Goal: Task Accomplishment & Management: Manage account settings

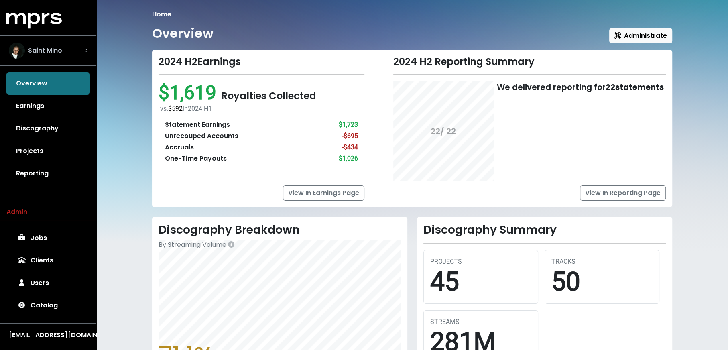
click at [72, 49] on div "Saint Mino" at bounding box center [48, 51] width 79 height 16
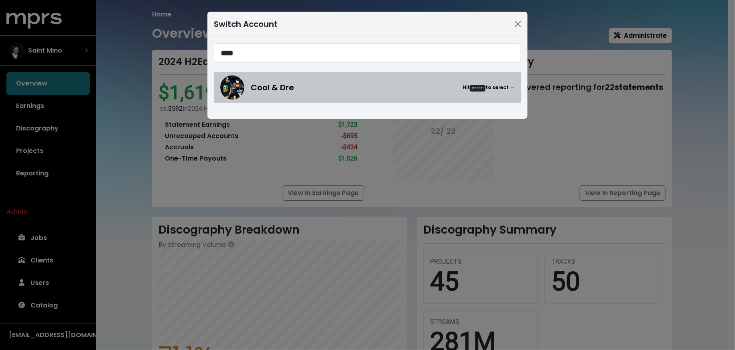
type input "****"
click at [302, 85] on div "Cool & Dre Hit Enter to select →" at bounding box center [383, 87] width 264 height 12
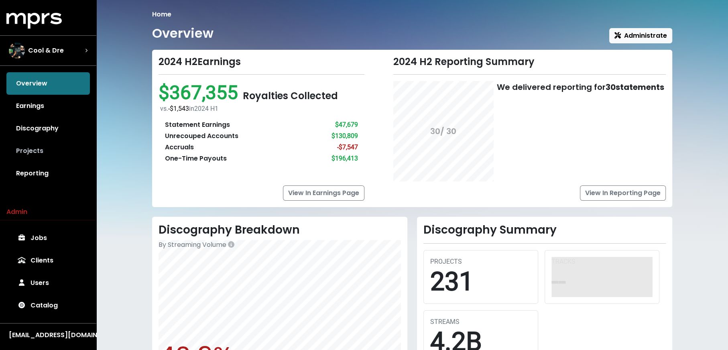
click at [44, 155] on link "Projects" at bounding box center [47, 151] width 83 height 22
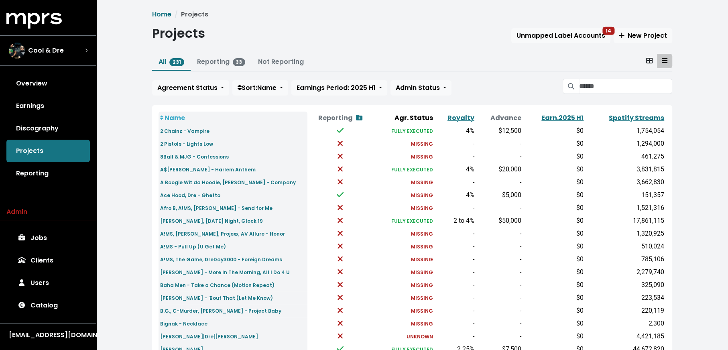
click at [639, 94] on div "Agreement Status Sort: Name Earnings Period: 2025 H1 Admin Status" at bounding box center [412, 87] width 520 height 17
click at [631, 88] on input "Search projects" at bounding box center [625, 86] width 93 height 15
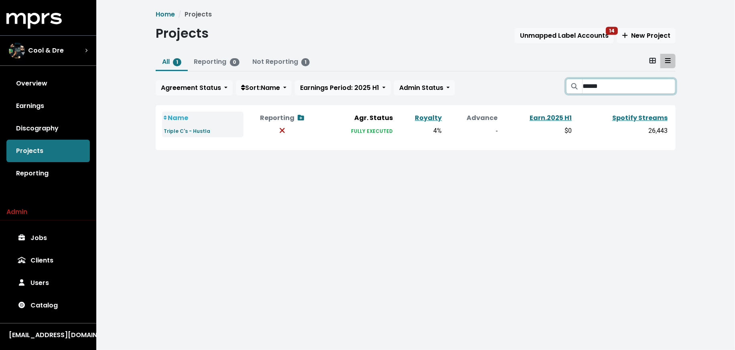
type input "******"
click at [69, 50] on div "Cool & Dre" at bounding box center [48, 51] width 79 height 16
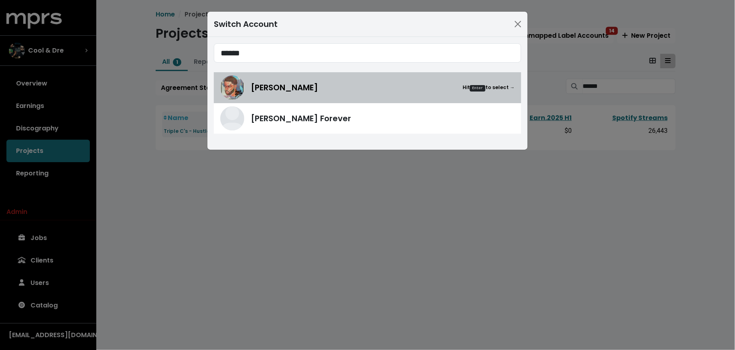
type input "******"
click at [262, 77] on div "Mike Hector Hit Enter to select →" at bounding box center [367, 87] width 295 height 24
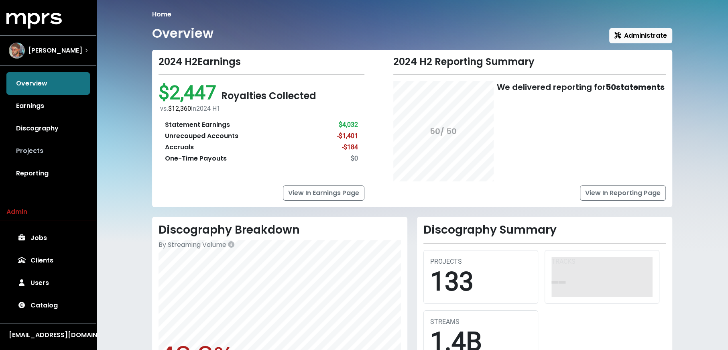
click at [37, 148] on link "Projects" at bounding box center [47, 151] width 83 height 22
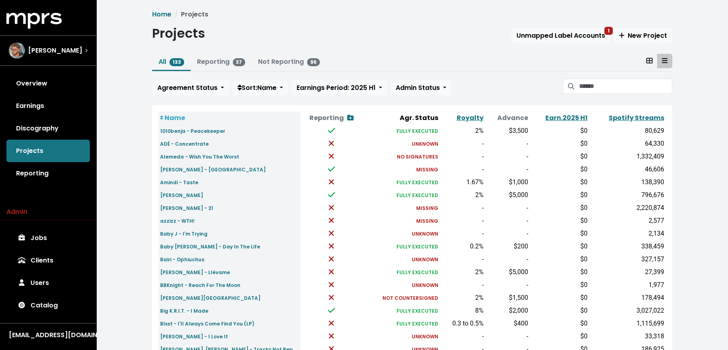
click at [605, 71] on div "All 133 Reporting 37 Not Reporting 96 Agreement Status Sort: Name Earnings Peri…" at bounding box center [412, 76] width 520 height 45
click at [604, 82] on input "Search projects" at bounding box center [625, 86] width 93 height 15
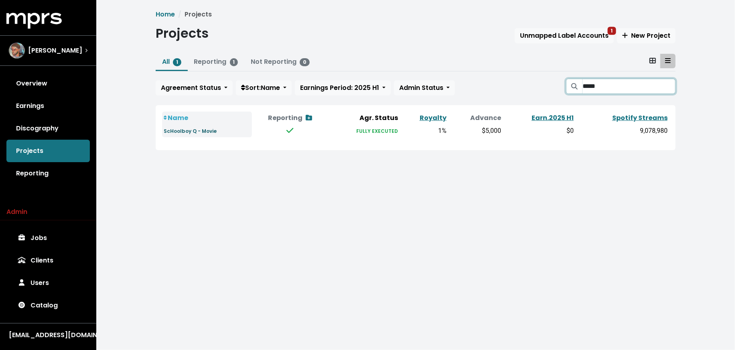
type input "*****"
click at [198, 130] on small "ScHoolboy Q - Movie" at bounding box center [190, 131] width 53 height 7
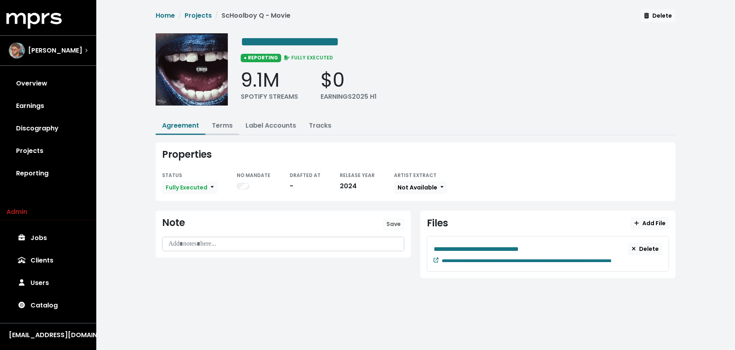
click at [220, 126] on link "Terms" at bounding box center [222, 125] width 21 height 9
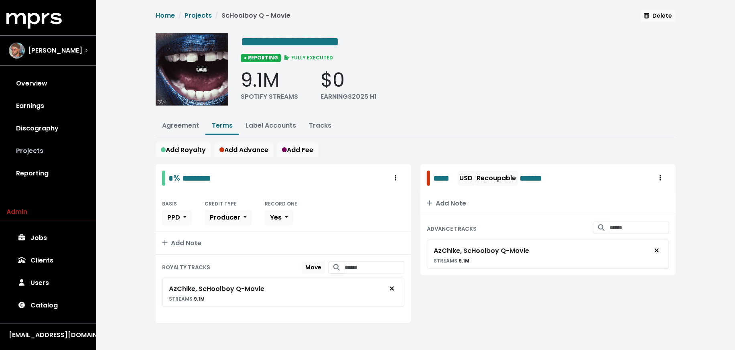
click at [49, 147] on link "Projects" at bounding box center [47, 151] width 83 height 22
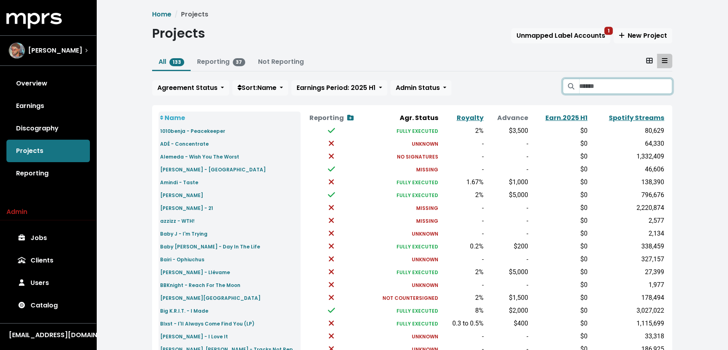
click at [596, 88] on input "Search projects" at bounding box center [625, 86] width 93 height 15
type input "*"
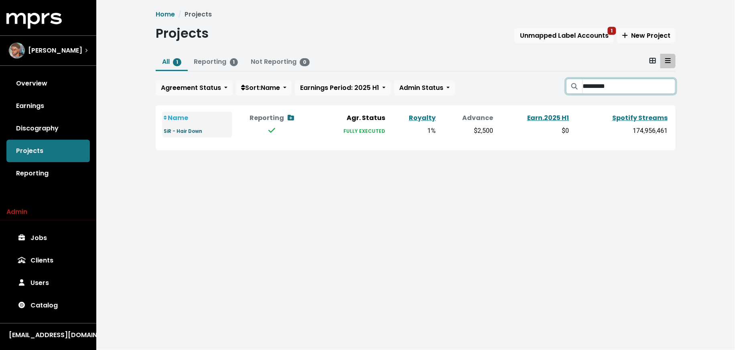
type input "*********"
click at [193, 134] on small "SiR - Hair Down" at bounding box center [183, 131] width 39 height 7
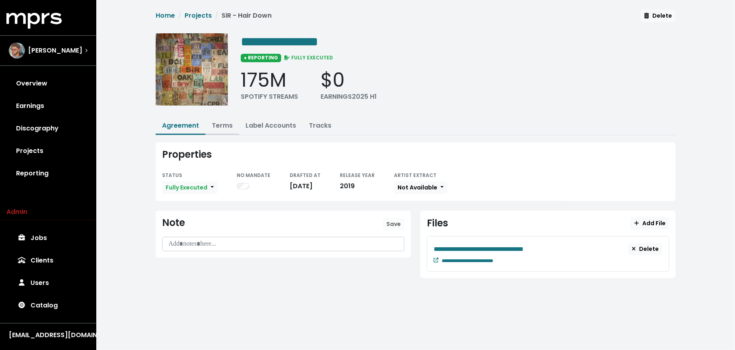
click at [236, 122] on button "Terms" at bounding box center [222, 126] width 34 height 17
click at [228, 122] on link "Terms" at bounding box center [222, 125] width 21 height 9
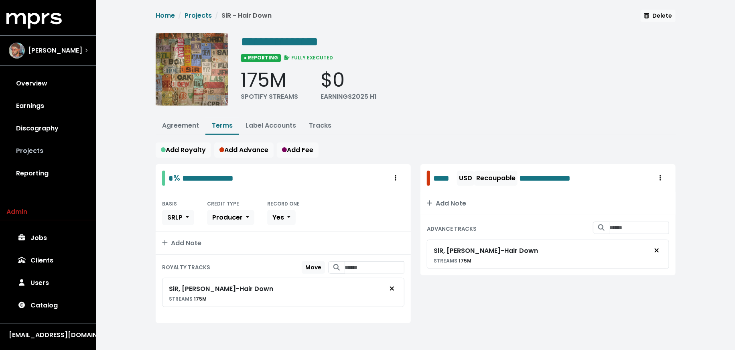
click at [65, 145] on link "Projects" at bounding box center [47, 151] width 83 height 22
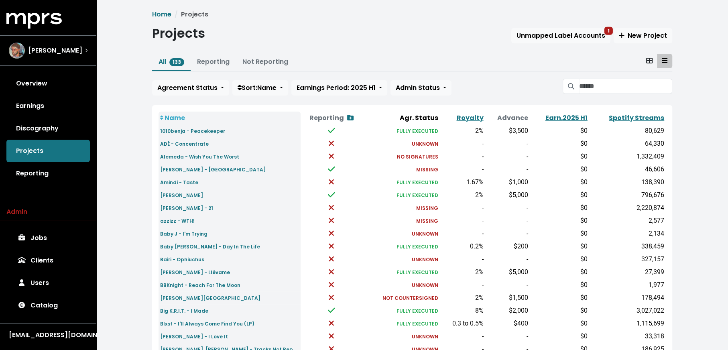
click at [618, 75] on div "All 133 Reporting Not Reporting Agreement Status Sort: Name Earnings Period: 20…" at bounding box center [412, 76] width 520 height 45
click at [611, 81] on input "Search projects" at bounding box center [625, 86] width 93 height 15
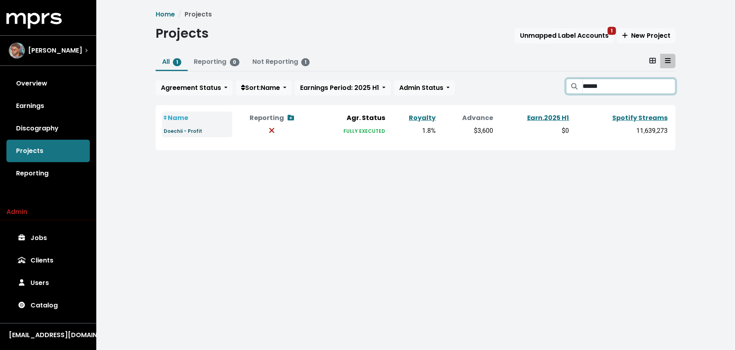
type input "******"
click at [196, 128] on small "Doechii - Profit" at bounding box center [183, 131] width 39 height 7
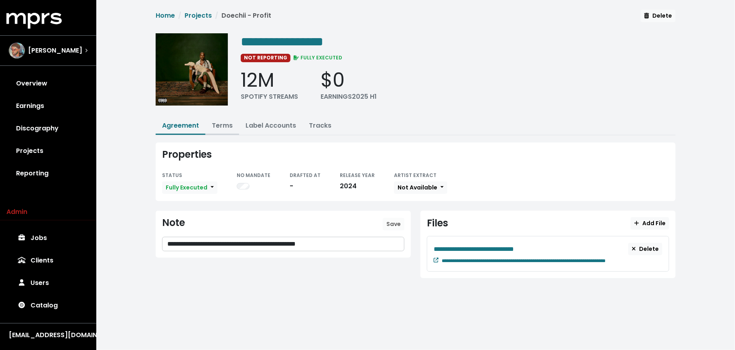
click at [224, 126] on link "Terms" at bounding box center [222, 125] width 21 height 9
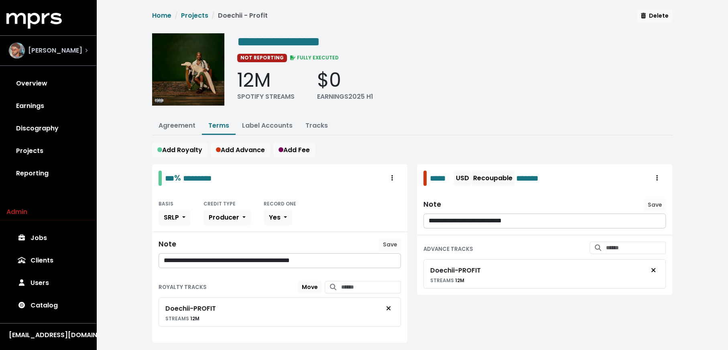
click at [89, 58] on div "Mike Hector" at bounding box center [48, 50] width 92 height 29
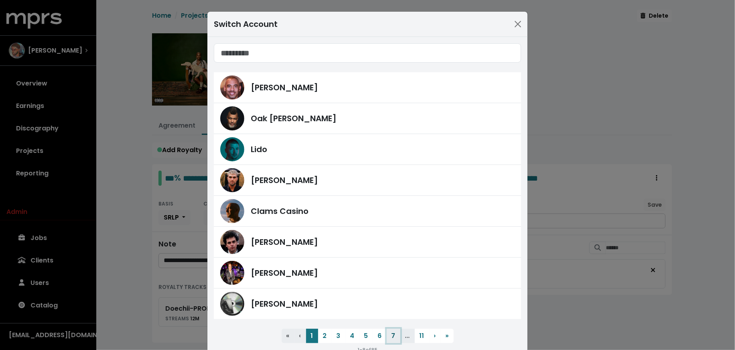
click at [390, 338] on button "7" at bounding box center [394, 336] width 14 height 14
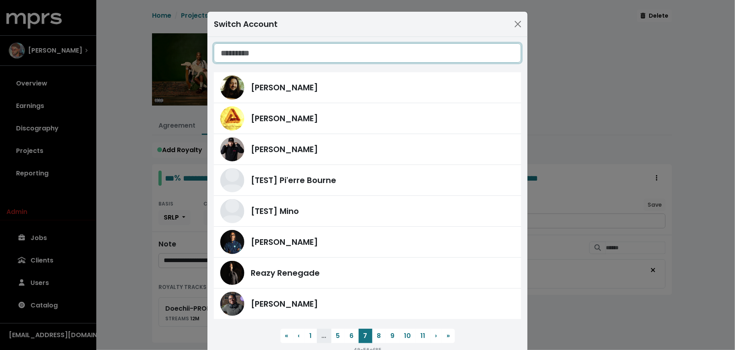
click at [238, 54] on input "Search accounts" at bounding box center [367, 52] width 307 height 19
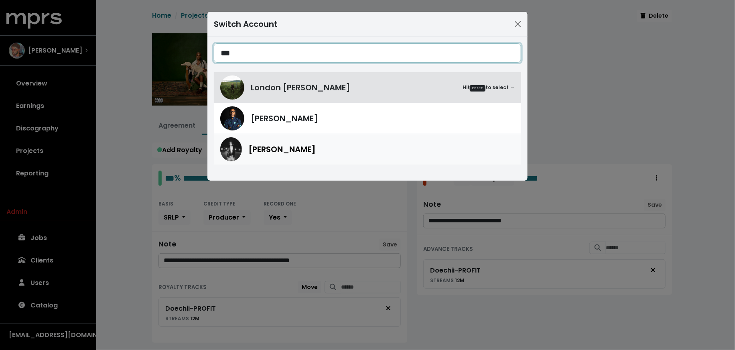
type input "***"
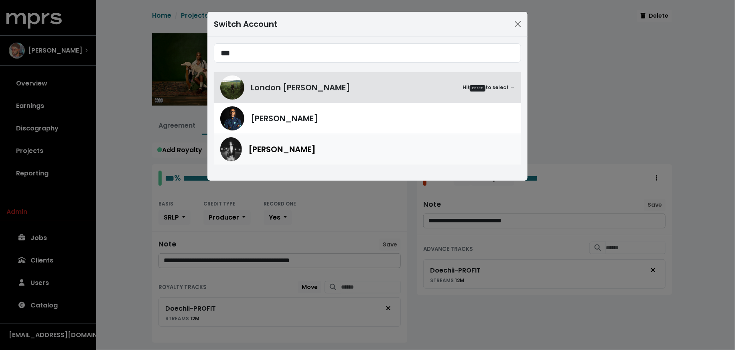
click at [305, 151] on div "Don Mills" at bounding box center [381, 149] width 266 height 12
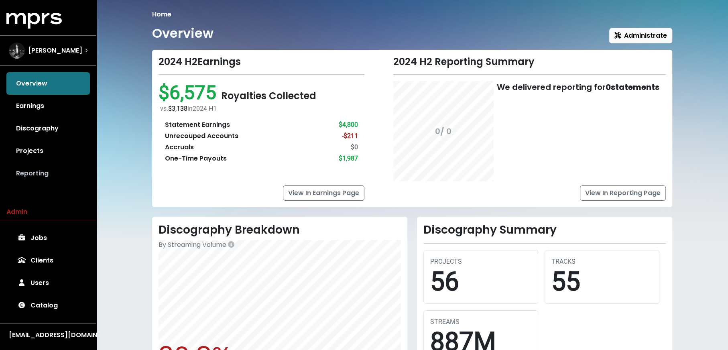
click at [60, 175] on link "Reporting" at bounding box center [47, 173] width 83 height 22
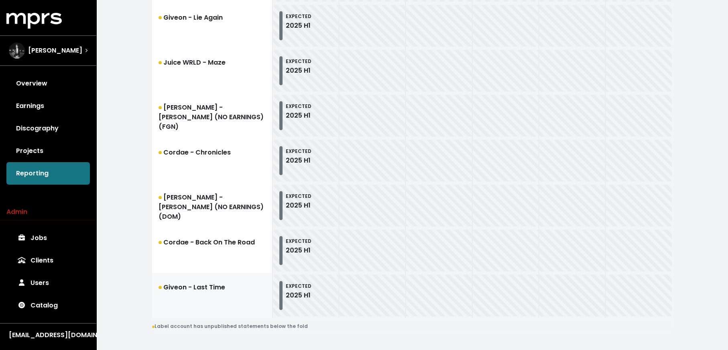
scroll to position [331, 0]
click at [189, 281] on link "Giveon - Last Time" at bounding box center [212, 295] width 120 height 45
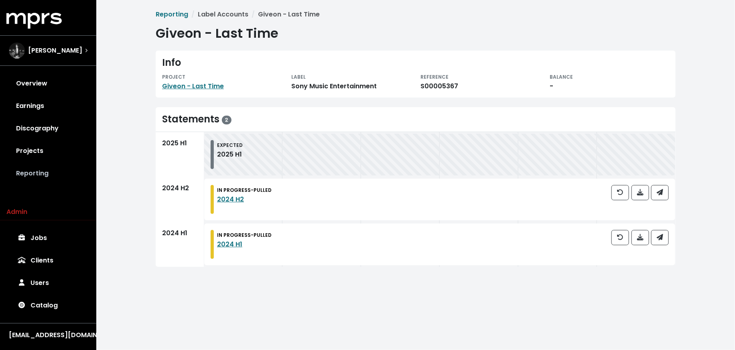
click at [54, 175] on link "Reporting" at bounding box center [47, 173] width 83 height 22
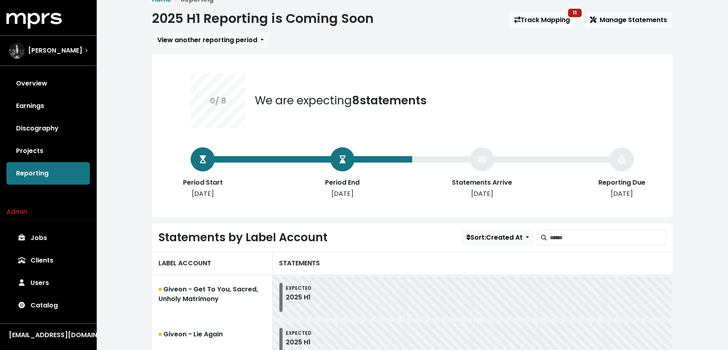
scroll to position [14, 0]
click at [23, 148] on link "Projects" at bounding box center [47, 151] width 83 height 22
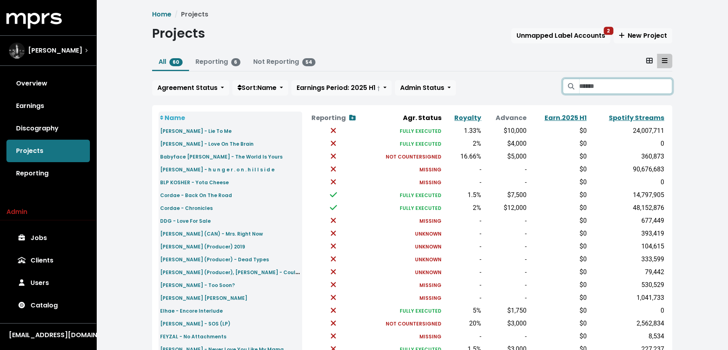
click at [583, 86] on input "Search projects" at bounding box center [625, 86] width 93 height 15
type input "***"
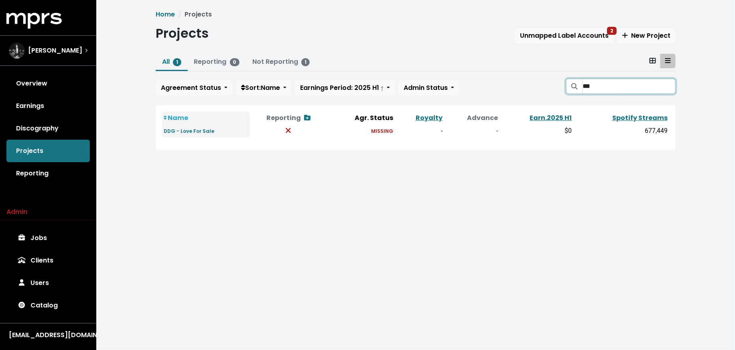
click at [669, 84] on input "***" at bounding box center [629, 86] width 93 height 15
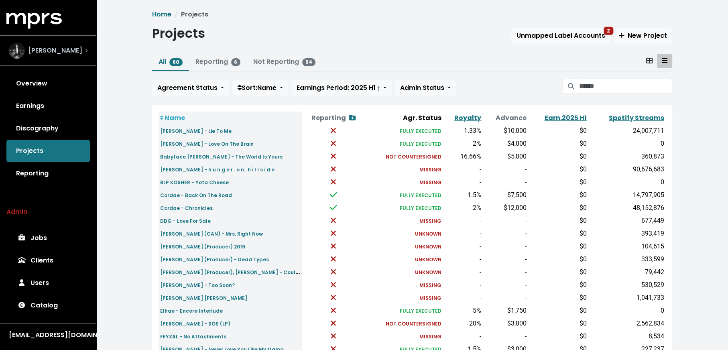
click at [53, 42] on div "Don Mills" at bounding box center [48, 50] width 92 height 29
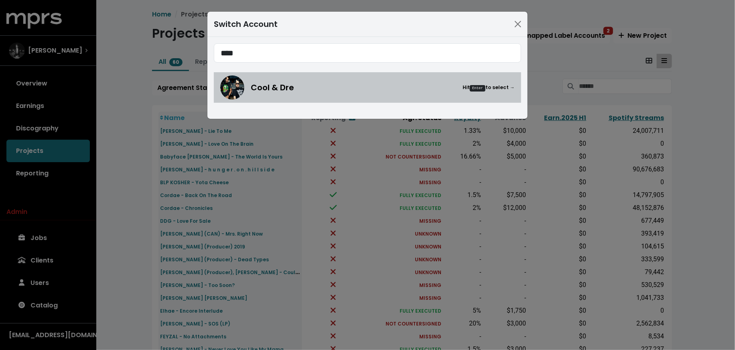
type input "****"
click at [350, 92] on div "Cool & Dre Hit Enter to select →" at bounding box center [383, 87] width 264 height 12
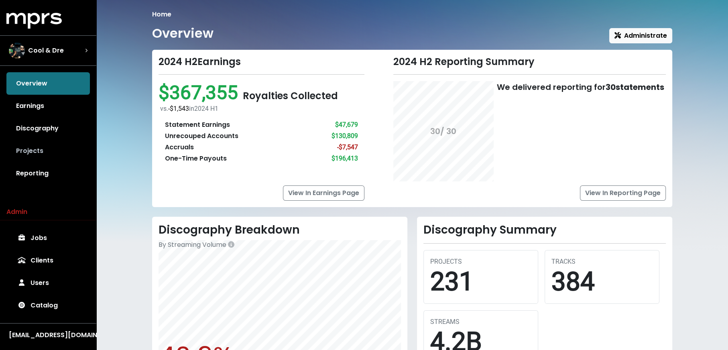
click at [28, 156] on link "Projects" at bounding box center [47, 151] width 83 height 22
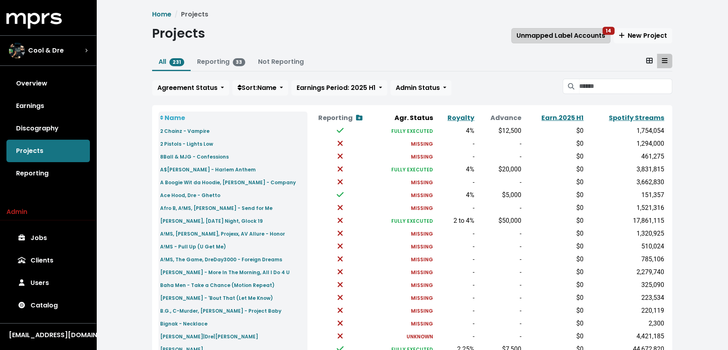
click at [537, 34] on span "Unmapped Label Accounts 14" at bounding box center [561, 35] width 89 height 9
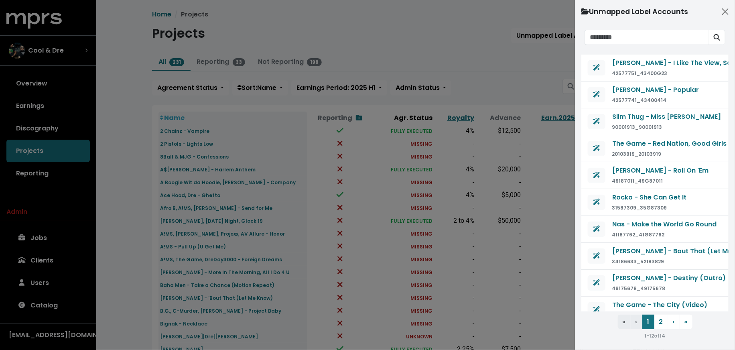
click at [99, 186] on div at bounding box center [367, 175] width 735 height 350
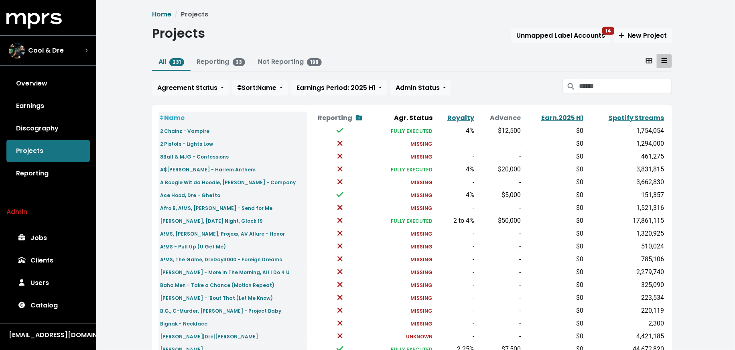
click at [53, 171] on div at bounding box center [367, 175] width 735 height 350
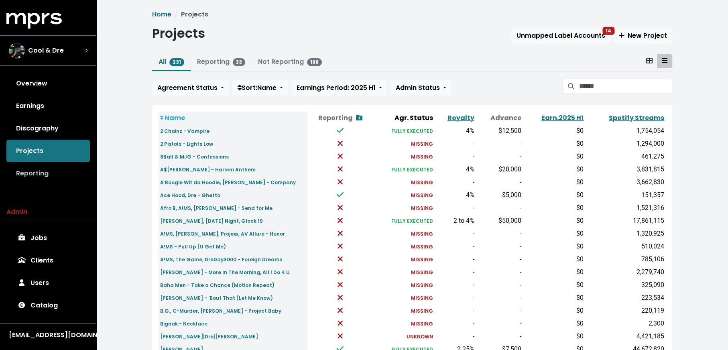
click at [53, 173] on link "Reporting" at bounding box center [47, 173] width 83 height 22
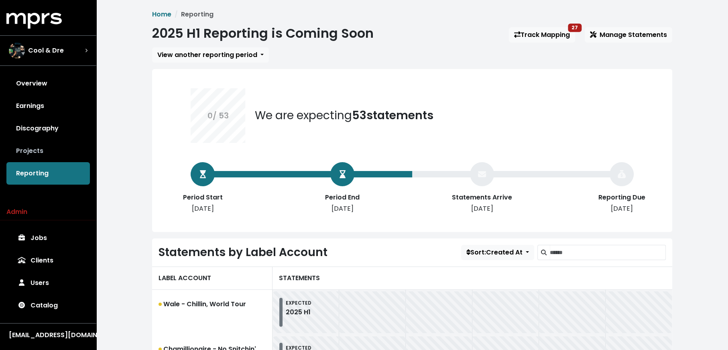
click at [45, 159] on link "Projects" at bounding box center [47, 151] width 83 height 22
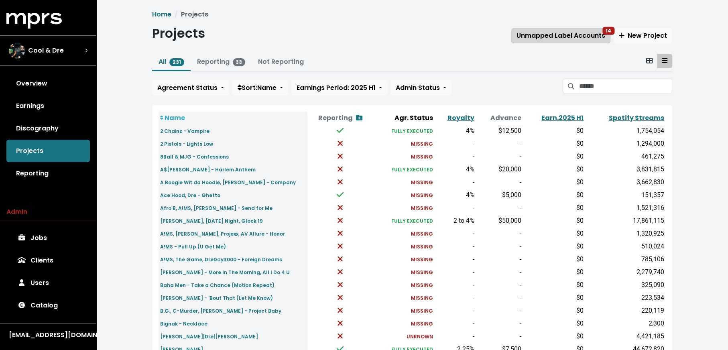
click at [582, 39] on span "Unmapped Label Accounts 14" at bounding box center [561, 35] width 89 height 9
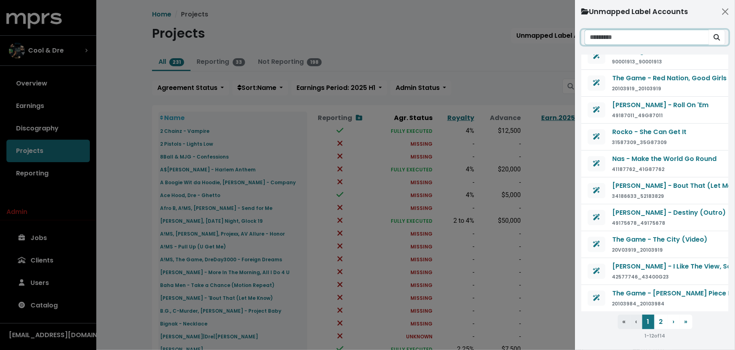
scroll to position [69, 0]
click at [663, 321] on button "2" at bounding box center [662, 322] width 14 height 14
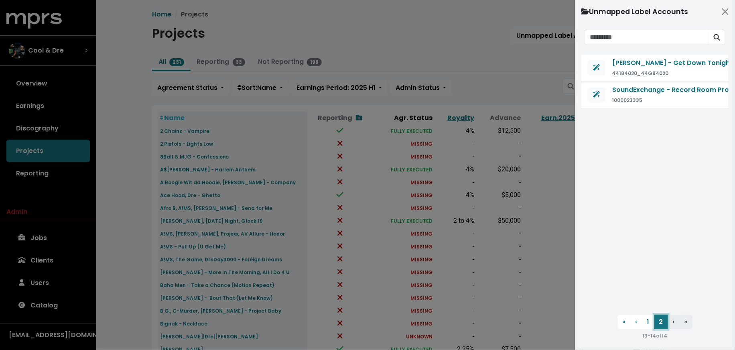
scroll to position [0, 0]
click at [649, 318] on button "1" at bounding box center [649, 322] width 12 height 14
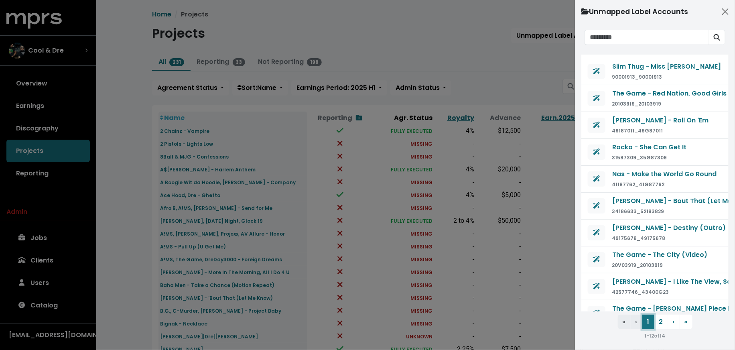
scroll to position [69, 0]
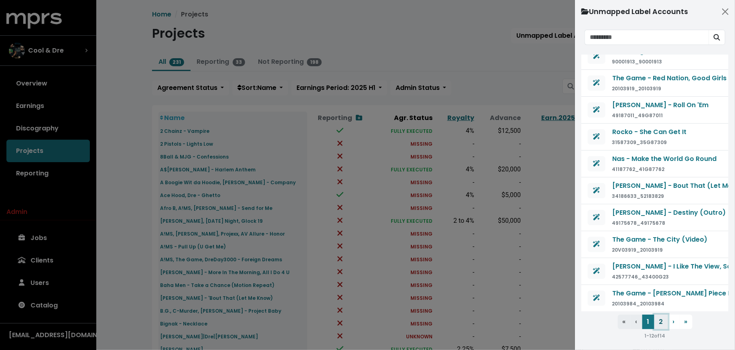
click at [660, 323] on button "2" at bounding box center [662, 322] width 14 height 14
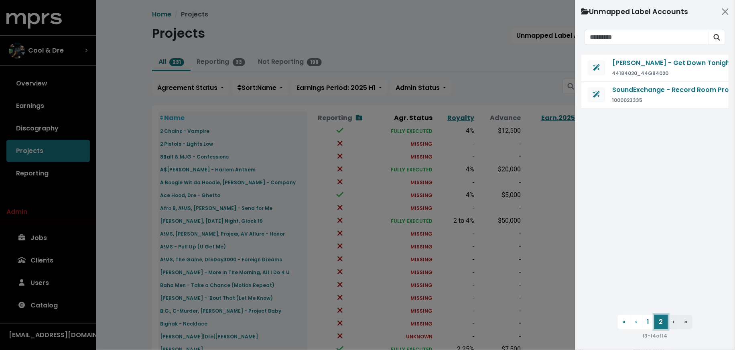
scroll to position [0, 0]
click at [648, 326] on button "1" at bounding box center [649, 322] width 12 height 14
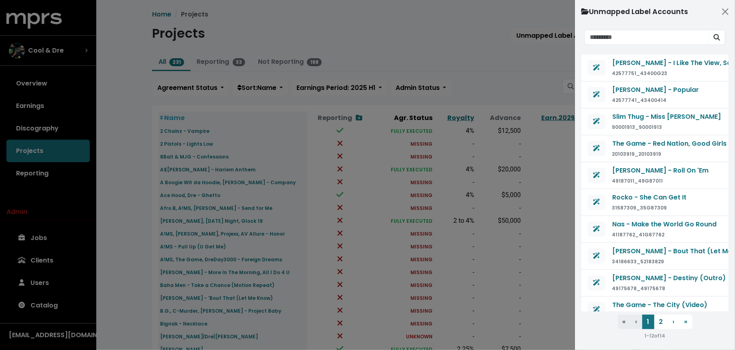
click at [484, 60] on div at bounding box center [367, 175] width 735 height 350
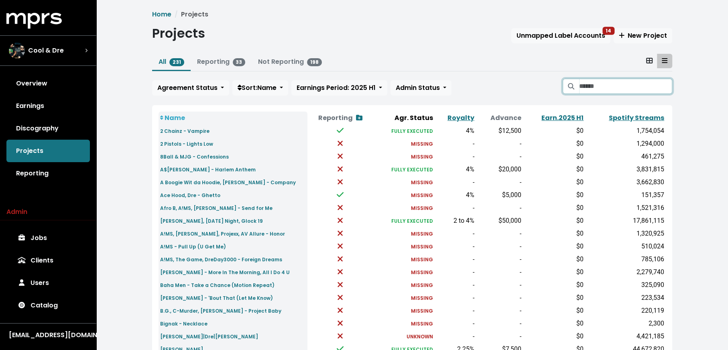
click at [629, 88] on input "Search projects" at bounding box center [625, 86] width 93 height 15
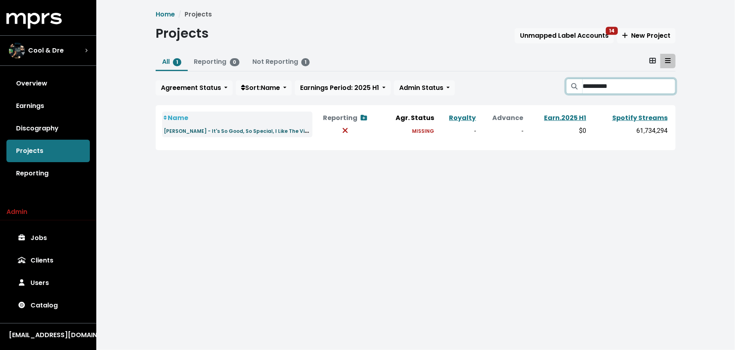
type input "**********"
click at [226, 133] on small "Lil Wayne - It's So Good, So Special, I Like The View" at bounding box center [238, 130] width 148 height 9
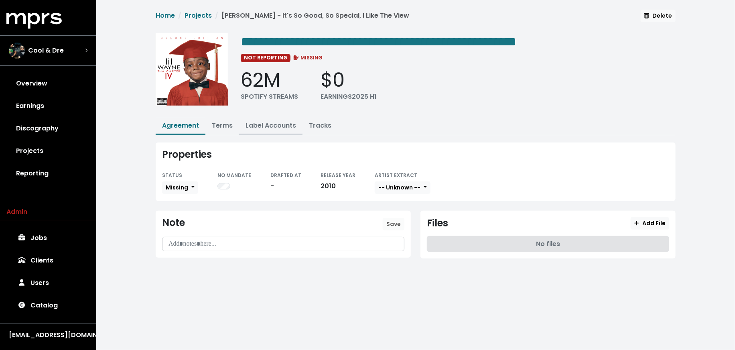
click at [255, 122] on link "Label Accounts" at bounding box center [271, 125] width 51 height 9
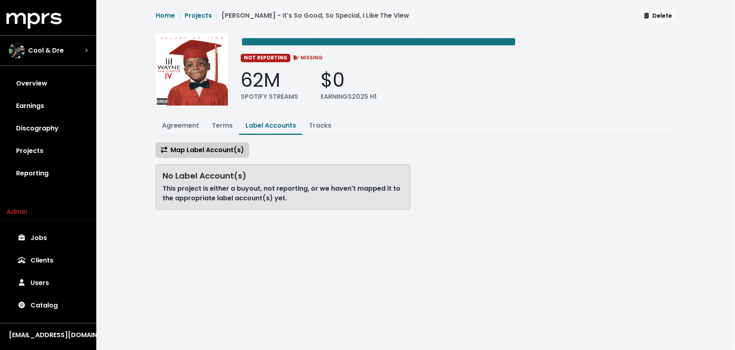
click at [220, 149] on span "Map Label Account(s)" at bounding box center [202, 149] width 83 height 9
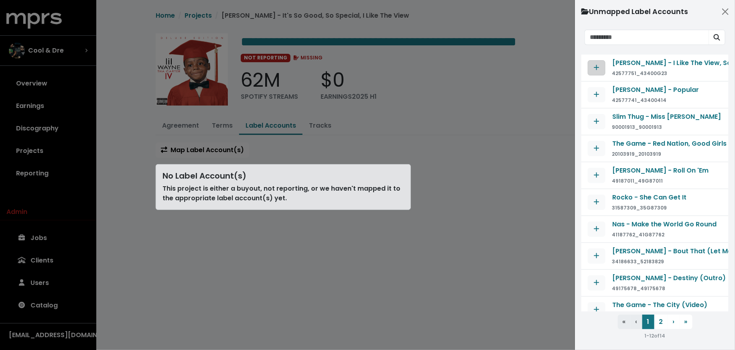
click at [592, 67] on button "Map contract to selected agreement" at bounding box center [597, 67] width 18 height 15
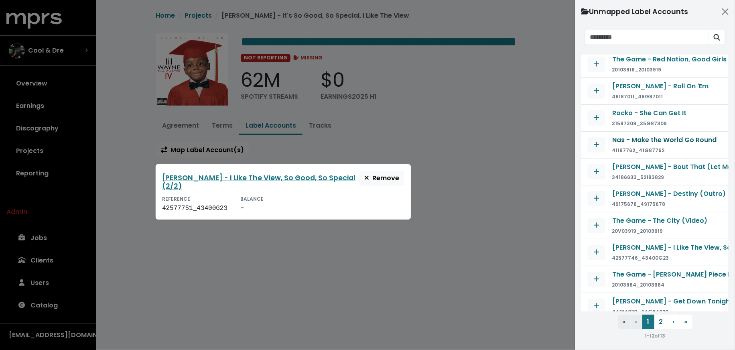
scroll to position [69, 0]
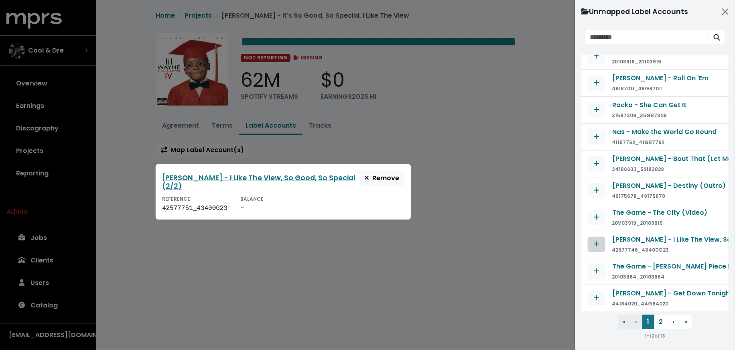
click at [599, 241] on icon "Map contract to selected agreement" at bounding box center [597, 244] width 6 height 6
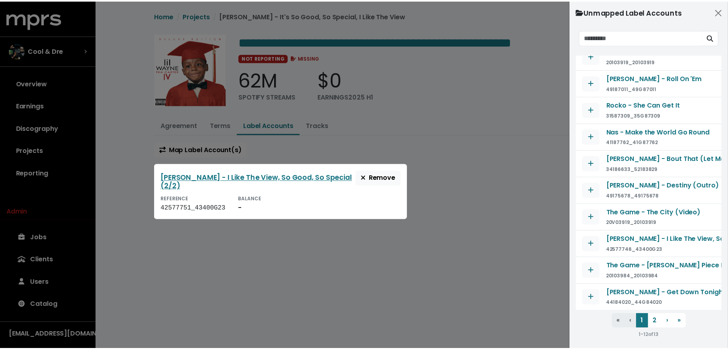
scroll to position [37, 0]
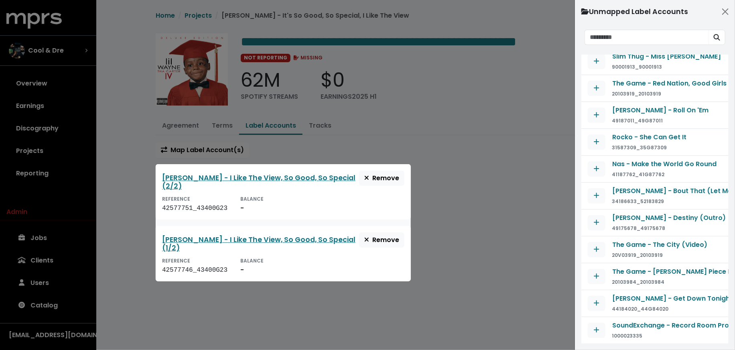
click at [500, 246] on div at bounding box center [367, 175] width 735 height 350
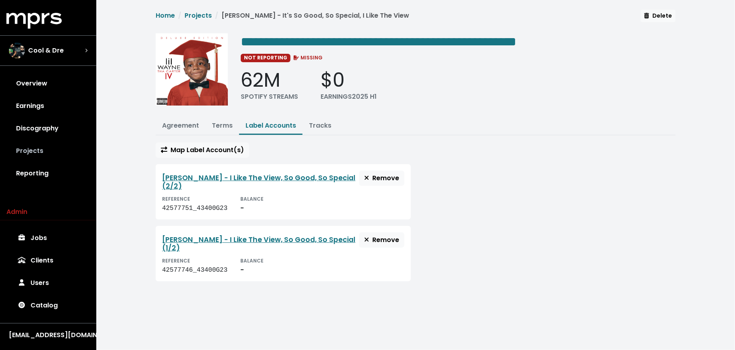
click at [67, 155] on link "Projects" at bounding box center [47, 151] width 83 height 22
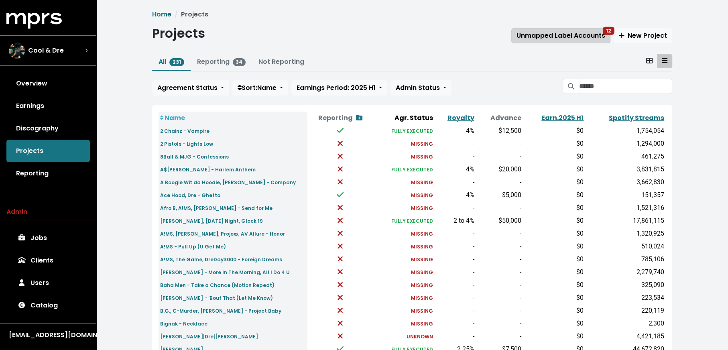
click at [569, 33] on span "Unmapped Label Accounts 12" at bounding box center [561, 35] width 89 height 9
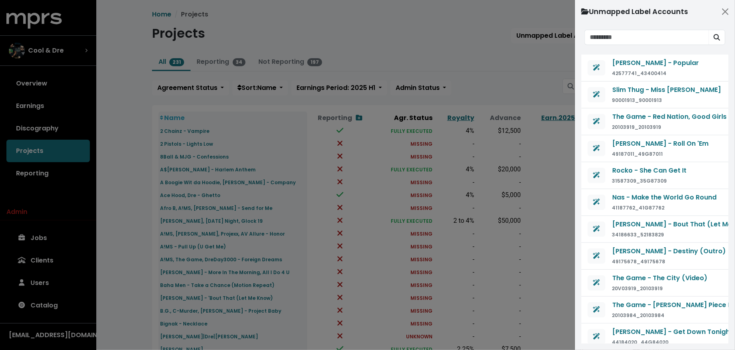
click at [523, 77] on div at bounding box center [367, 175] width 735 height 350
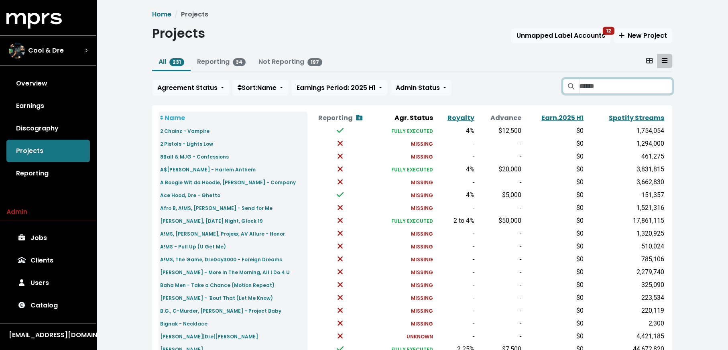
click at [590, 84] on input "Search projects" at bounding box center [625, 86] width 93 height 15
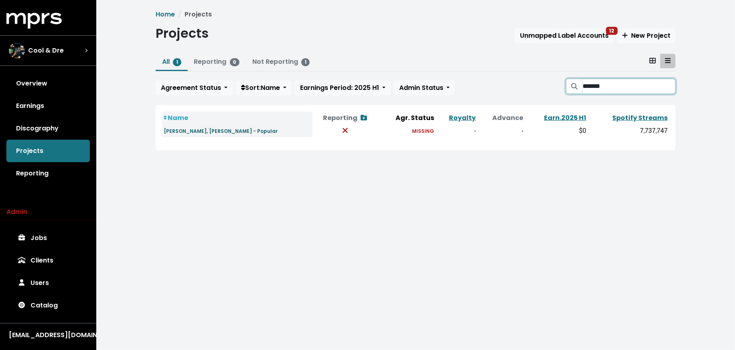
type input "*******"
click at [222, 130] on small "Lil Wayne, Lil Twist - Popular" at bounding box center [221, 131] width 114 height 7
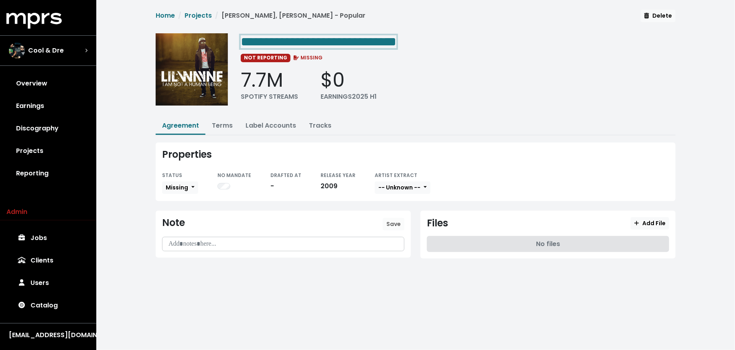
click at [361, 42] on span "**********" at bounding box center [319, 41] width 156 height 13
click at [359, 41] on span "**********" at bounding box center [319, 41] width 156 height 13
click at [303, 41] on span "**********" at bounding box center [319, 41] width 156 height 13
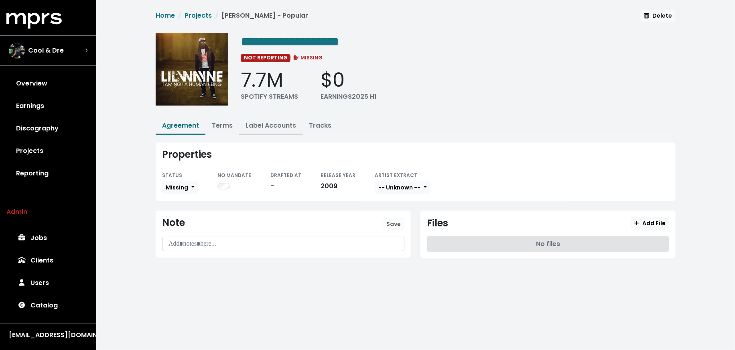
click at [259, 126] on link "Label Accounts" at bounding box center [271, 125] width 51 height 9
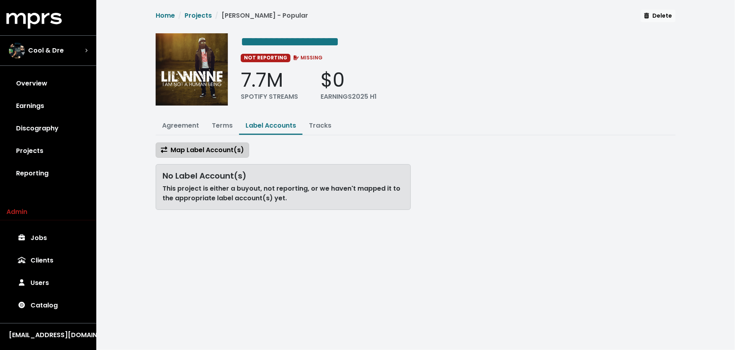
click at [210, 148] on span "Map Label Account(s)" at bounding box center [202, 149] width 83 height 9
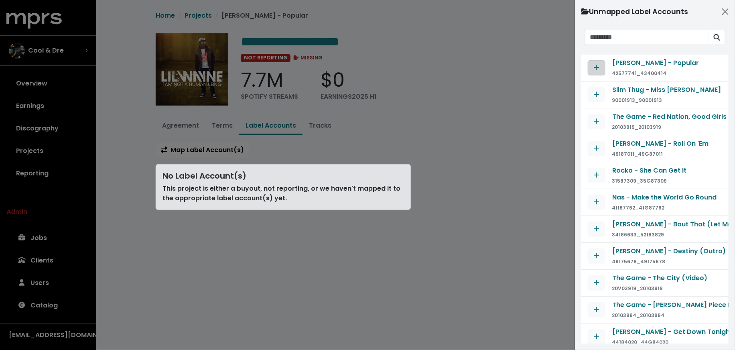
click at [599, 67] on icon "Map contract to selected agreement" at bounding box center [596, 67] width 5 height 5
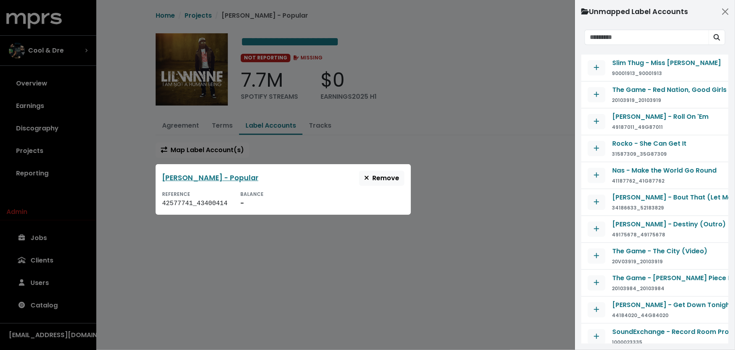
click at [498, 159] on div at bounding box center [367, 175] width 735 height 350
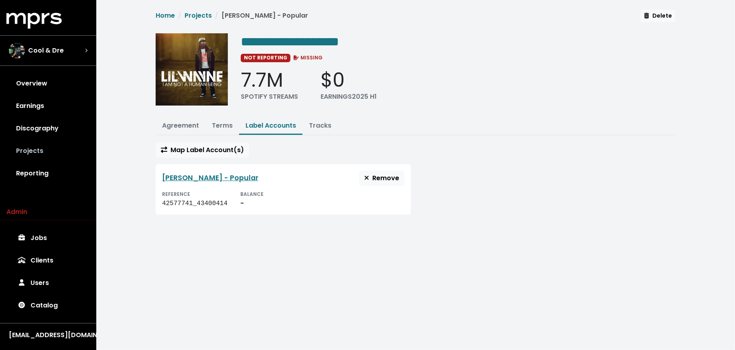
click at [64, 151] on link "Projects" at bounding box center [47, 151] width 83 height 22
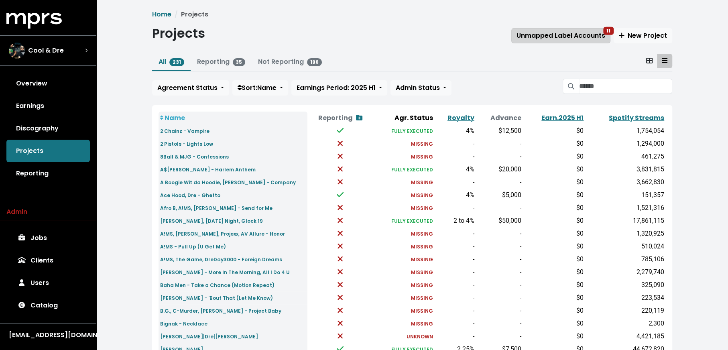
click at [546, 31] on span "Unmapped Label Accounts 11" at bounding box center [561, 35] width 89 height 9
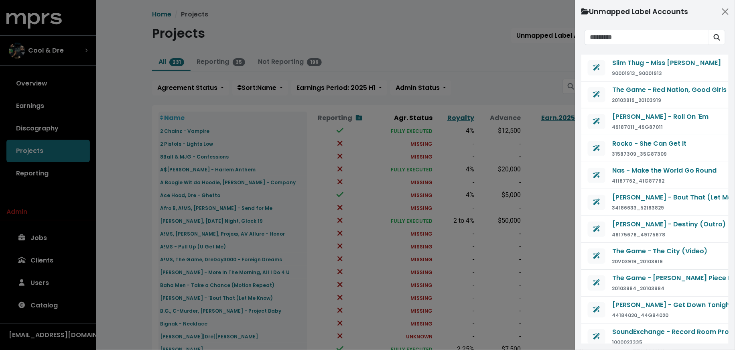
click at [519, 82] on div at bounding box center [367, 175] width 735 height 350
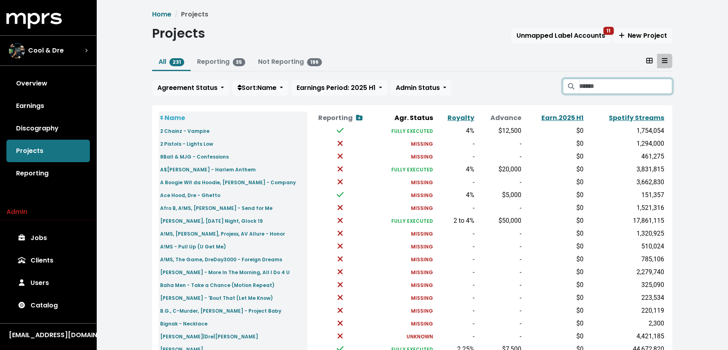
click at [588, 87] on input "Search projects" at bounding box center [625, 86] width 93 height 15
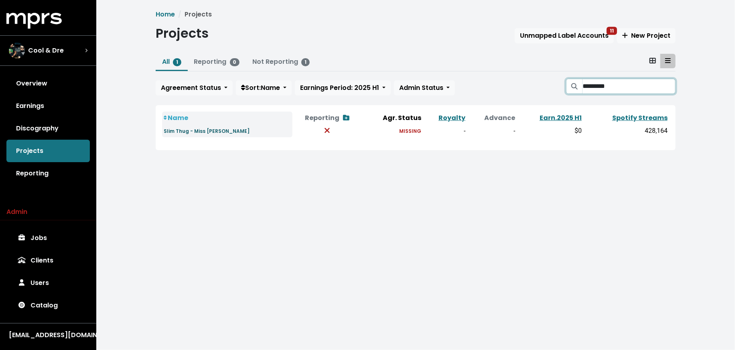
type input "*********"
click at [185, 134] on link "Slim Thug - Miss [PERSON_NAME]" at bounding box center [207, 130] width 86 height 9
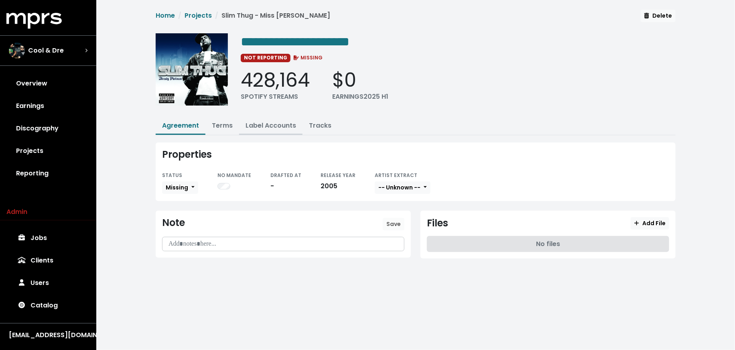
click at [276, 127] on link "Label Accounts" at bounding box center [271, 125] width 51 height 9
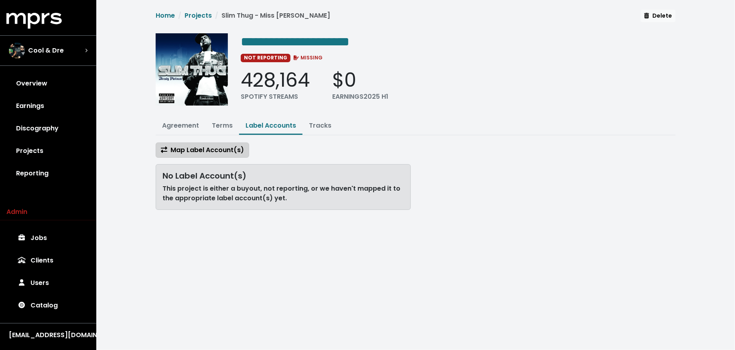
click at [227, 146] on span "Map Label Account(s)" at bounding box center [202, 149] width 83 height 9
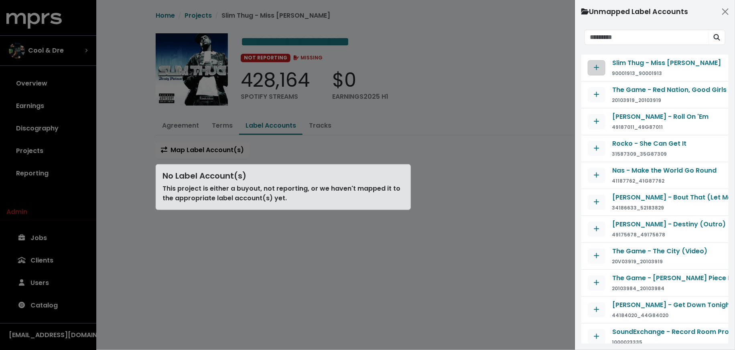
click at [598, 65] on icon "Map contract to selected agreement" at bounding box center [597, 67] width 6 height 6
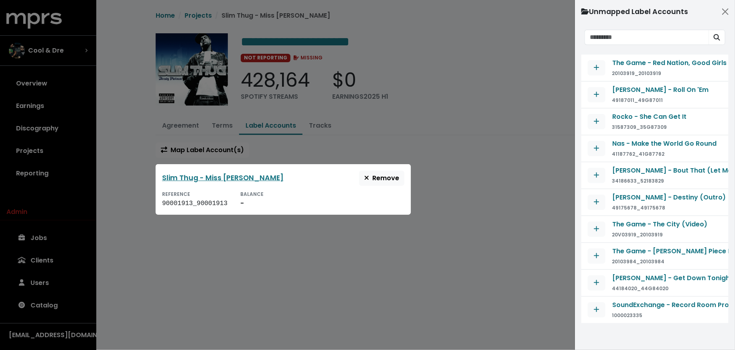
click at [469, 157] on div at bounding box center [367, 175] width 735 height 350
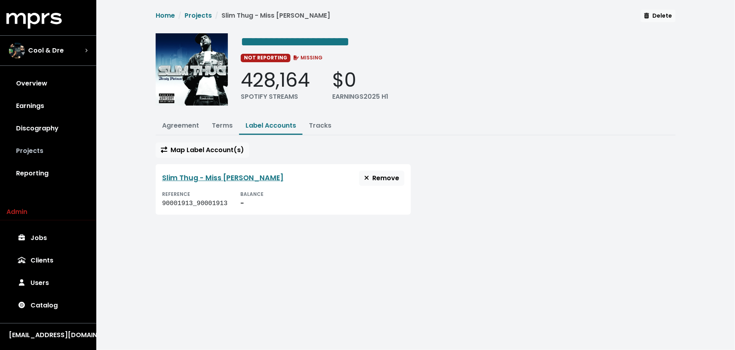
click at [69, 154] on link "Projects" at bounding box center [47, 151] width 83 height 22
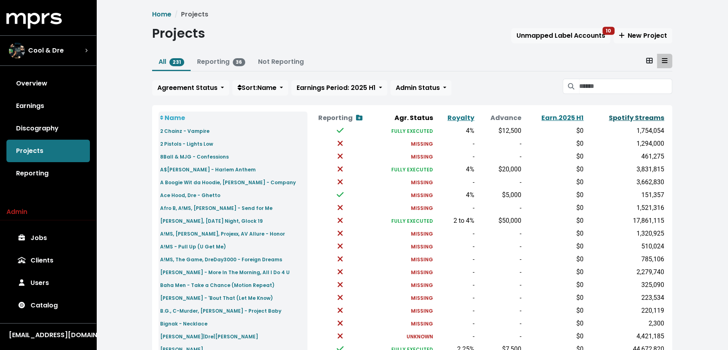
click at [637, 118] on link "Spotify Streams" at bounding box center [636, 117] width 55 height 9
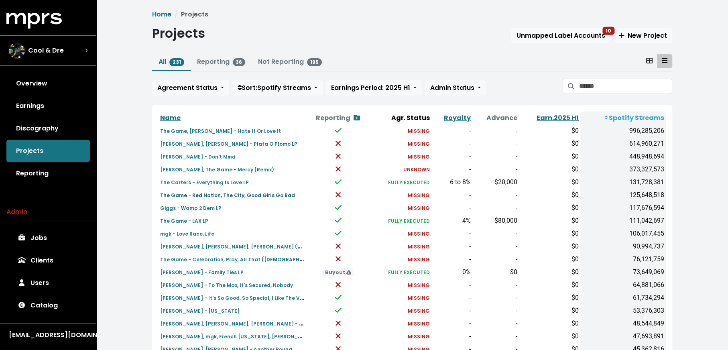
click at [262, 195] on small "The Game - Red Nation, The City, Good Girls Go Bad" at bounding box center [227, 195] width 135 height 7
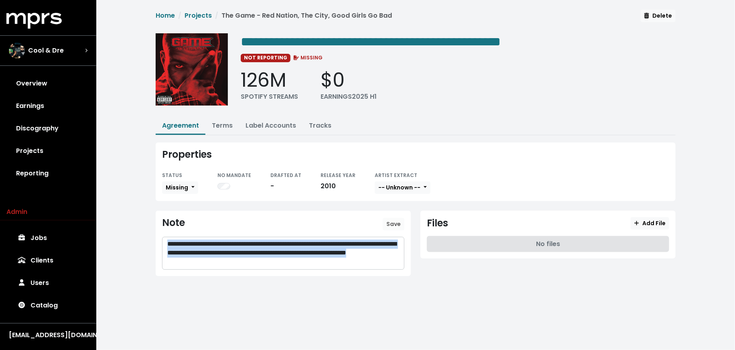
drag, startPoint x: 280, startPoint y: 262, endPoint x: 140, endPoint y: 234, distance: 142.9
click at [142, 235] on div "**********" at bounding box center [415, 149] width 639 height 299
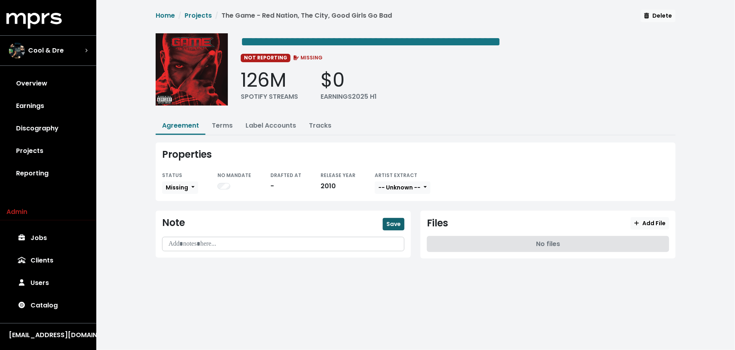
click at [394, 224] on span "Save" at bounding box center [393, 224] width 14 height 8
click at [216, 123] on link "Terms" at bounding box center [222, 125] width 21 height 9
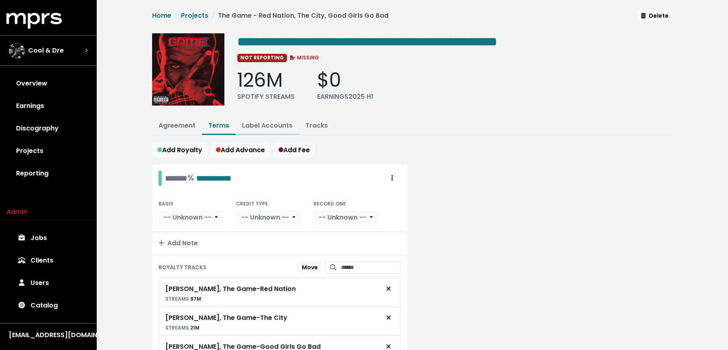
click at [262, 119] on button "Label Accounts" at bounding box center [267, 126] width 63 height 17
click at [260, 121] on link "Label Accounts" at bounding box center [267, 125] width 51 height 9
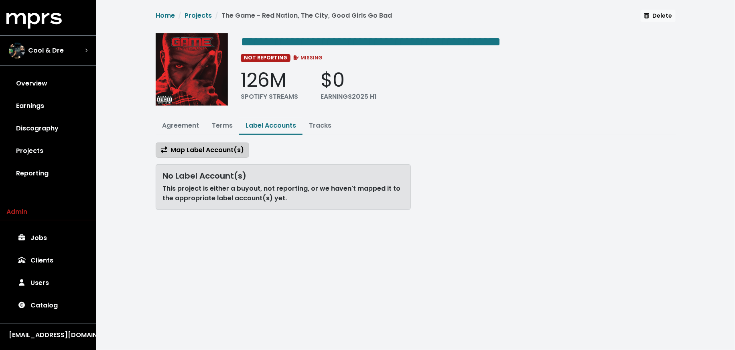
click at [237, 142] on button "Map Label Account(s)" at bounding box center [203, 149] width 94 height 15
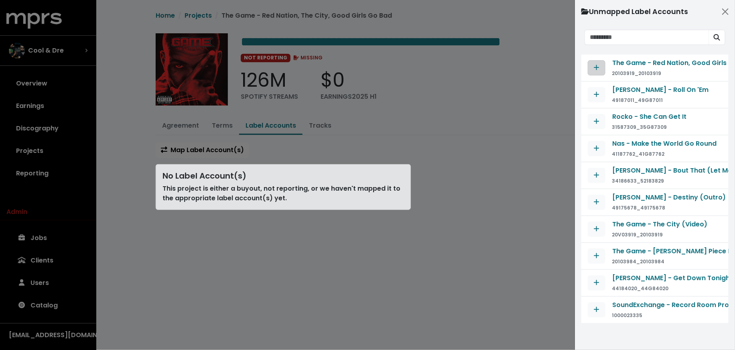
click at [592, 67] on button "Map contract to selected agreement" at bounding box center [597, 67] width 18 height 15
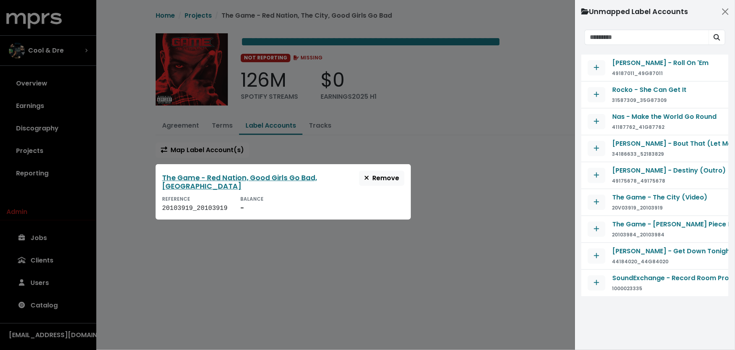
click at [474, 187] on div at bounding box center [367, 175] width 735 height 350
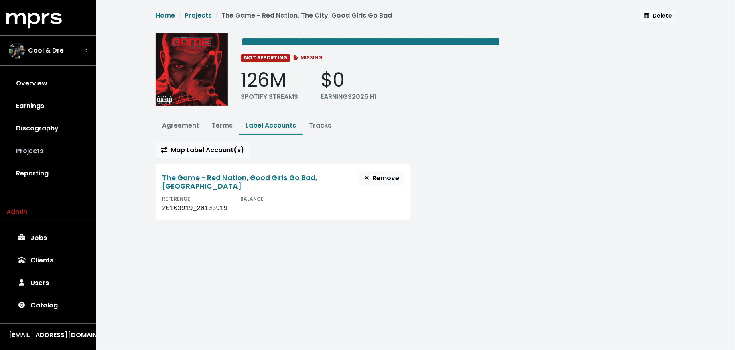
click at [65, 148] on link "Projects" at bounding box center [47, 151] width 83 height 22
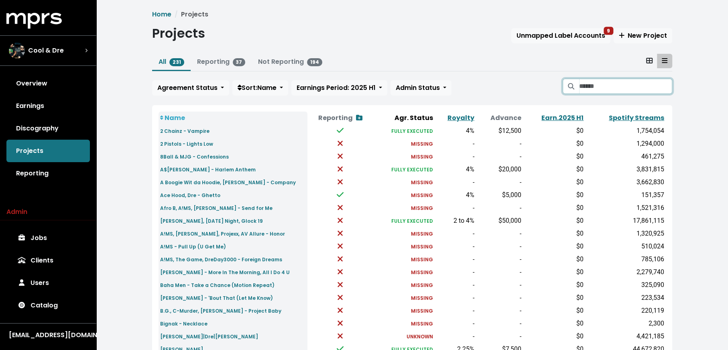
click at [613, 85] on input "Search projects" at bounding box center [625, 86] width 93 height 15
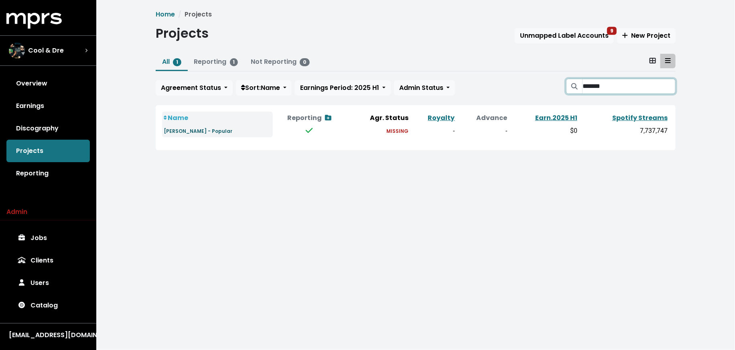
type input "*******"
click at [197, 128] on small "Lil Wayne - Popular" at bounding box center [198, 131] width 69 height 7
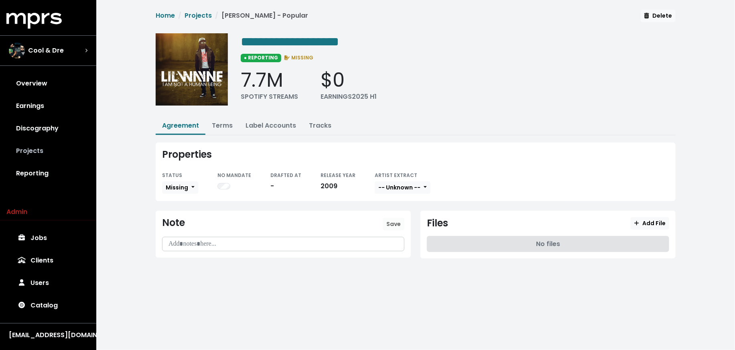
click at [29, 146] on link "Projects" at bounding box center [47, 151] width 83 height 22
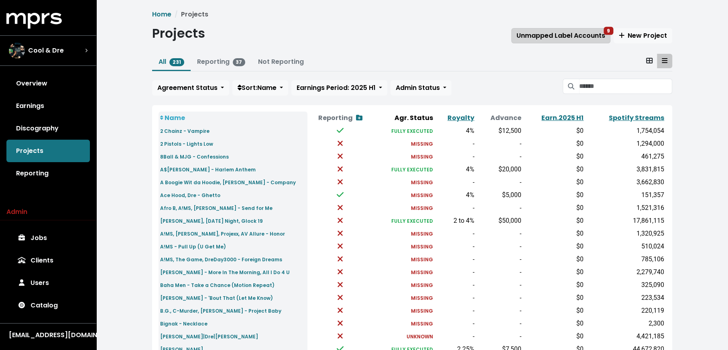
click at [536, 34] on span "Unmapped Label Accounts 9" at bounding box center [561, 35] width 89 height 9
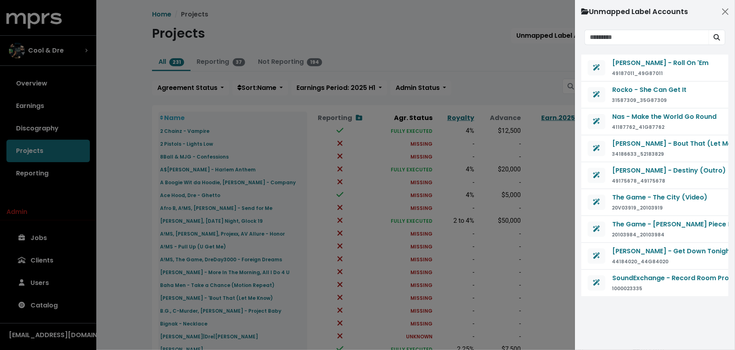
click at [503, 84] on div at bounding box center [367, 175] width 735 height 350
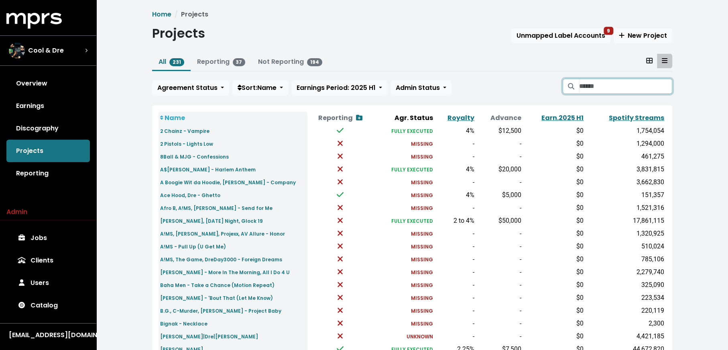
click at [588, 86] on input "Search projects" at bounding box center [625, 86] width 93 height 15
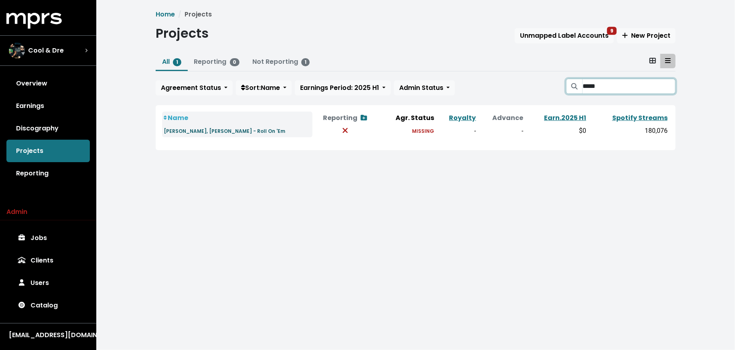
type input "*****"
click at [188, 132] on small "Rick Ross, Chingy - Roll On 'Em" at bounding box center [225, 131] width 122 height 7
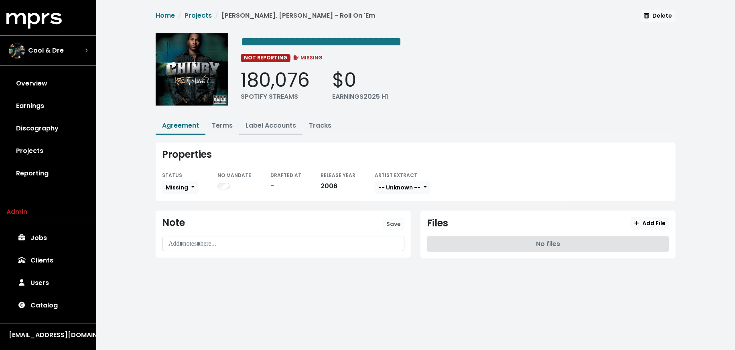
click at [256, 126] on link "Label Accounts" at bounding box center [271, 125] width 51 height 9
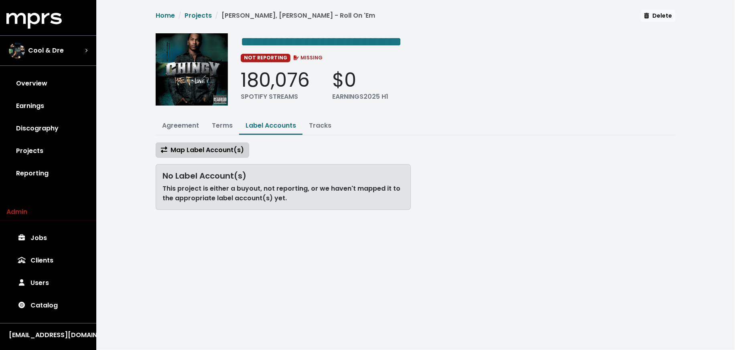
click at [220, 149] on span "Map Label Account(s)" at bounding box center [202, 149] width 83 height 9
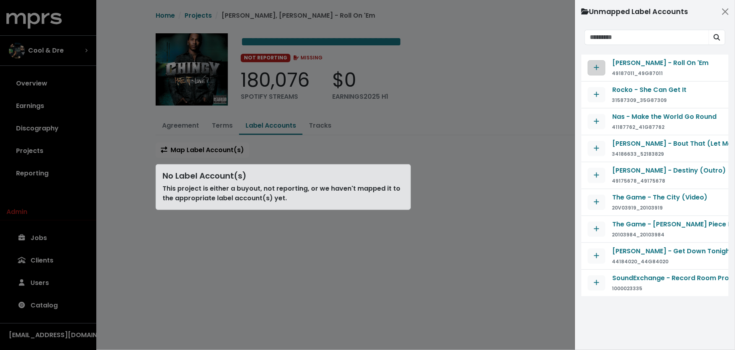
click at [596, 70] on icon "Map contract to selected agreement" at bounding box center [597, 67] width 6 height 6
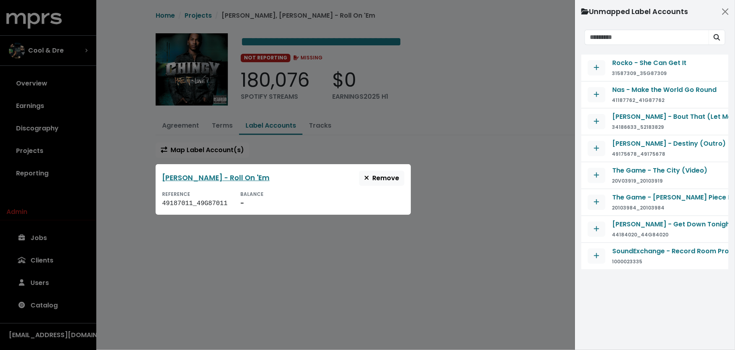
click at [488, 163] on div at bounding box center [367, 175] width 735 height 350
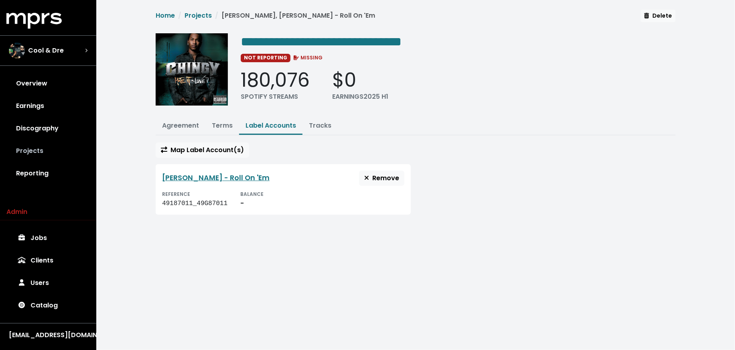
click at [25, 156] on link "Projects" at bounding box center [47, 151] width 83 height 22
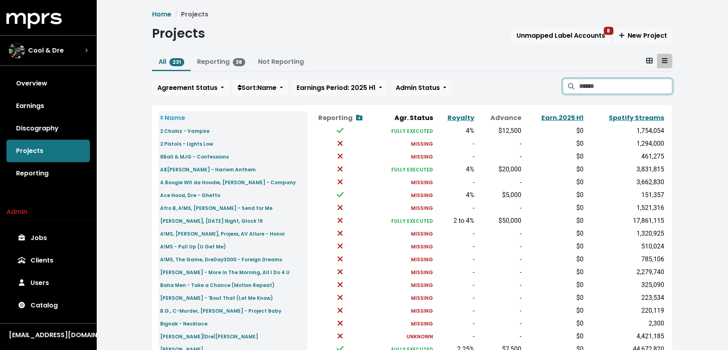
click at [590, 85] on input "Search projects" at bounding box center [625, 86] width 93 height 15
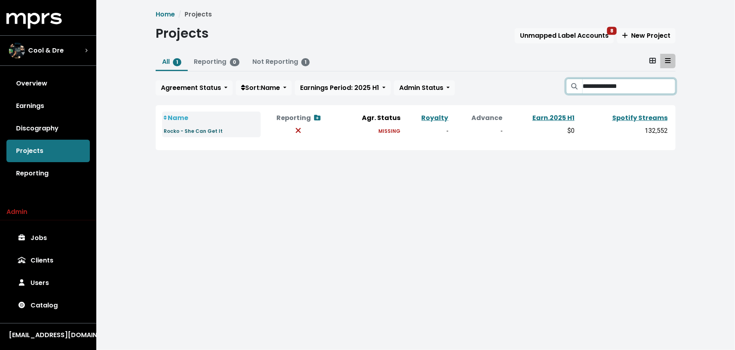
type input "**********"
click at [199, 133] on small "Rocko - She Can Get It" at bounding box center [193, 131] width 59 height 7
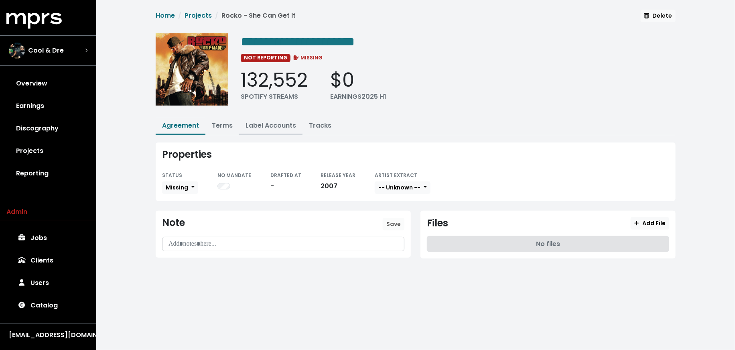
click at [266, 129] on button "Label Accounts" at bounding box center [270, 126] width 63 height 17
click at [262, 124] on link "Label Accounts" at bounding box center [271, 125] width 51 height 9
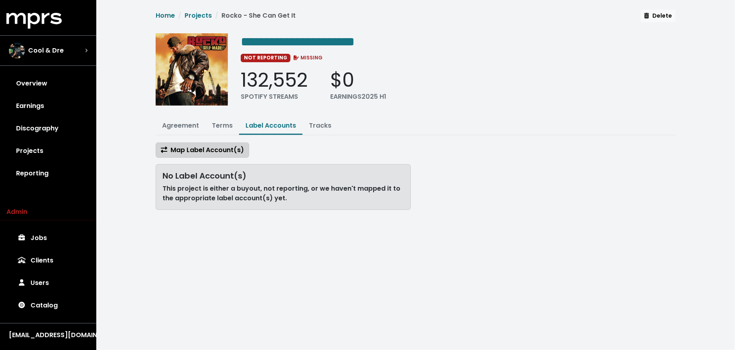
click at [220, 150] on span "Map Label Account(s)" at bounding box center [202, 149] width 83 height 9
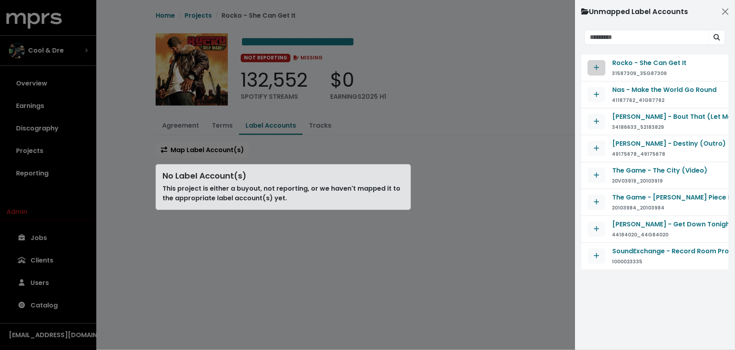
click at [598, 70] on icon "Map contract to selected agreement" at bounding box center [597, 67] width 6 height 6
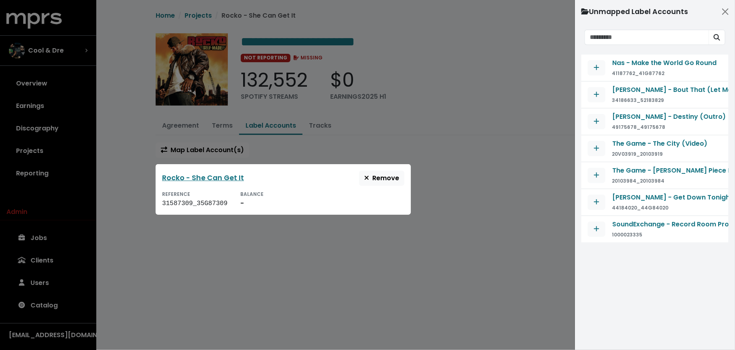
click at [468, 157] on div at bounding box center [367, 175] width 735 height 350
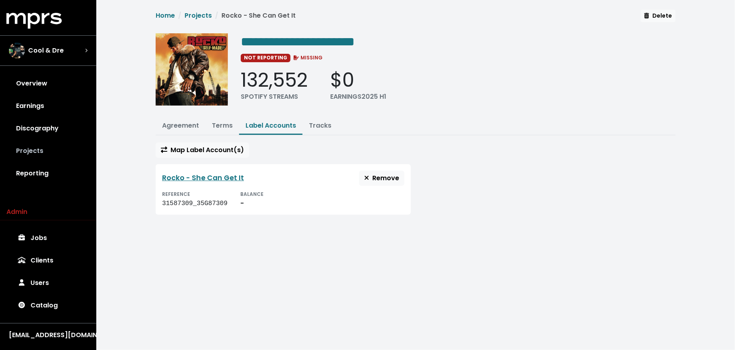
click at [45, 161] on link "Projects" at bounding box center [47, 151] width 83 height 22
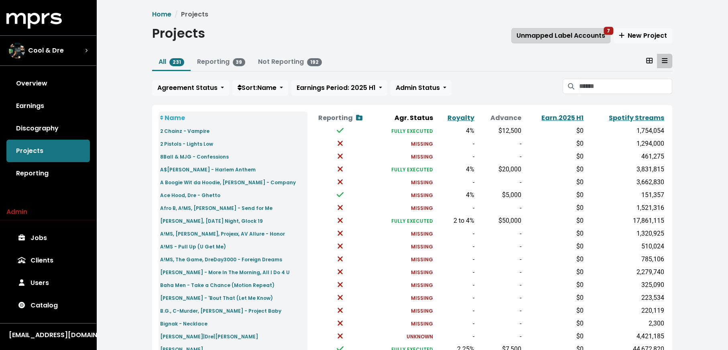
click at [574, 35] on span "Unmapped Label Accounts 7" at bounding box center [561, 35] width 89 height 9
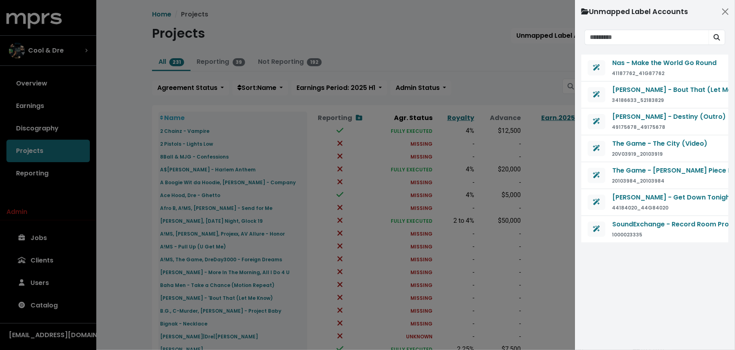
click at [521, 85] on div at bounding box center [367, 175] width 735 height 350
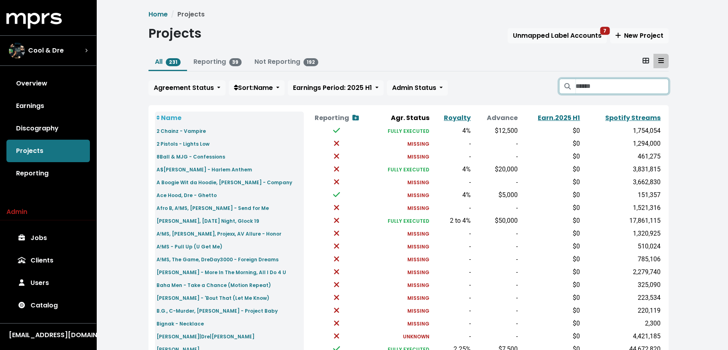
click at [583, 89] on input "Search projects" at bounding box center [622, 86] width 93 height 15
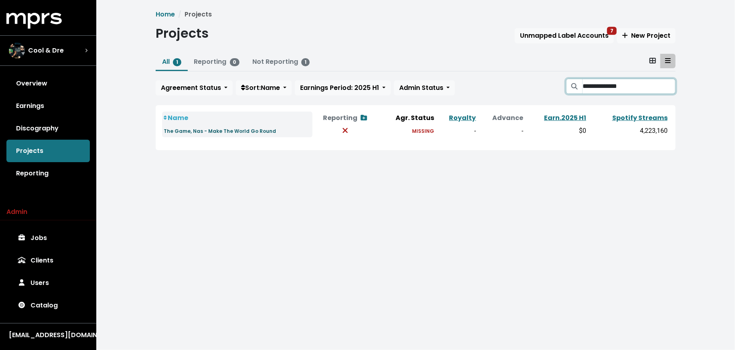
type input "**********"
click at [233, 130] on small "The Game, Nas - Make The World Go Round" at bounding box center [220, 131] width 112 height 7
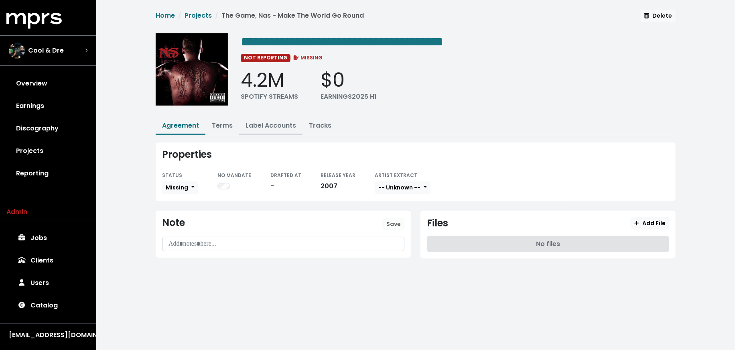
click at [287, 125] on link "Label Accounts" at bounding box center [271, 125] width 51 height 9
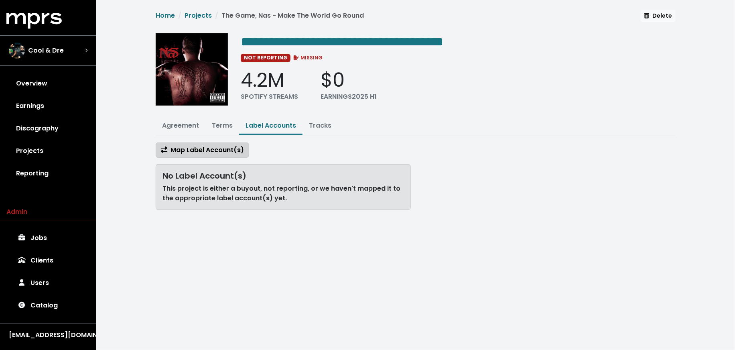
click at [218, 153] on span "Map Label Account(s)" at bounding box center [202, 150] width 83 height 10
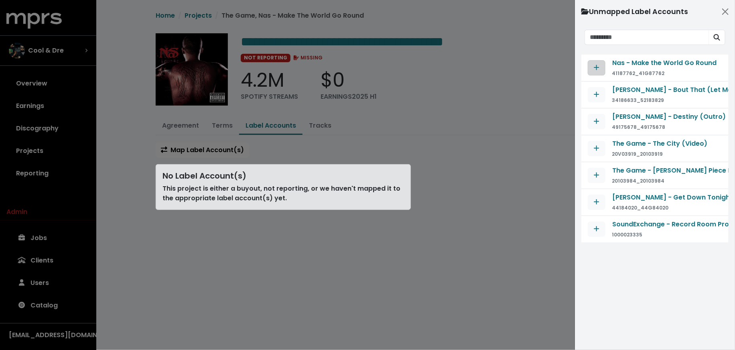
click at [598, 66] on icon "Map contract to selected agreement" at bounding box center [597, 67] width 6 height 6
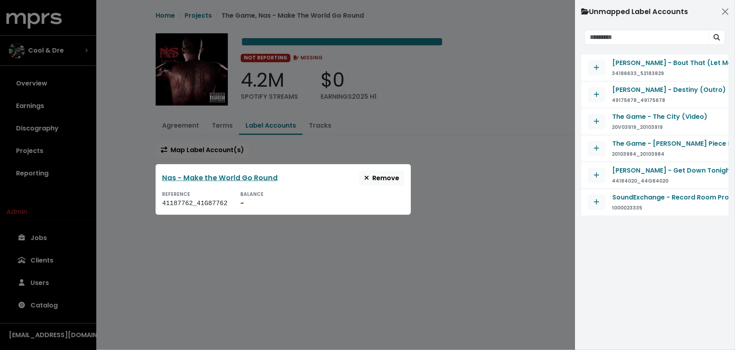
click at [459, 206] on div at bounding box center [367, 175] width 735 height 350
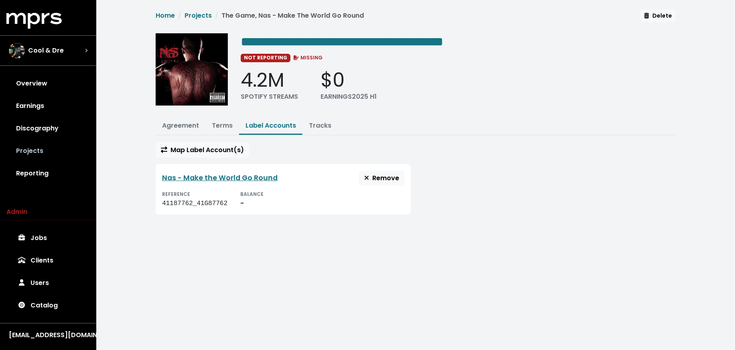
click at [39, 152] on link "Projects" at bounding box center [47, 151] width 83 height 22
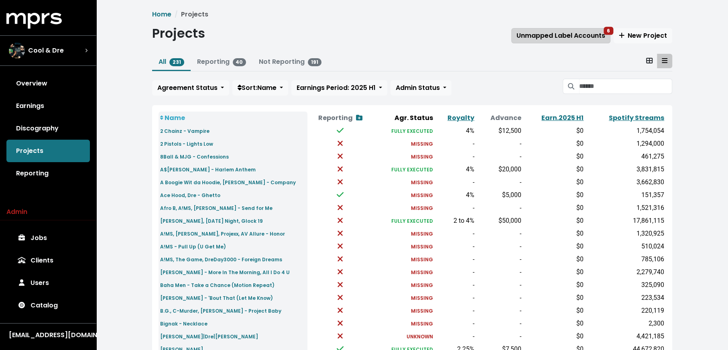
click at [552, 35] on span "Unmapped Label Accounts 6" at bounding box center [561, 35] width 89 height 9
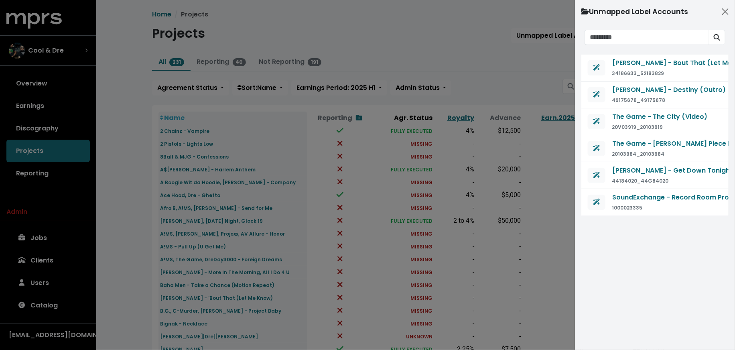
click at [519, 81] on div at bounding box center [367, 175] width 735 height 350
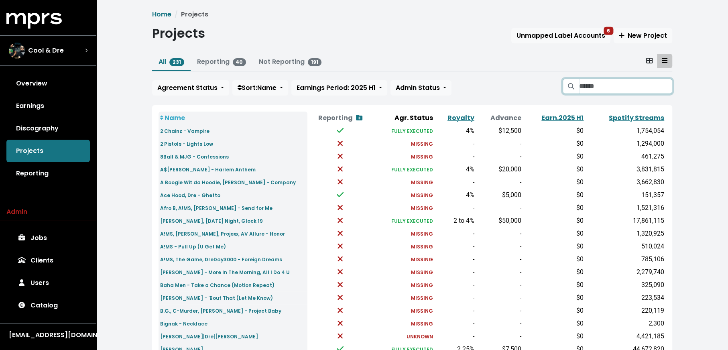
click at [608, 85] on input "Search projects" at bounding box center [625, 86] width 93 height 15
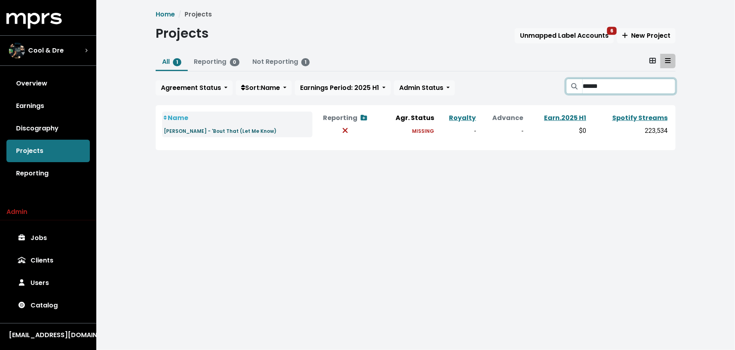
type input "******"
click at [211, 132] on small "[PERSON_NAME] - 'Bout That (Let Me Know)" at bounding box center [220, 131] width 113 height 7
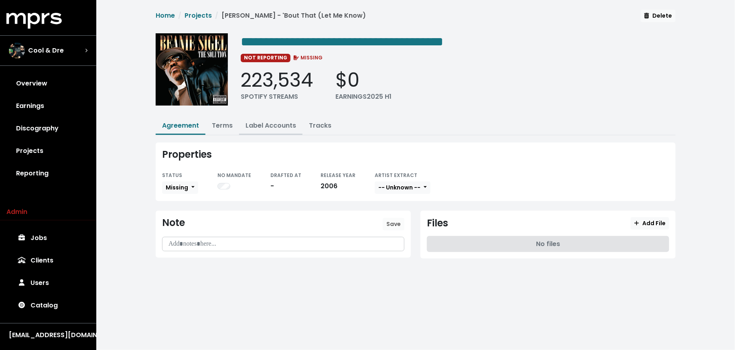
click at [262, 118] on button "Label Accounts" at bounding box center [270, 126] width 63 height 17
click at [263, 128] on link "Label Accounts" at bounding box center [271, 125] width 51 height 9
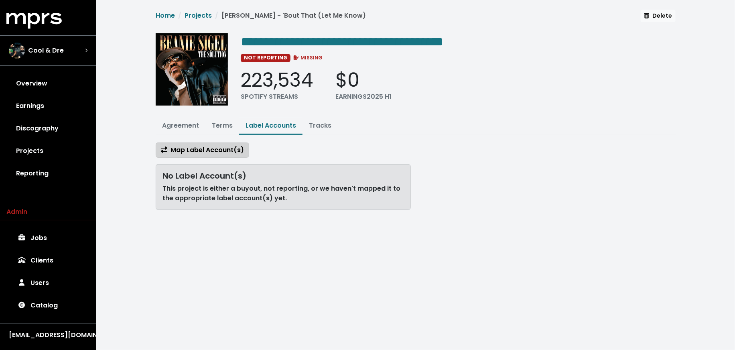
click at [225, 147] on span "Map Label Account(s)" at bounding box center [202, 149] width 83 height 9
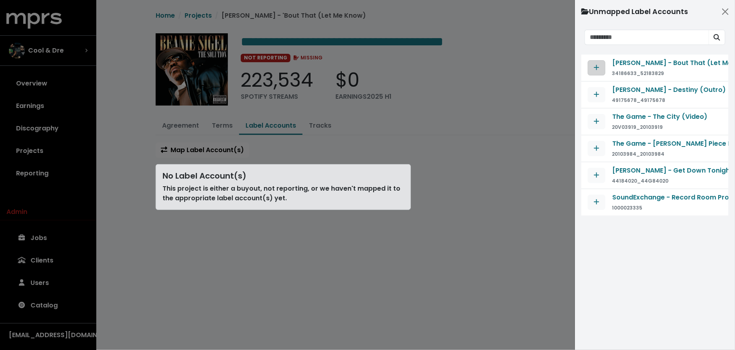
click at [591, 68] on button "Map contract to selected agreement" at bounding box center [597, 67] width 18 height 15
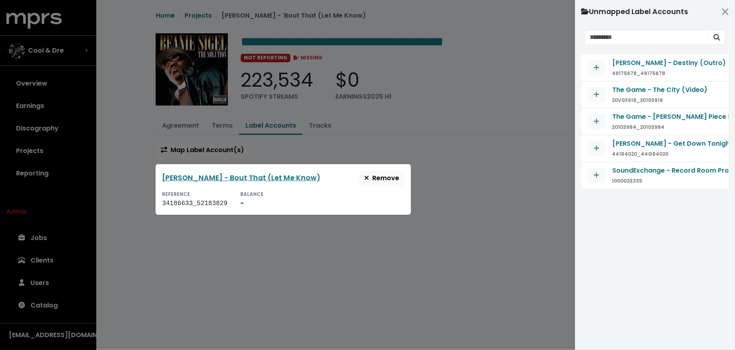
click at [488, 178] on div at bounding box center [367, 175] width 735 height 350
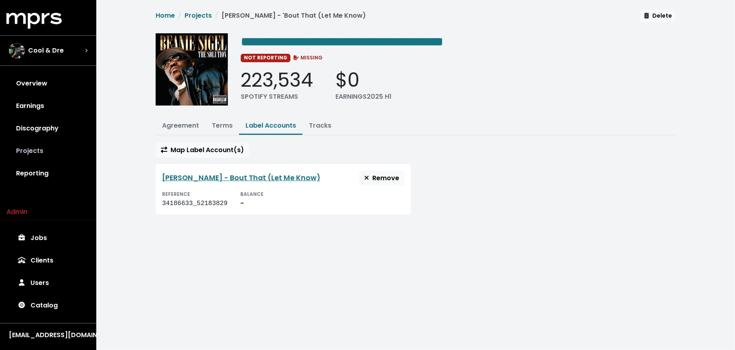
click at [62, 151] on link "Projects" at bounding box center [47, 151] width 83 height 22
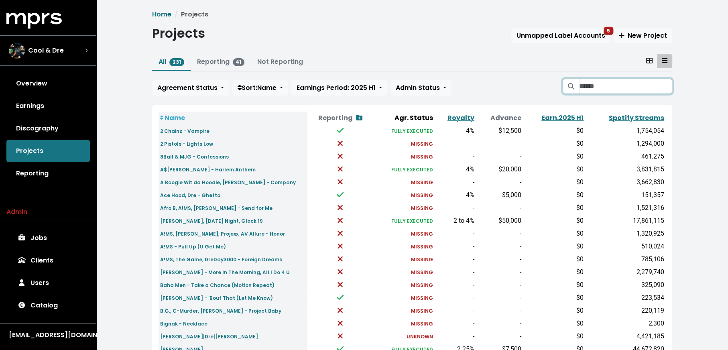
click at [585, 87] on input "Search projects" at bounding box center [625, 86] width 93 height 15
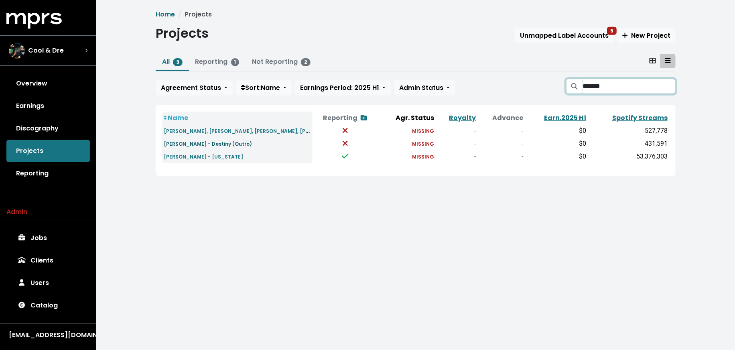
type input "*******"
click at [216, 144] on small "Ja Rule - Destiny (Outro)" at bounding box center [208, 143] width 88 height 7
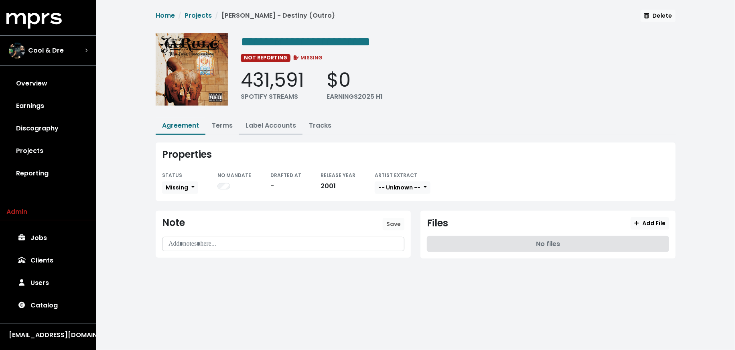
click at [280, 124] on link "Label Accounts" at bounding box center [271, 125] width 51 height 9
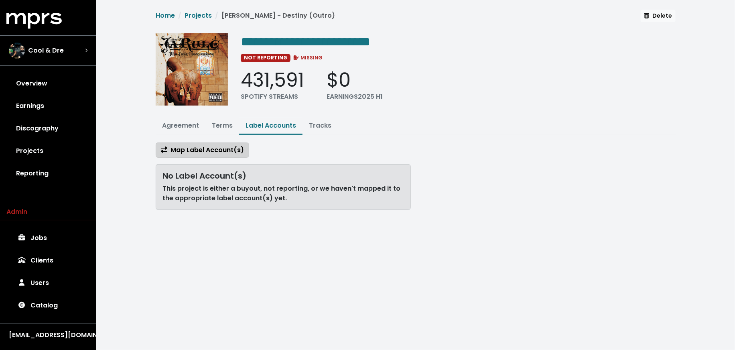
click at [240, 148] on span "Map Label Account(s)" at bounding box center [202, 149] width 83 height 9
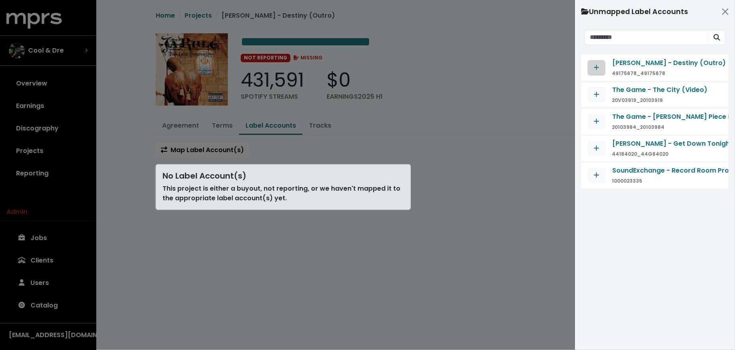
click at [596, 67] on icon "Map contract to selected agreement" at bounding box center [596, 67] width 5 height 5
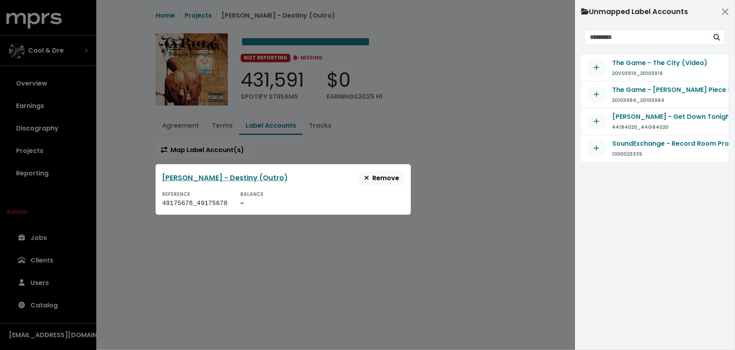
click at [525, 167] on div at bounding box center [367, 175] width 735 height 350
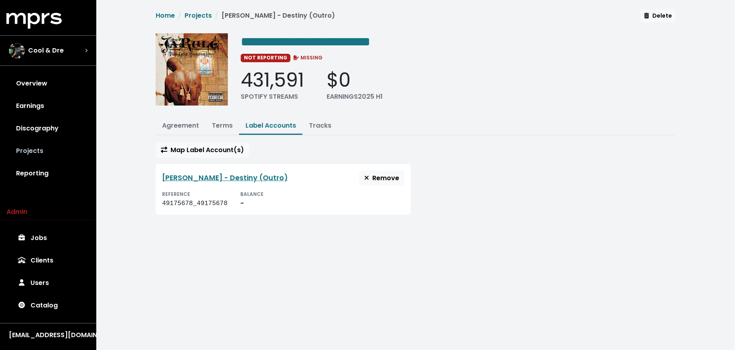
click at [53, 155] on link "Projects" at bounding box center [47, 151] width 83 height 22
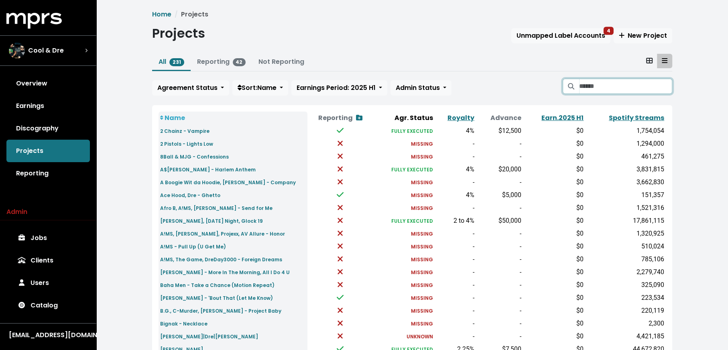
click at [579, 88] on input "Search projects" at bounding box center [625, 86] width 93 height 15
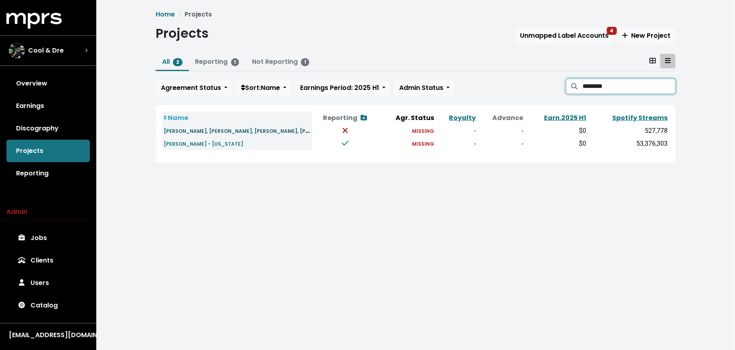
type input "********"
click at [202, 130] on small "DJ Khaled, Jadakiss, Ja Rule, Fat Joe - New York" at bounding box center [272, 130] width 216 height 9
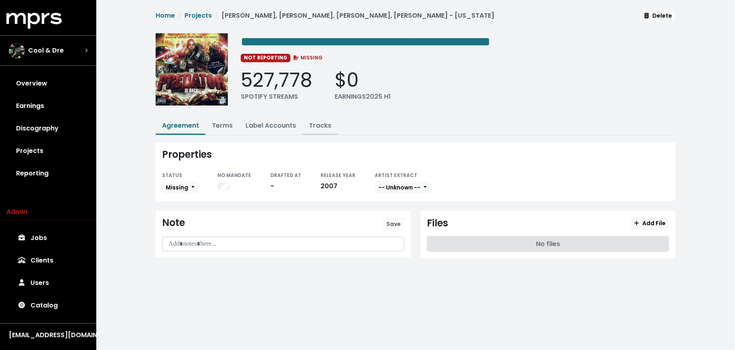
click at [314, 123] on link "Tracks" at bounding box center [320, 125] width 22 height 9
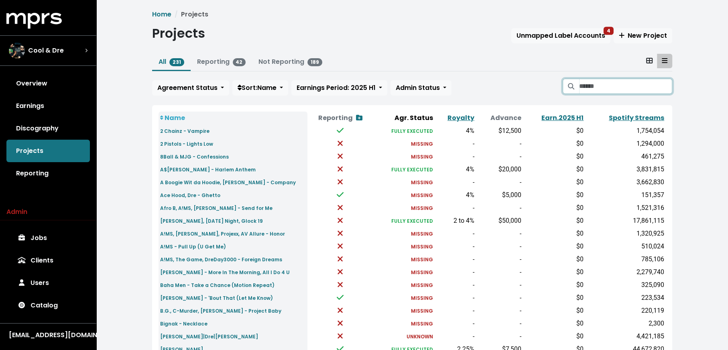
click at [654, 86] on input "Search projects" at bounding box center [625, 86] width 93 height 15
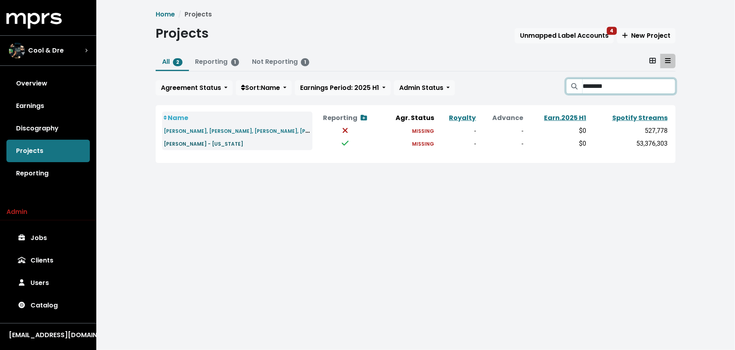
type input "********"
click at [193, 140] on small "Ja Rule - New York" at bounding box center [203, 143] width 79 height 7
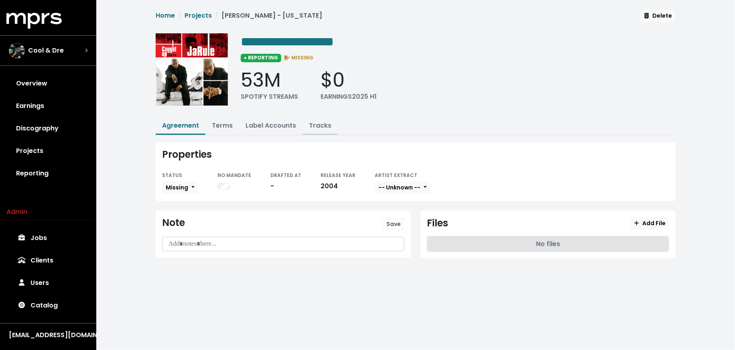
click at [313, 126] on link "Tracks" at bounding box center [320, 125] width 22 height 9
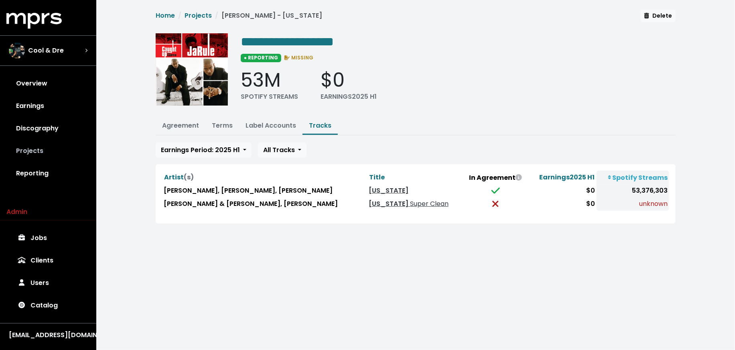
click at [48, 147] on link "Projects" at bounding box center [47, 151] width 83 height 22
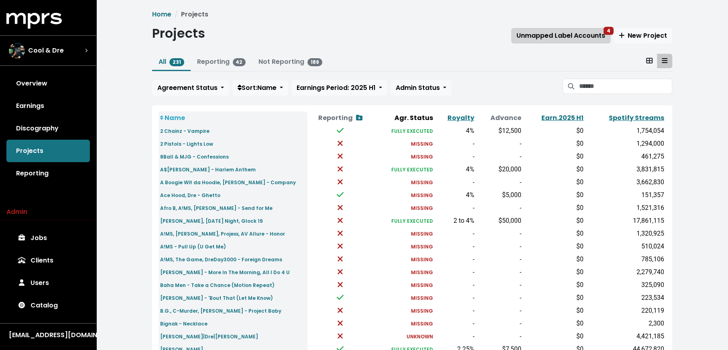
click at [562, 40] on span "Unmapped Label Accounts 4" at bounding box center [561, 36] width 89 height 10
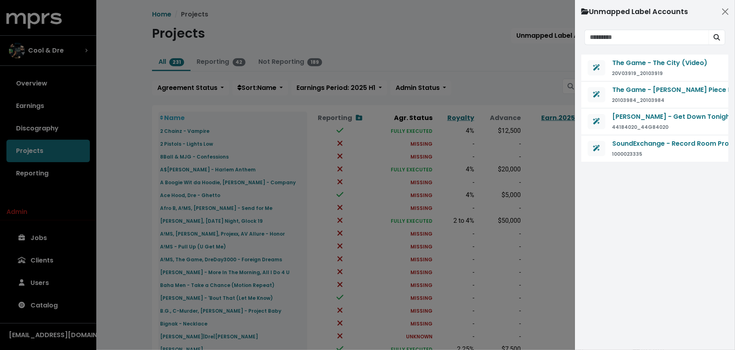
click at [515, 81] on div at bounding box center [367, 175] width 735 height 350
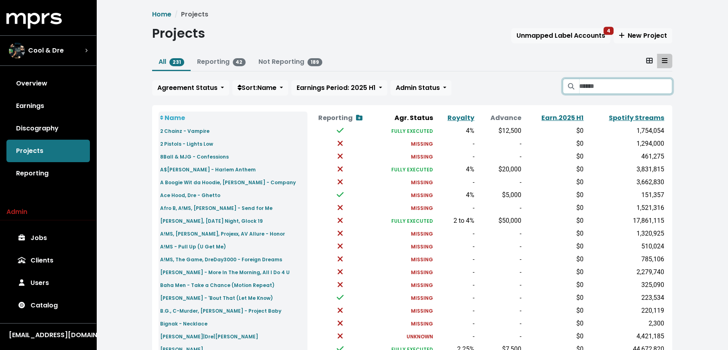
click at [585, 83] on input "Search projects" at bounding box center [625, 86] width 93 height 15
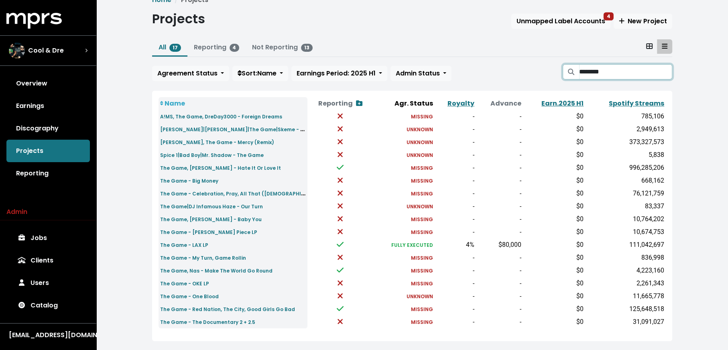
scroll to position [27, 0]
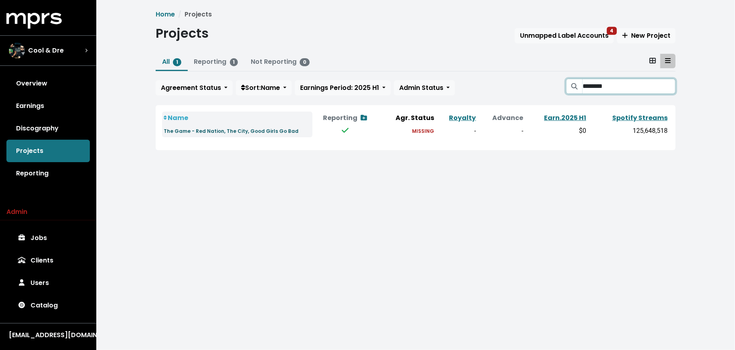
type input "********"
click at [232, 128] on small "The Game - Red Nation, The City, Good Girls Go Bad" at bounding box center [231, 131] width 135 height 7
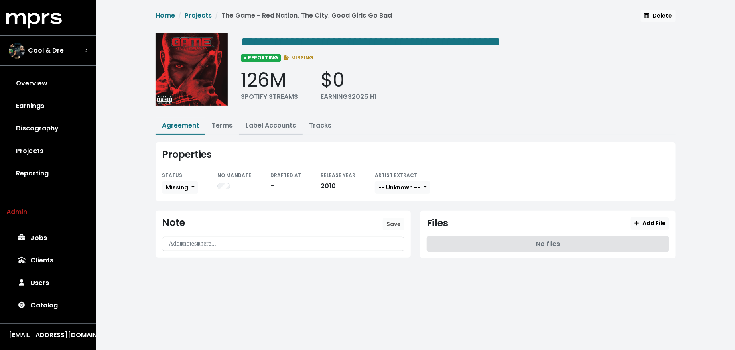
click at [259, 125] on link "Label Accounts" at bounding box center [271, 125] width 51 height 9
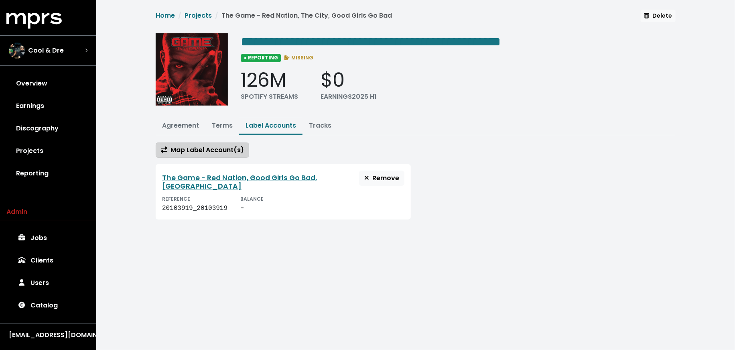
click at [205, 146] on span "Map Label Account(s)" at bounding box center [202, 149] width 83 height 9
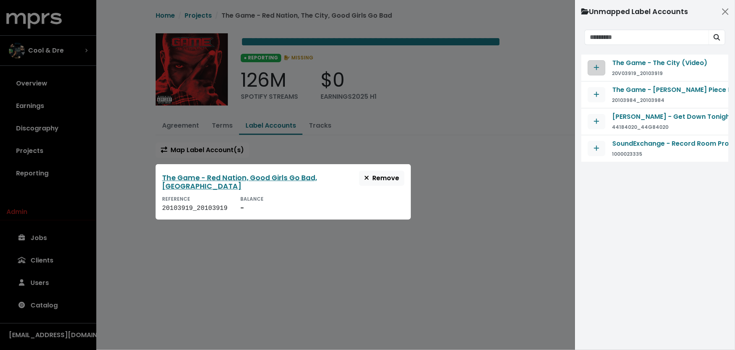
click at [595, 69] on icon "Map contract to selected agreement" at bounding box center [597, 67] width 6 height 6
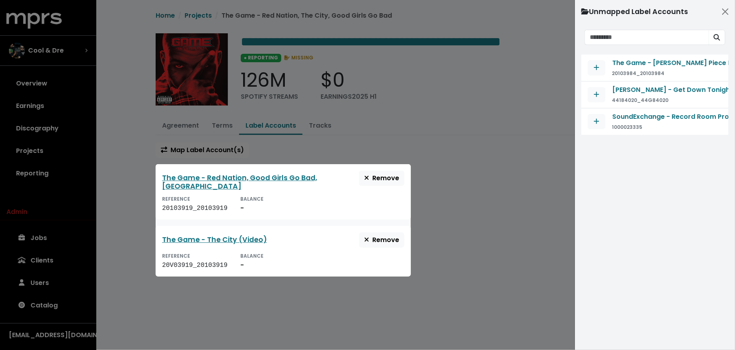
click at [500, 187] on div at bounding box center [367, 175] width 735 height 350
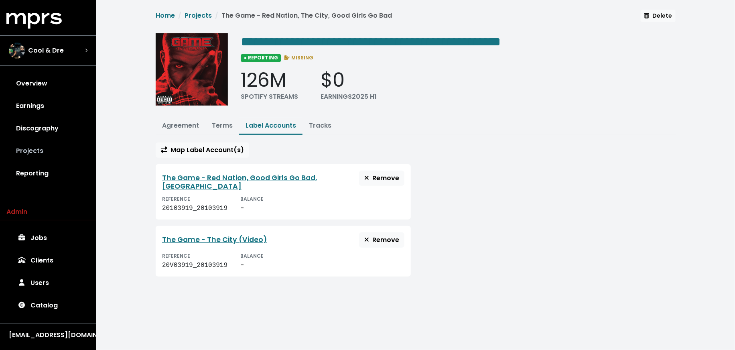
click at [57, 153] on link "Projects" at bounding box center [47, 151] width 83 height 22
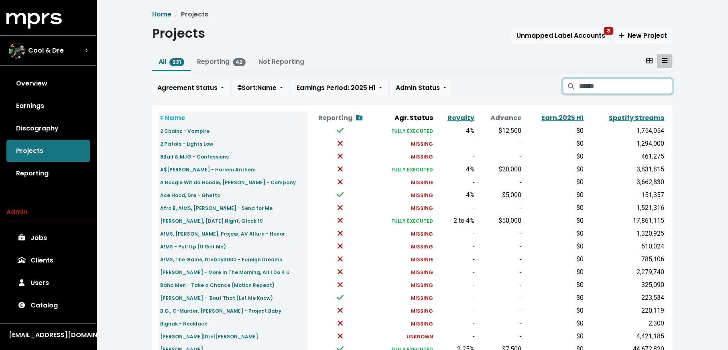
click at [649, 86] on input "Search projects" at bounding box center [625, 86] width 93 height 15
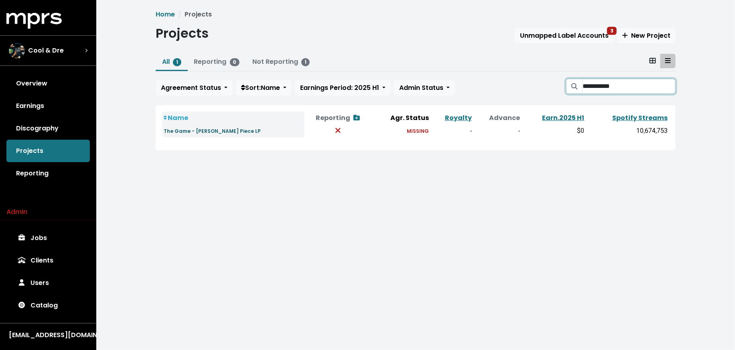
type input "**********"
click at [201, 132] on small "The Game - Jesus Piece LP" at bounding box center [212, 131] width 97 height 7
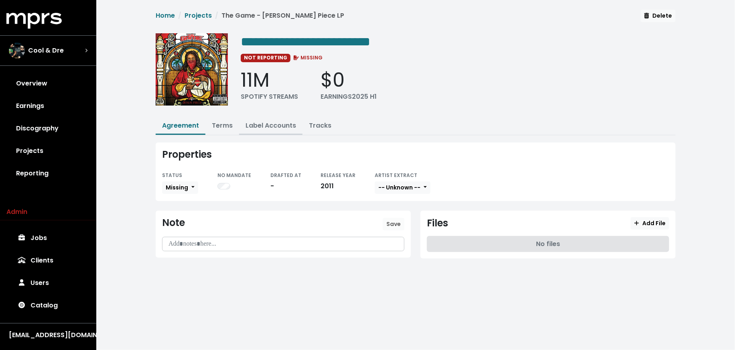
click at [258, 122] on link "Label Accounts" at bounding box center [271, 125] width 51 height 9
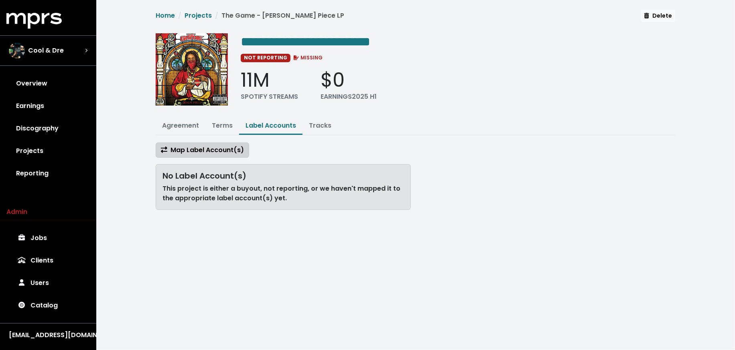
click at [235, 150] on span "Map Label Account(s)" at bounding box center [202, 149] width 83 height 9
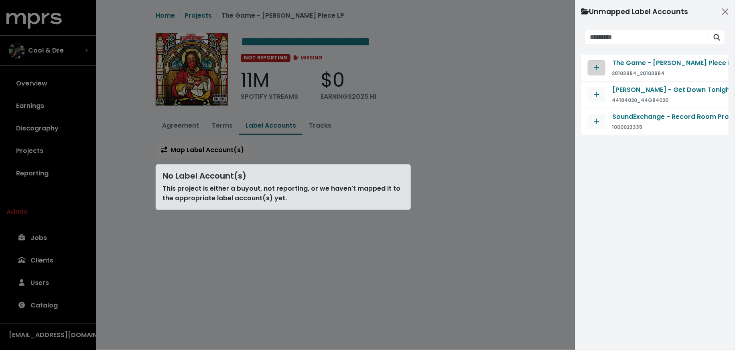
click at [596, 66] on icon "Map contract to selected agreement" at bounding box center [596, 67] width 5 height 5
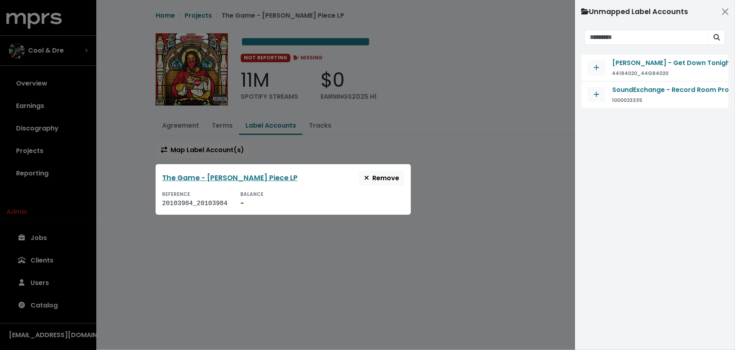
click at [484, 182] on div at bounding box center [367, 175] width 735 height 350
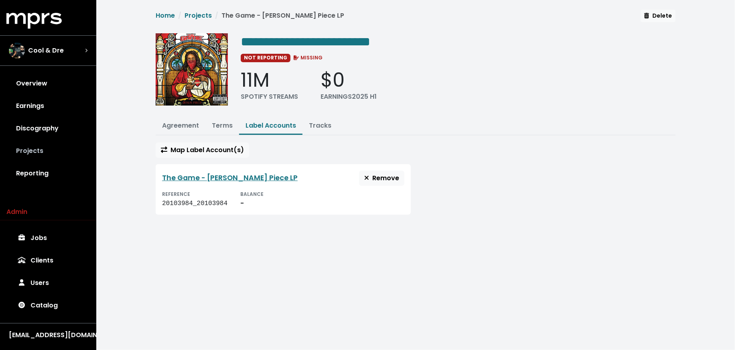
click at [61, 153] on link "Projects" at bounding box center [47, 151] width 83 height 22
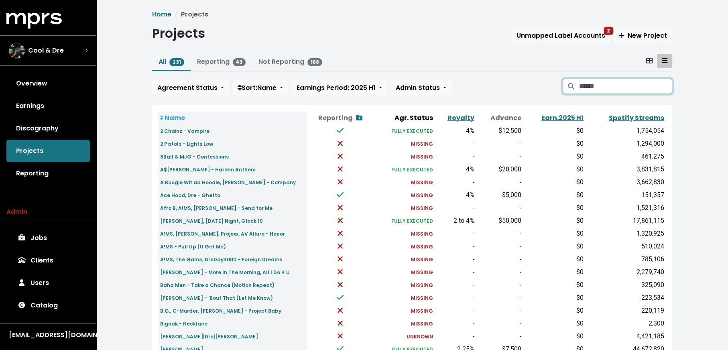
click at [582, 87] on input "Search projects" at bounding box center [625, 86] width 93 height 15
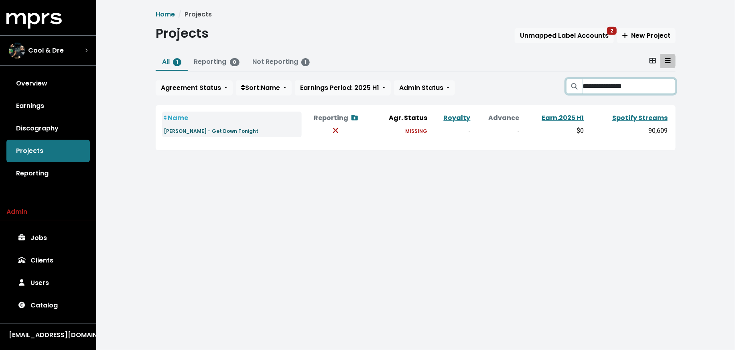
type input "**********"
click at [227, 130] on small "Teairra Marí - Get Down Tonight" at bounding box center [211, 131] width 95 height 7
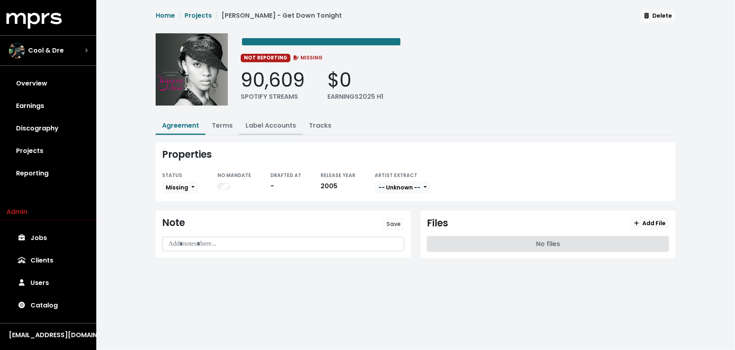
click at [265, 125] on link "Label Accounts" at bounding box center [271, 125] width 51 height 9
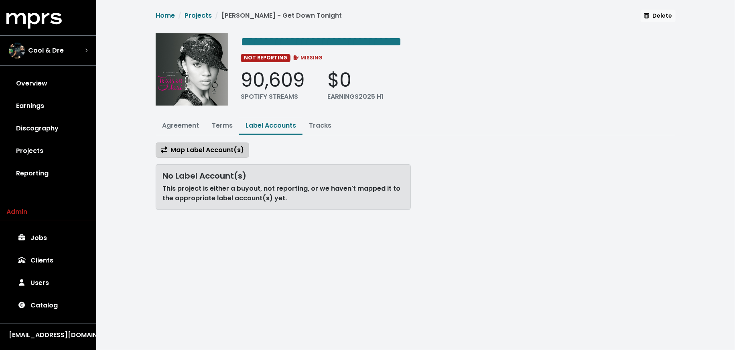
click at [200, 151] on span "Map Label Account(s)" at bounding box center [202, 149] width 83 height 9
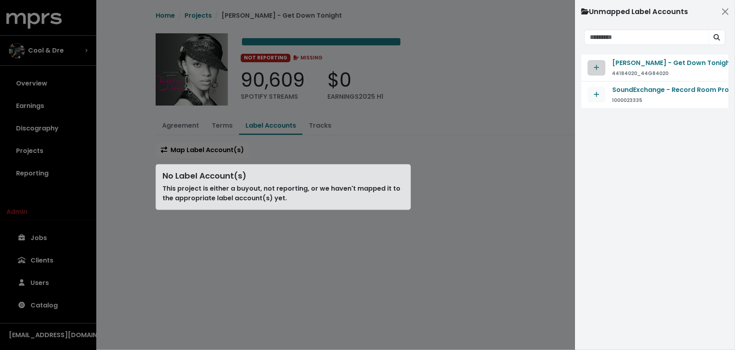
click at [598, 69] on icon "Map contract to selected agreement" at bounding box center [597, 67] width 6 height 6
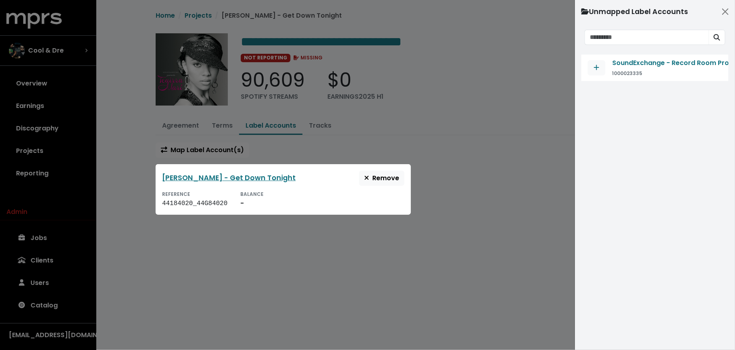
click at [334, 254] on div at bounding box center [367, 175] width 735 height 350
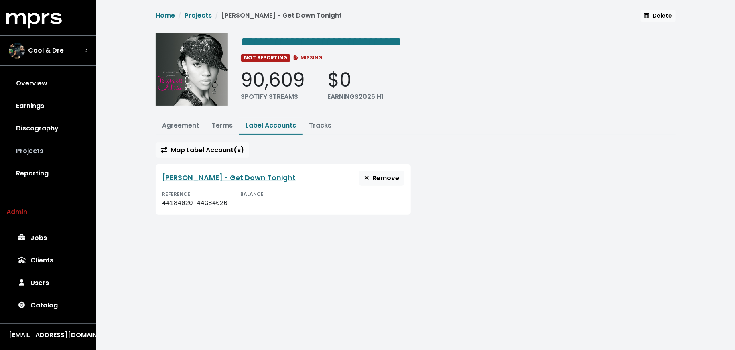
click at [57, 155] on link "Projects" at bounding box center [47, 151] width 83 height 22
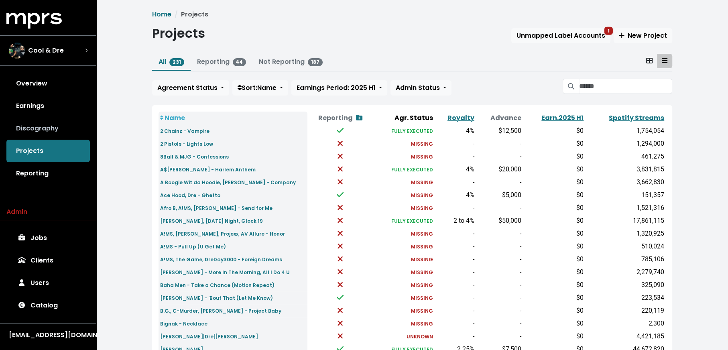
click at [64, 130] on link "Discography" at bounding box center [47, 128] width 83 height 22
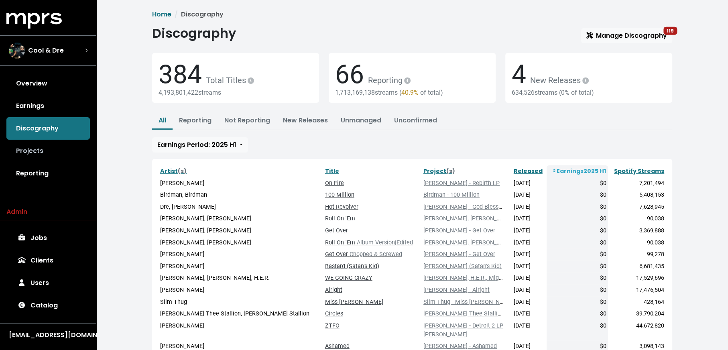
click at [41, 148] on link "Projects" at bounding box center [47, 151] width 83 height 22
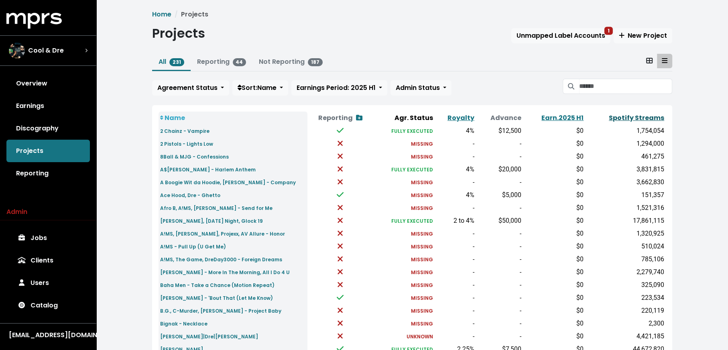
click at [659, 122] on link "Spotify Streams" at bounding box center [636, 117] width 55 height 9
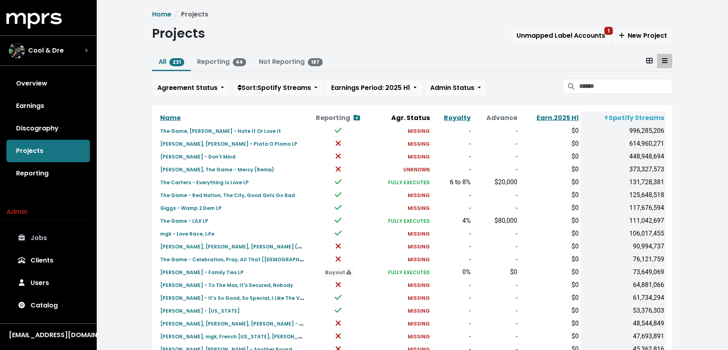
click at [66, 242] on link "Jobs" at bounding box center [47, 238] width 83 height 22
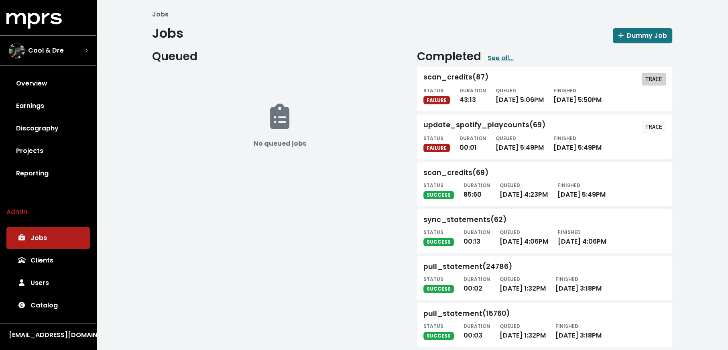
click at [649, 75] on span "TRACE" at bounding box center [653, 79] width 17 height 8
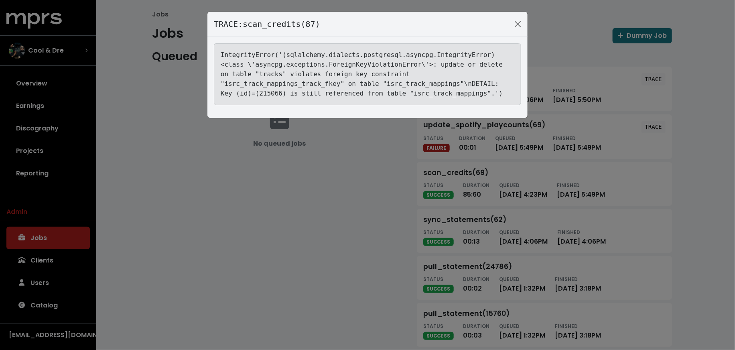
click at [185, 178] on div "TRACE: scan_credits(87) IntegrityError('(sqlalchemy.dialects.postgresql.asyncpg…" at bounding box center [367, 175] width 735 height 350
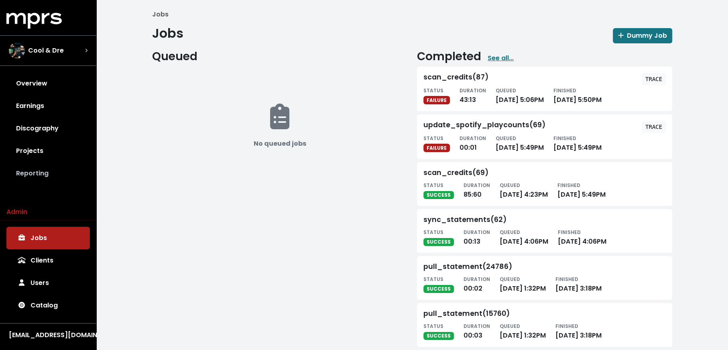
click at [37, 171] on link "Reporting" at bounding box center [47, 173] width 83 height 22
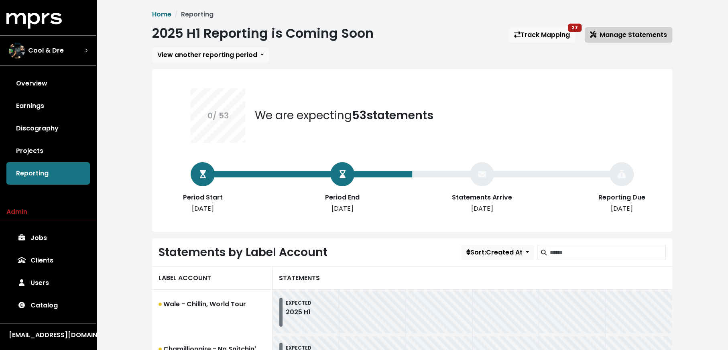
click at [628, 38] on span "Manage Statements" at bounding box center [628, 34] width 77 height 9
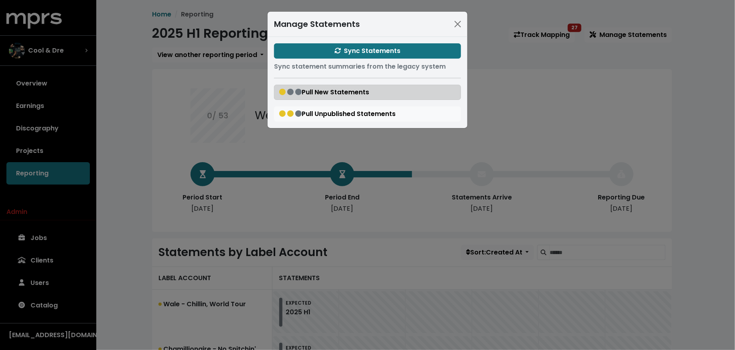
click at [309, 91] on span "Pull New Statements" at bounding box center [324, 91] width 90 height 9
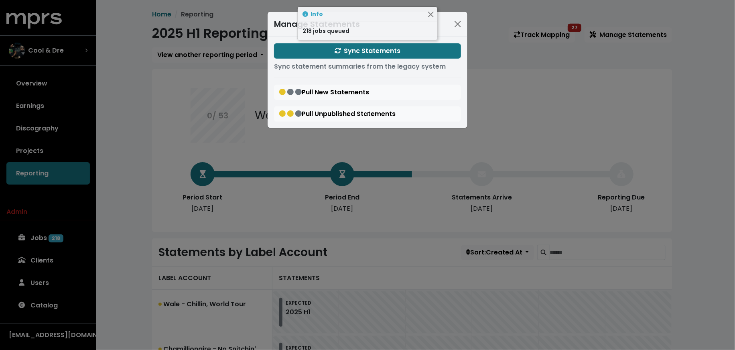
click at [146, 170] on div "Manage Statements Sync Statements Sync statement summaries from the legacy syst…" at bounding box center [367, 175] width 735 height 350
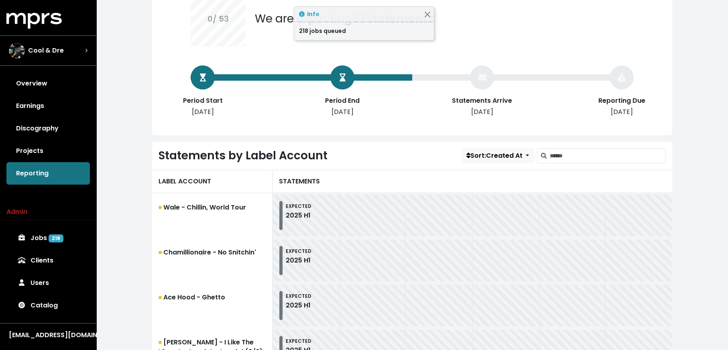
scroll to position [139, 0]
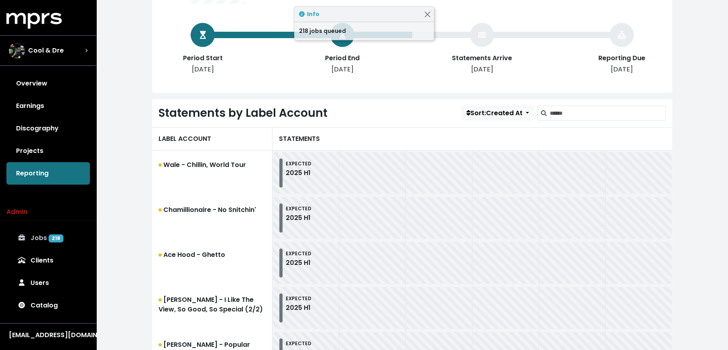
click at [50, 234] on link "Jobs 218" at bounding box center [47, 238] width 83 height 22
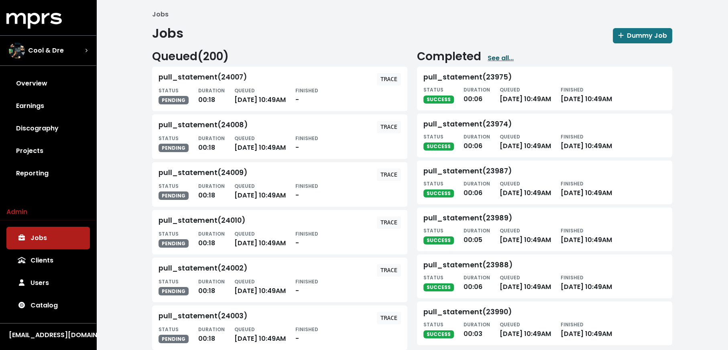
click at [502, 62] on link "See all..." at bounding box center [501, 58] width 26 height 10
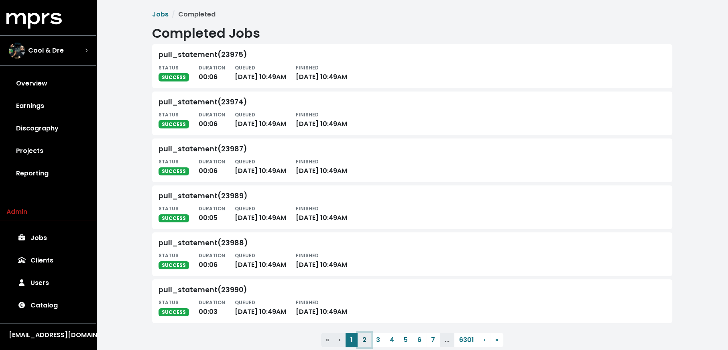
click at [368, 338] on button "2" at bounding box center [365, 340] width 14 height 14
click at [372, 340] on button "3" at bounding box center [378, 340] width 14 height 14
click at [388, 338] on button "4" at bounding box center [392, 340] width 14 height 14
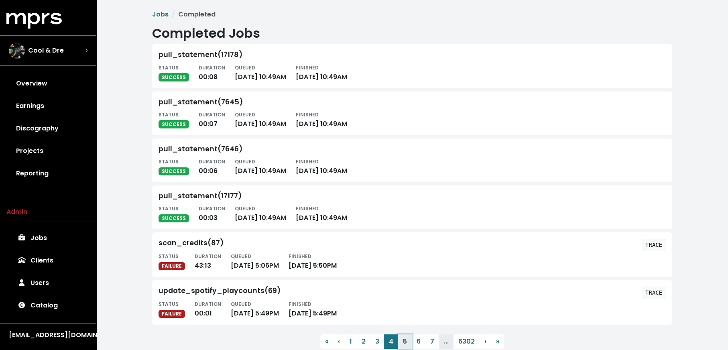
click at [405, 338] on button "5" at bounding box center [405, 341] width 14 height 14
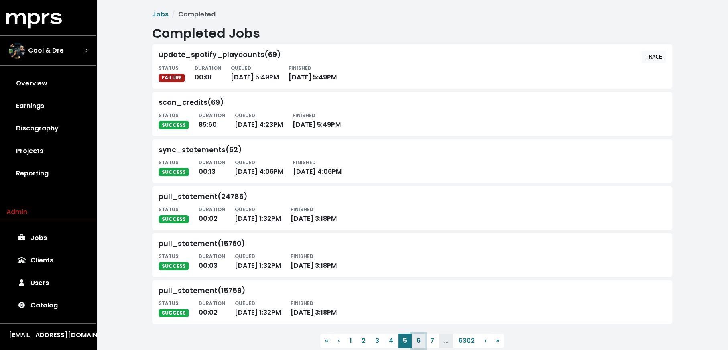
click at [416, 339] on button "6" at bounding box center [419, 341] width 14 height 14
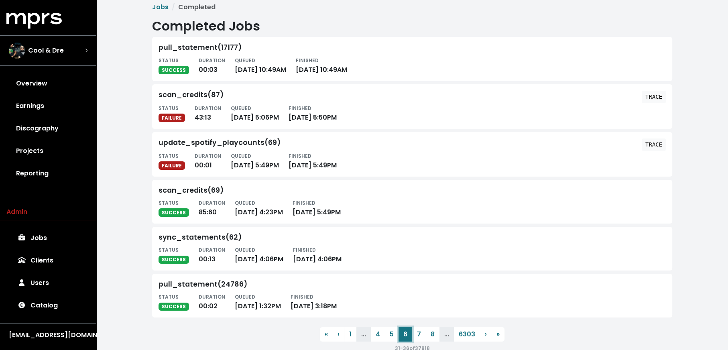
scroll to position [8, 0]
click at [418, 335] on button "7" at bounding box center [419, 334] width 14 height 14
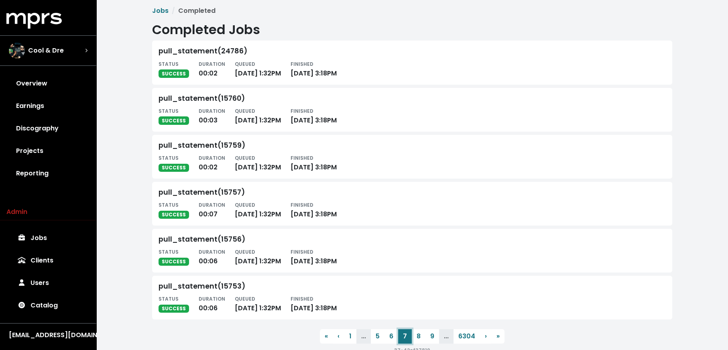
scroll to position [0, 0]
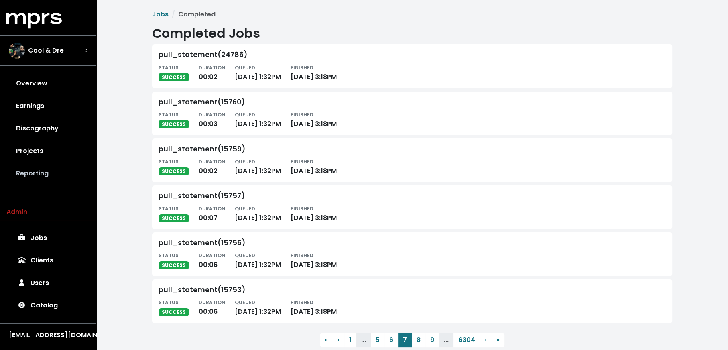
click at [58, 179] on link "Reporting" at bounding box center [47, 173] width 83 height 22
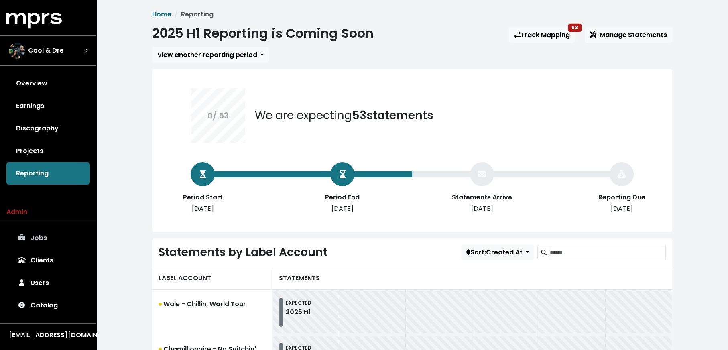
click at [44, 234] on link "Jobs" at bounding box center [47, 238] width 83 height 22
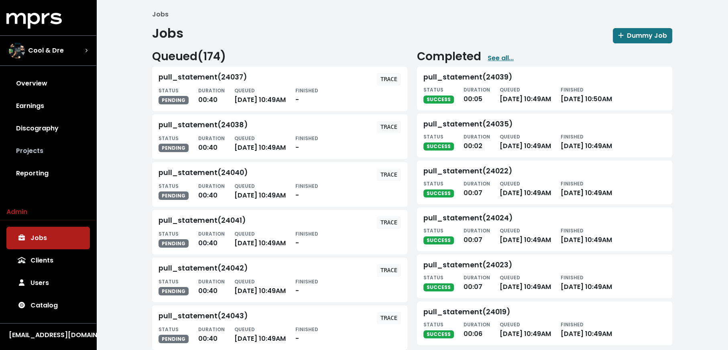
click at [50, 151] on link "Projects" at bounding box center [47, 151] width 83 height 22
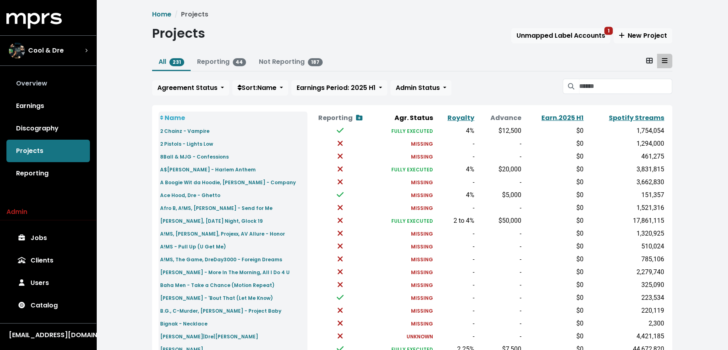
click at [43, 87] on link "Overview" at bounding box center [47, 83] width 83 height 22
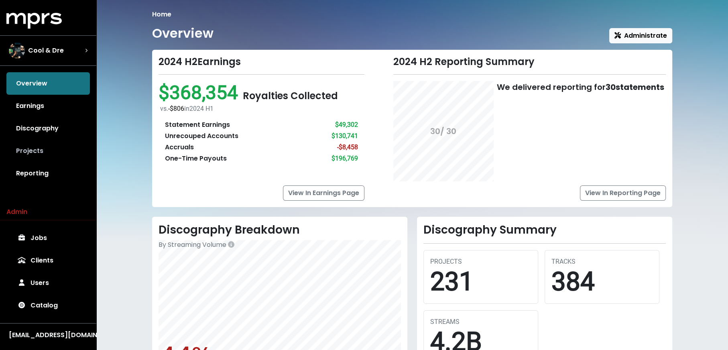
click at [45, 151] on link "Projects" at bounding box center [47, 151] width 83 height 22
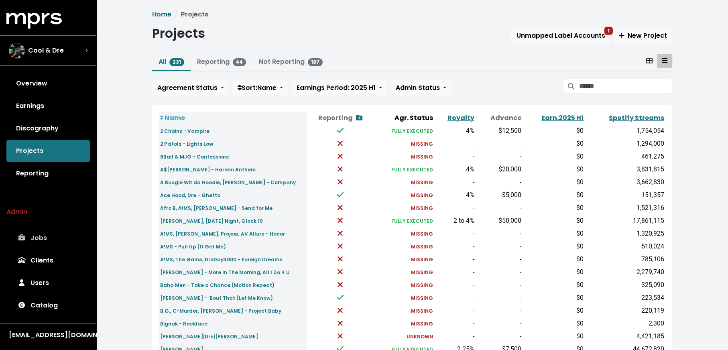
click at [50, 241] on link "Jobs" at bounding box center [47, 238] width 83 height 22
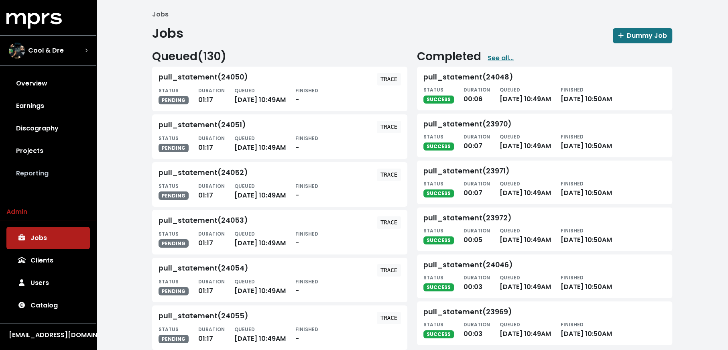
click at [57, 175] on link "Reporting" at bounding box center [47, 173] width 83 height 22
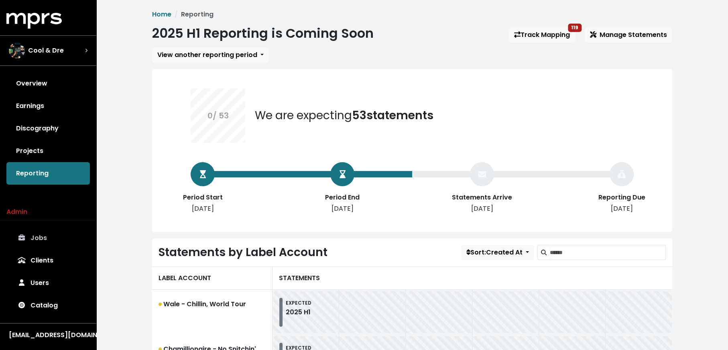
click at [39, 233] on link "Jobs" at bounding box center [47, 238] width 83 height 22
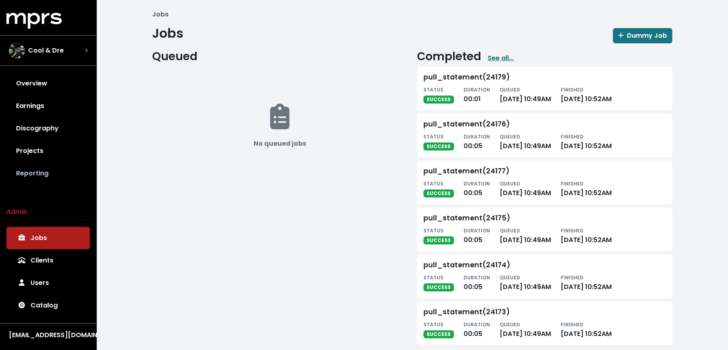
click at [38, 182] on link "Reporting" at bounding box center [47, 173] width 83 height 22
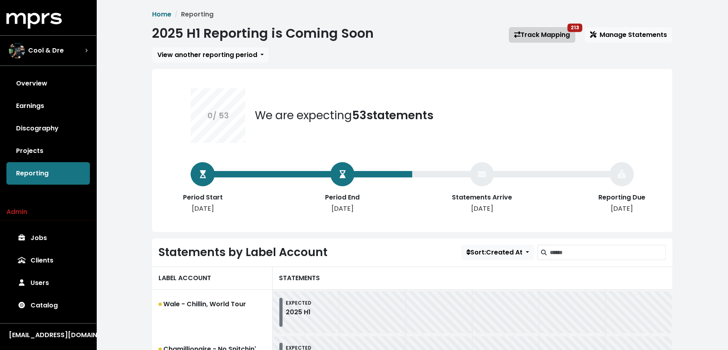
click at [536, 37] on link "Track Mapping 213" at bounding box center [542, 34] width 66 height 15
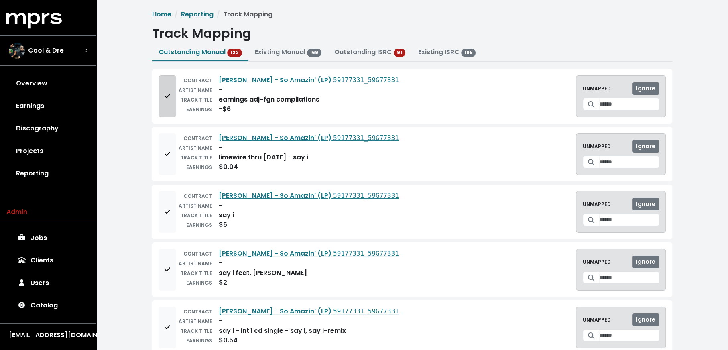
click at [167, 104] on button "Add to mapping queue" at bounding box center [168, 96] width 18 height 42
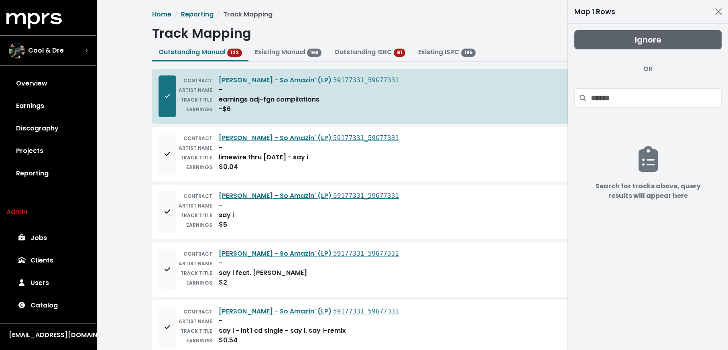
click at [602, 42] on button "Ignore" at bounding box center [647, 39] width 147 height 19
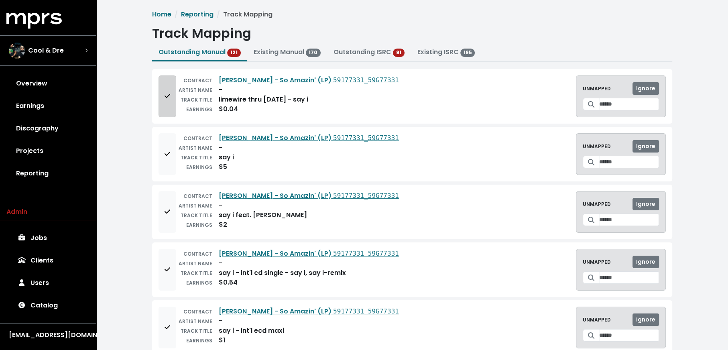
click at [164, 103] on button "Add to mapping queue" at bounding box center [168, 96] width 18 height 42
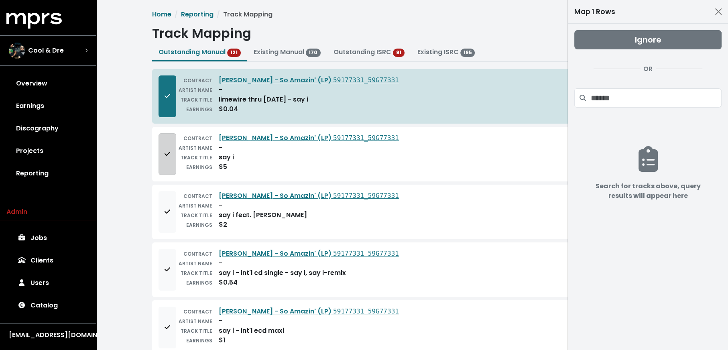
click at [159, 163] on button "Add to mapping queue" at bounding box center [168, 154] width 18 height 42
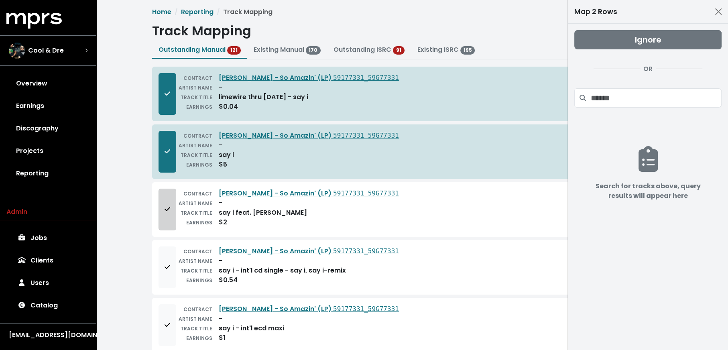
scroll to position [4, 0]
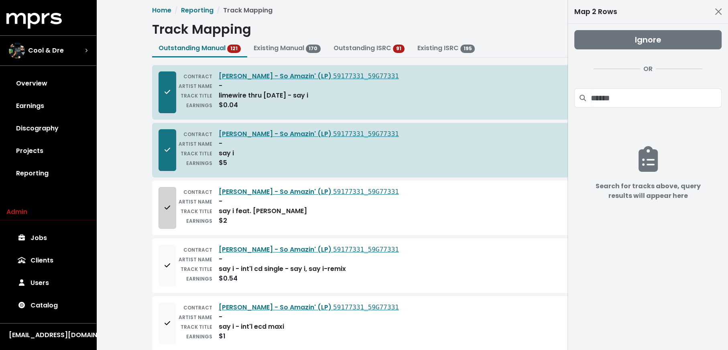
click at [163, 207] on button "Add to mapping queue" at bounding box center [168, 208] width 18 height 42
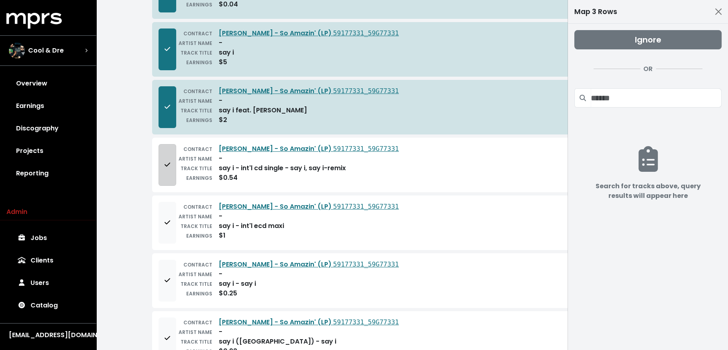
scroll to position [125, 0]
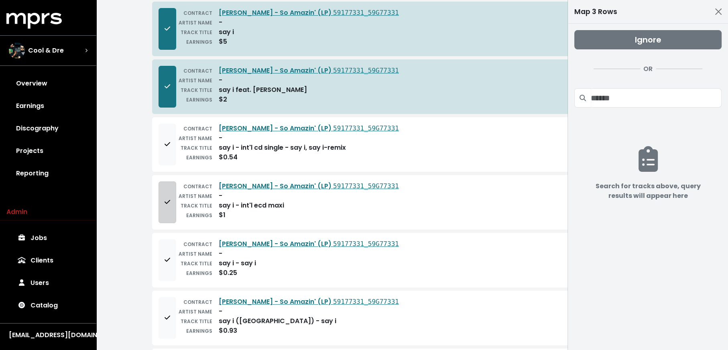
click at [164, 213] on button "Add to mapping queue" at bounding box center [168, 202] width 18 height 42
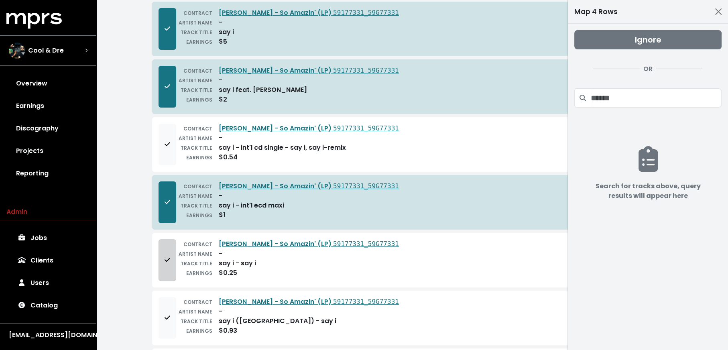
click at [171, 264] on button "Add to mapping queue" at bounding box center [168, 260] width 18 height 42
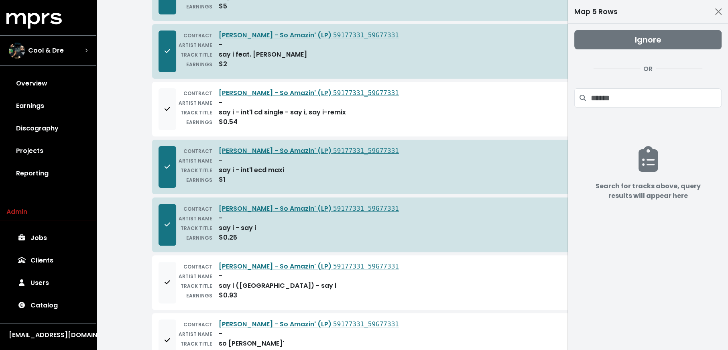
scroll to position [232, 0]
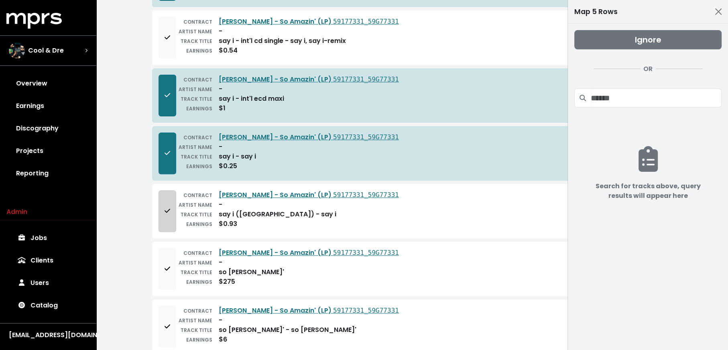
click at [167, 221] on button "Add to mapping queue" at bounding box center [168, 211] width 18 height 42
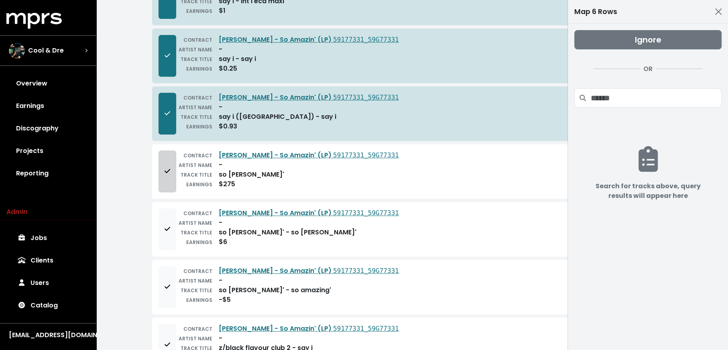
scroll to position [330, 0]
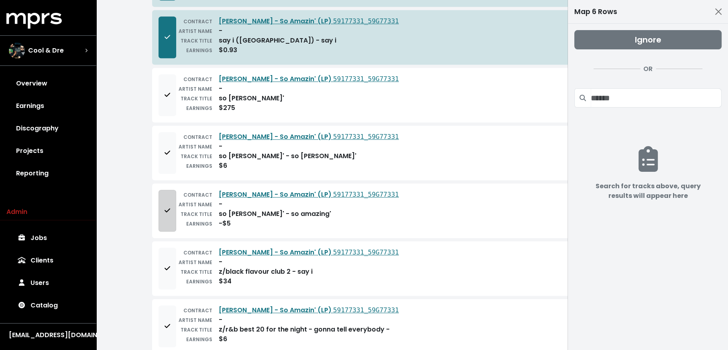
click at [169, 270] on button "Add to mapping queue" at bounding box center [168, 269] width 18 height 42
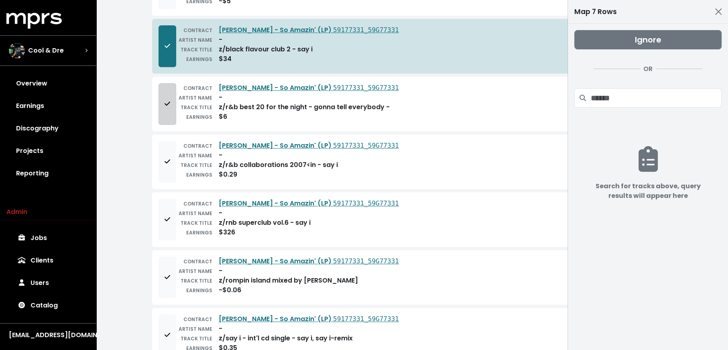
scroll to position [627, 0]
click at [167, 164] on button "Add to mapping queue" at bounding box center [168, 163] width 18 height 42
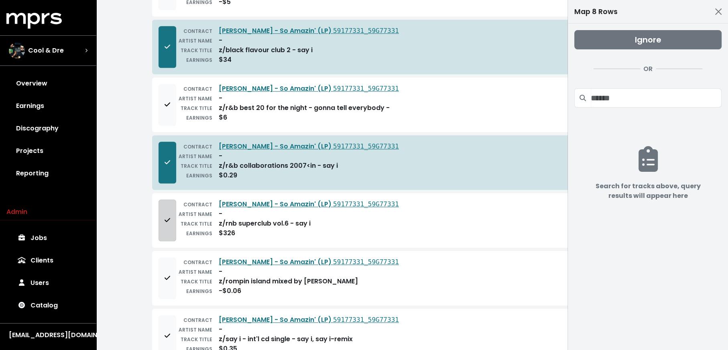
click at [162, 225] on button "Add to mapping queue" at bounding box center [168, 220] width 18 height 42
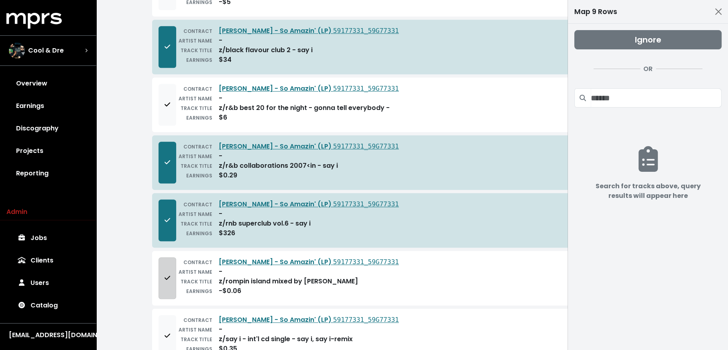
click at [169, 280] on button "Add to mapping queue" at bounding box center [168, 278] width 18 height 42
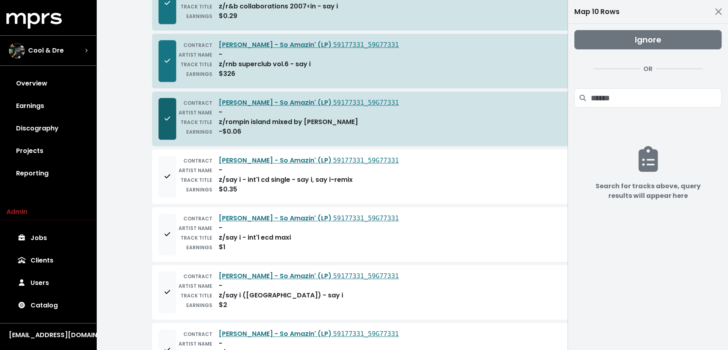
scroll to position [788, 0]
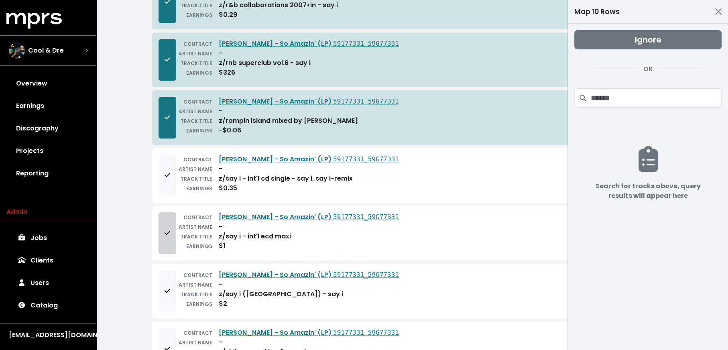
click at [165, 233] on button "Add to mapping queue" at bounding box center [168, 233] width 18 height 42
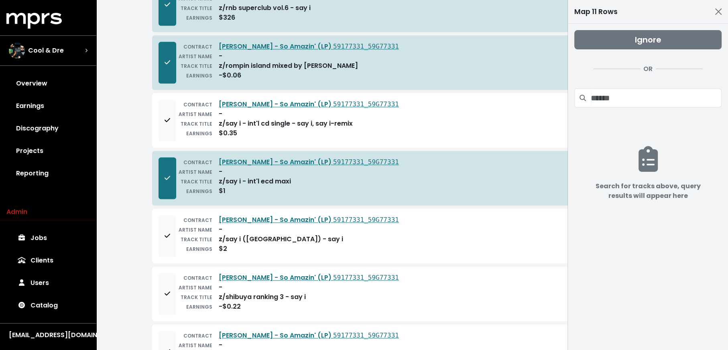
scroll to position [844, 0]
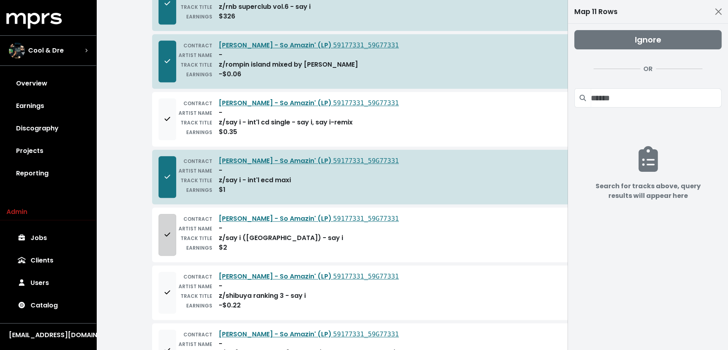
click at [161, 232] on button "Add to mapping queue" at bounding box center [168, 235] width 18 height 42
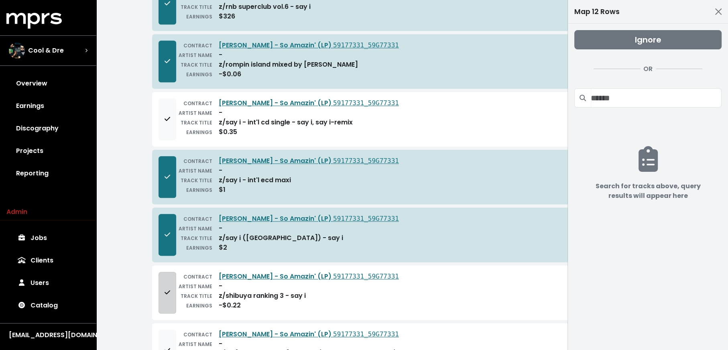
click at [165, 289] on icon "Add to mapping queue" at bounding box center [168, 292] width 6 height 6
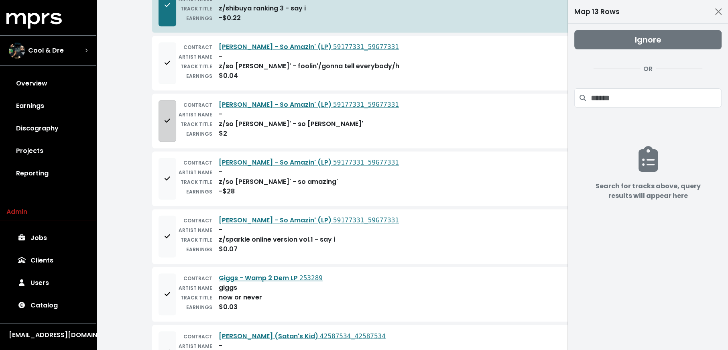
scroll to position [1189, 0]
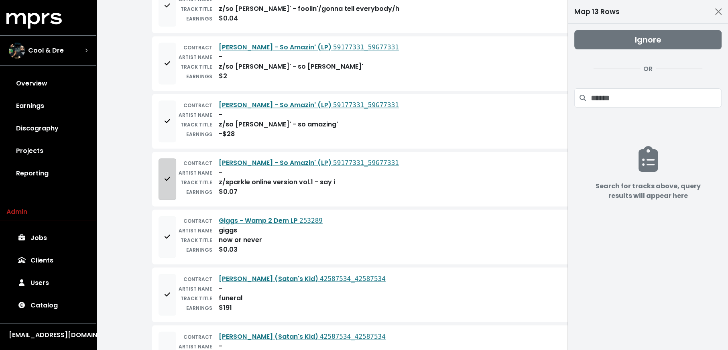
click at [168, 174] on span "Add to mapping queue" at bounding box center [167, 179] width 7 height 10
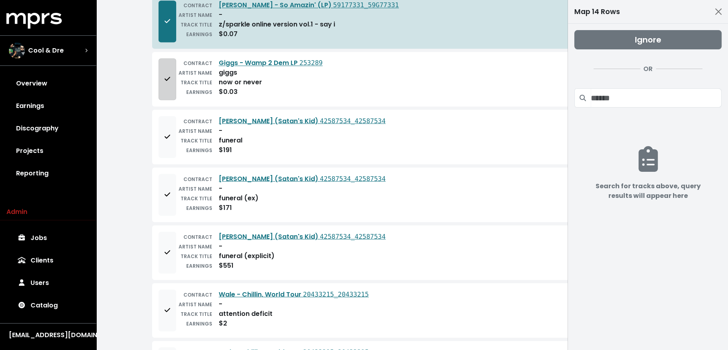
scroll to position [1345, 0]
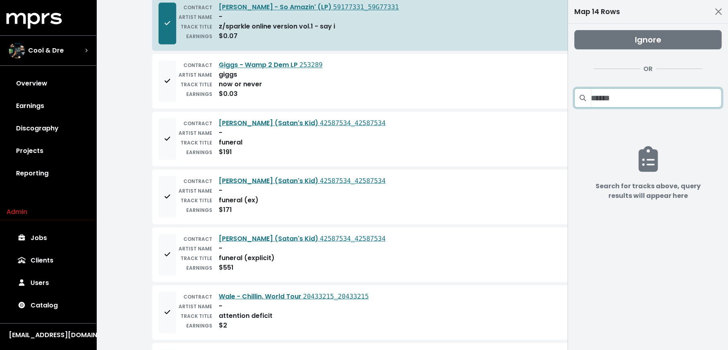
click at [654, 98] on input "Search projects" at bounding box center [656, 97] width 131 height 19
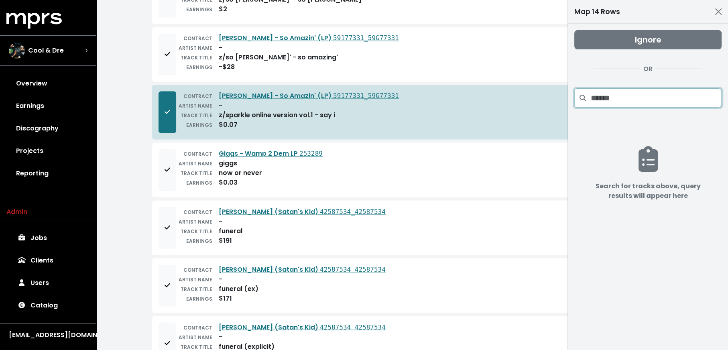
scroll to position [1255, 0]
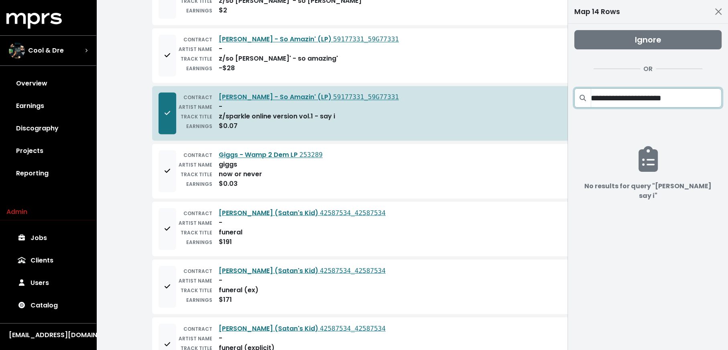
click at [655, 98] on input "**********" at bounding box center [656, 97] width 131 height 19
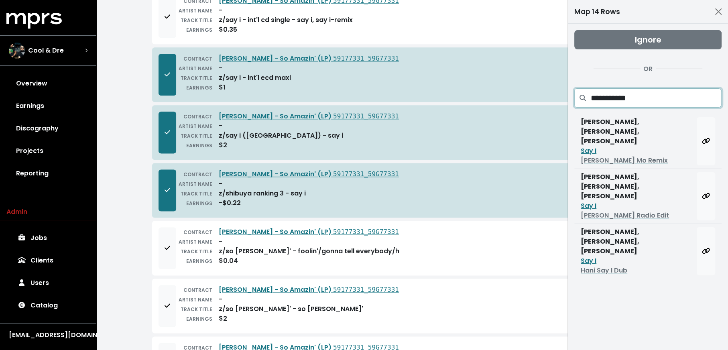
scroll to position [897, 0]
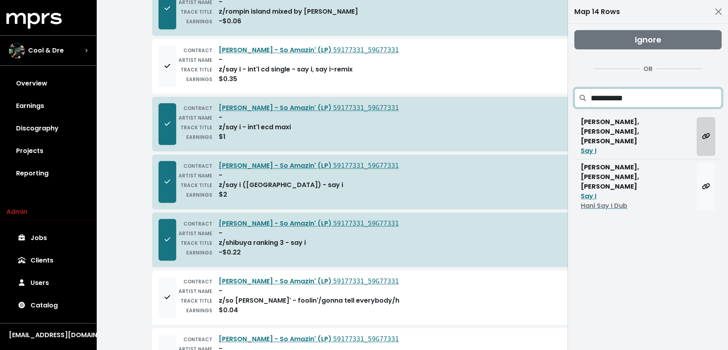
type input "**********"
click at [710, 126] on button "Map all rows to this track" at bounding box center [706, 136] width 18 height 39
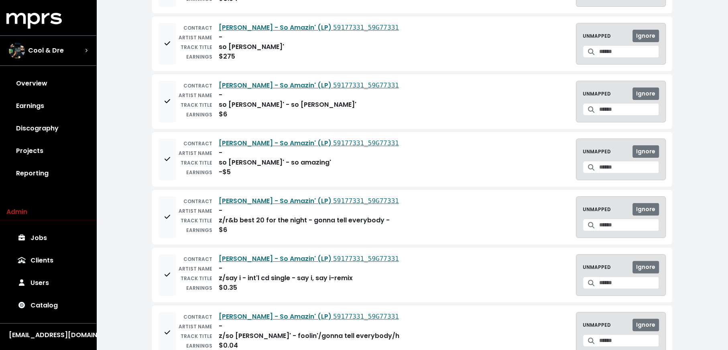
scroll to position [0, 0]
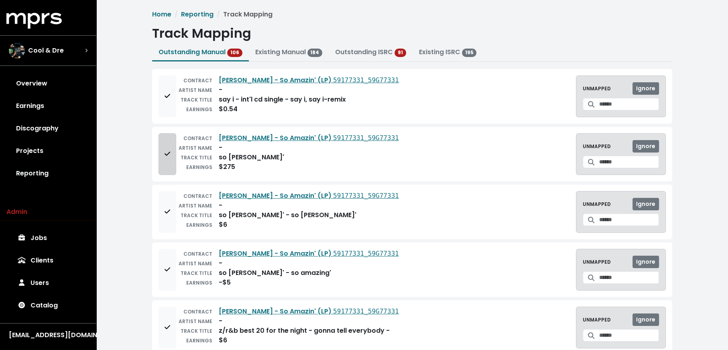
click at [166, 157] on span "Add to mapping queue" at bounding box center [168, 153] width 6 height 9
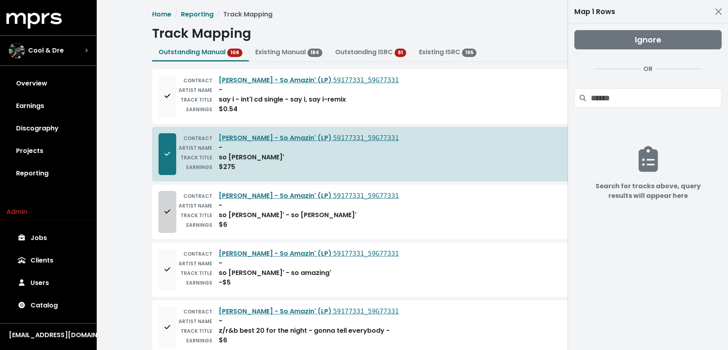
click at [172, 219] on button "Add to mapping queue" at bounding box center [168, 212] width 18 height 42
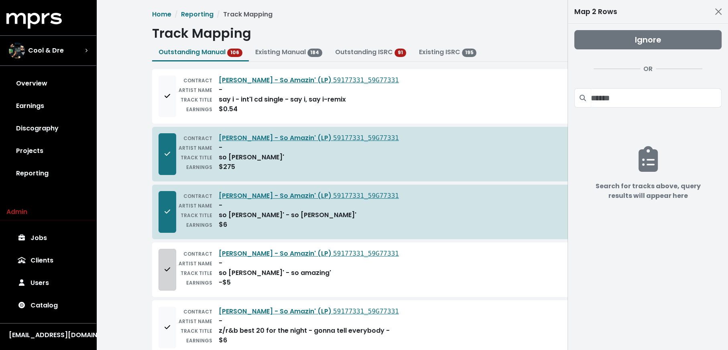
click at [164, 265] on span "Add to mapping queue" at bounding box center [167, 270] width 7 height 10
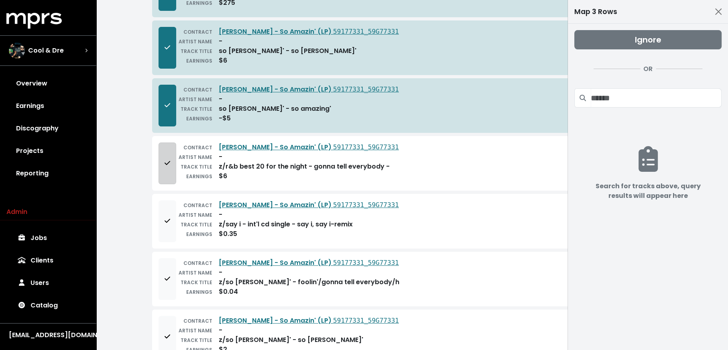
scroll to position [215, 0]
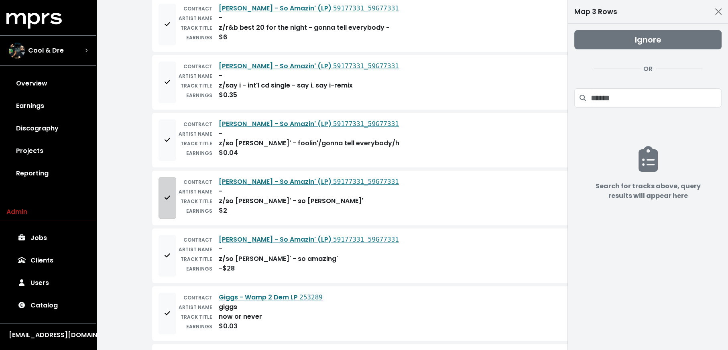
click at [164, 206] on button "Add to mapping queue" at bounding box center [168, 198] width 18 height 42
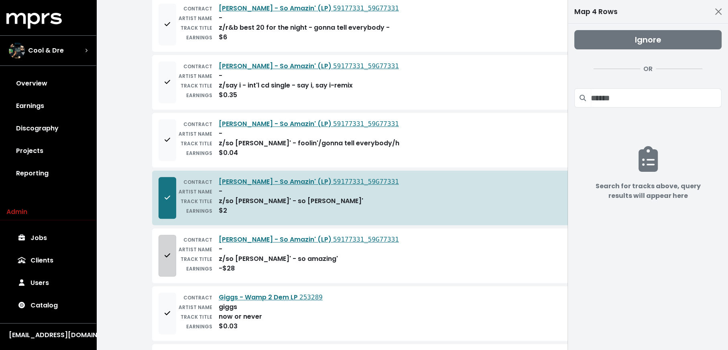
click at [166, 251] on span "Add to mapping queue" at bounding box center [168, 255] width 6 height 9
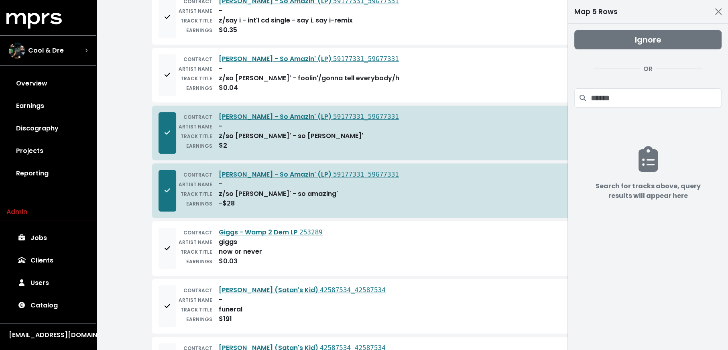
scroll to position [0, 0]
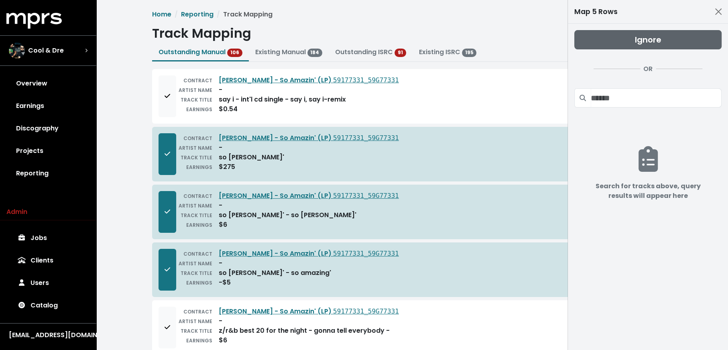
click at [661, 34] on button "Ignore" at bounding box center [647, 39] width 147 height 19
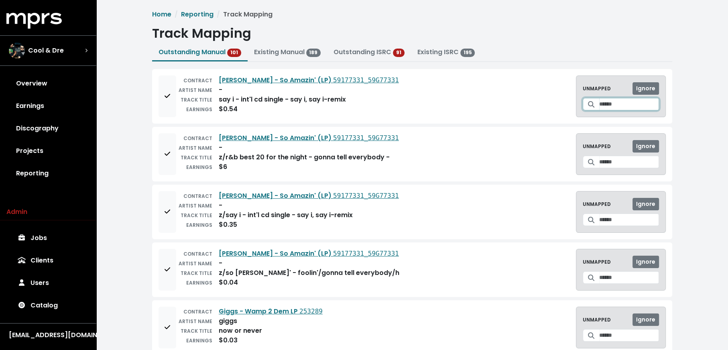
click at [616, 100] on input "Search for a track to map to" at bounding box center [629, 104] width 60 height 12
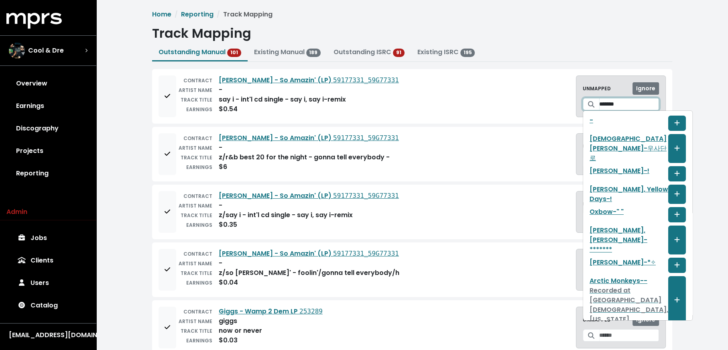
type input "********"
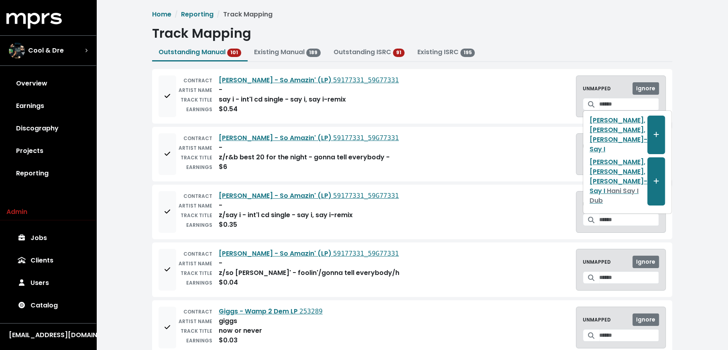
click at [159, 109] on div "CONTRACT Christina Milian - So Amazin' (LP) 59177331_59G77331 ARTIST NAME - TRA…" at bounding box center [279, 96] width 240 height 42
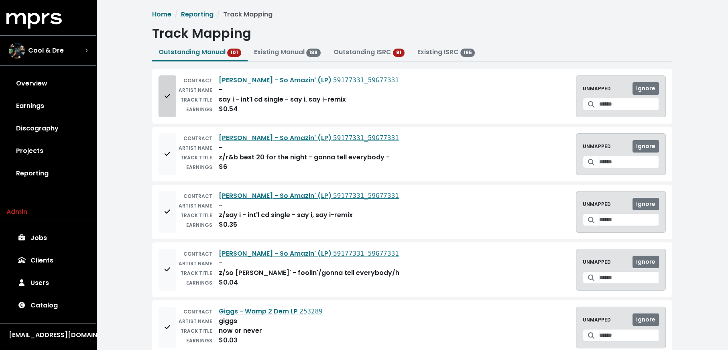
click at [168, 94] on icon "Add to mapping queue" at bounding box center [168, 96] width 6 height 6
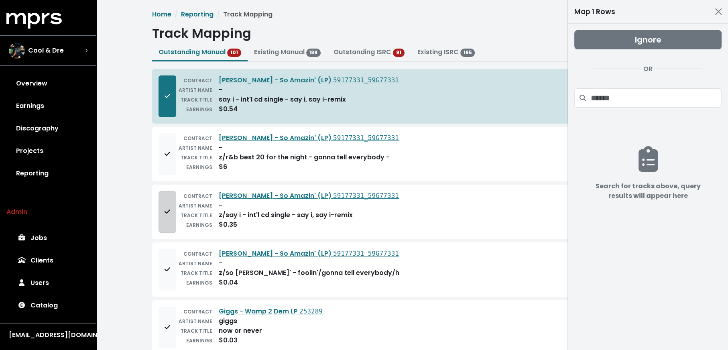
click at [162, 220] on button "Add to mapping queue" at bounding box center [168, 212] width 18 height 42
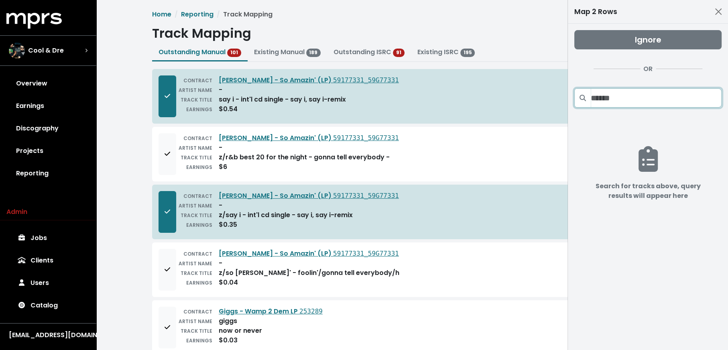
click at [657, 104] on input "Search projects" at bounding box center [656, 97] width 131 height 19
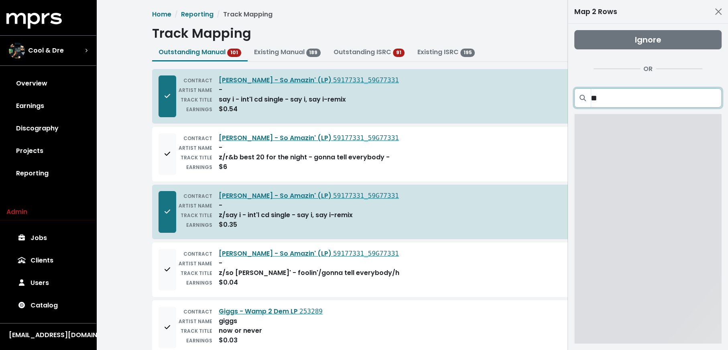
type input "*"
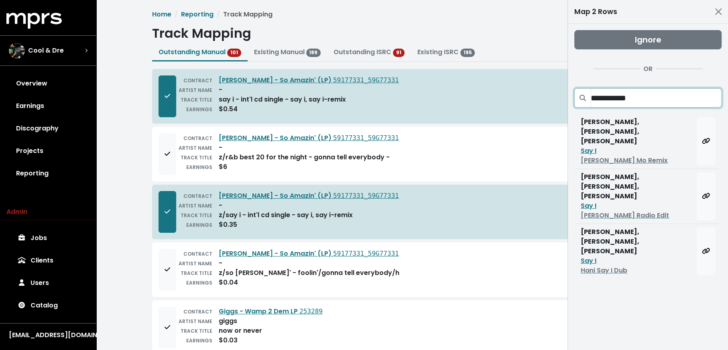
type input "**********"
click at [706, 145] on button "Map all rows to this track" at bounding box center [706, 141] width 18 height 48
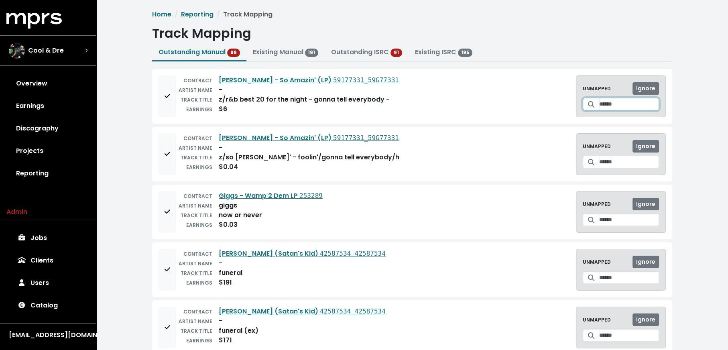
click at [599, 106] on input "Search for a track to map to" at bounding box center [629, 104] width 60 height 12
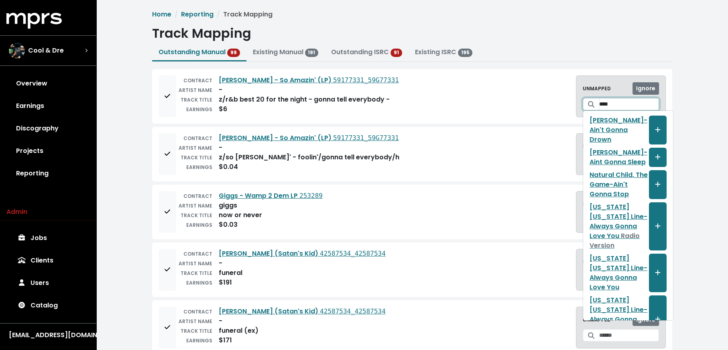
type input "****"
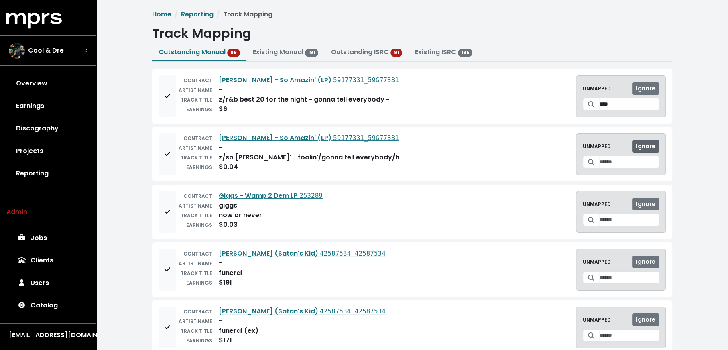
click at [647, 142] on span "Ignore" at bounding box center [645, 146] width 19 height 8
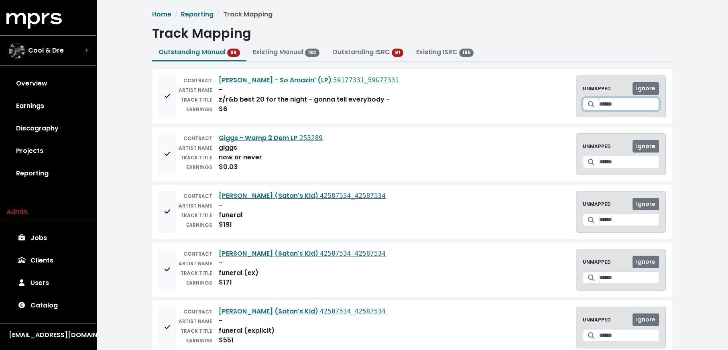
click at [602, 105] on input "Search for a track to map to" at bounding box center [629, 104] width 60 height 12
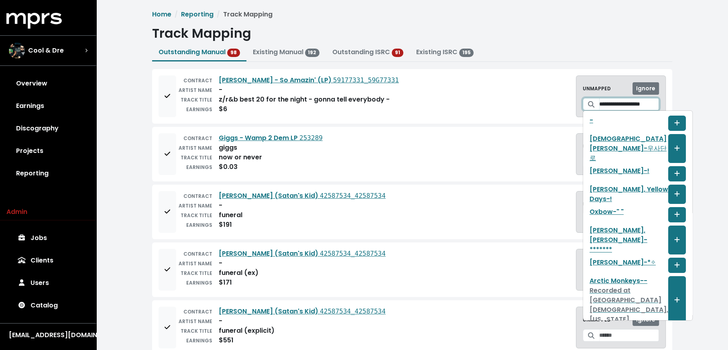
scroll to position [0, 2]
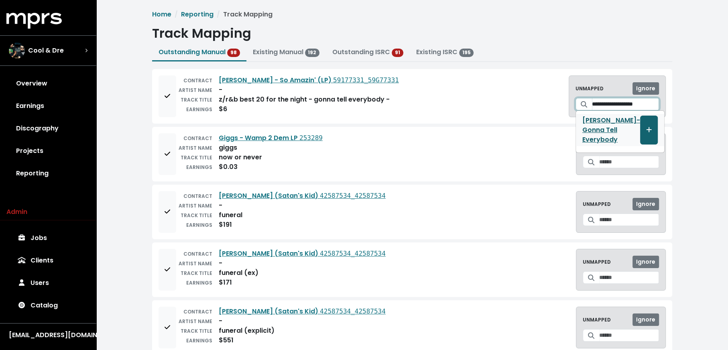
type input "**********"
click at [646, 128] on icon "Create track mapping" at bounding box center [649, 129] width 6 height 6
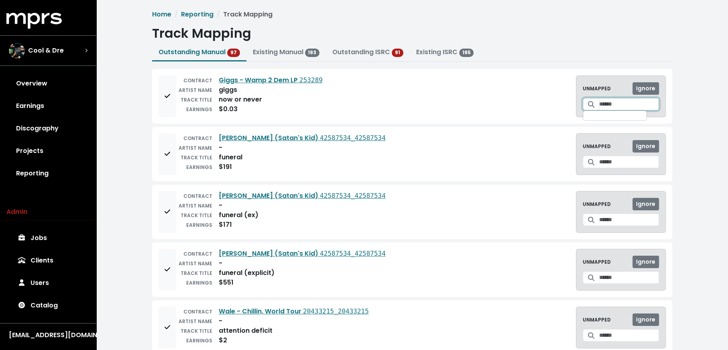
click at [614, 100] on input "Search for a track to map to" at bounding box center [629, 104] width 60 height 12
type input "**********"
click at [515, 108] on div "**********" at bounding box center [412, 96] width 507 height 42
click at [608, 105] on input "**********" at bounding box center [629, 104] width 60 height 12
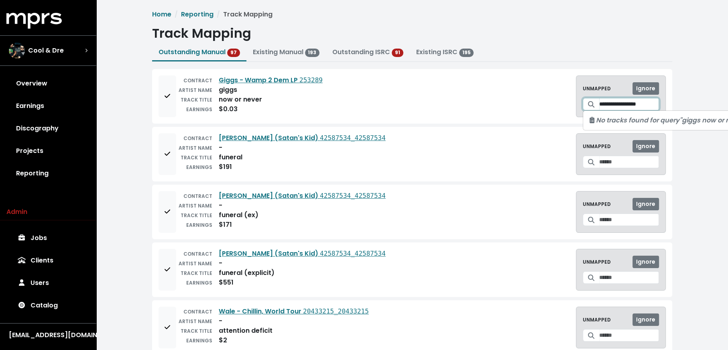
click at [608, 105] on input "**********" at bounding box center [629, 104] width 60 height 12
click at [163, 163] on button "Add to mapping queue" at bounding box center [168, 154] width 18 height 42
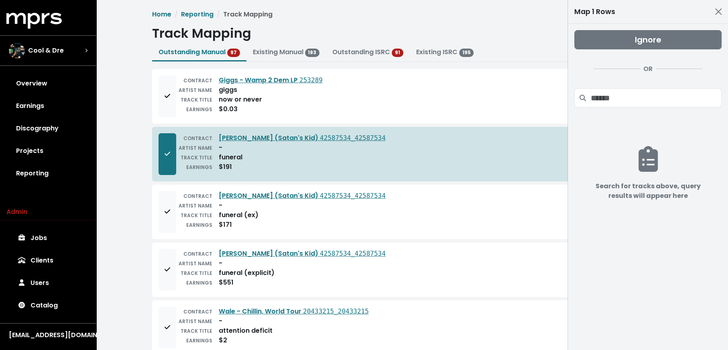
click at [167, 222] on button "Add to mapping queue" at bounding box center [168, 212] width 18 height 42
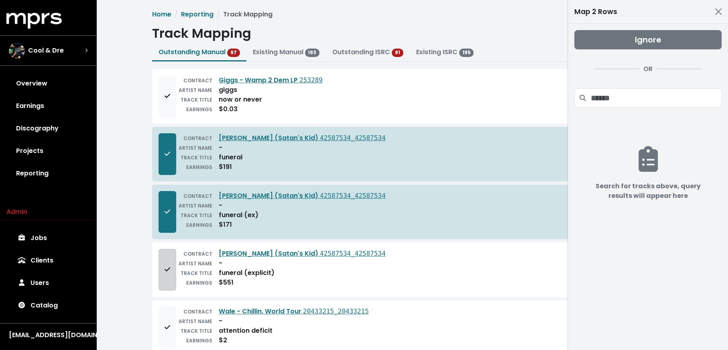
click at [163, 271] on button "Add to mapping queue" at bounding box center [168, 270] width 18 height 42
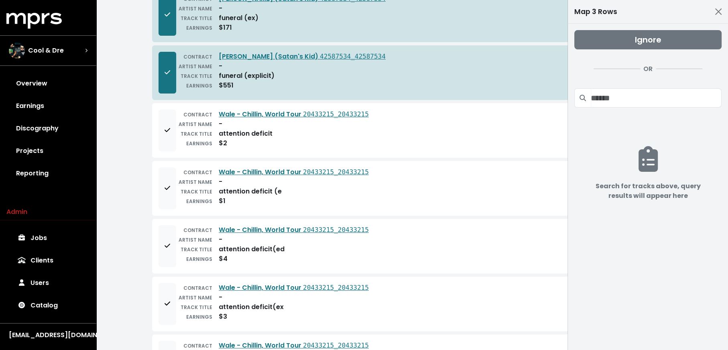
scroll to position [198, 0]
click at [162, 126] on button "Add to mapping queue" at bounding box center [168, 130] width 18 height 42
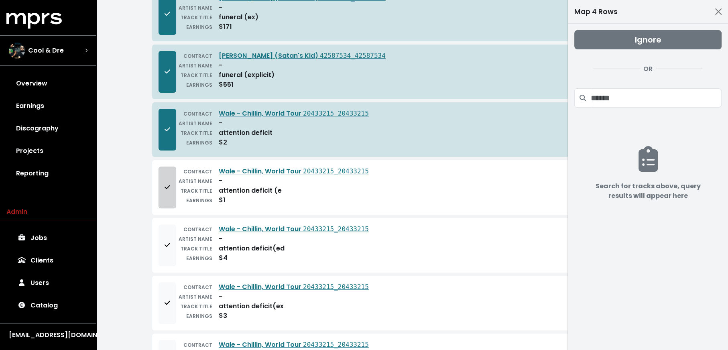
click at [161, 197] on button "Add to mapping queue" at bounding box center [168, 188] width 18 height 42
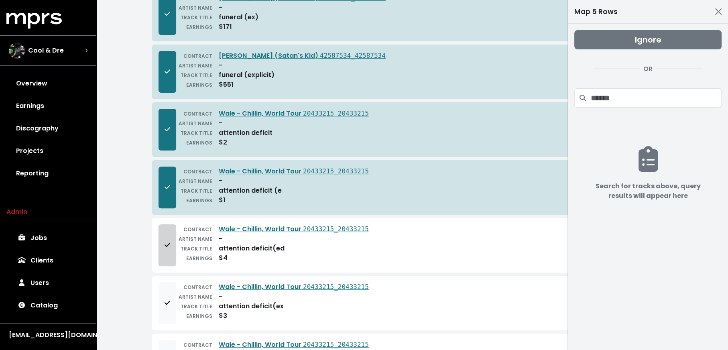
click at [163, 251] on button "Add to mapping queue" at bounding box center [168, 245] width 18 height 42
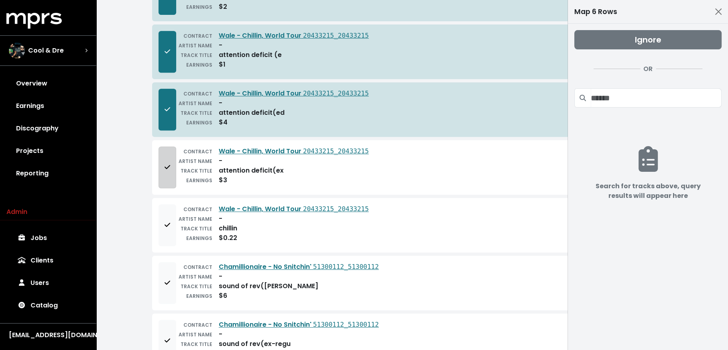
click at [163, 158] on button "Add to mapping queue" at bounding box center [168, 167] width 18 height 42
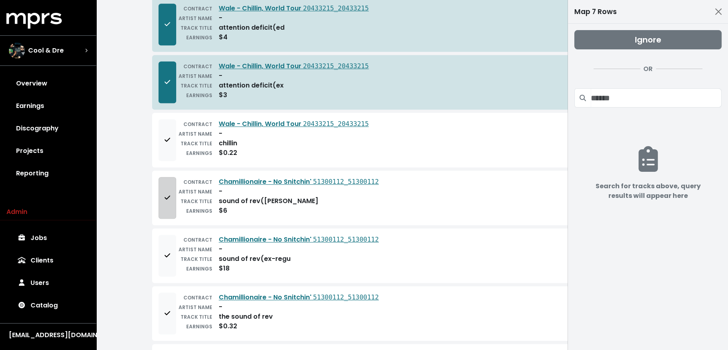
scroll to position [439, 0]
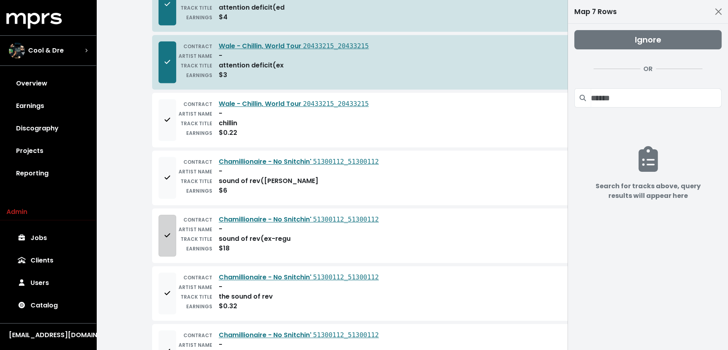
click at [175, 227] on button "Add to mapping queue" at bounding box center [168, 236] width 18 height 42
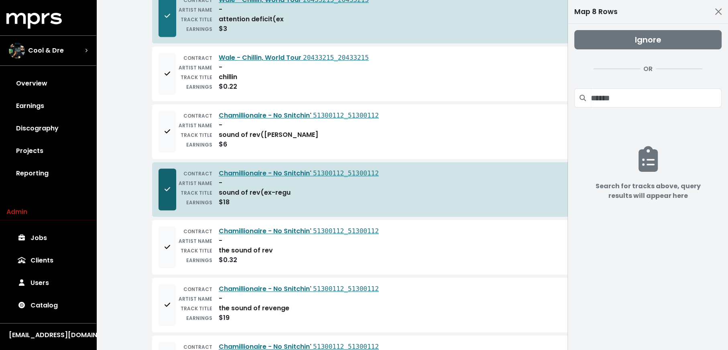
scroll to position [523, 0]
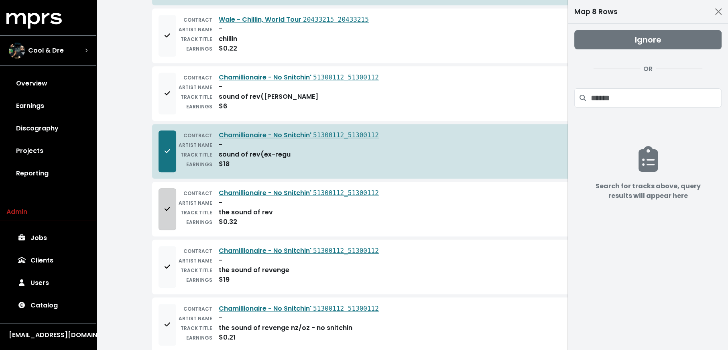
click at [164, 219] on button "Add to mapping queue" at bounding box center [168, 209] width 18 height 42
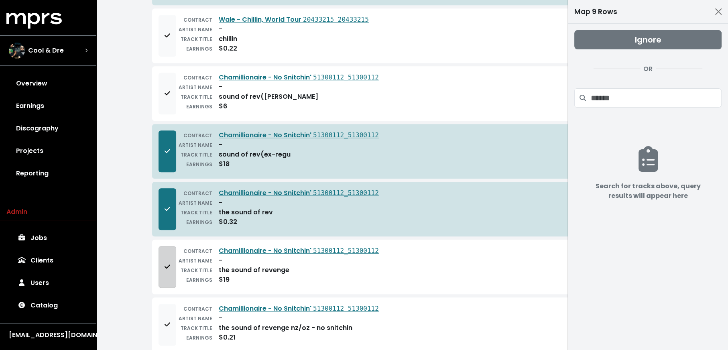
click at [164, 253] on button "Add to mapping queue" at bounding box center [168, 267] width 18 height 42
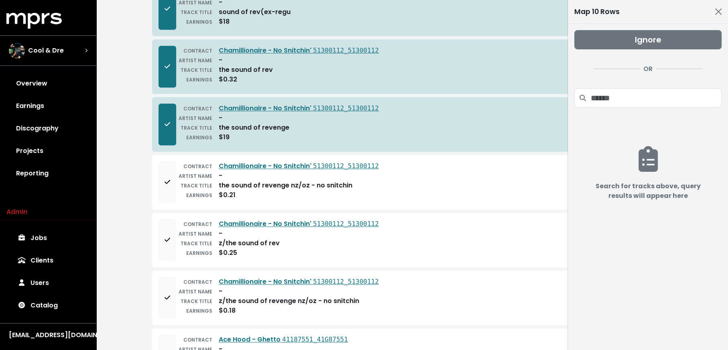
scroll to position [743, 0]
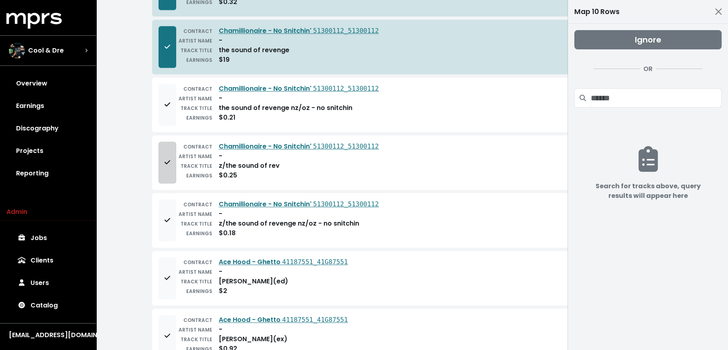
click at [163, 161] on button "Add to mapping queue" at bounding box center [168, 163] width 18 height 42
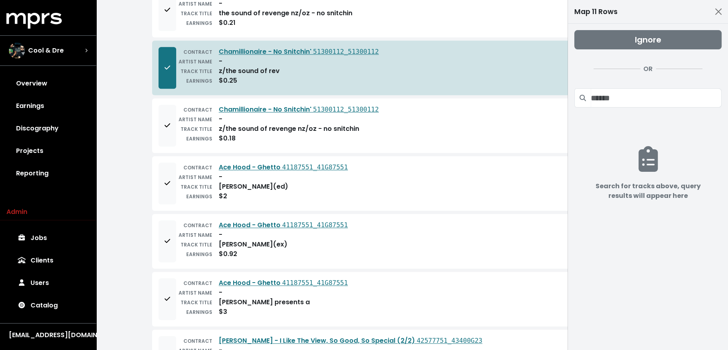
scroll to position [868, 0]
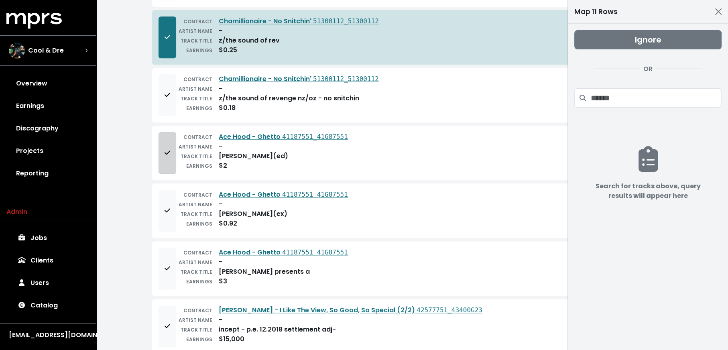
click at [168, 149] on icon "Add to mapping queue" at bounding box center [168, 152] width 6 height 6
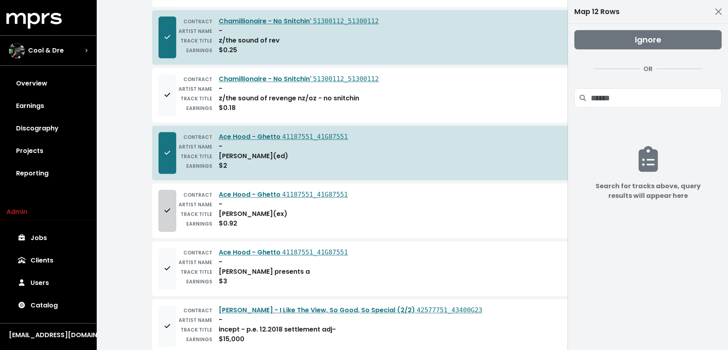
click at [164, 206] on span "Add to mapping queue" at bounding box center [167, 211] width 7 height 10
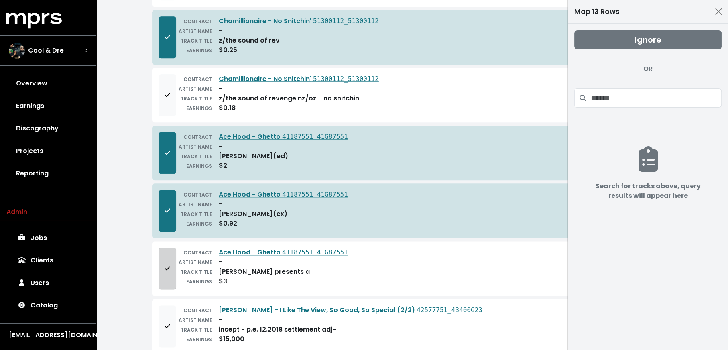
click at [167, 248] on button "Add to mapping queue" at bounding box center [168, 269] width 18 height 42
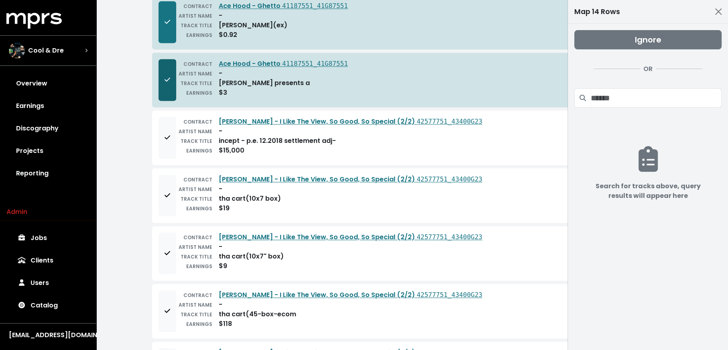
scroll to position [1046, 0]
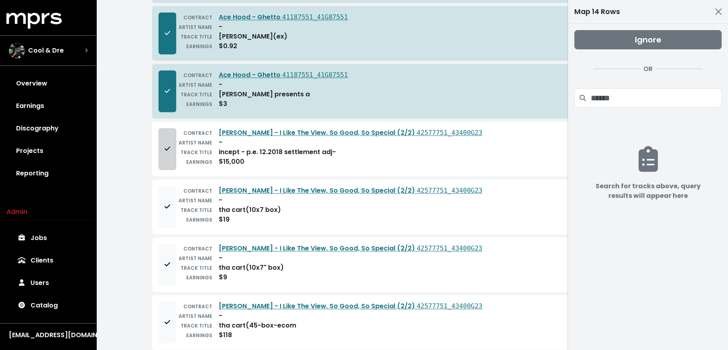
click at [161, 144] on button "Add to mapping queue" at bounding box center [168, 149] width 18 height 42
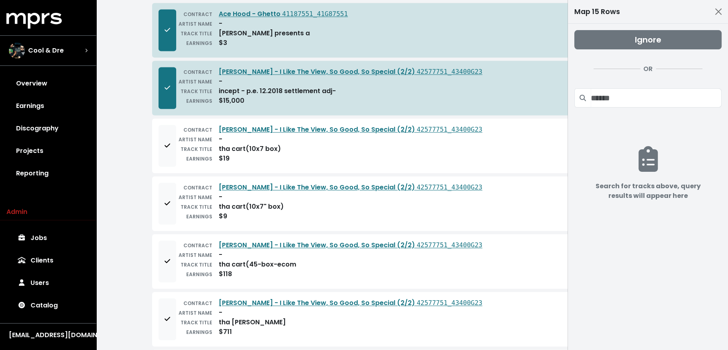
scroll to position [1116, 0]
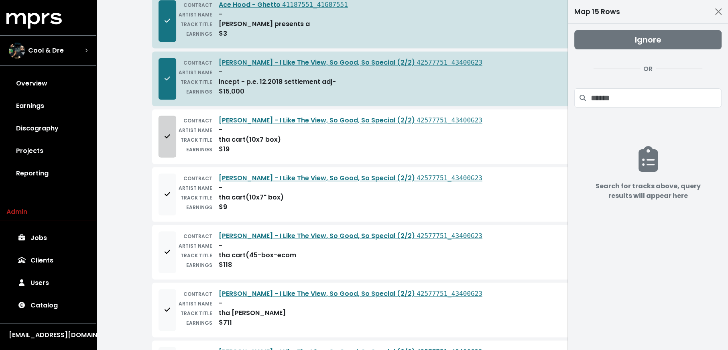
click at [171, 133] on button "Add to mapping queue" at bounding box center [168, 137] width 18 height 42
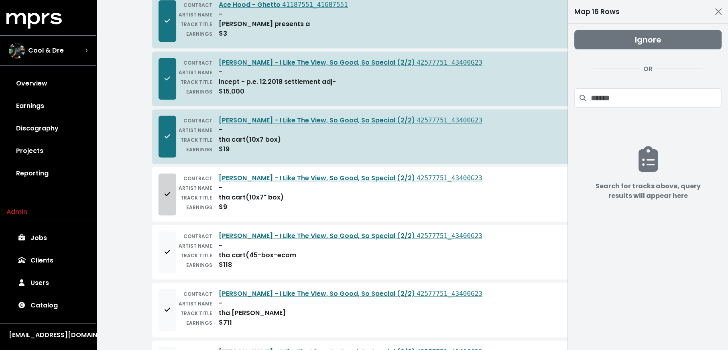
click at [159, 183] on button "Add to mapping queue" at bounding box center [168, 194] width 18 height 42
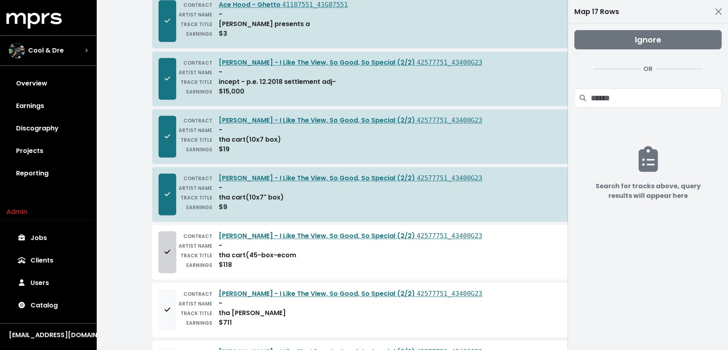
click at [170, 249] on button "Add to mapping queue" at bounding box center [168, 252] width 18 height 42
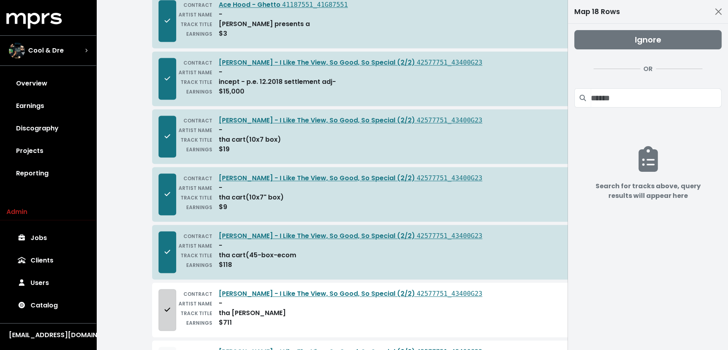
click at [161, 289] on button "Add to mapping queue" at bounding box center [168, 310] width 18 height 42
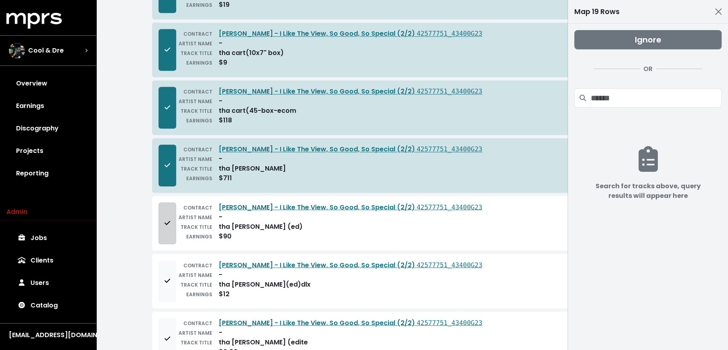
click at [161, 209] on button "Add to mapping queue" at bounding box center [168, 223] width 18 height 42
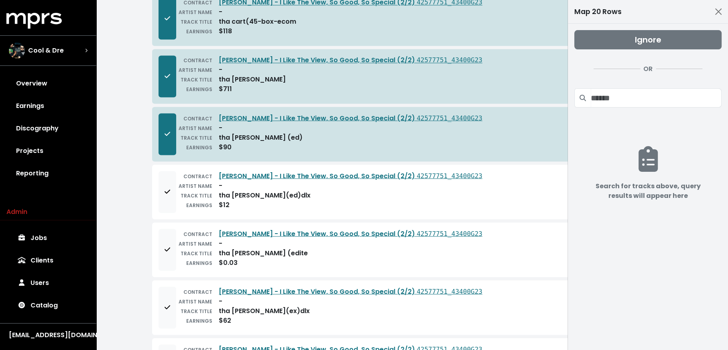
scroll to position [1362, 0]
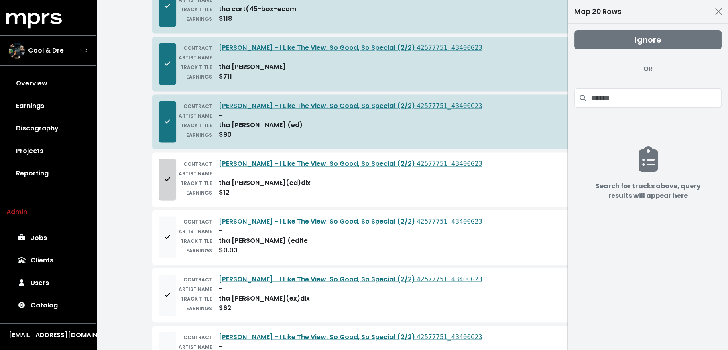
click at [169, 159] on button "Add to mapping queue" at bounding box center [168, 180] width 18 height 42
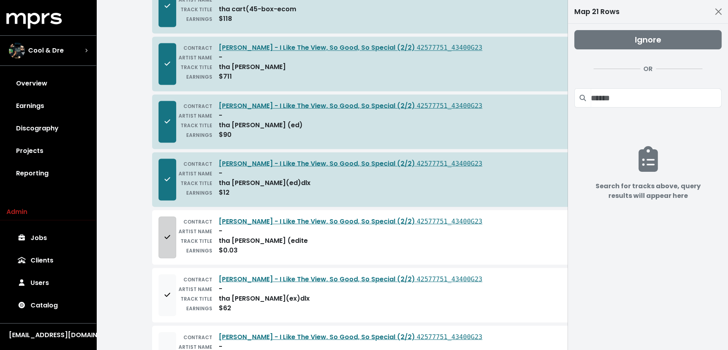
click at [171, 221] on button "Add to mapping queue" at bounding box center [168, 237] width 18 height 42
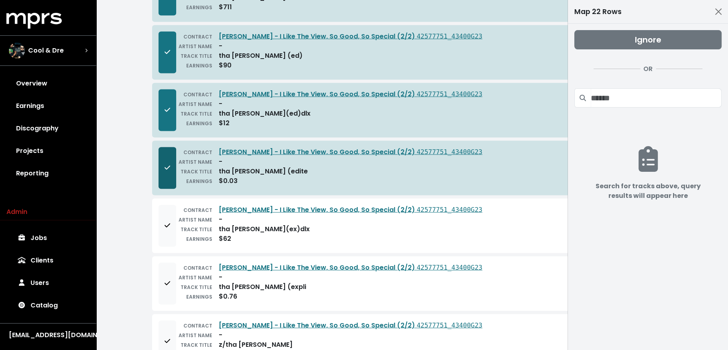
scroll to position [1431, 0]
click at [170, 216] on button "Add to mapping queue" at bounding box center [168, 226] width 18 height 42
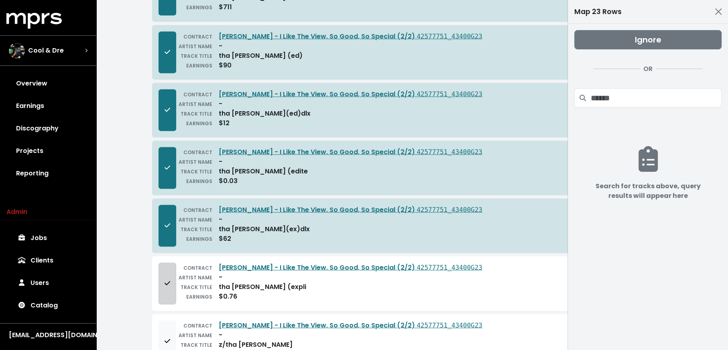
click at [166, 262] on button "Add to mapping queue" at bounding box center [168, 283] width 18 height 42
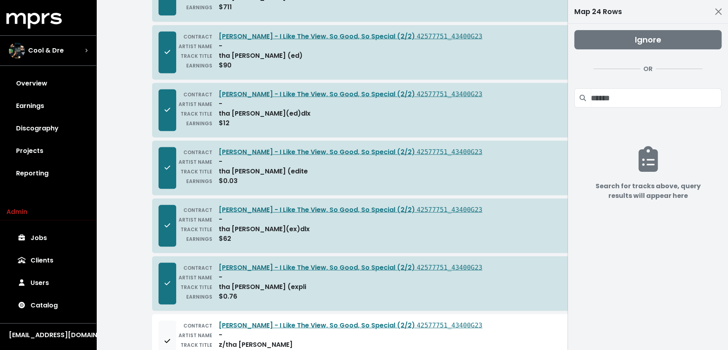
scroll to position [1622, 0]
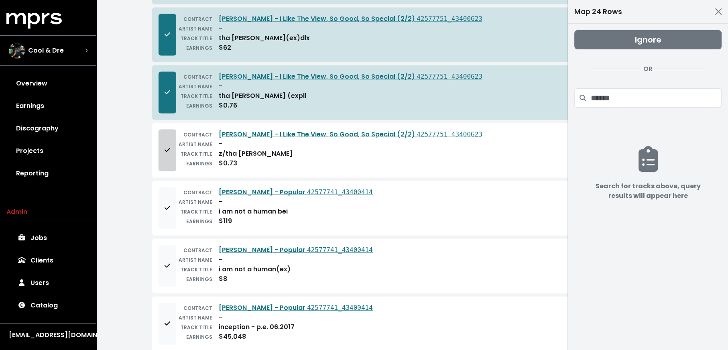
click at [167, 137] on button "Add to mapping queue" at bounding box center [168, 151] width 18 height 42
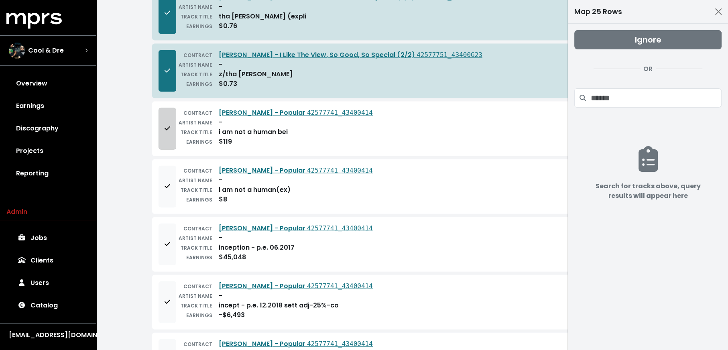
scroll to position [1720, 0]
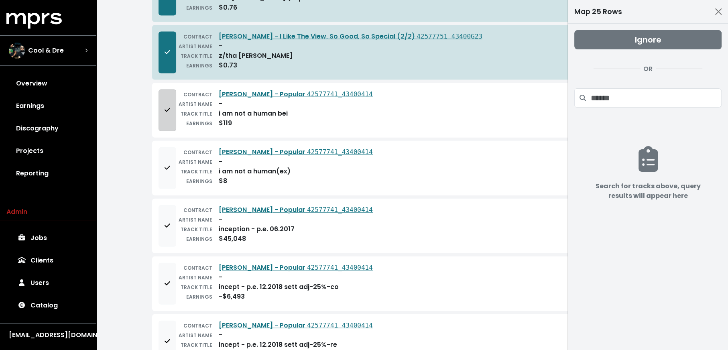
click at [161, 98] on button "Add to mapping queue" at bounding box center [168, 111] width 18 height 42
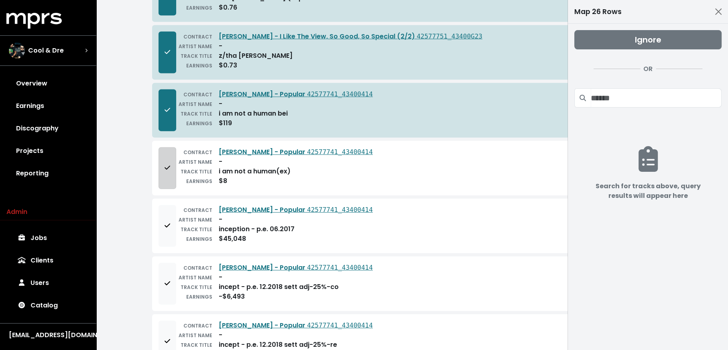
click at [162, 163] on button "Add to mapping queue" at bounding box center [168, 168] width 18 height 42
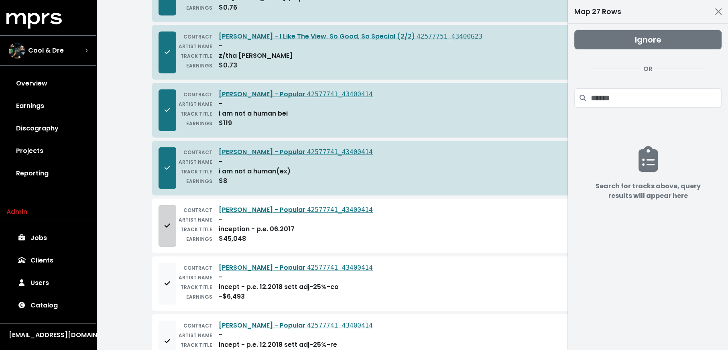
click at [163, 209] on button "Add to mapping queue" at bounding box center [168, 226] width 18 height 42
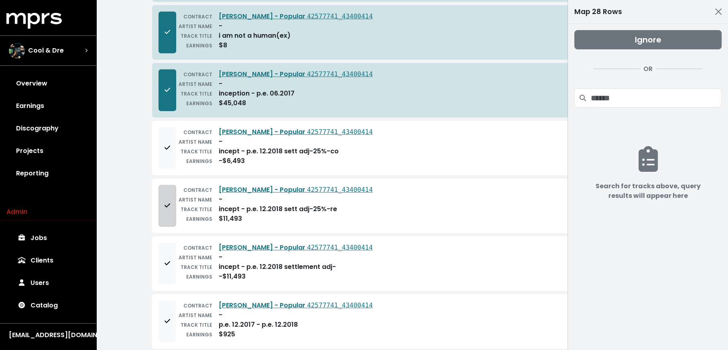
scroll to position [1858, 0]
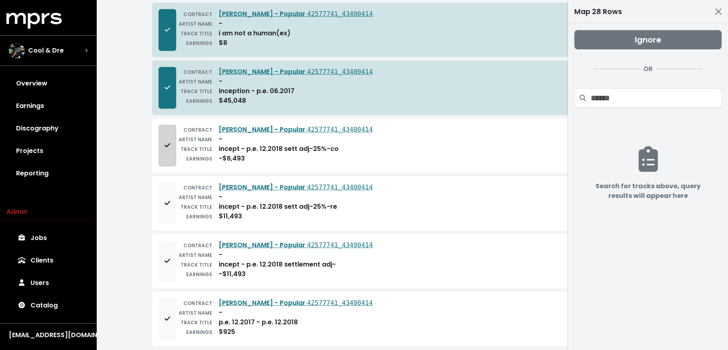
click at [167, 141] on span "Add to mapping queue" at bounding box center [168, 145] width 6 height 9
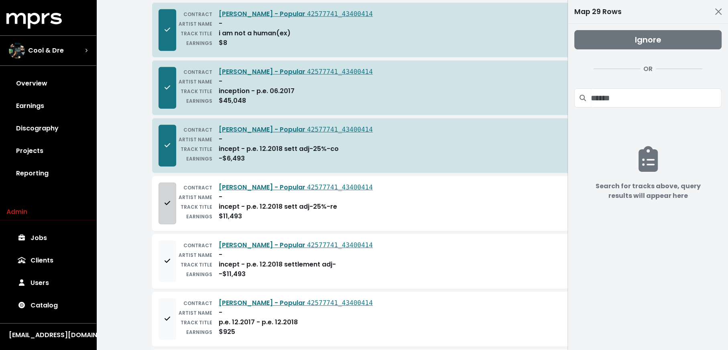
click at [169, 200] on icon "Add to mapping queue" at bounding box center [168, 203] width 6 height 6
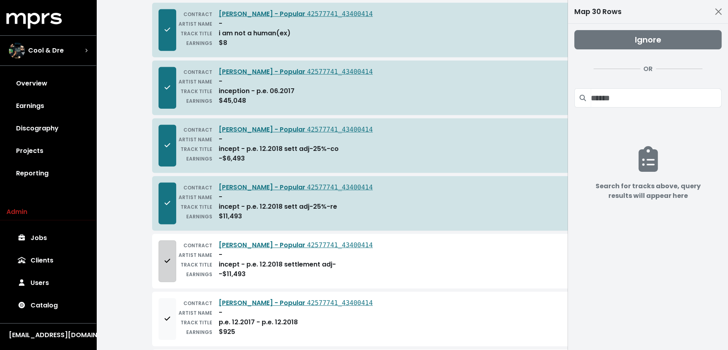
click at [164, 240] on button "Add to mapping queue" at bounding box center [168, 261] width 18 height 42
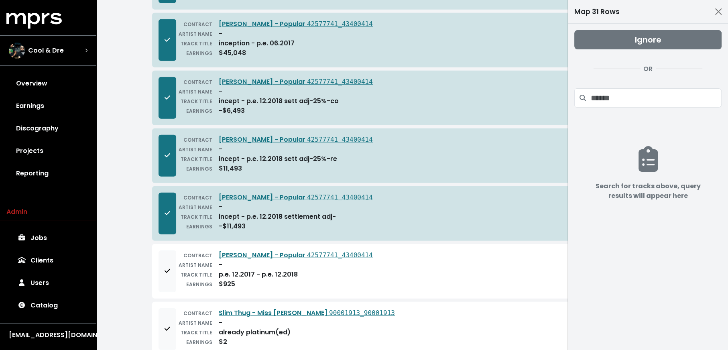
scroll to position [1949, 0]
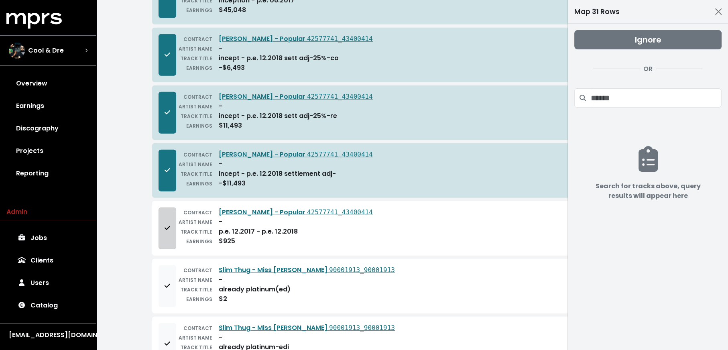
click at [168, 224] on span "Add to mapping queue" at bounding box center [167, 229] width 7 height 10
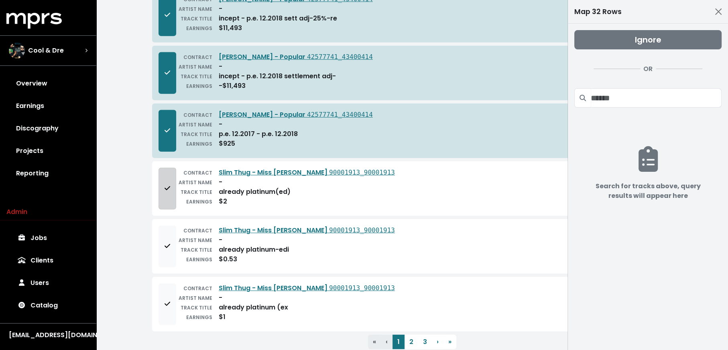
scroll to position [2047, 0]
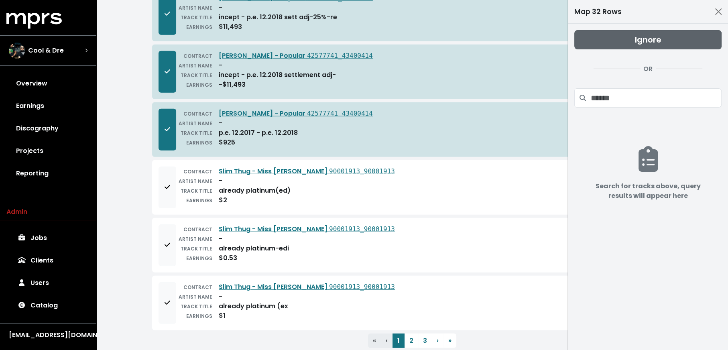
click at [639, 38] on span "Ignore" at bounding box center [648, 39] width 26 height 11
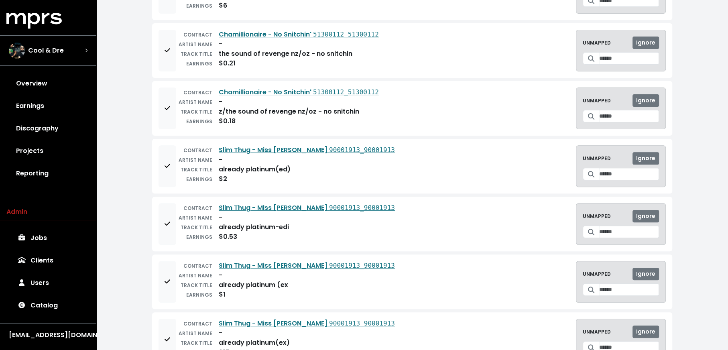
scroll to position [0, 0]
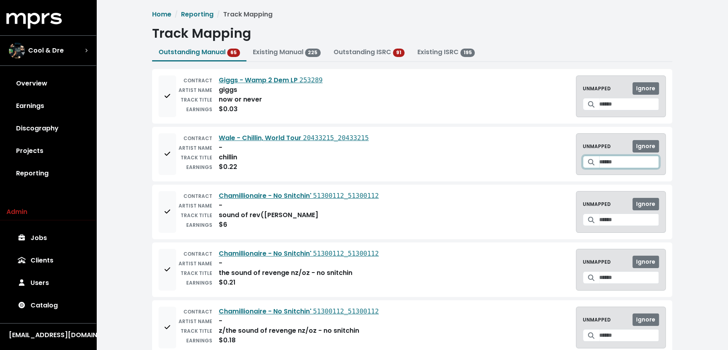
click at [601, 164] on input "Search for a track to map to" at bounding box center [629, 162] width 60 height 12
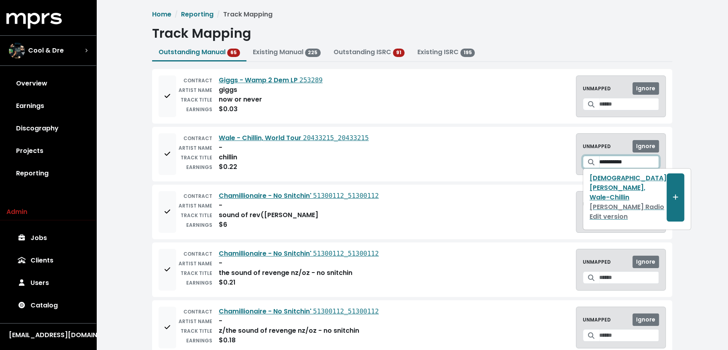
type input "**********"
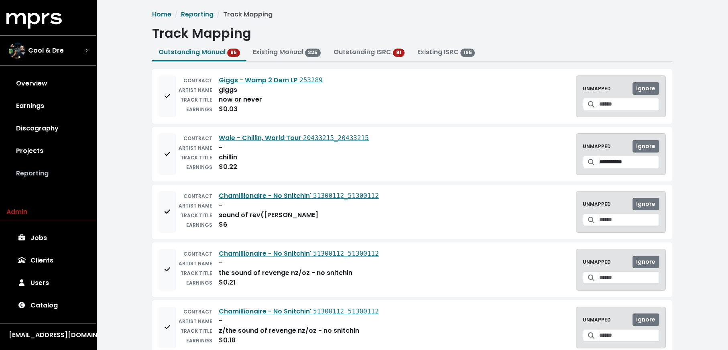
click at [29, 175] on link "Reporting" at bounding box center [47, 173] width 83 height 22
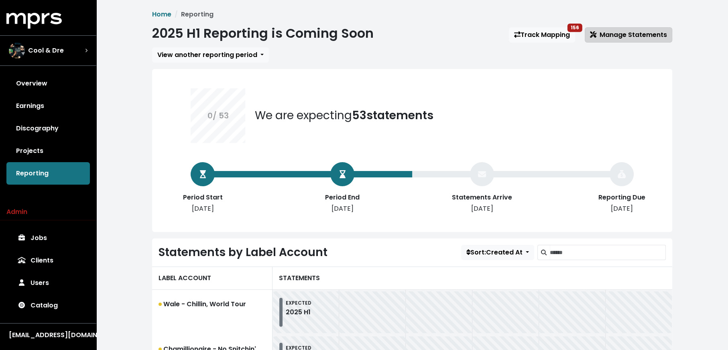
click at [610, 37] on span "Manage Statements" at bounding box center [628, 34] width 77 height 9
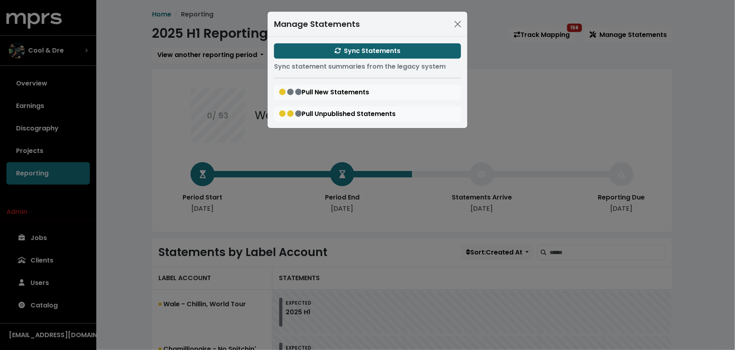
click at [403, 51] on button "Sync Statements" at bounding box center [367, 50] width 187 height 15
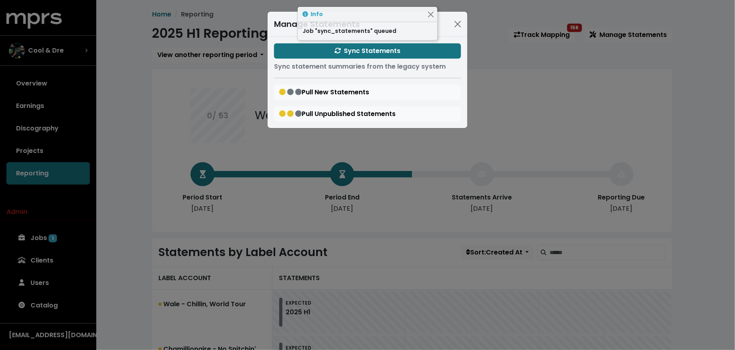
click at [521, 103] on div "Manage Statements Sync Statements Sync statement summaries from the legacy syst…" at bounding box center [367, 175] width 735 height 350
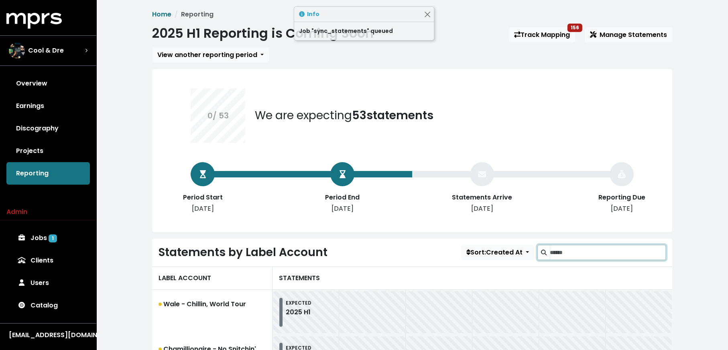
click at [562, 258] on input "Search label accounts" at bounding box center [608, 252] width 116 height 15
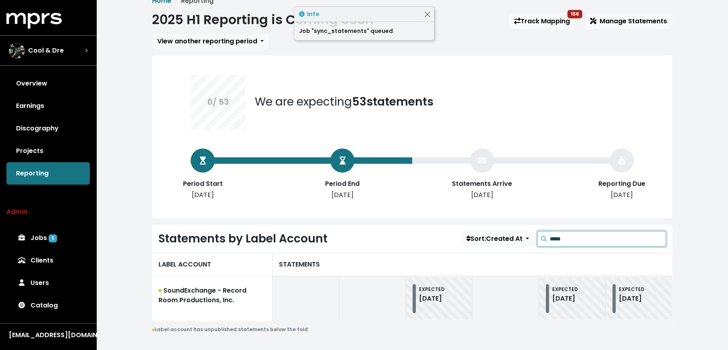
scroll to position [28, 0]
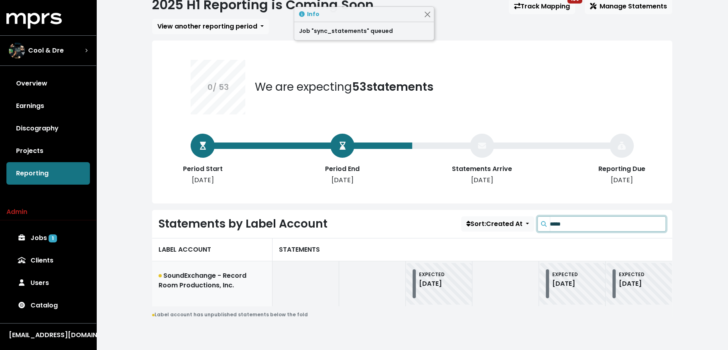
type input "*****"
click at [215, 278] on link "SoundExchange - Record Room Productions, Inc." at bounding box center [212, 283] width 120 height 45
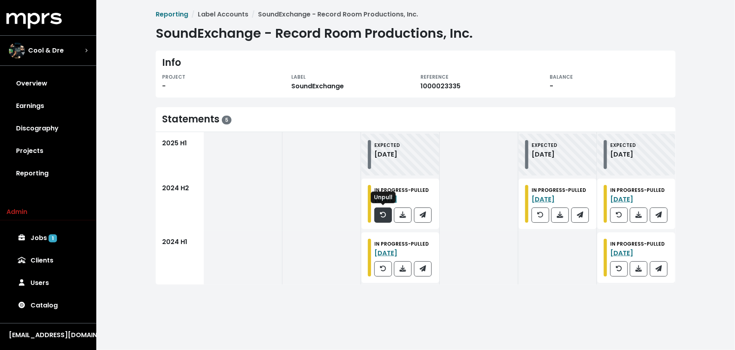
click at [384, 217] on icon "button" at bounding box center [383, 215] width 6 height 6
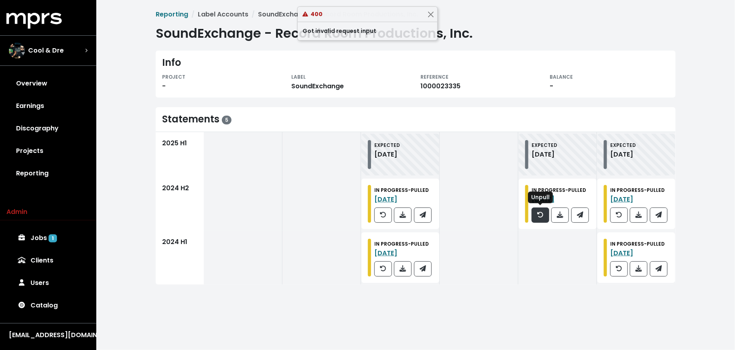
click at [542, 216] on icon "button" at bounding box center [541, 215] width 6 height 6
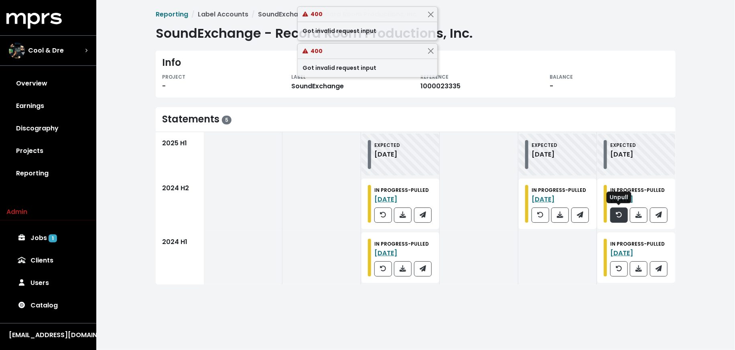
click at [619, 216] on icon "button" at bounding box center [619, 215] width 6 height 6
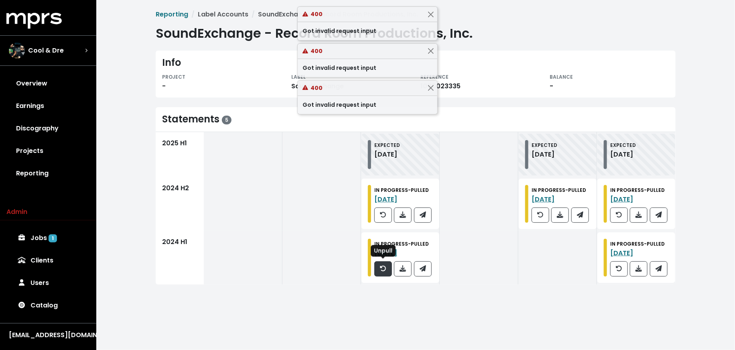
click at [382, 275] on button "button" at bounding box center [383, 268] width 18 height 15
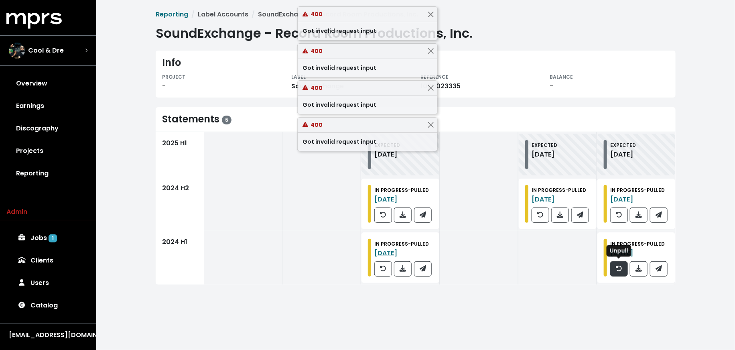
click at [619, 272] on span "button" at bounding box center [619, 268] width 6 height 9
click at [73, 228] on link "Jobs 1" at bounding box center [47, 238] width 83 height 22
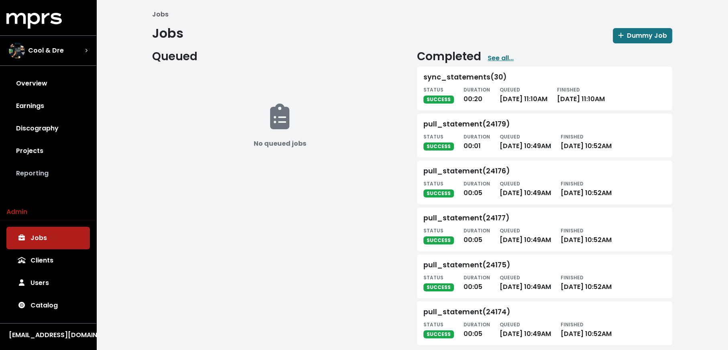
click at [35, 169] on link "Reporting" at bounding box center [47, 173] width 83 height 22
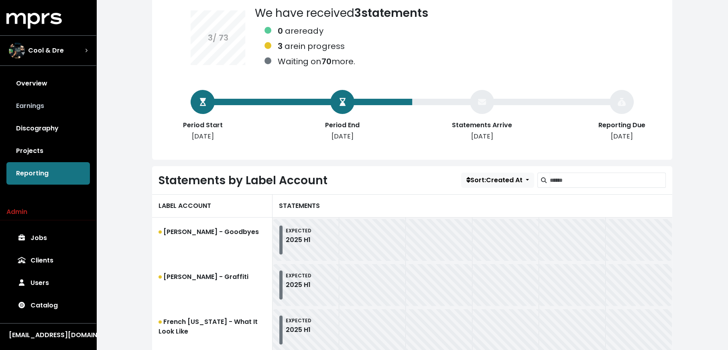
scroll to position [81, 0]
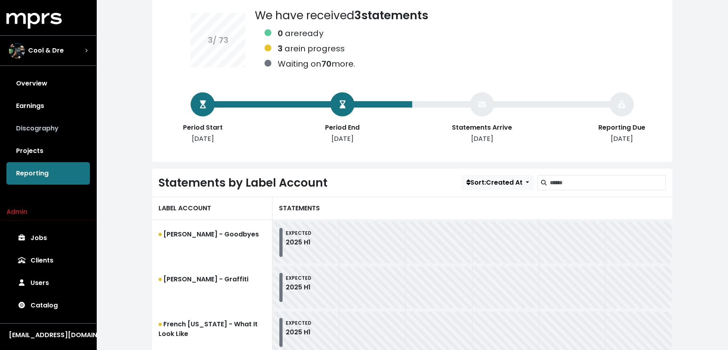
click at [43, 126] on link "Discography" at bounding box center [47, 128] width 83 height 22
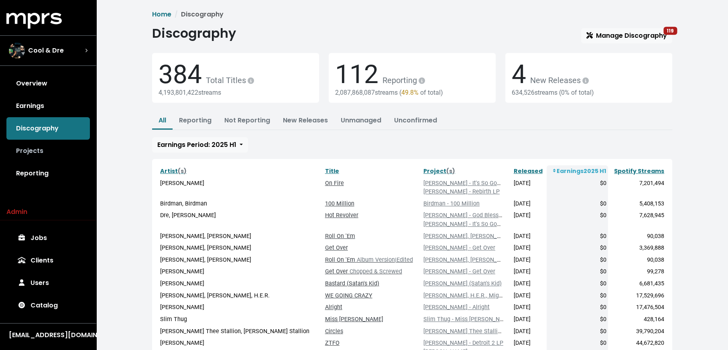
click at [43, 149] on link "Projects" at bounding box center [47, 151] width 83 height 22
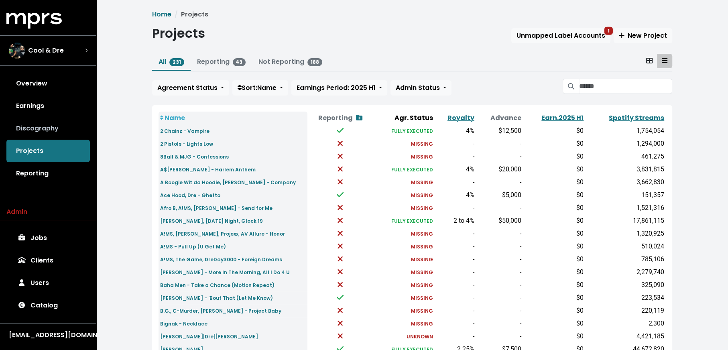
click at [43, 129] on link "Discography" at bounding box center [47, 128] width 83 height 22
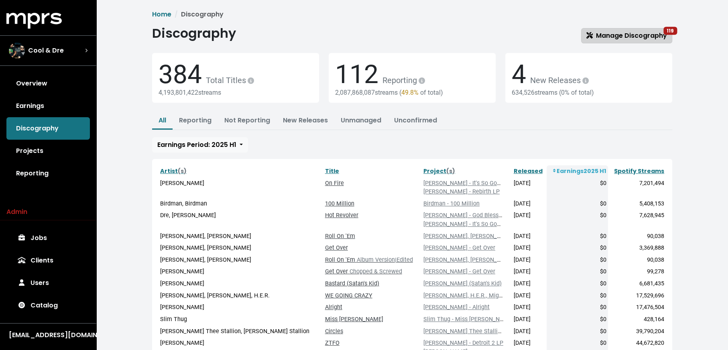
click at [635, 33] on span "Manage Discography 119" at bounding box center [626, 35] width 81 height 9
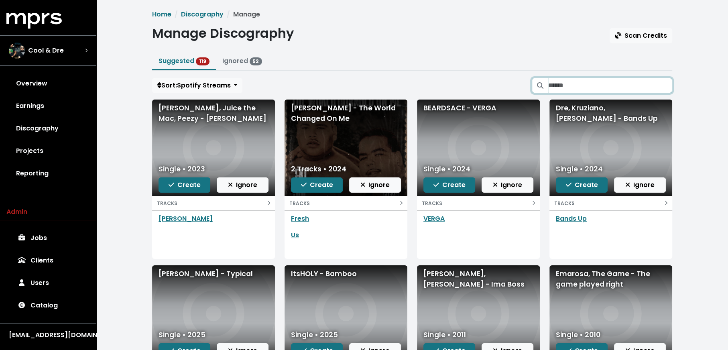
click at [608, 78] on input "Search suggested projects" at bounding box center [610, 85] width 124 height 15
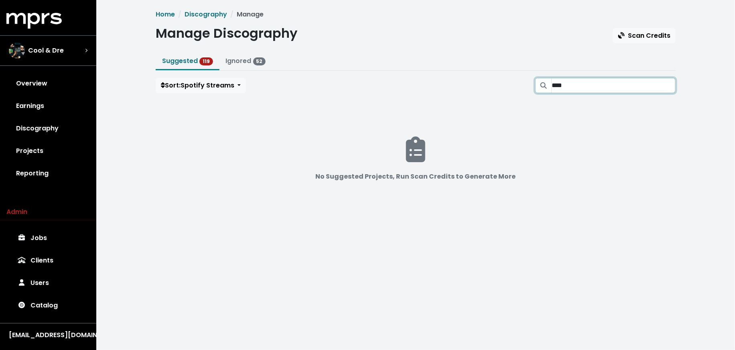
click at [668, 88] on input "****" at bounding box center [614, 85] width 124 height 15
type input "****"
click at [39, 148] on link "Projects" at bounding box center [47, 151] width 83 height 22
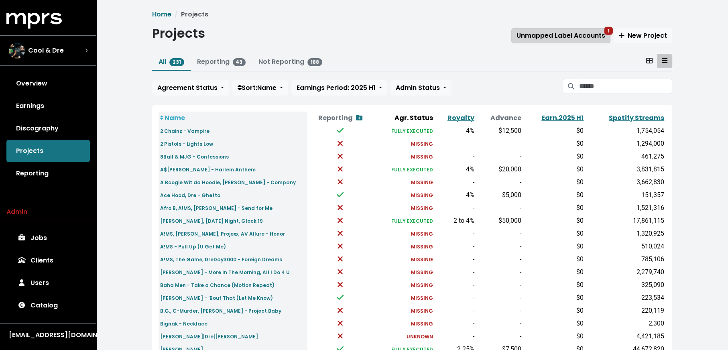
click at [570, 36] on span "Unmapped Label Accounts 1" at bounding box center [561, 35] width 89 height 9
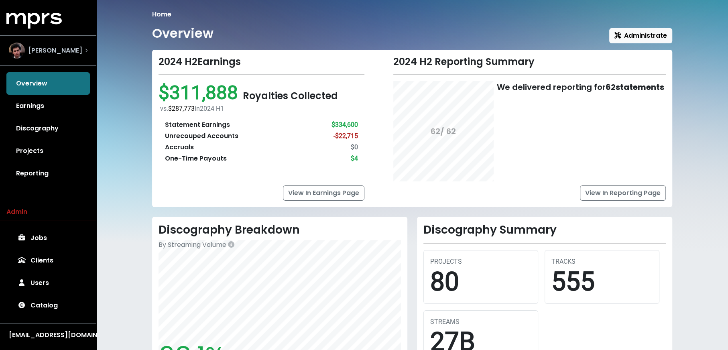
click at [42, 48] on span "James Ford" at bounding box center [55, 51] width 54 height 10
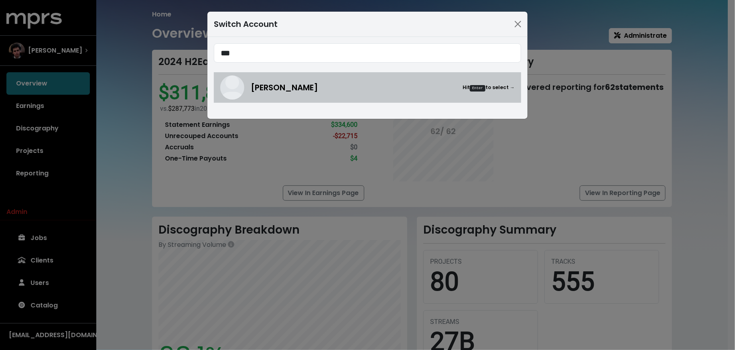
type input "***"
click at [269, 85] on span "David Brook" at bounding box center [284, 87] width 67 height 12
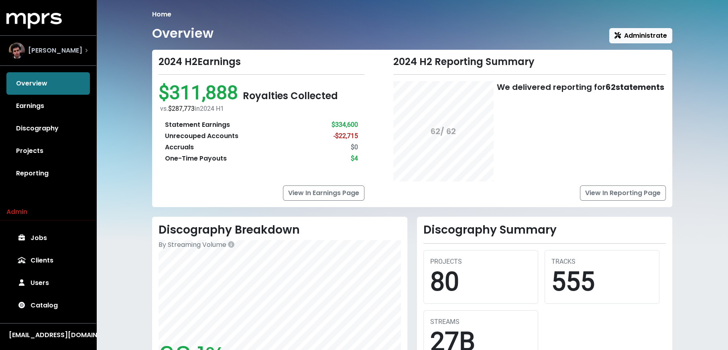
click at [61, 52] on span "[PERSON_NAME]" at bounding box center [55, 51] width 54 height 10
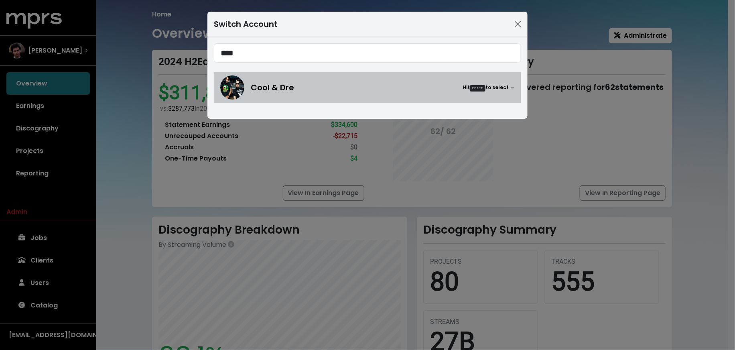
type input "****"
click at [272, 85] on span "Cool & Dre" at bounding box center [272, 87] width 43 height 12
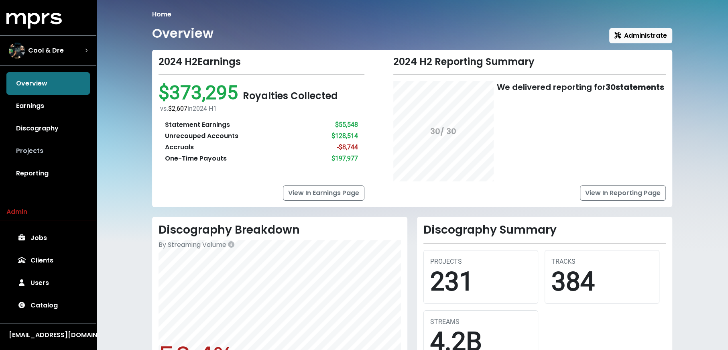
click at [54, 150] on link "Projects" at bounding box center [47, 151] width 83 height 22
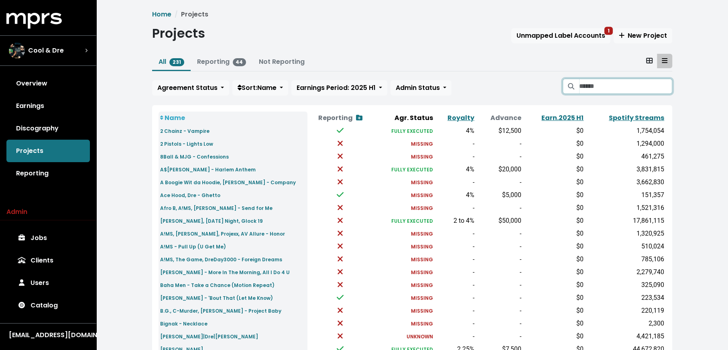
click at [593, 84] on input "Search projects" at bounding box center [625, 86] width 93 height 15
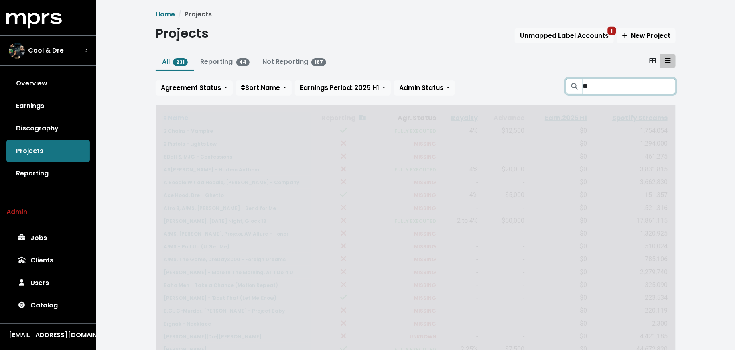
type input "*"
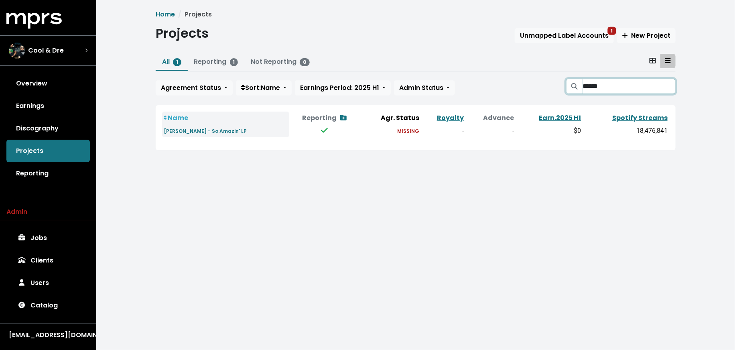
type input "******"
click at [181, 136] on td "Christina Milian - So Amazin' LP" at bounding box center [225, 130] width 127 height 13
click at [183, 130] on small "Christina Milian - So Amazin' LP" at bounding box center [205, 131] width 83 height 7
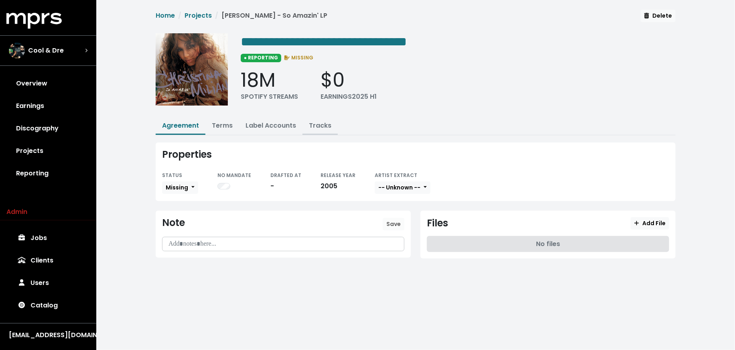
click at [306, 125] on button "Tracks" at bounding box center [320, 126] width 35 height 17
click at [312, 128] on link "Tracks" at bounding box center [320, 125] width 22 height 9
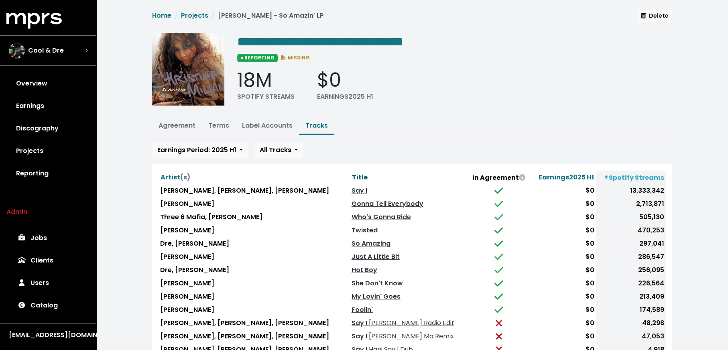
click at [352, 175] on button "Title" at bounding box center [360, 177] width 16 height 10
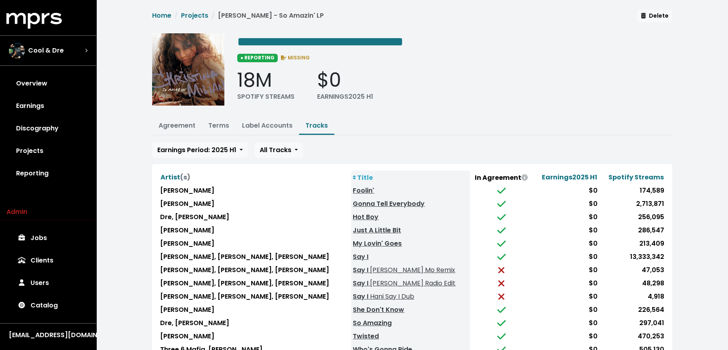
scroll to position [33, 0]
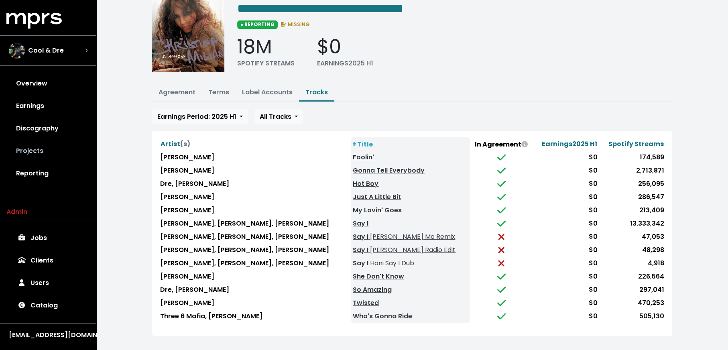
click at [50, 152] on link "Projects" at bounding box center [47, 151] width 83 height 22
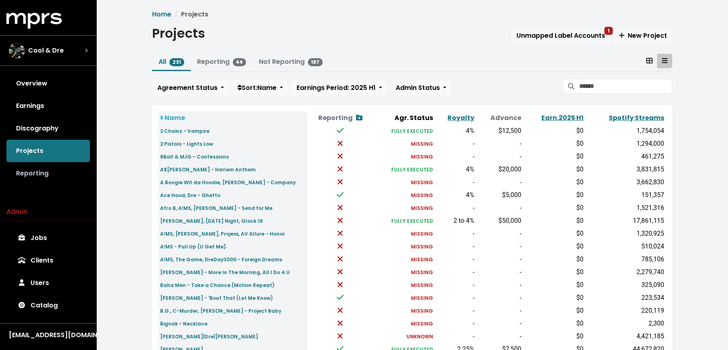
click at [17, 173] on link "Reporting" at bounding box center [47, 173] width 83 height 22
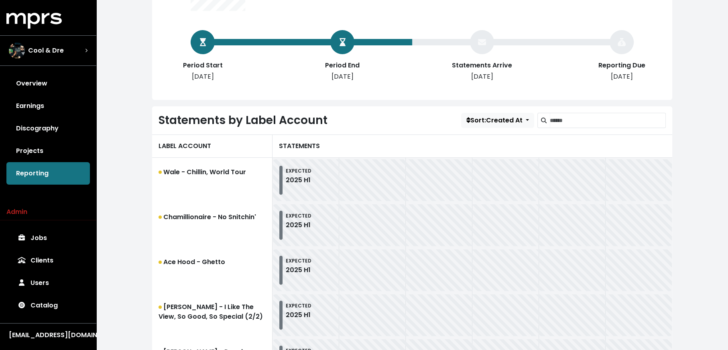
scroll to position [196, 0]
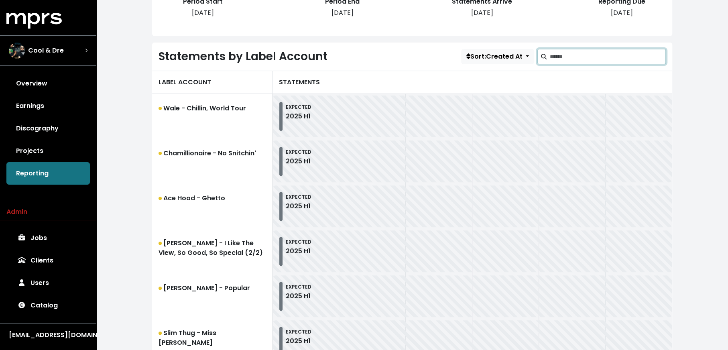
click at [598, 53] on input "Search label accounts" at bounding box center [608, 56] width 116 height 15
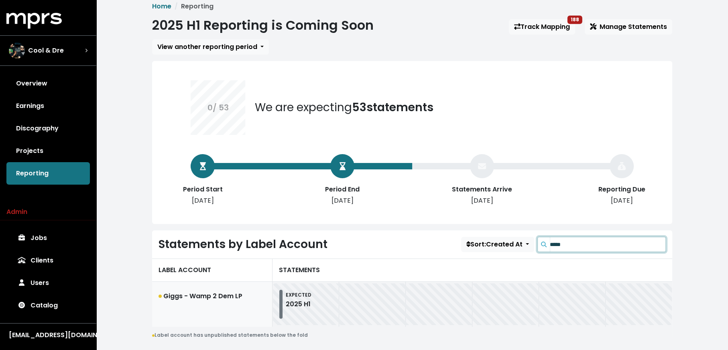
scroll to position [20, 0]
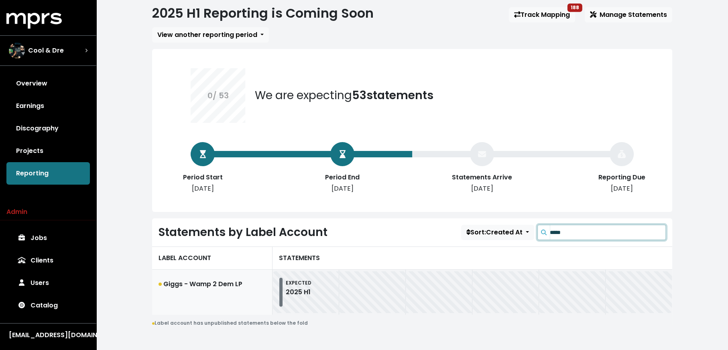
type input "*****"
click at [195, 284] on link "Giggs - Wamp 2 Dem LP" at bounding box center [212, 292] width 120 height 45
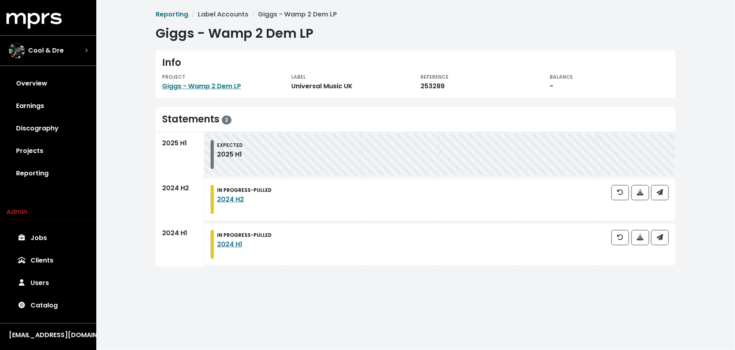
click at [443, 90] on div "253289" at bounding box center [481, 86] width 120 height 10
click at [433, 84] on div "253289" at bounding box center [481, 86] width 120 height 10
copy div "253289"
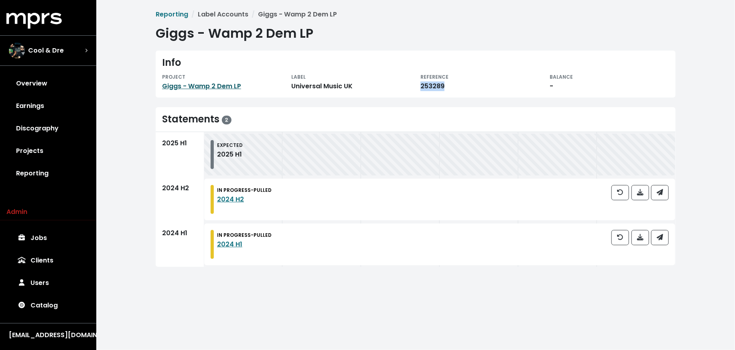
click at [171, 85] on link "Giggs - Wamp 2 Dem LP" at bounding box center [201, 85] width 79 height 9
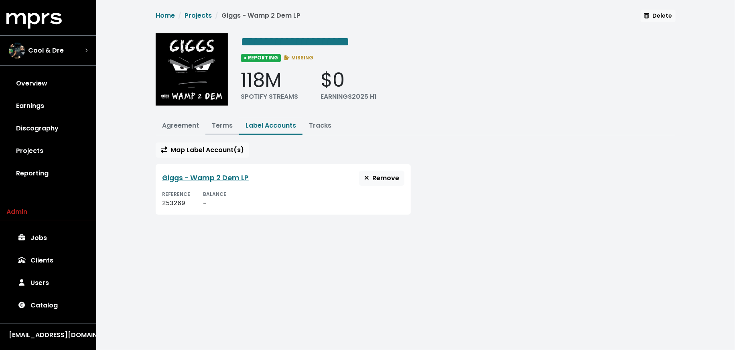
click at [218, 125] on link "Terms" at bounding box center [222, 125] width 21 height 9
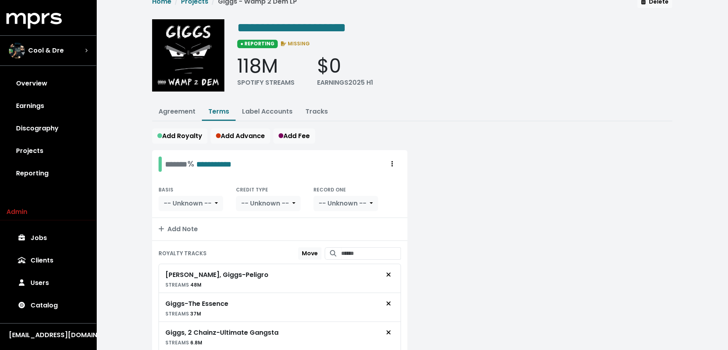
scroll to position [22, 0]
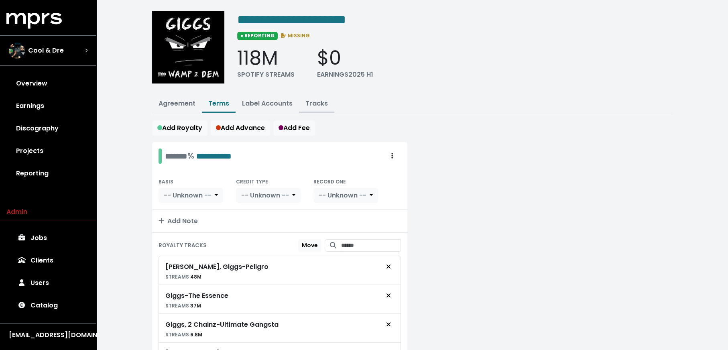
click at [314, 107] on button "Tracks" at bounding box center [316, 104] width 35 height 17
click at [315, 102] on link "Tracks" at bounding box center [316, 103] width 22 height 9
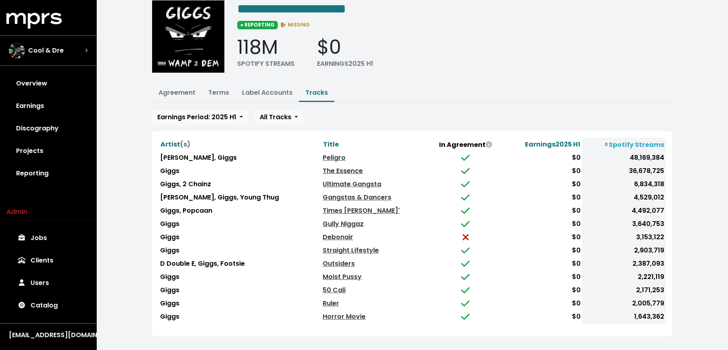
scroll to position [33, 0]
click at [323, 141] on span "Title" at bounding box center [331, 143] width 16 height 9
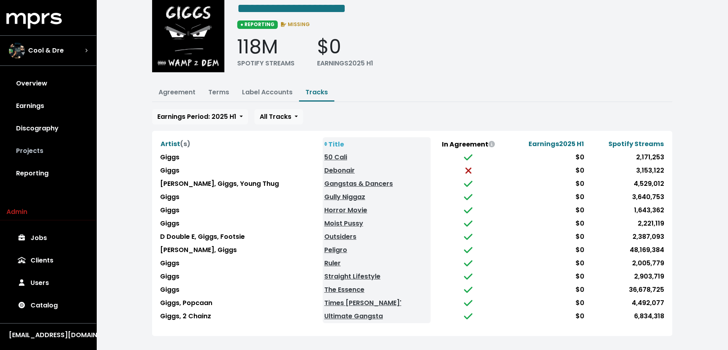
click at [35, 154] on link "Projects" at bounding box center [47, 151] width 83 height 22
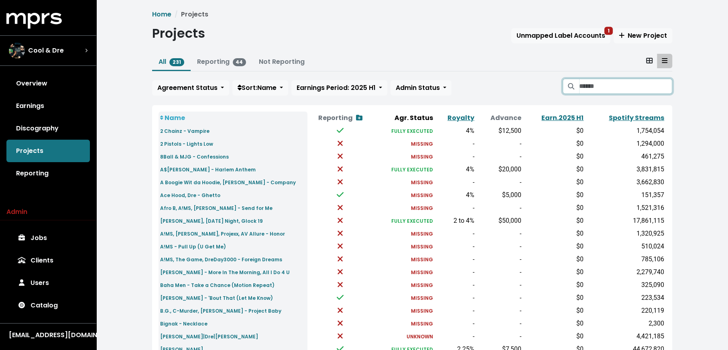
click at [644, 84] on input "Search projects" at bounding box center [625, 86] width 93 height 15
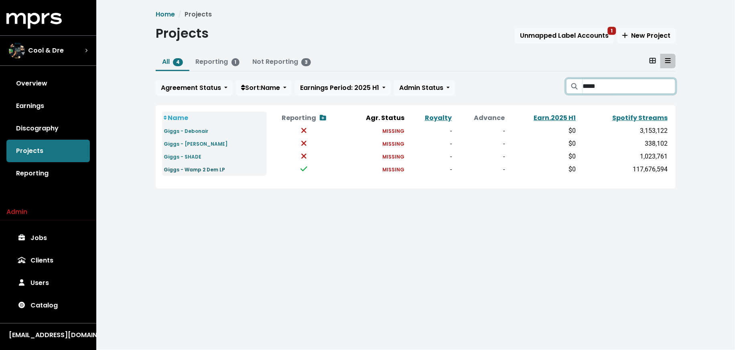
type input "*****"
click at [205, 171] on small "Giggs - Wamp 2 Dem LP" at bounding box center [194, 169] width 61 height 7
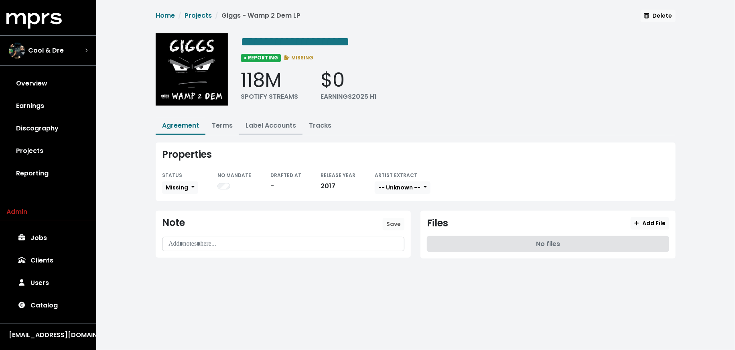
click at [268, 126] on link "Label Accounts" at bounding box center [271, 125] width 51 height 9
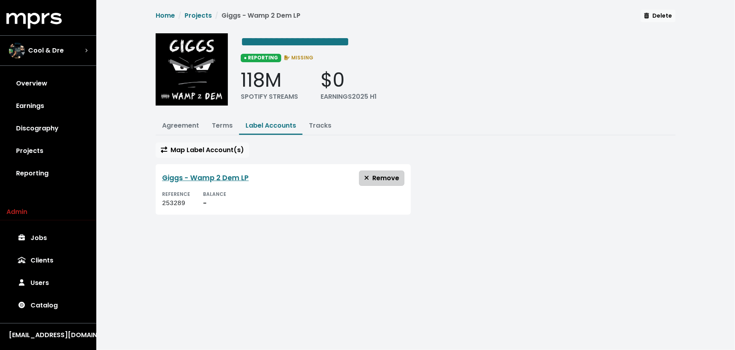
click at [365, 177] on icon "button" at bounding box center [366, 178] width 5 height 6
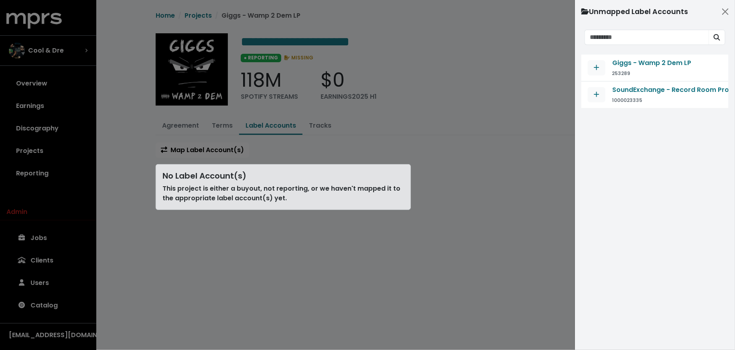
click at [521, 120] on div at bounding box center [367, 175] width 735 height 350
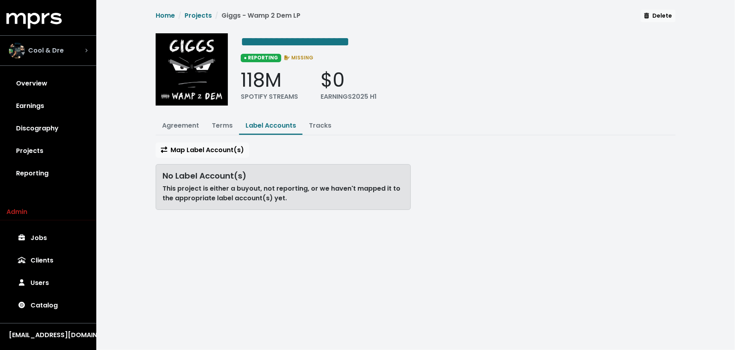
click at [72, 58] on div "Cool & Dre" at bounding box center [48, 51] width 79 height 16
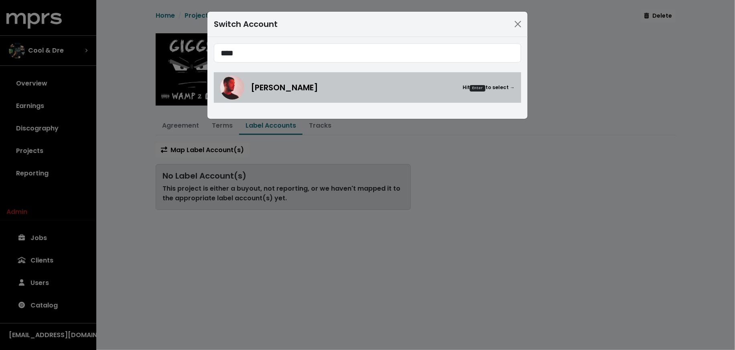
type input "****"
click at [241, 90] on img at bounding box center [232, 87] width 24 height 24
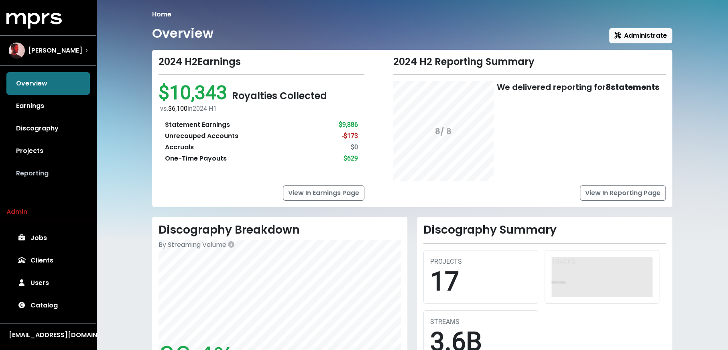
click at [61, 172] on link "Reporting" at bounding box center [47, 173] width 83 height 22
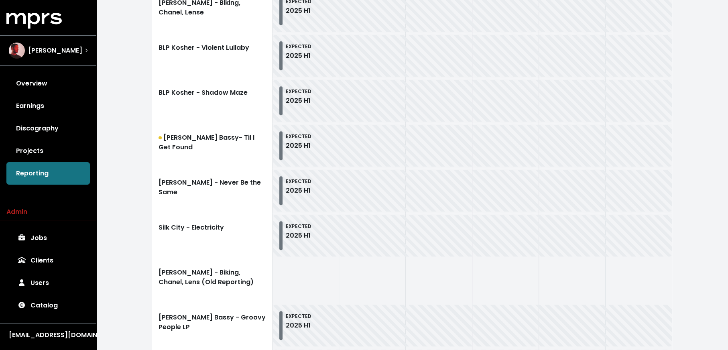
scroll to position [301, 0]
click at [212, 99] on link "BLP Kosher - Shadow Maze" at bounding box center [212, 101] width 120 height 45
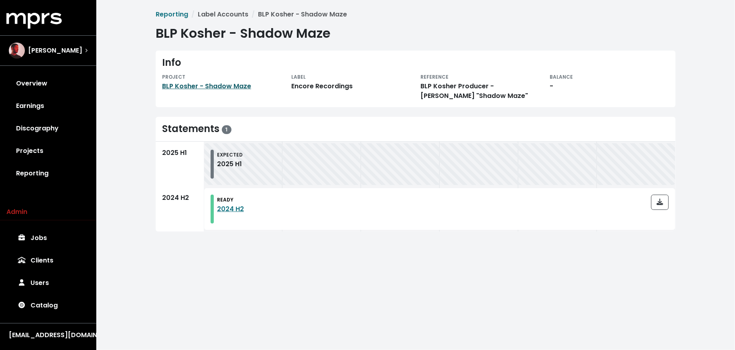
click at [235, 85] on link "BLP Kosher - Shadow Maze" at bounding box center [206, 85] width 89 height 9
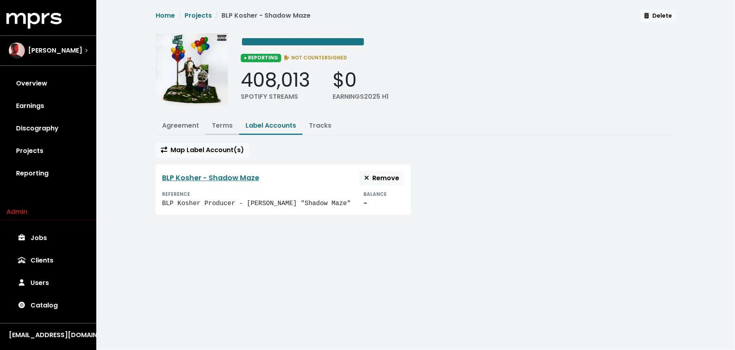
click at [226, 121] on link "Terms" at bounding box center [222, 125] width 21 height 9
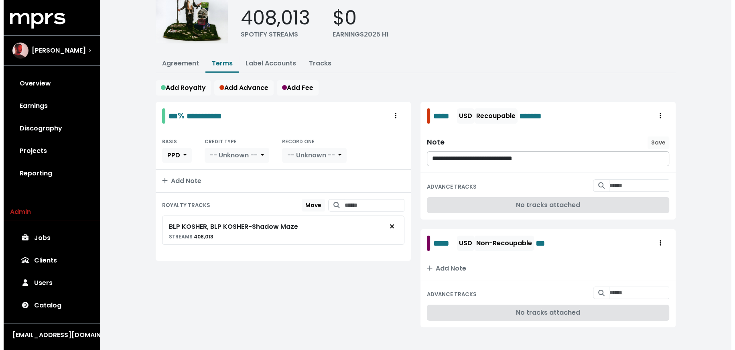
scroll to position [64, 0]
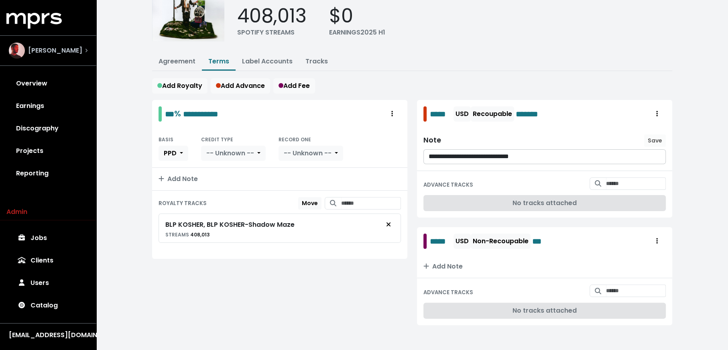
click at [73, 51] on div "Rami Dawod" at bounding box center [48, 51] width 79 height 16
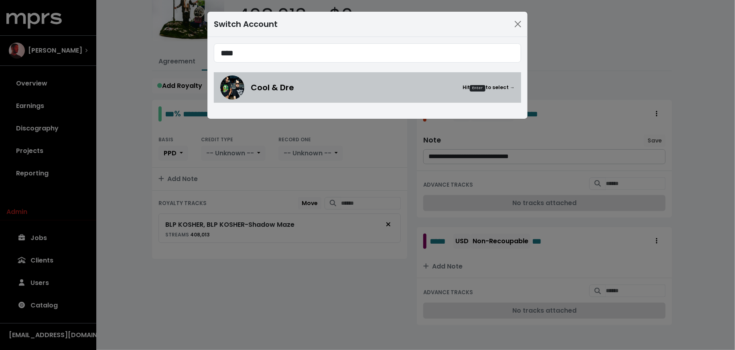
type input "****"
click at [226, 82] on img at bounding box center [232, 87] width 24 height 24
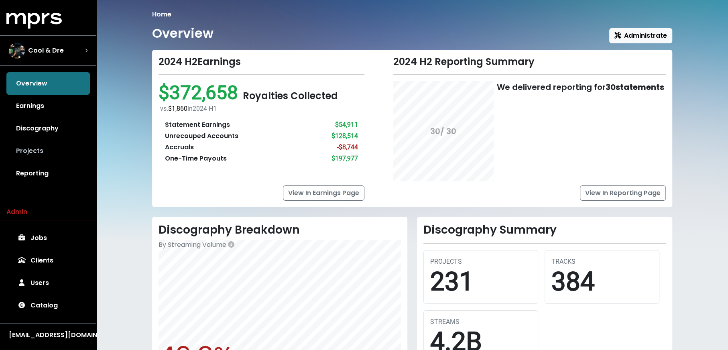
click at [60, 155] on link "Projects" at bounding box center [47, 151] width 83 height 22
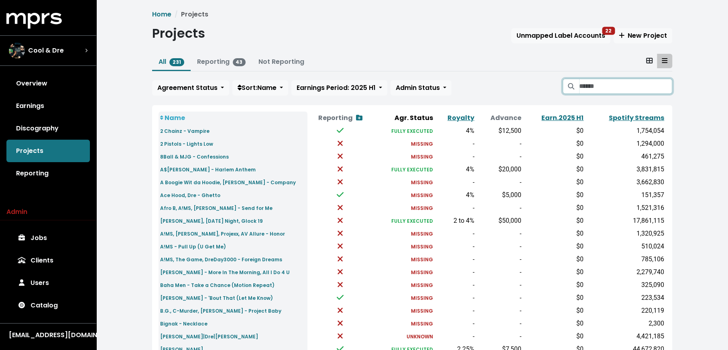
click at [608, 84] on input "Search projects" at bounding box center [625, 86] width 93 height 15
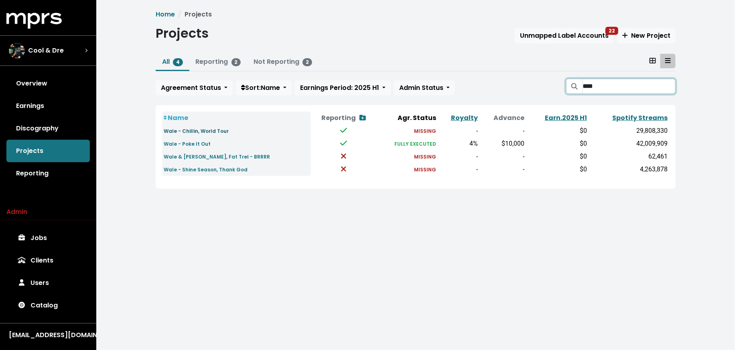
type input "****"
click at [208, 130] on small "Wale - Chillin, World Tour" at bounding box center [196, 131] width 65 height 7
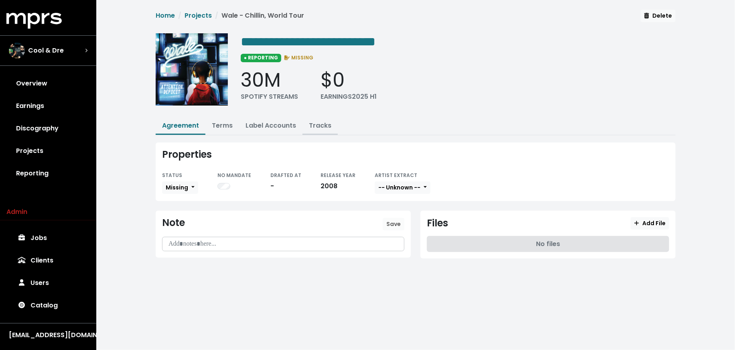
click at [313, 126] on link "Tracks" at bounding box center [320, 125] width 22 height 9
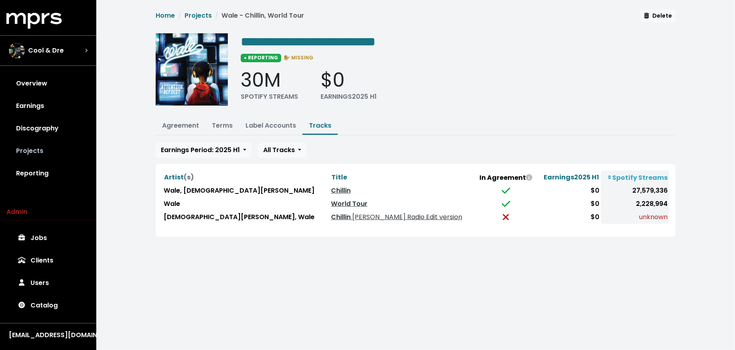
click at [25, 155] on link "Projects" at bounding box center [47, 151] width 83 height 22
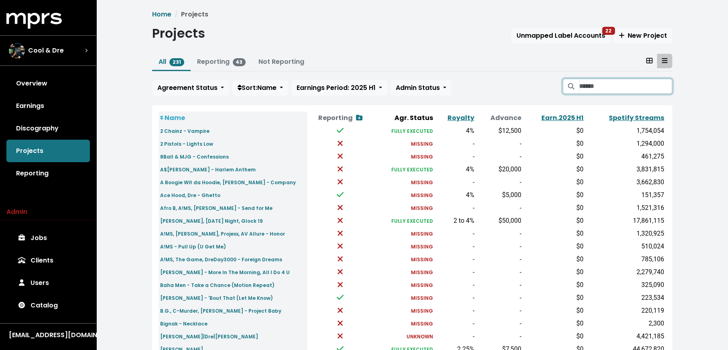
click at [652, 90] on input "Search projects" at bounding box center [625, 86] width 93 height 15
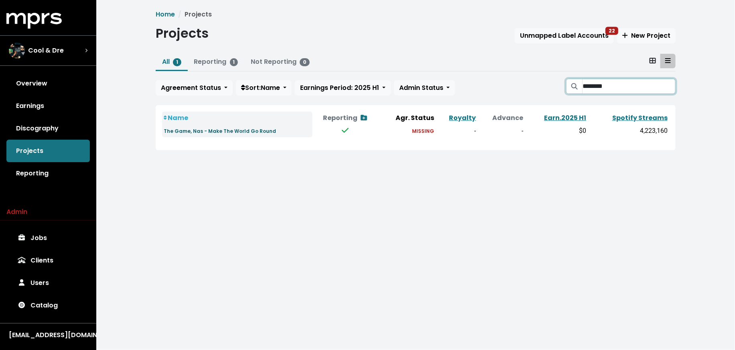
type input "********"
click at [198, 134] on small "The Game, Nas - Make The World Go Round" at bounding box center [220, 131] width 112 height 7
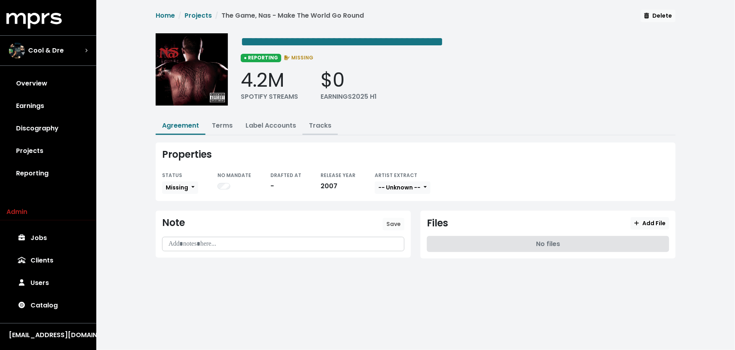
click at [329, 124] on link "Tracks" at bounding box center [320, 125] width 22 height 9
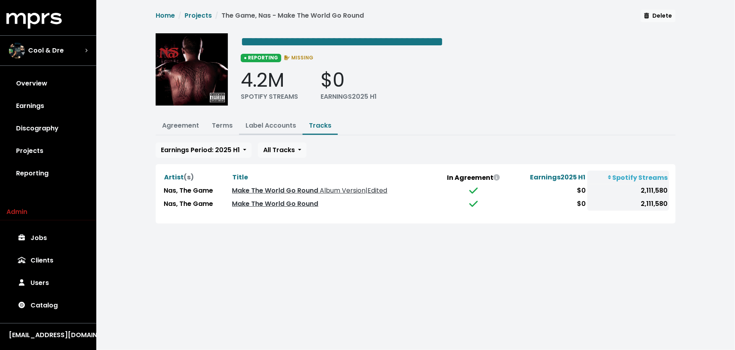
click at [262, 123] on link "Label Accounts" at bounding box center [271, 125] width 51 height 9
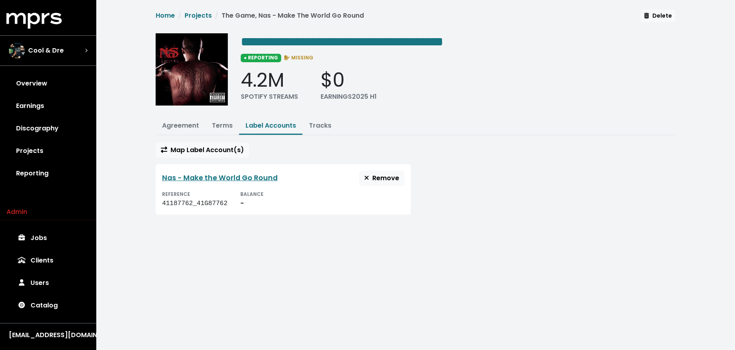
click at [220, 171] on div "Nas - Make the World Go Round Remove" at bounding box center [283, 178] width 242 height 15
click at [220, 173] on link "Nas - Make the World Go Round" at bounding box center [220, 178] width 116 height 10
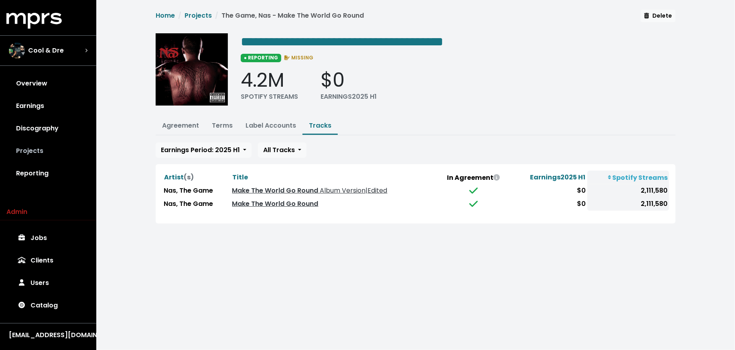
click at [33, 153] on link "Projects" at bounding box center [47, 151] width 83 height 22
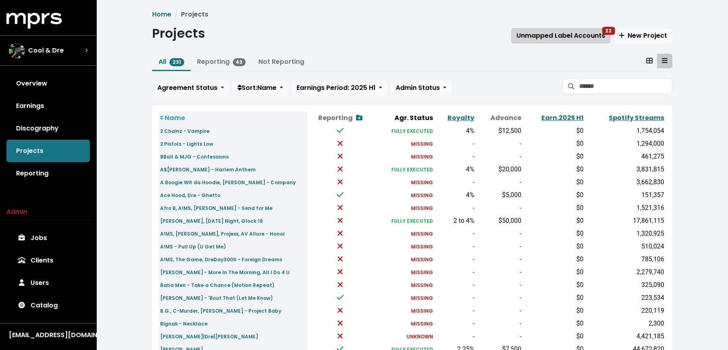
click at [555, 38] on span "Unmapped Label Accounts 22" at bounding box center [561, 35] width 89 height 9
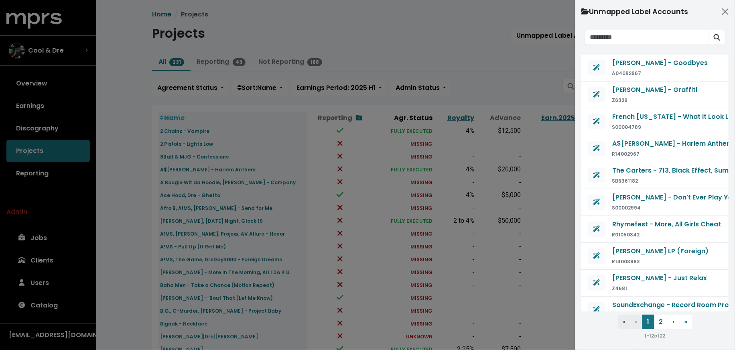
click at [41, 179] on div at bounding box center [367, 175] width 735 height 350
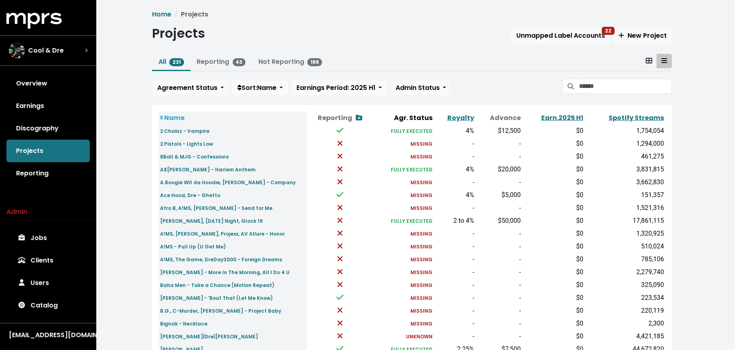
click at [51, 175] on div at bounding box center [367, 175] width 735 height 350
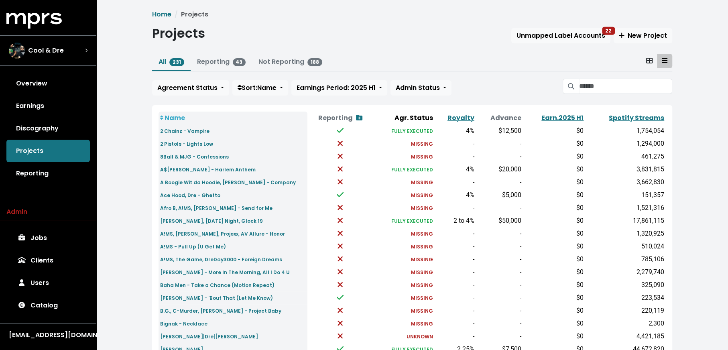
click at [61, 171] on link "Reporting" at bounding box center [47, 173] width 83 height 22
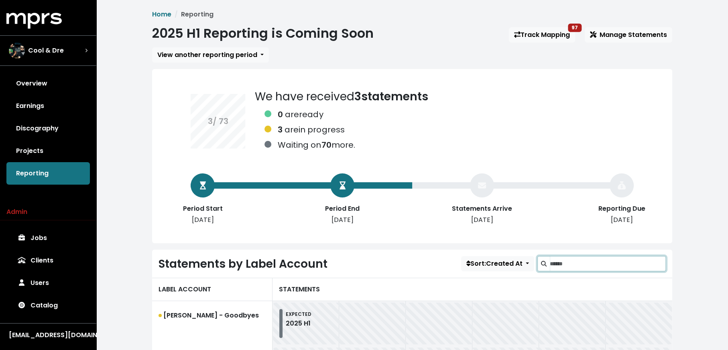
click at [593, 266] on input "Search label accounts" at bounding box center [608, 263] width 116 height 15
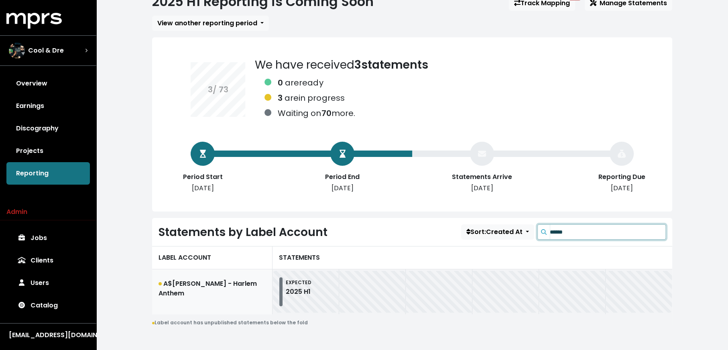
scroll to position [34, 0]
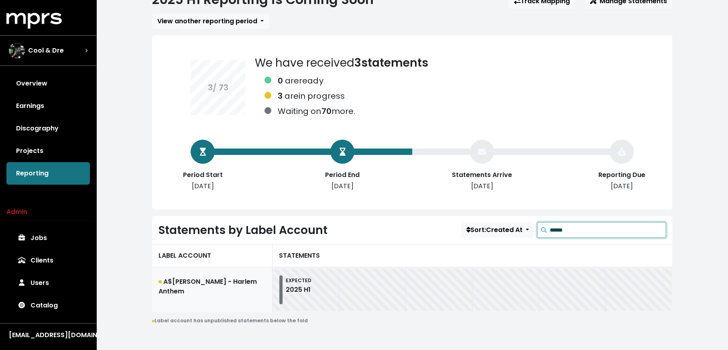
type input "******"
click at [233, 293] on link "A$[PERSON_NAME] - Harlem Anthem" at bounding box center [212, 289] width 120 height 45
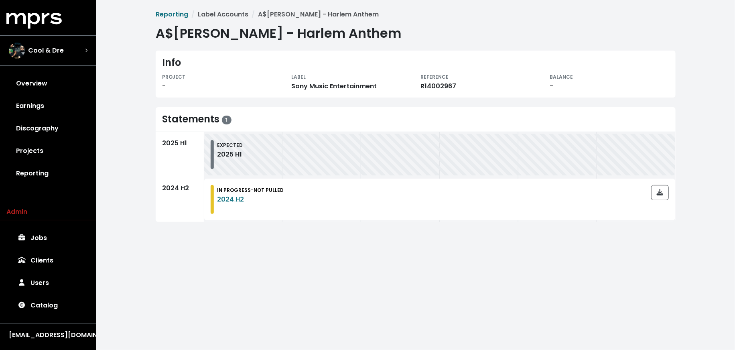
click at [437, 88] on div "R14002967" at bounding box center [481, 86] width 120 height 10
copy div "R14002967"
click at [59, 151] on link "Projects" at bounding box center [47, 151] width 83 height 22
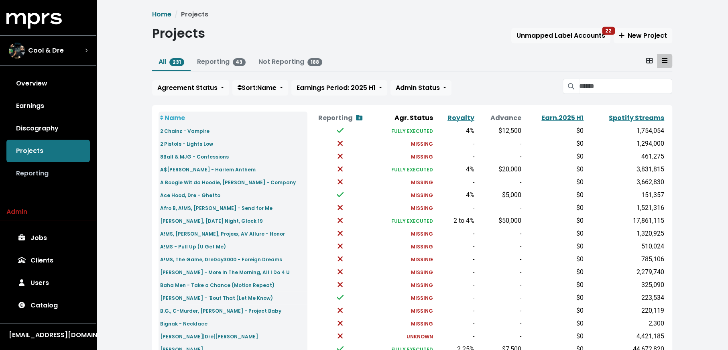
click at [47, 176] on link "Reporting" at bounding box center [47, 173] width 83 height 22
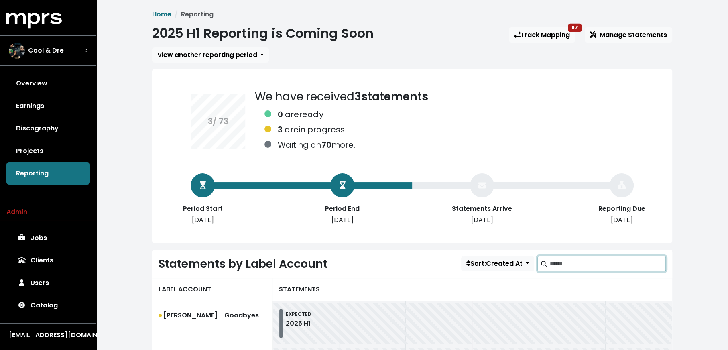
click at [587, 262] on input "Search label accounts" at bounding box center [608, 263] width 116 height 15
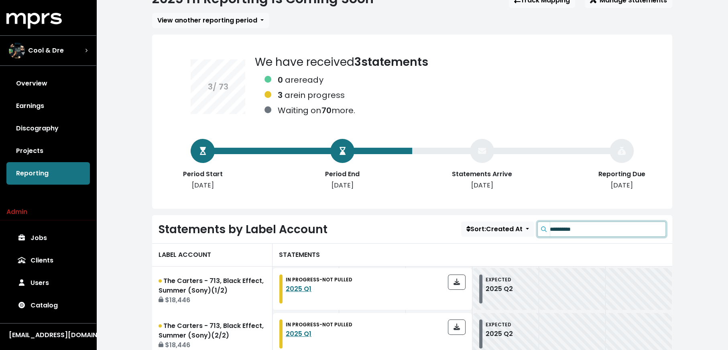
scroll to position [130, 0]
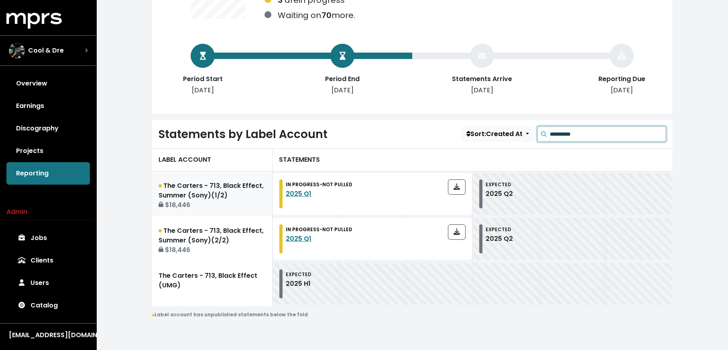
type input "**********"
click at [238, 200] on div "$18,446" at bounding box center [212, 205] width 107 height 10
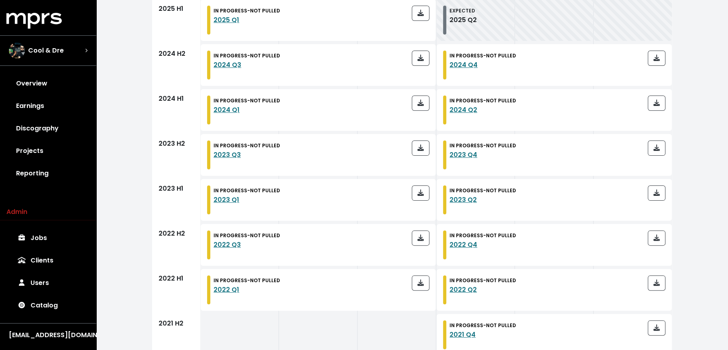
scroll to position [154, 0]
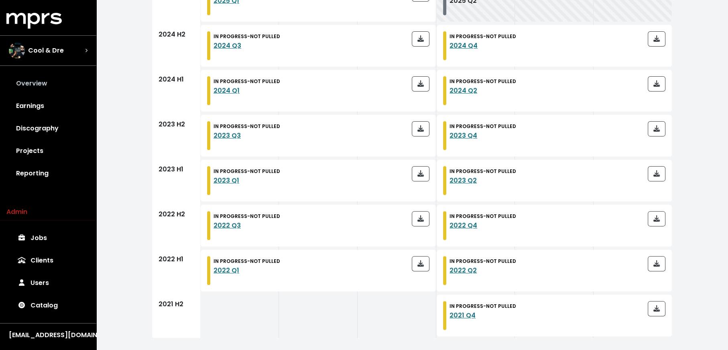
click at [63, 81] on link "Overview" at bounding box center [47, 83] width 83 height 22
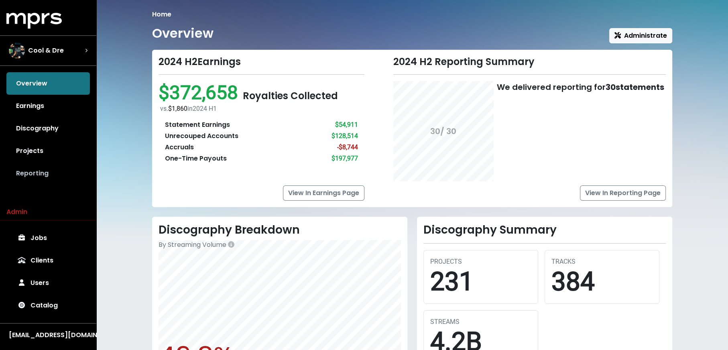
click at [53, 171] on link "Reporting" at bounding box center [47, 173] width 83 height 22
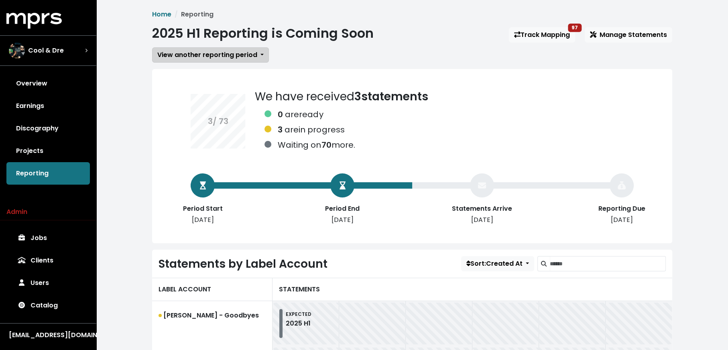
click at [214, 55] on span "View another reporting period" at bounding box center [207, 54] width 100 height 9
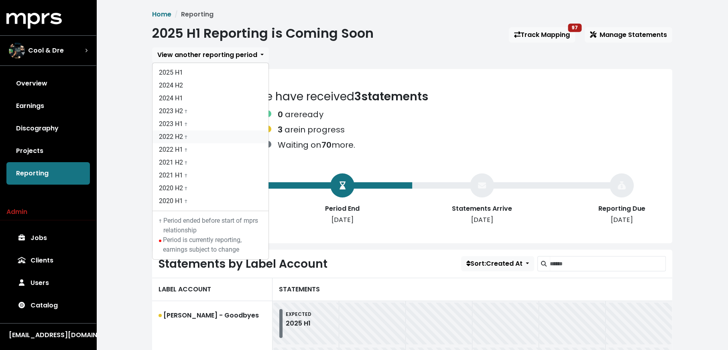
click at [214, 132] on link "2022 H2 †" at bounding box center [211, 136] width 116 height 13
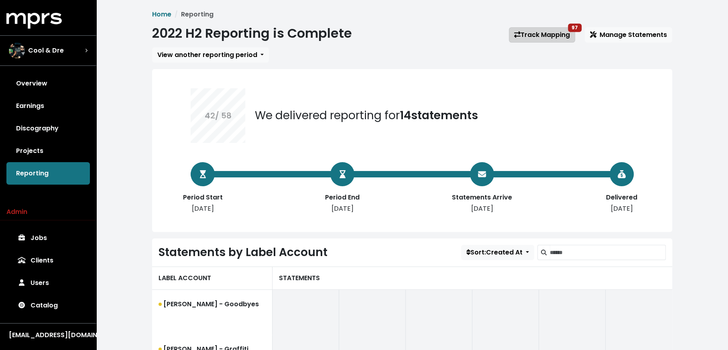
click at [544, 38] on link "Track Mapping 97" at bounding box center [542, 34] width 66 height 15
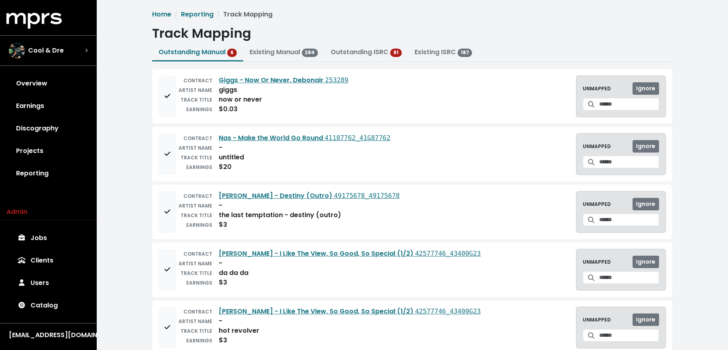
click at [93, 175] on div "Overview Earnings Discography Projects Reporting" at bounding box center [48, 128] width 96 height 112
click at [78, 174] on link "Reporting" at bounding box center [47, 173] width 83 height 22
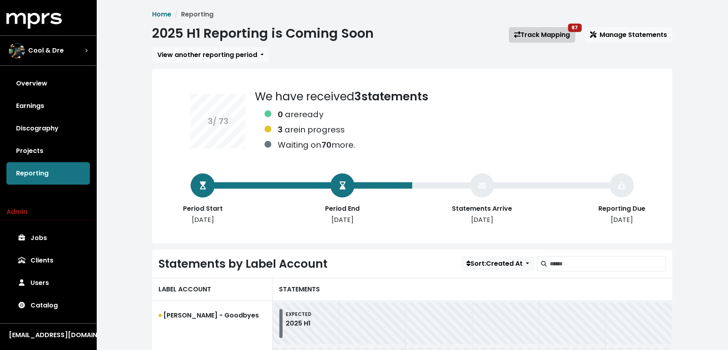
click at [535, 32] on link "Track Mapping 97" at bounding box center [542, 34] width 66 height 15
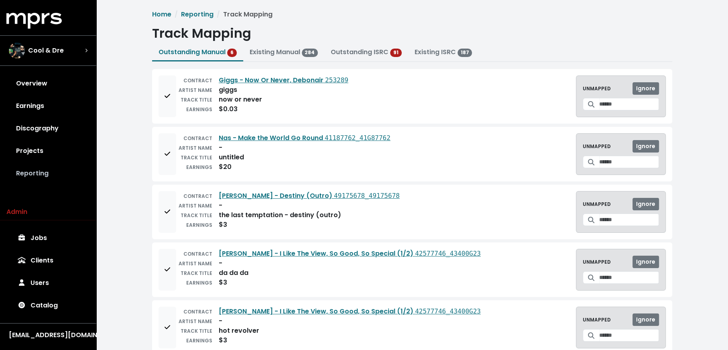
click at [33, 173] on link "Reporting" at bounding box center [47, 173] width 83 height 22
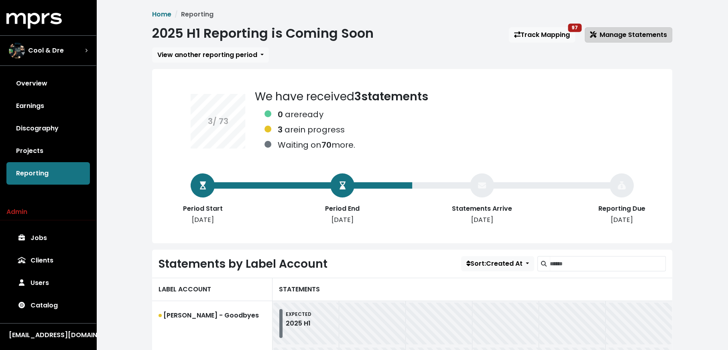
click at [602, 37] on span "Manage Statements" at bounding box center [628, 34] width 77 height 9
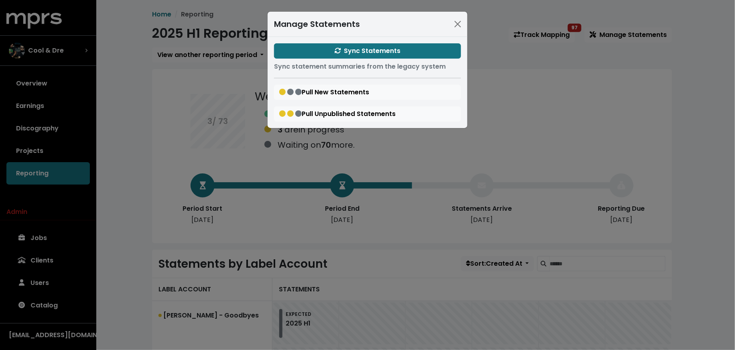
click at [109, 202] on div "Manage Statements Sync Statements Sync statement summaries from the legacy syst…" at bounding box center [367, 175] width 735 height 350
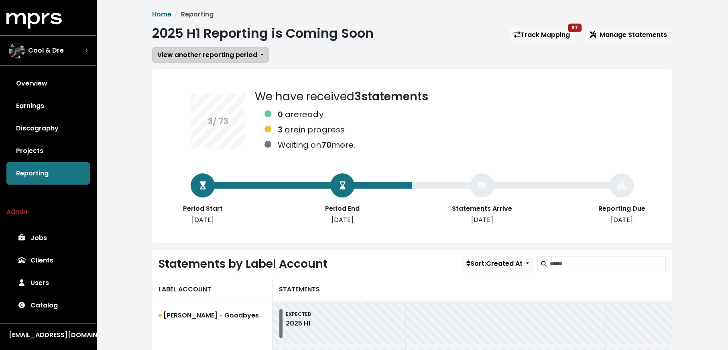
click at [204, 57] on span "View another reporting period" at bounding box center [207, 54] width 100 height 9
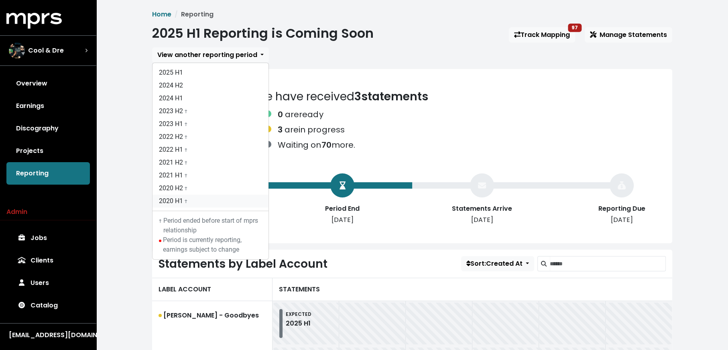
click at [202, 198] on link "2020 H1 †" at bounding box center [211, 201] width 116 height 13
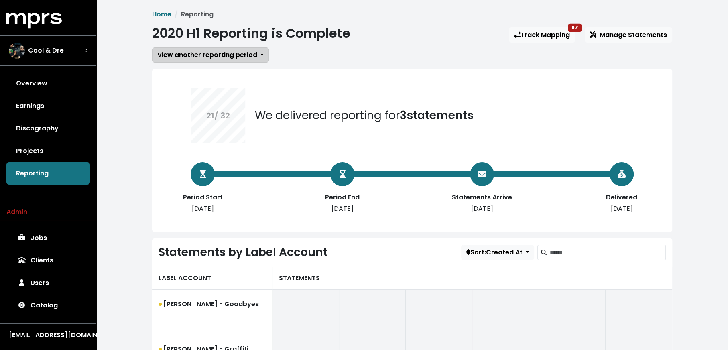
click at [227, 50] on button "View another reporting period" at bounding box center [210, 54] width 117 height 15
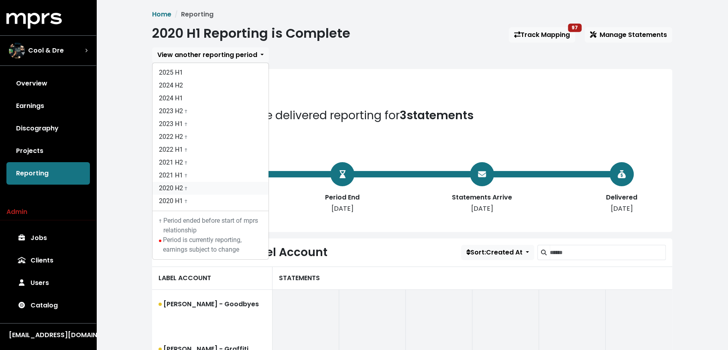
click at [227, 192] on link "2020 H2 †" at bounding box center [211, 188] width 116 height 13
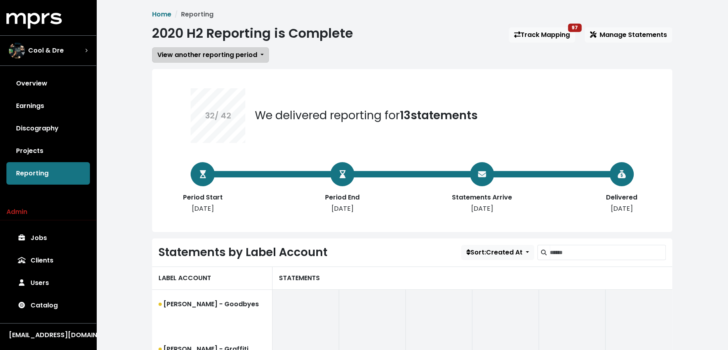
click at [220, 48] on button "View another reporting period" at bounding box center [210, 54] width 117 height 15
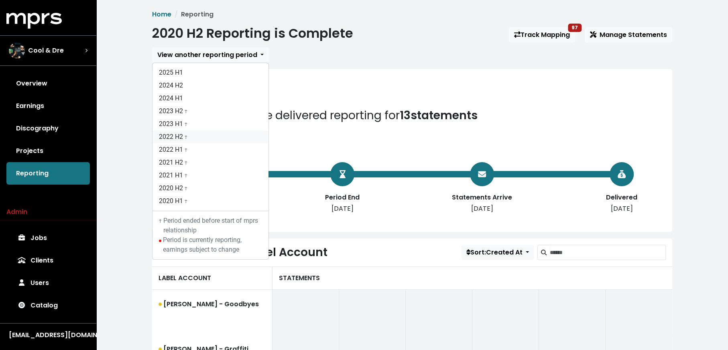
click at [222, 140] on link "2022 H2 †" at bounding box center [211, 136] width 116 height 13
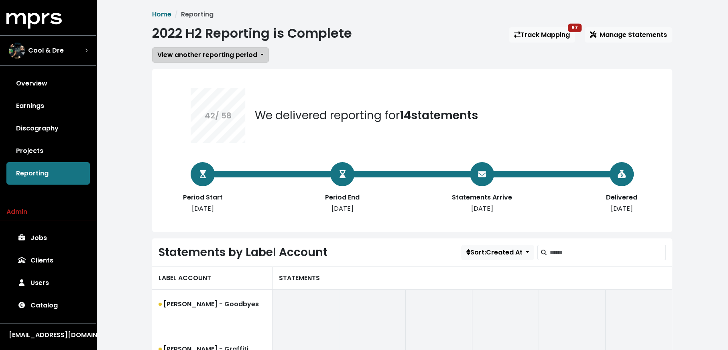
click at [238, 52] on span "View another reporting period" at bounding box center [207, 54] width 100 height 9
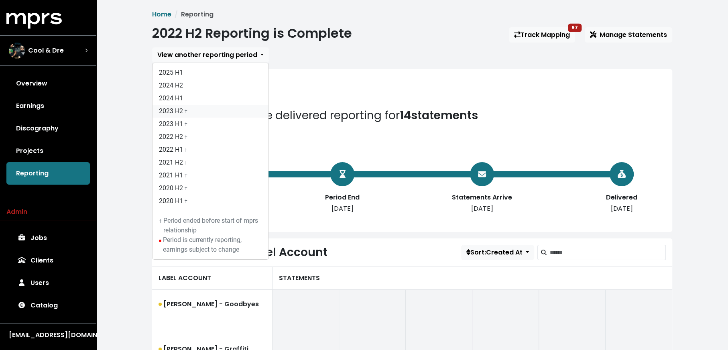
click at [240, 108] on link "2023 H2 †" at bounding box center [211, 111] width 116 height 13
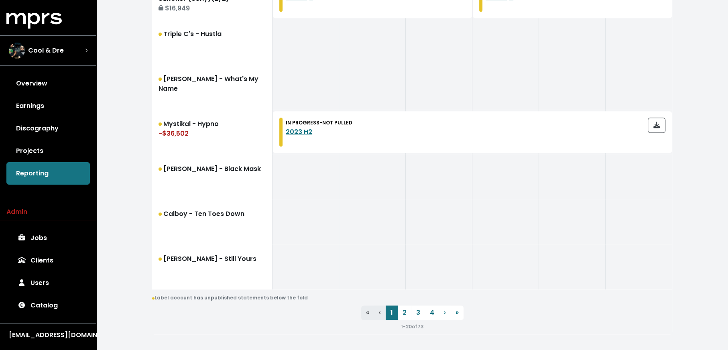
scroll to position [915, 0]
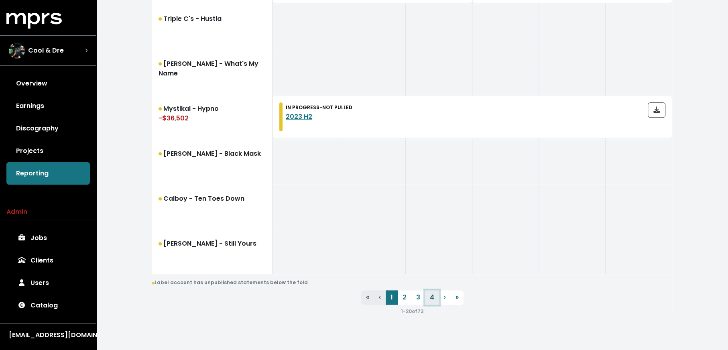
click at [430, 301] on link "4" at bounding box center [432, 297] width 14 height 14
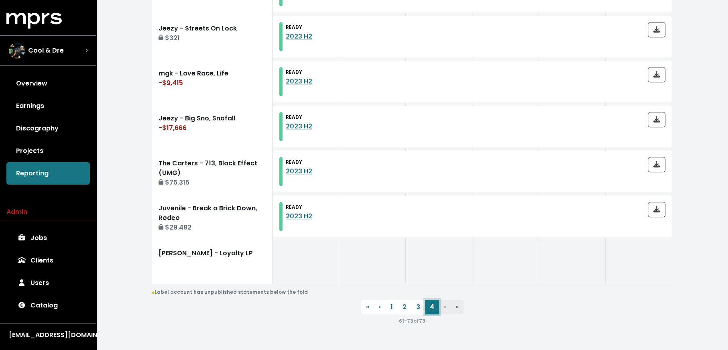
scroll to position [600, 0]
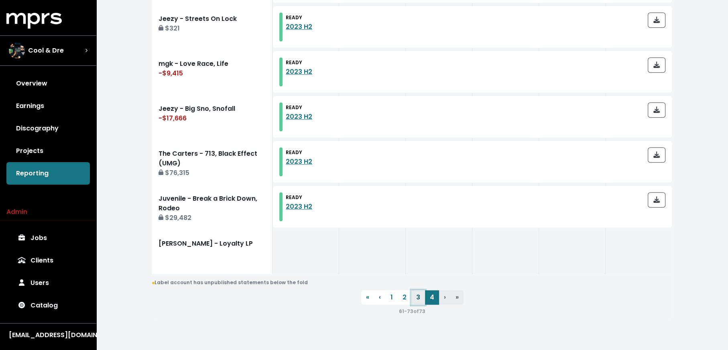
click at [414, 301] on link "3" at bounding box center [418, 297] width 14 height 14
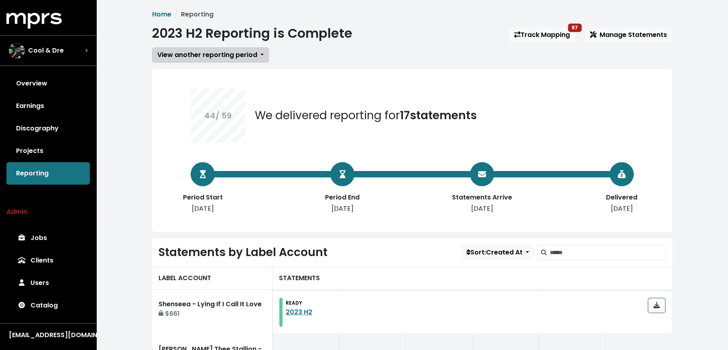
click at [191, 48] on button "View another reporting period" at bounding box center [210, 54] width 117 height 15
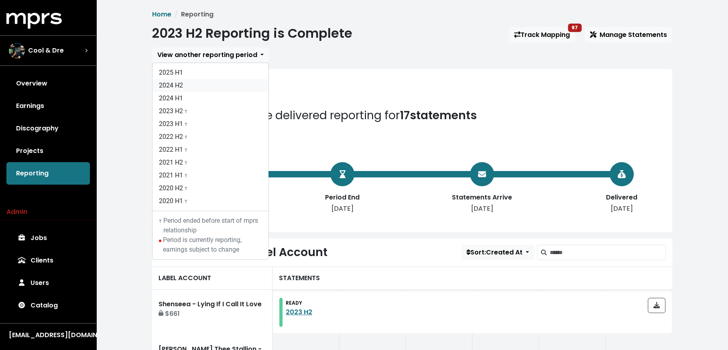
click at [194, 84] on link "2024 H2" at bounding box center [211, 85] width 116 height 13
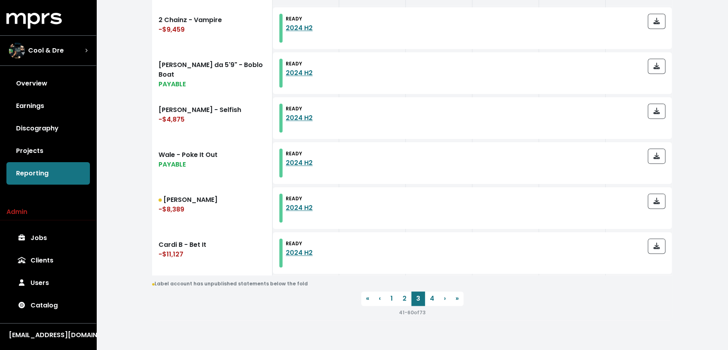
scroll to position [915, 0]
click at [400, 296] on link "2" at bounding box center [405, 297] width 14 height 14
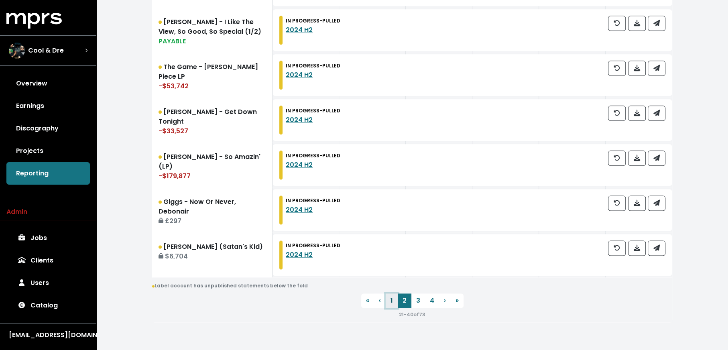
click at [395, 298] on link "1" at bounding box center [392, 300] width 12 height 14
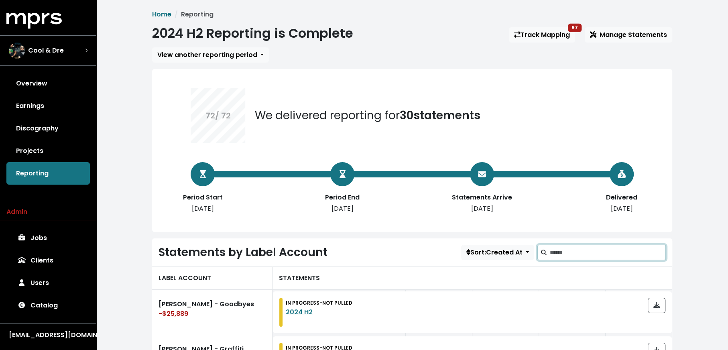
click at [592, 252] on input "Search label accounts" at bounding box center [608, 252] width 116 height 15
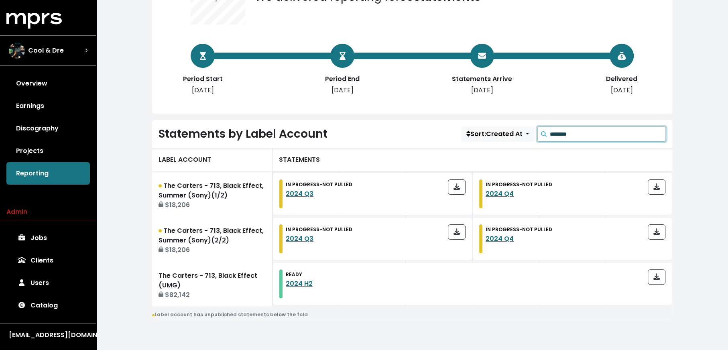
click at [596, 136] on input "********" at bounding box center [608, 133] width 116 height 15
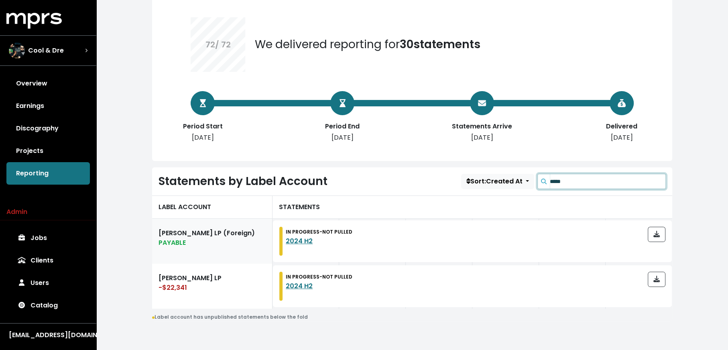
scroll to position [73, 0]
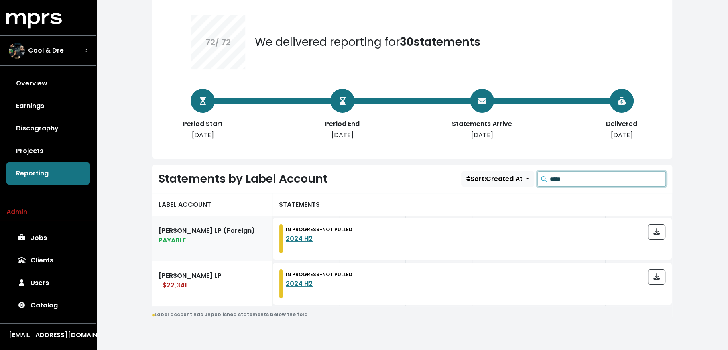
type input "*****"
click at [240, 243] on link "Ameer Vann - Emmanuel LP (Foreign) PAYABLE" at bounding box center [212, 238] width 120 height 45
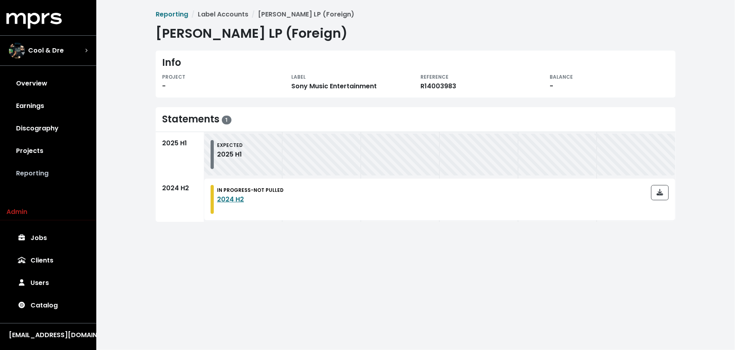
click at [65, 176] on link "Reporting" at bounding box center [47, 173] width 83 height 22
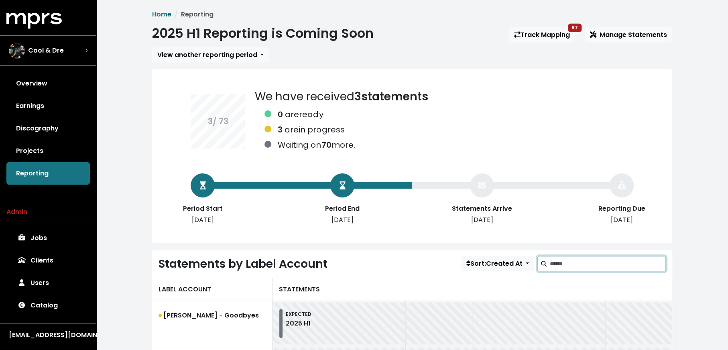
click at [580, 266] on input "Search label accounts" at bounding box center [608, 263] width 116 height 15
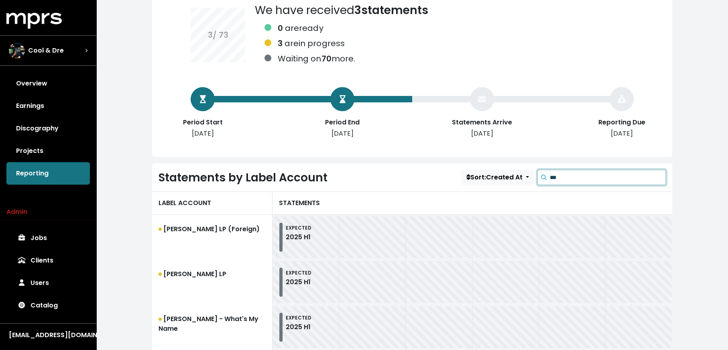
scroll to position [138, 0]
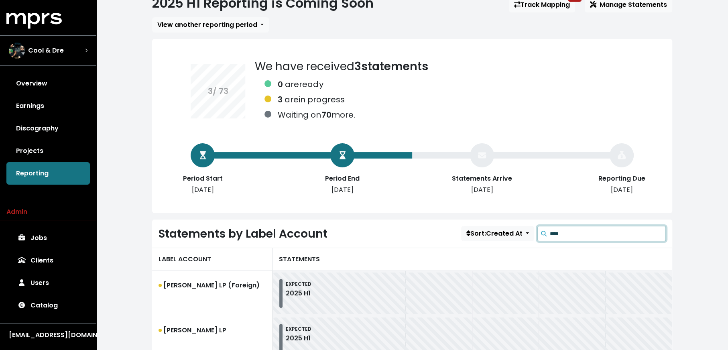
scroll to position [85, 0]
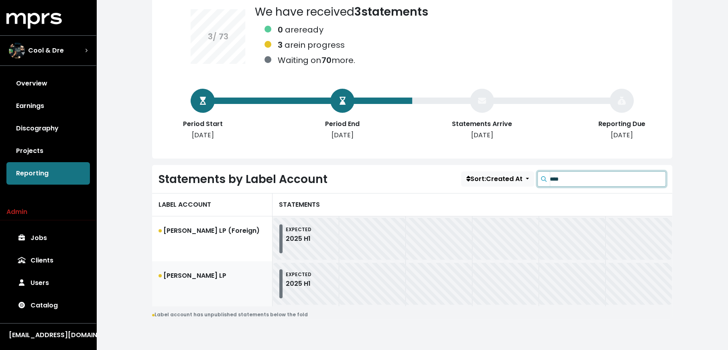
type input "****"
click at [226, 279] on link "[PERSON_NAME] LP" at bounding box center [212, 283] width 120 height 45
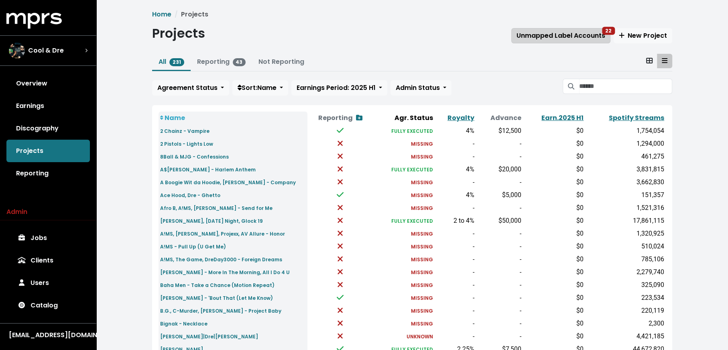
click at [525, 35] on span "Unmapped Label Accounts 22" at bounding box center [561, 35] width 89 height 9
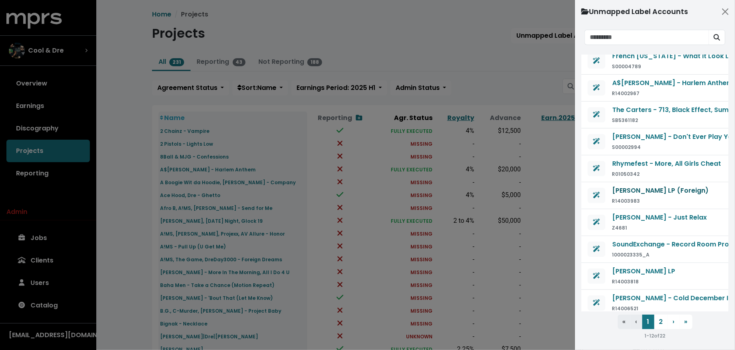
scroll to position [69, 0]
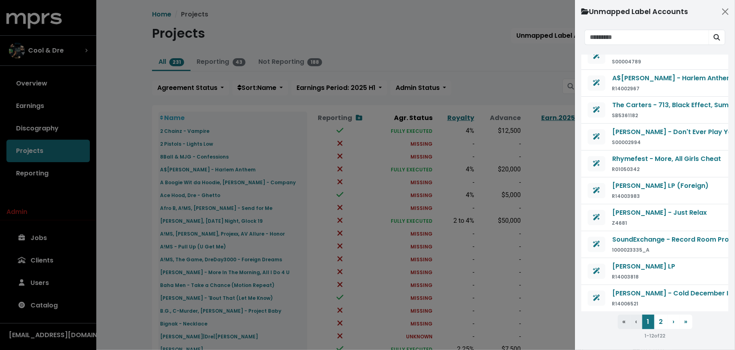
click at [117, 80] on div at bounding box center [367, 175] width 735 height 350
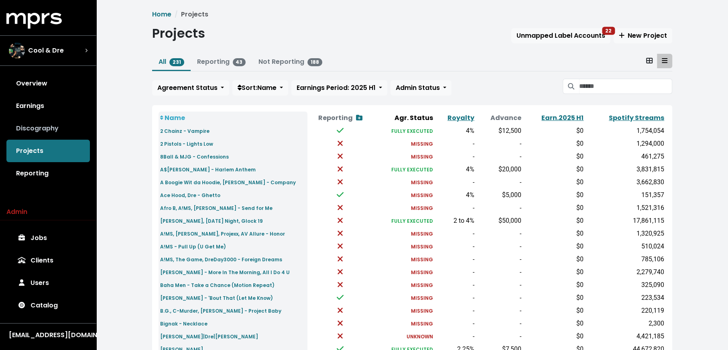
click at [60, 124] on link "Discography" at bounding box center [47, 128] width 83 height 22
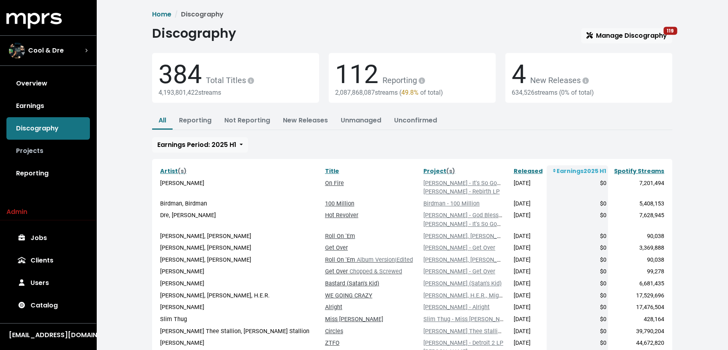
click at [55, 148] on link "Projects" at bounding box center [47, 151] width 83 height 22
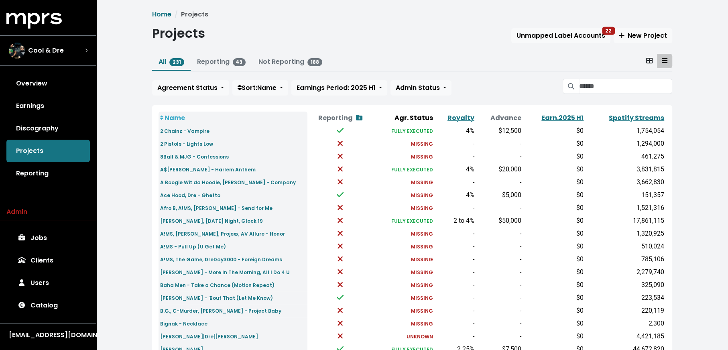
click at [562, 43] on div "Projects Unmapped Label Accounts 22 New Project" at bounding box center [412, 35] width 520 height 18
click at [557, 29] on button "Unmapped Label Accounts 22" at bounding box center [560, 35] width 99 height 15
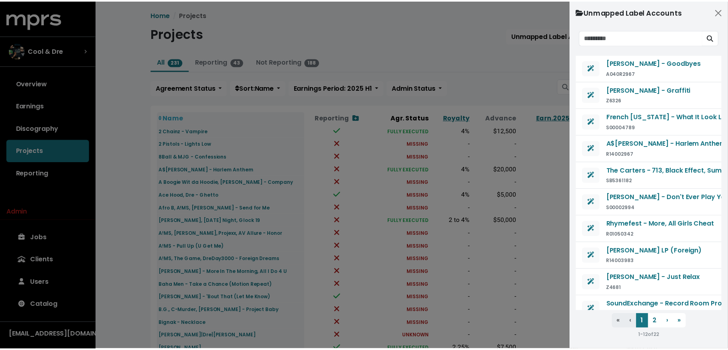
scroll to position [69, 0]
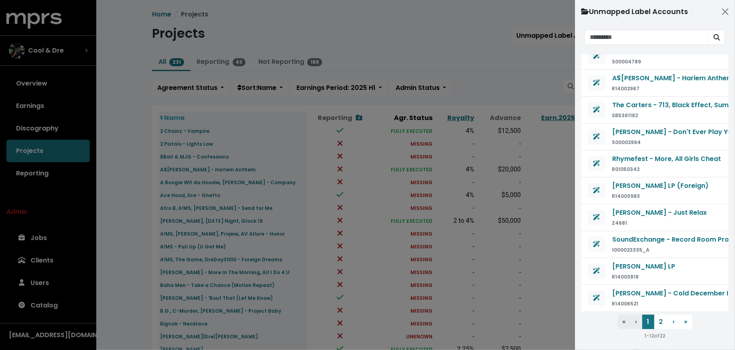
click at [134, 242] on div at bounding box center [367, 175] width 735 height 350
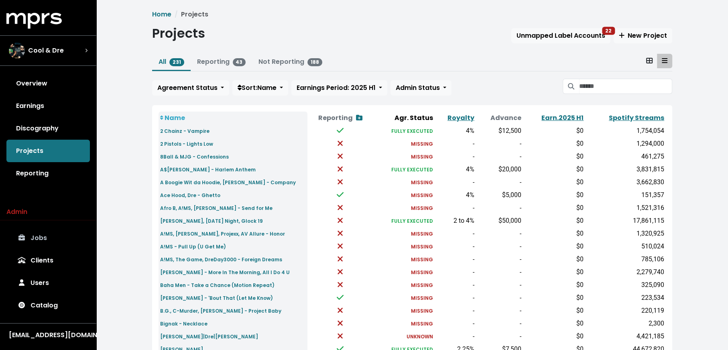
click at [64, 233] on link "Jobs" at bounding box center [47, 238] width 83 height 22
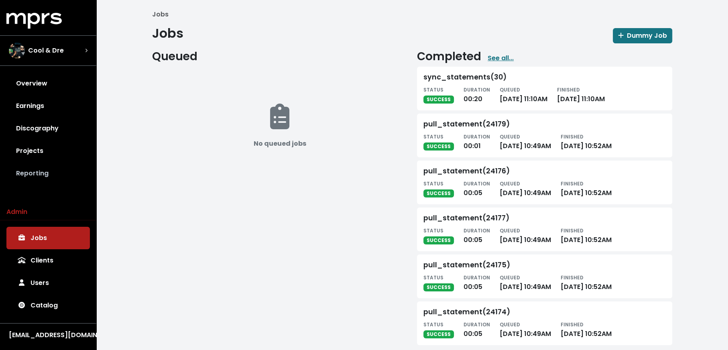
click at [67, 171] on link "Reporting" at bounding box center [47, 173] width 83 height 22
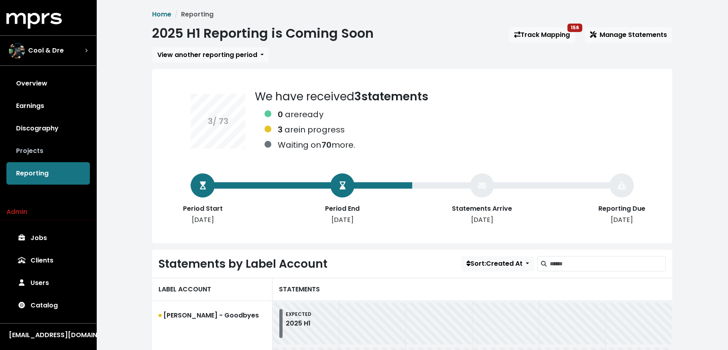
click at [70, 150] on link "Projects" at bounding box center [47, 151] width 83 height 22
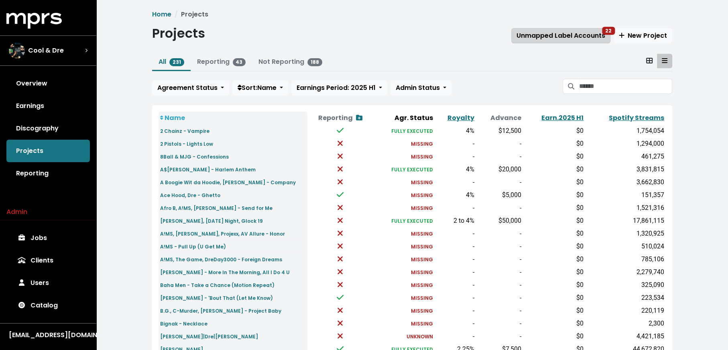
click at [579, 33] on span "Unmapped Label Accounts 22" at bounding box center [561, 35] width 89 height 9
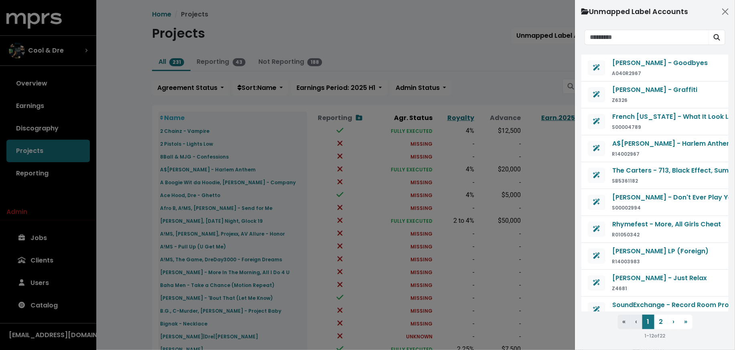
scroll to position [69, 0]
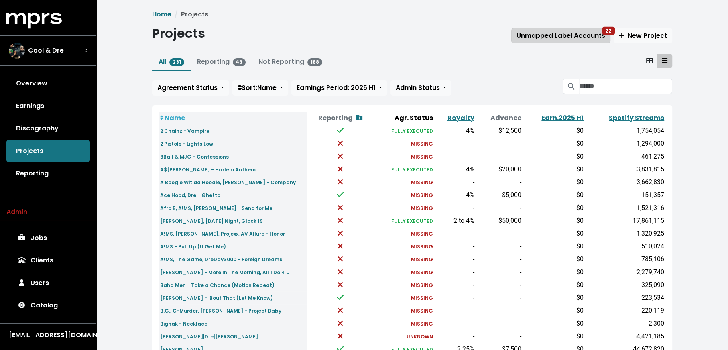
click at [545, 36] on span "Unmapped Label Accounts 22" at bounding box center [561, 35] width 89 height 9
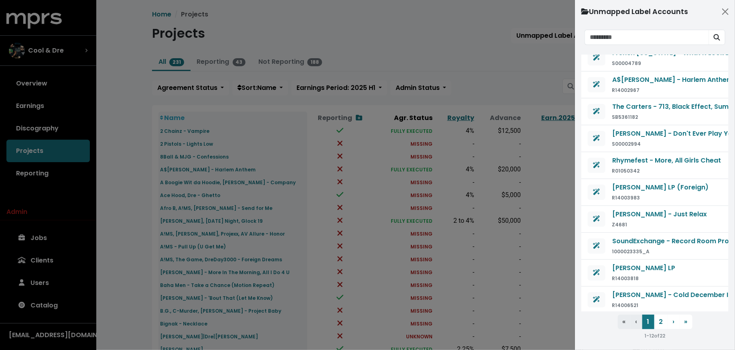
scroll to position [69, 0]
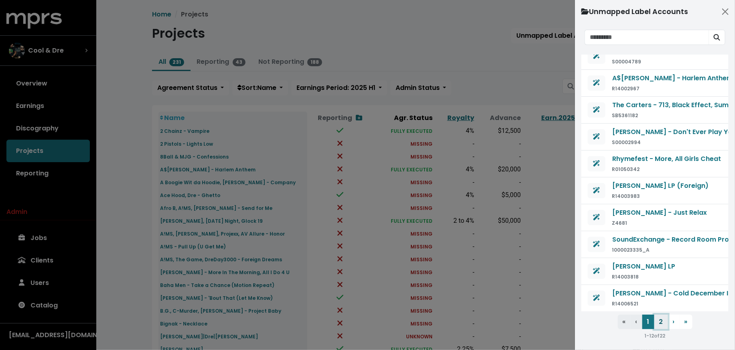
click at [664, 323] on button "2" at bounding box center [662, 322] width 14 height 14
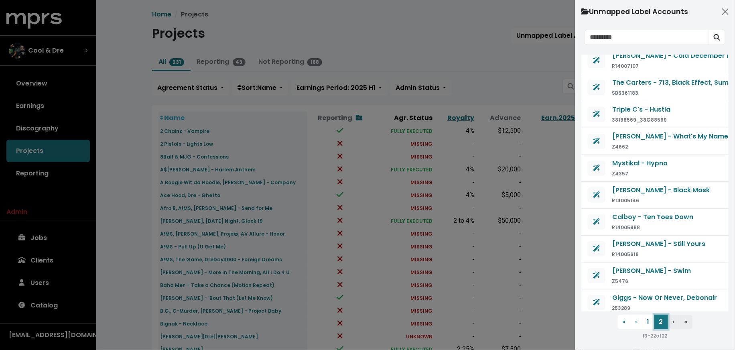
scroll to position [0, 0]
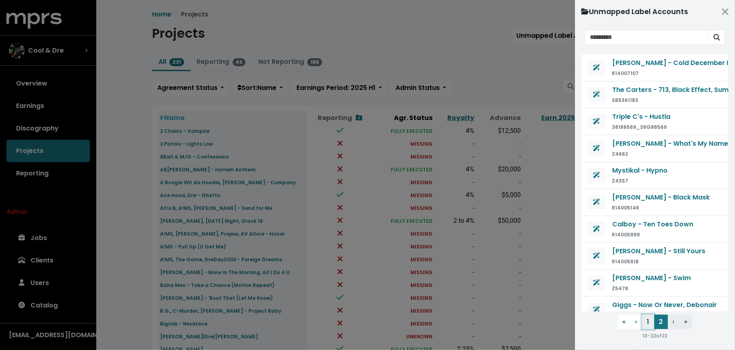
click at [649, 327] on button "1" at bounding box center [649, 322] width 12 height 14
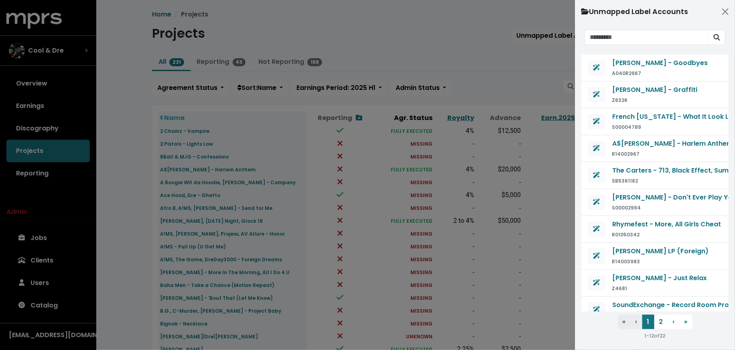
click at [133, 201] on div at bounding box center [367, 175] width 735 height 350
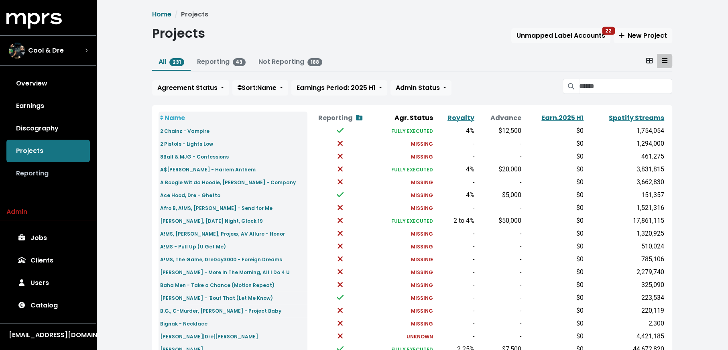
click at [69, 175] on link "Reporting" at bounding box center [47, 173] width 83 height 22
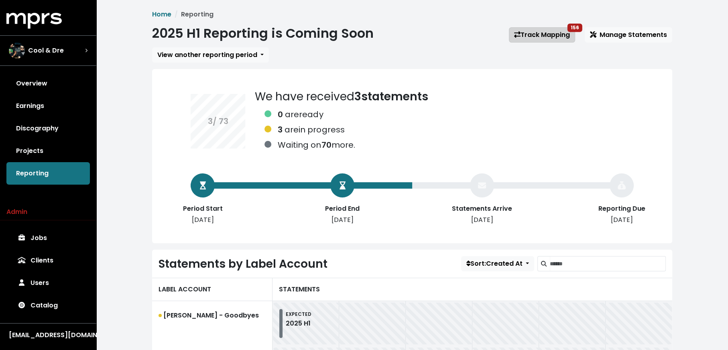
click at [532, 31] on link "Track Mapping 156" at bounding box center [542, 34] width 66 height 15
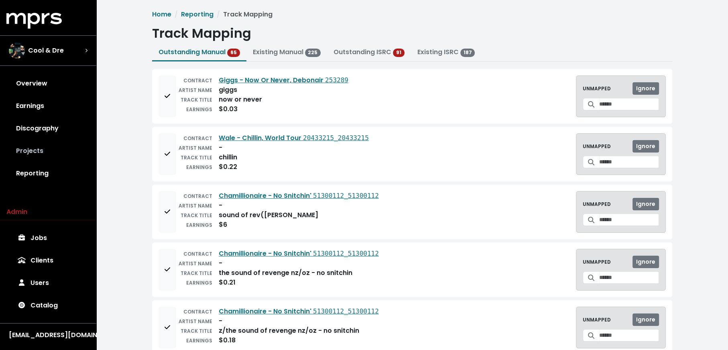
click at [47, 156] on link "Projects" at bounding box center [47, 151] width 83 height 22
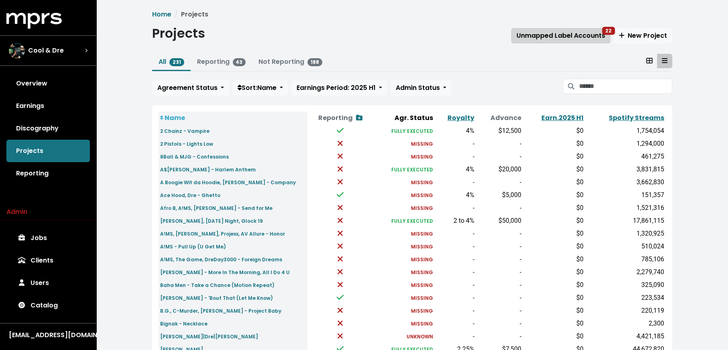
click at [513, 31] on button "Unmapped Label Accounts 22" at bounding box center [560, 35] width 99 height 15
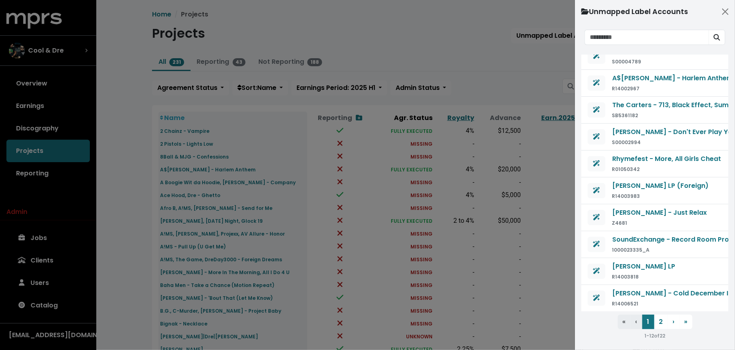
scroll to position [69, 0]
click at [663, 324] on button "2" at bounding box center [662, 322] width 14 height 14
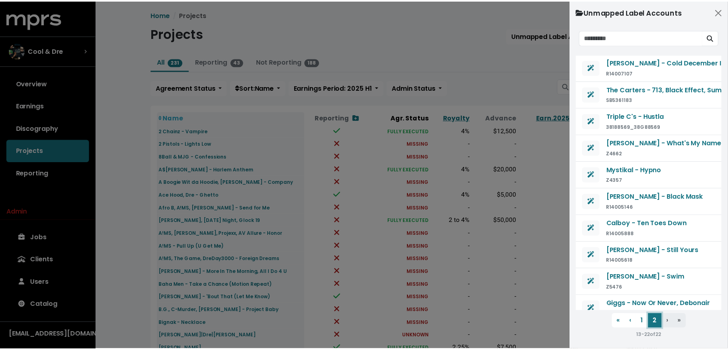
scroll to position [0, 0]
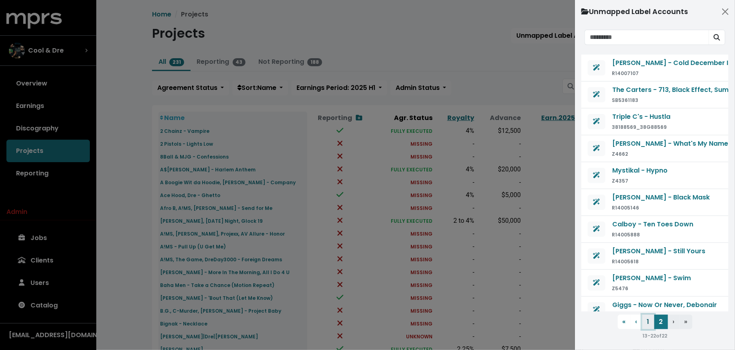
click at [653, 320] on button "1" at bounding box center [649, 322] width 12 height 14
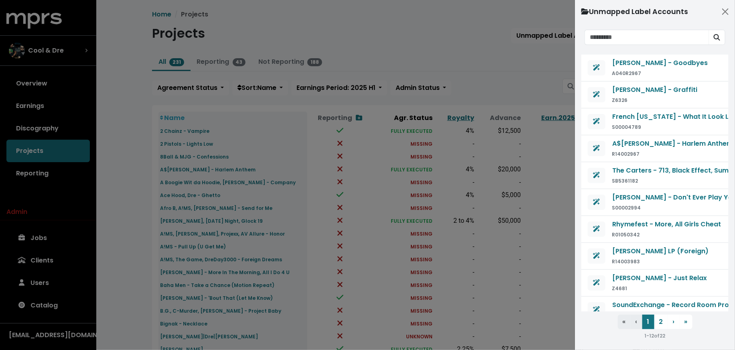
click at [124, 203] on div at bounding box center [367, 175] width 735 height 350
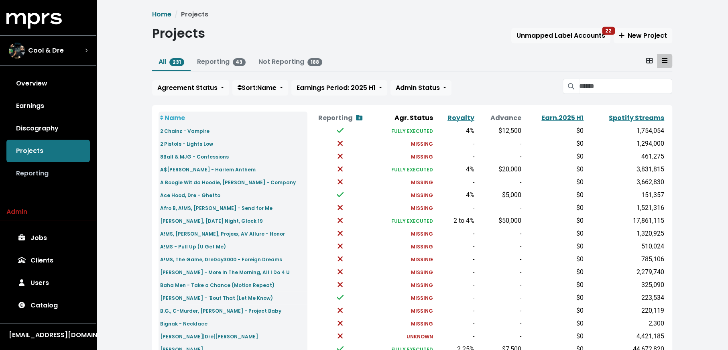
click at [44, 173] on link "Reporting" at bounding box center [47, 173] width 83 height 22
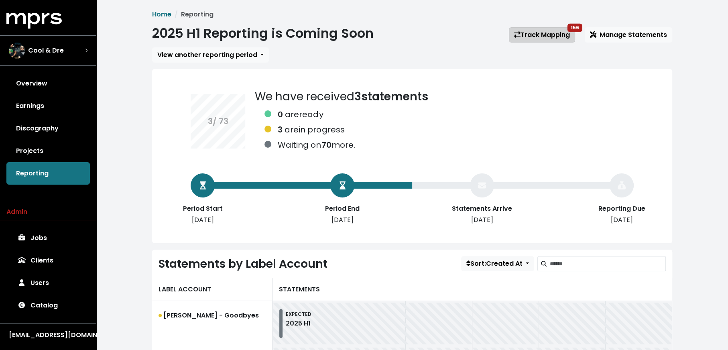
click at [537, 39] on link "Track Mapping 156" at bounding box center [542, 34] width 66 height 15
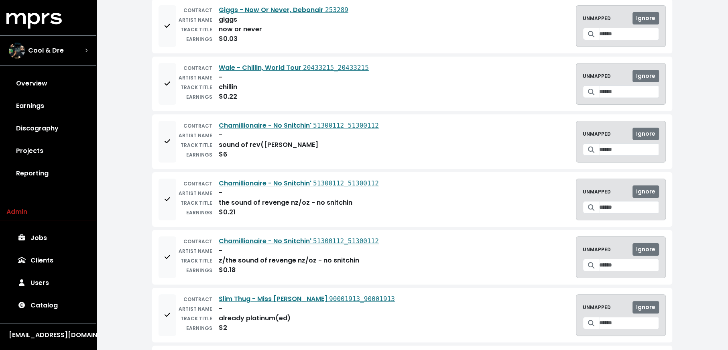
scroll to position [95, 0]
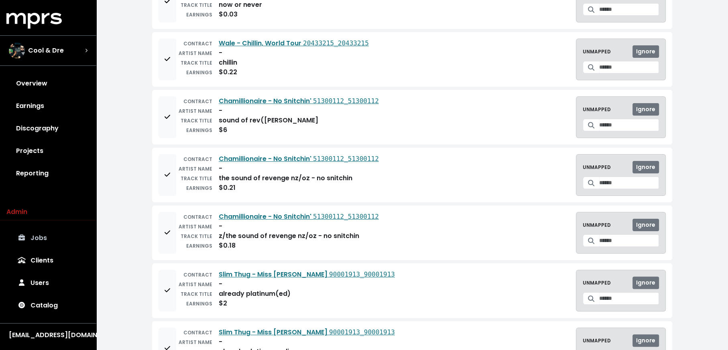
click at [67, 239] on link "Jobs" at bounding box center [47, 238] width 83 height 22
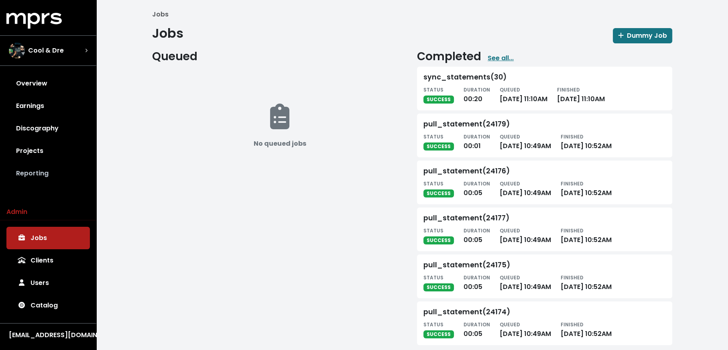
click at [63, 175] on link "Reporting" at bounding box center [47, 173] width 83 height 22
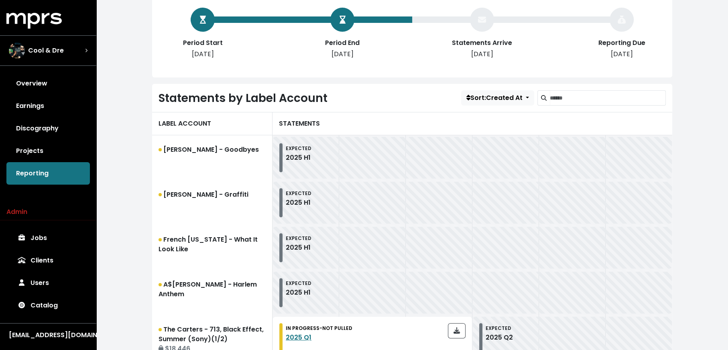
scroll to position [107, 0]
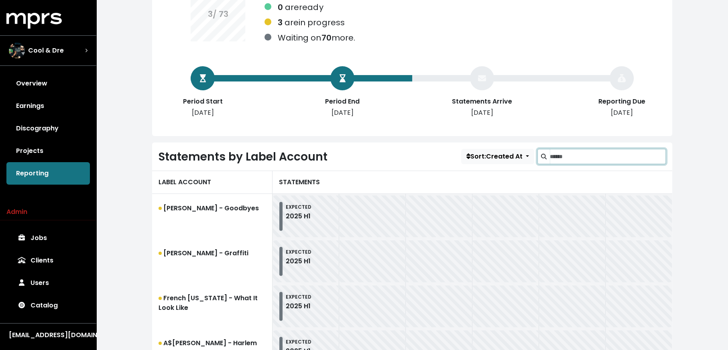
click at [559, 159] on input "Search label accounts" at bounding box center [608, 156] width 116 height 15
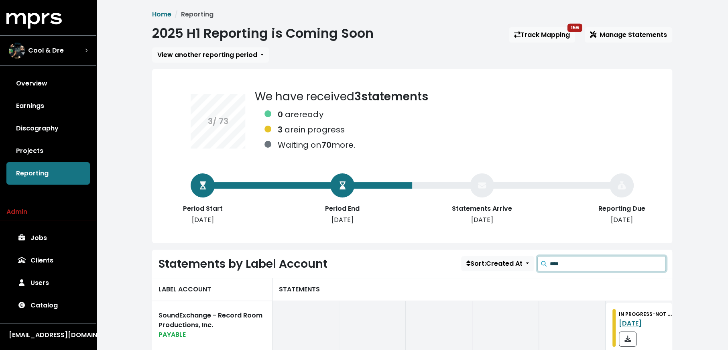
scroll to position [48, 0]
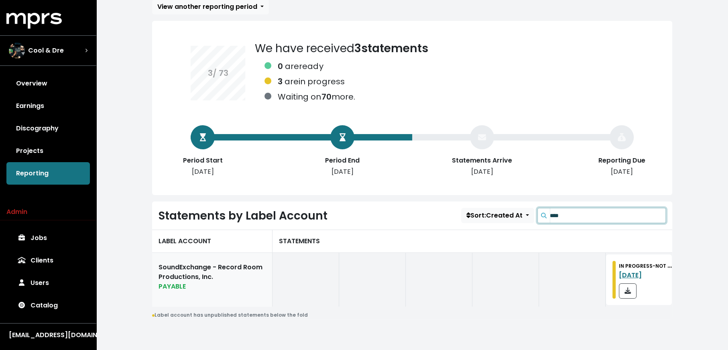
type input "****"
click at [239, 268] on link "SoundExchange - Record Room Productions, Inc. PAYABLE" at bounding box center [212, 280] width 120 height 54
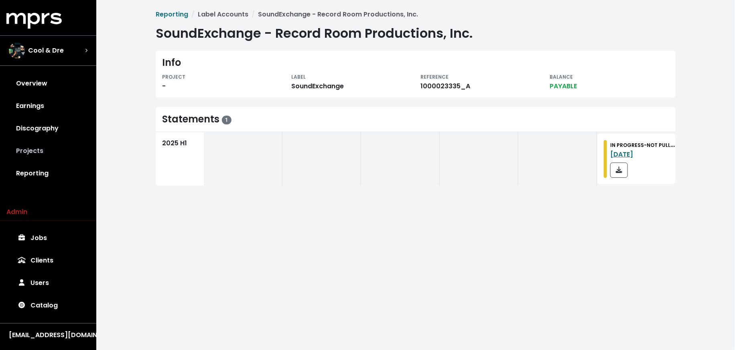
click at [49, 153] on link "Projects" at bounding box center [47, 151] width 83 height 22
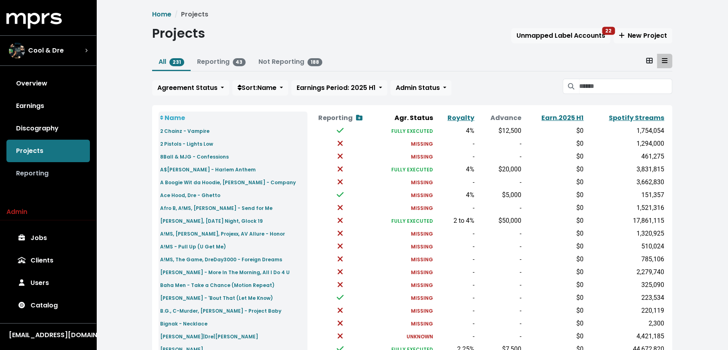
click at [51, 171] on link "Reporting" at bounding box center [47, 173] width 83 height 22
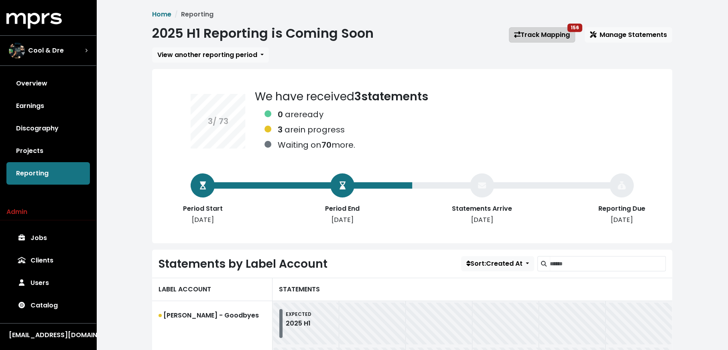
click at [547, 35] on link "Track Mapping 156" at bounding box center [542, 34] width 66 height 15
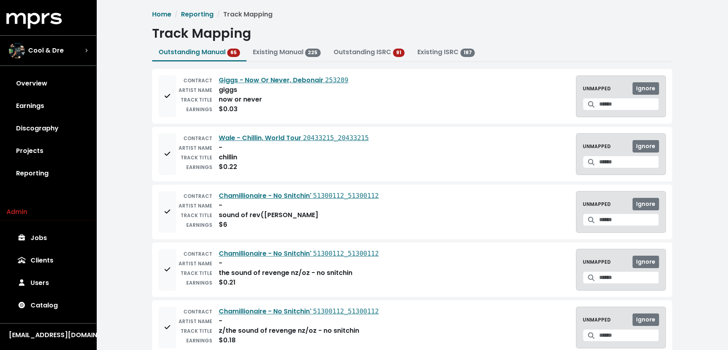
click at [156, 218] on div "CONTRACT Chamillionaire - No Snitchin' 51300112_51300112 ARTIST NAME - TRACK TI…" at bounding box center [412, 212] width 520 height 55
click at [164, 209] on span "Add to mapping queue" at bounding box center [167, 212] width 7 height 10
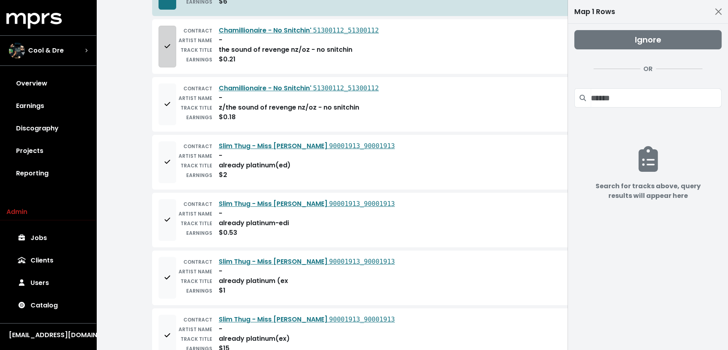
scroll to position [230, 0]
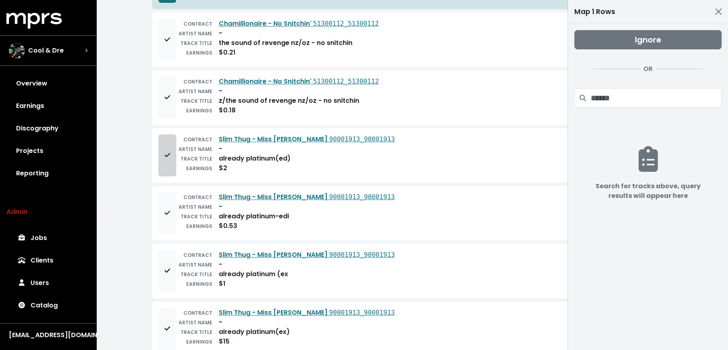
click at [167, 156] on button "Add to mapping queue" at bounding box center [168, 155] width 18 height 42
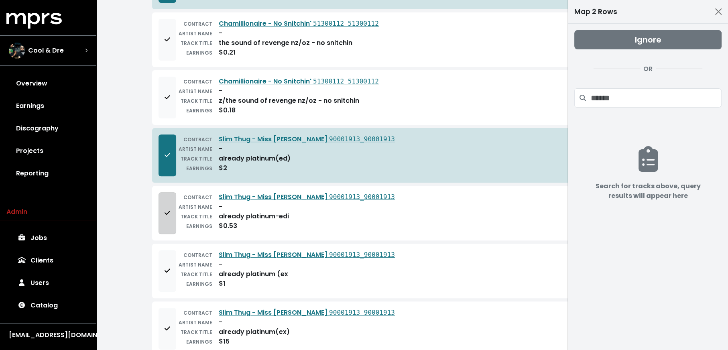
click at [167, 203] on button "Add to mapping queue" at bounding box center [168, 213] width 18 height 42
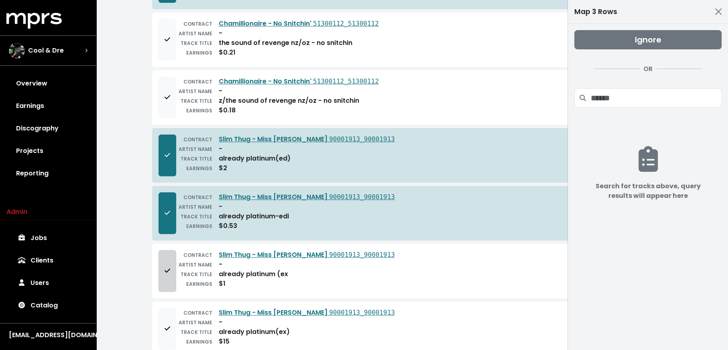
click at [167, 257] on button "Add to mapping queue" at bounding box center [168, 271] width 18 height 42
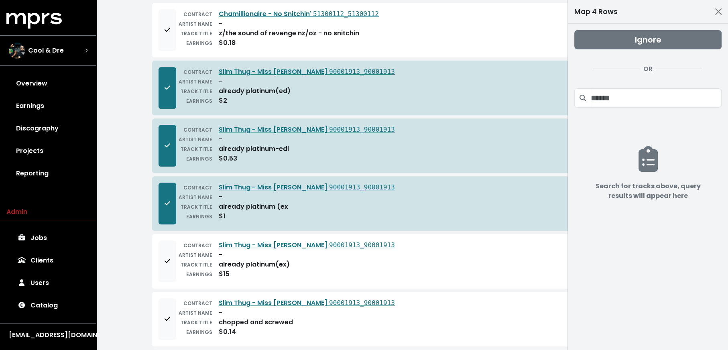
scroll to position [413, 0]
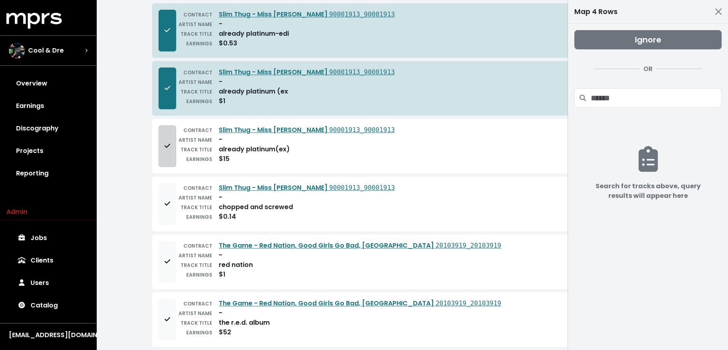
click at [168, 152] on button "Add to mapping queue" at bounding box center [168, 146] width 18 height 42
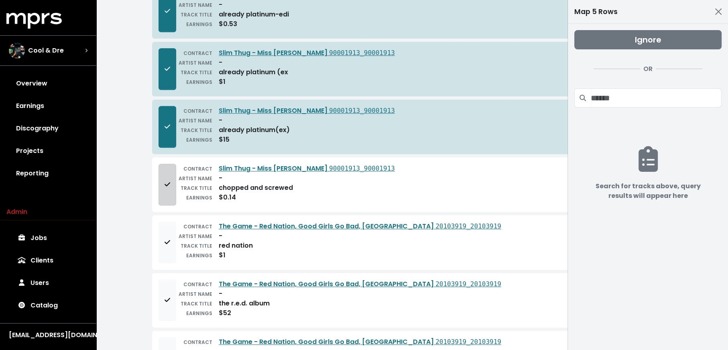
scroll to position [450, 0]
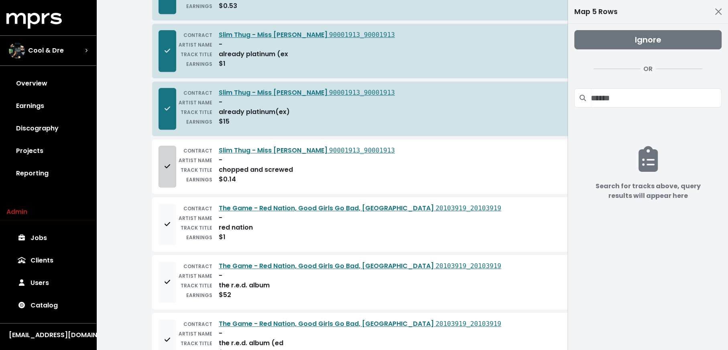
click at [168, 169] on button "Add to mapping queue" at bounding box center [168, 167] width 18 height 42
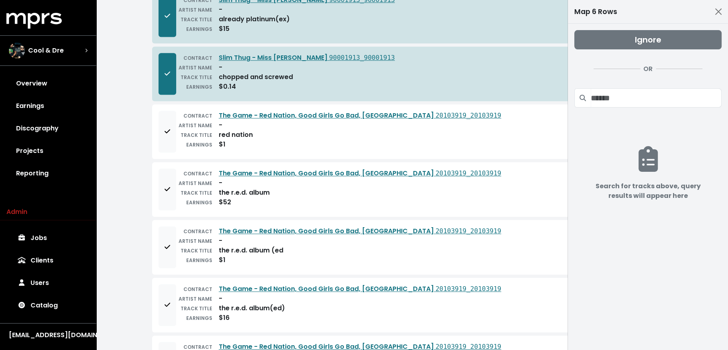
scroll to position [546, 0]
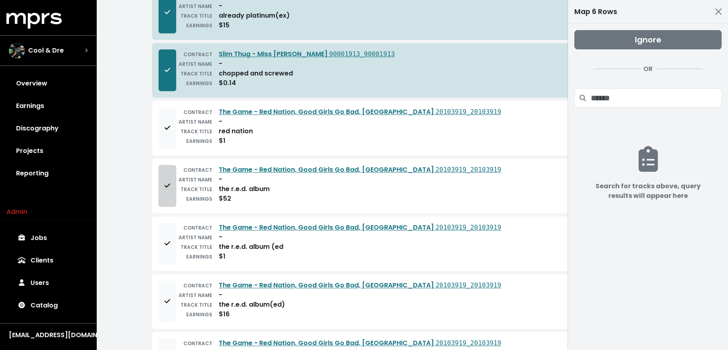
click at [169, 182] on span "Add to mapping queue" at bounding box center [168, 185] width 6 height 9
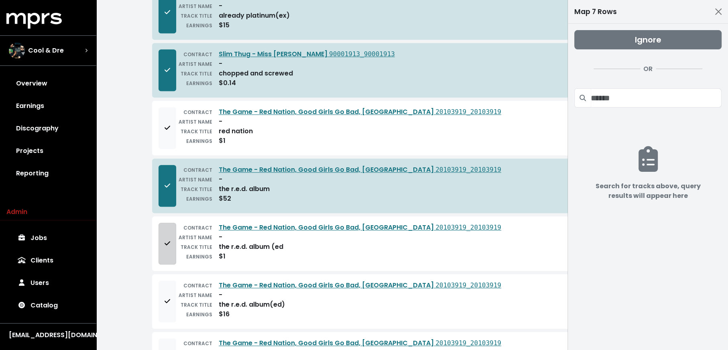
click at [171, 231] on button "Add to mapping queue" at bounding box center [168, 244] width 18 height 42
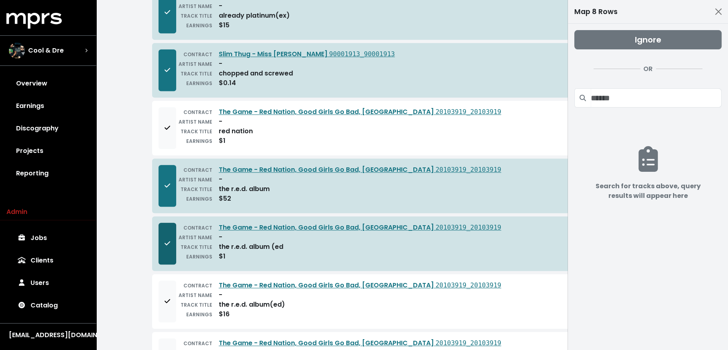
scroll to position [647, 0]
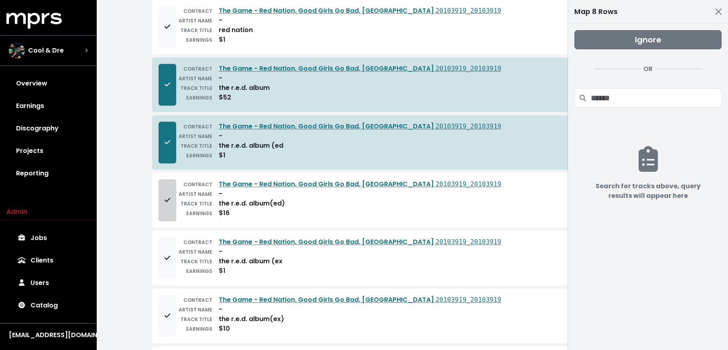
click at [168, 195] on span "Add to mapping queue" at bounding box center [168, 199] width 6 height 9
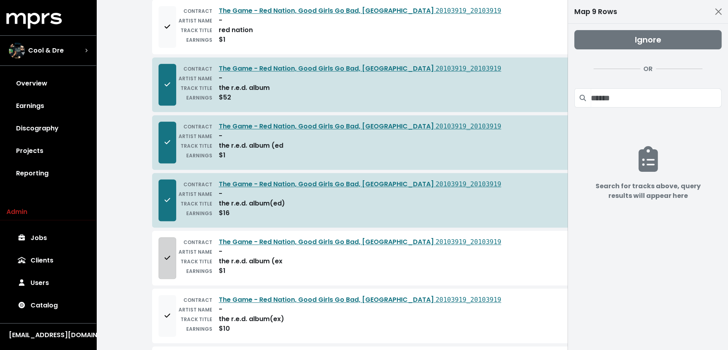
click at [169, 254] on icon "Add to mapping queue" at bounding box center [168, 257] width 6 height 6
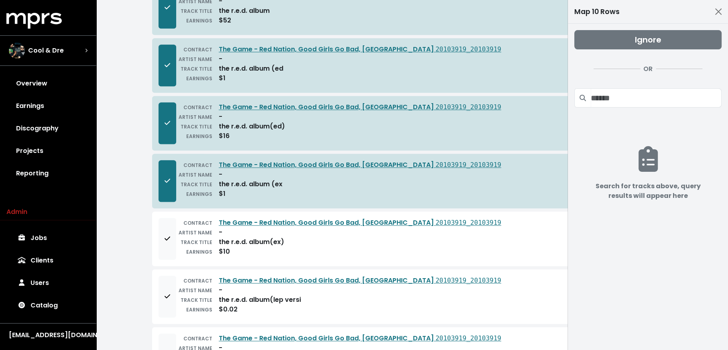
scroll to position [769, 0]
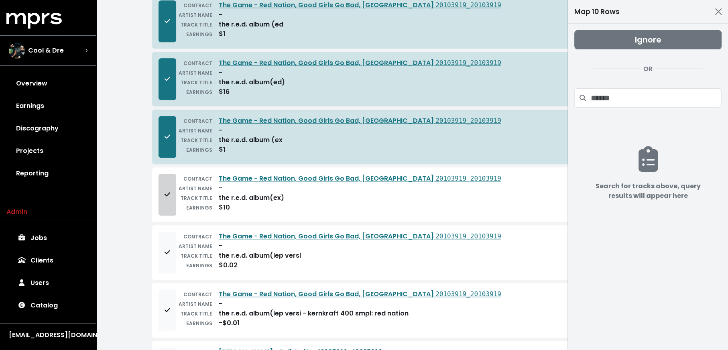
click at [165, 191] on icon "Add to mapping queue" at bounding box center [168, 194] width 6 height 6
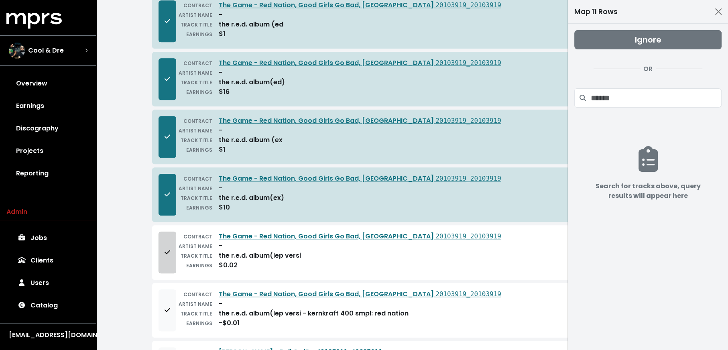
click at [172, 246] on button "Add to mapping queue" at bounding box center [168, 253] width 18 height 42
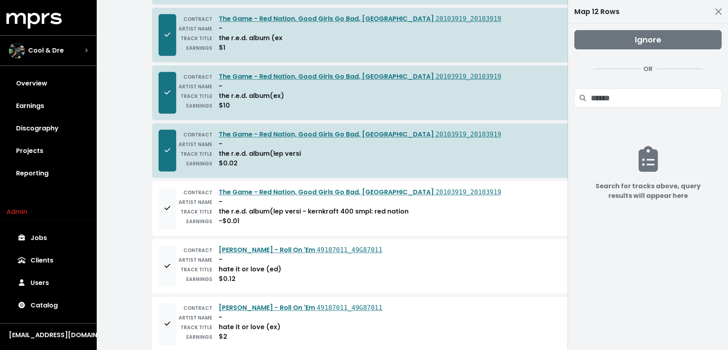
scroll to position [879, 0]
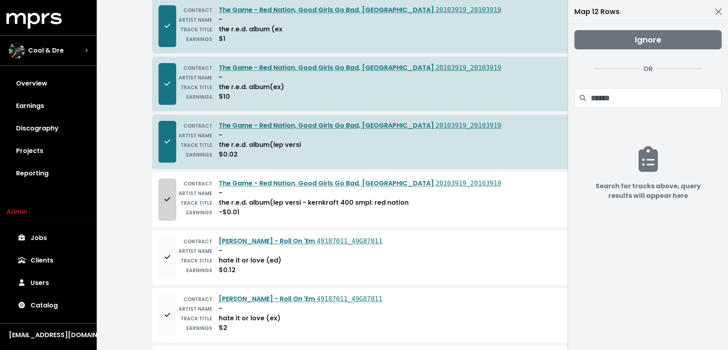
click at [163, 193] on button "Add to mapping queue" at bounding box center [168, 200] width 18 height 42
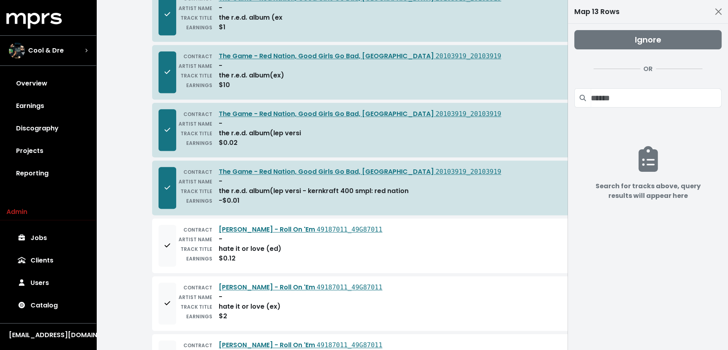
scroll to position [904, 0]
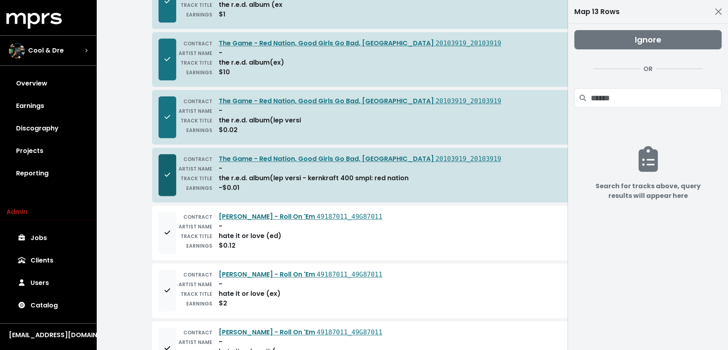
click at [164, 170] on span "Remove from mapping queue" at bounding box center [167, 175] width 7 height 10
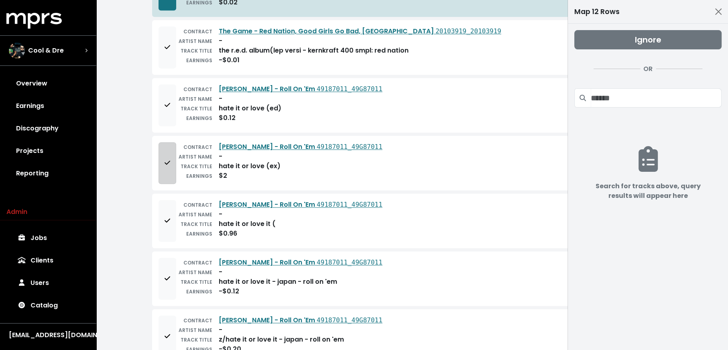
scroll to position [1034, 0]
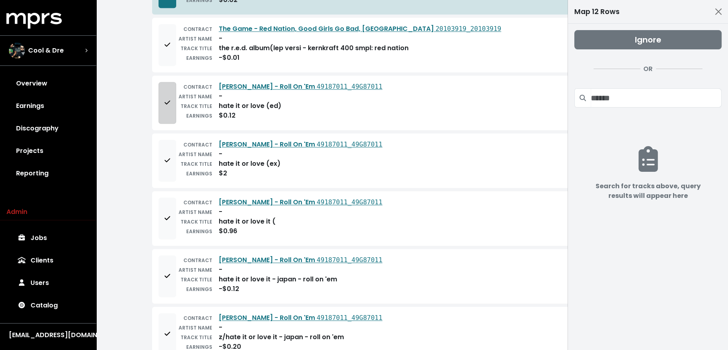
click at [160, 100] on button "Add to mapping queue" at bounding box center [168, 103] width 18 height 42
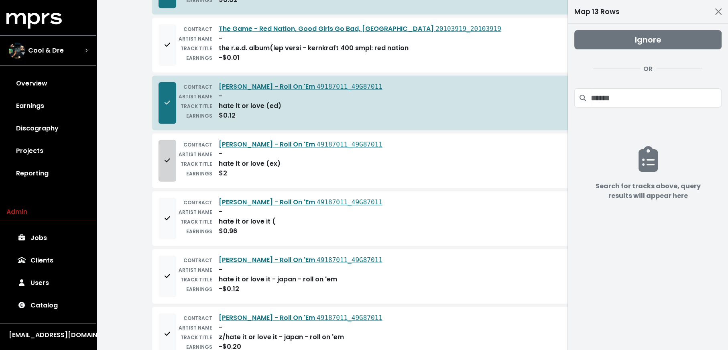
click at [163, 148] on button "Add to mapping queue" at bounding box center [168, 161] width 18 height 42
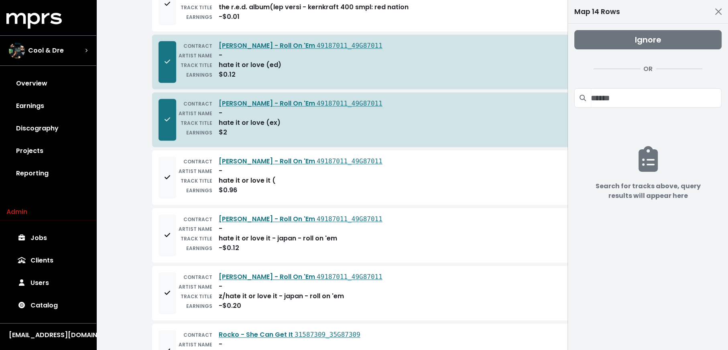
click at [158, 171] on div "CONTRACT Chingy - Roll On 'Em 49187011_49G87011 ARTIST NAME - TRACK TITLE hate …" at bounding box center [412, 177] width 520 height 55
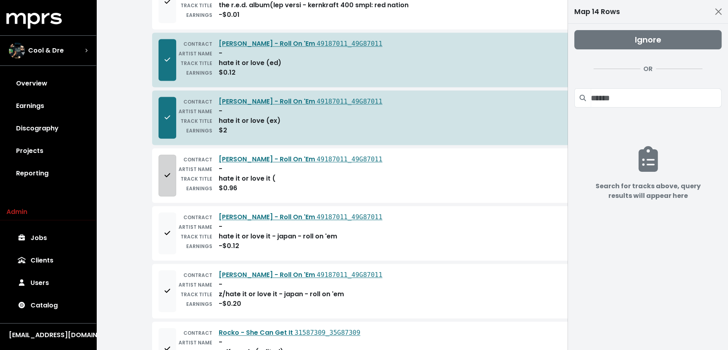
click at [160, 172] on button "Add to mapping queue" at bounding box center [168, 176] width 18 height 42
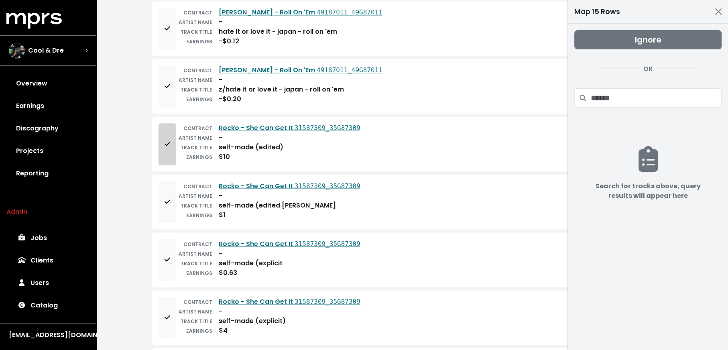
scroll to position [1283, 0]
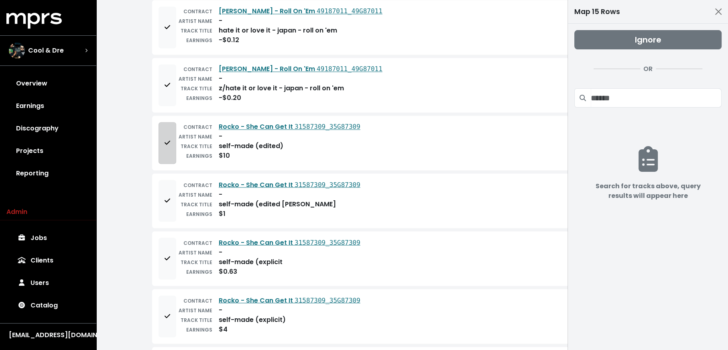
click at [165, 139] on button "Add to mapping queue" at bounding box center [168, 143] width 18 height 42
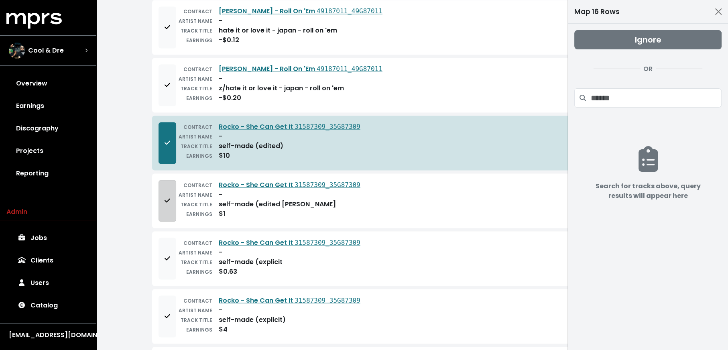
click at [165, 196] on span "Add to mapping queue" at bounding box center [168, 200] width 6 height 9
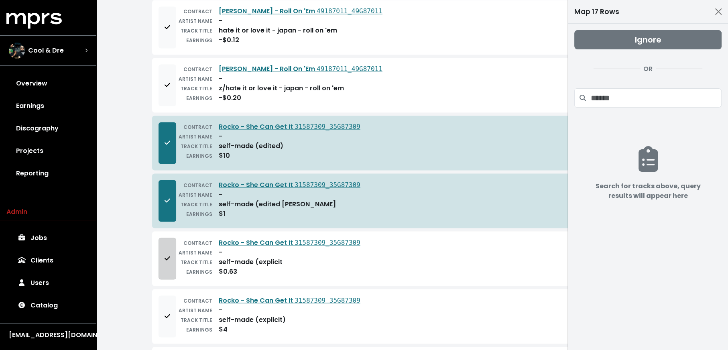
click at [164, 254] on span "Add to mapping queue" at bounding box center [167, 259] width 7 height 10
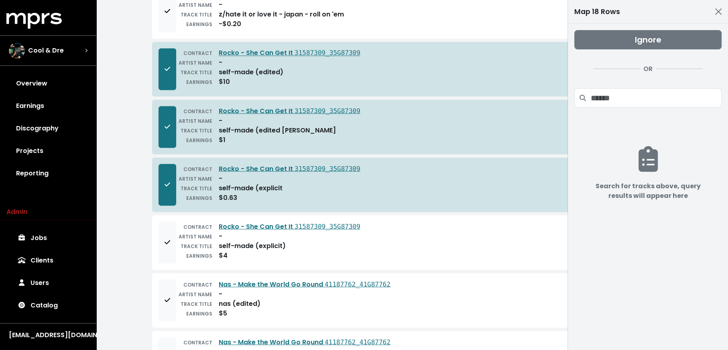
scroll to position [1401, 0]
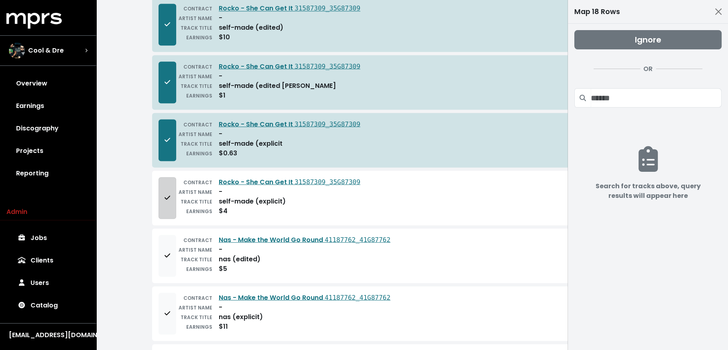
click at [164, 192] on button "Add to mapping queue" at bounding box center [168, 198] width 18 height 42
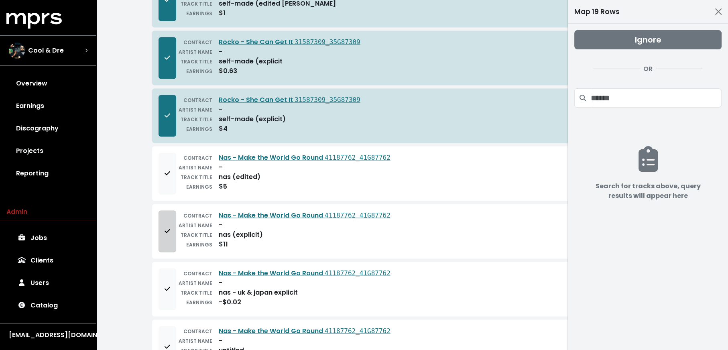
scroll to position [1487, 0]
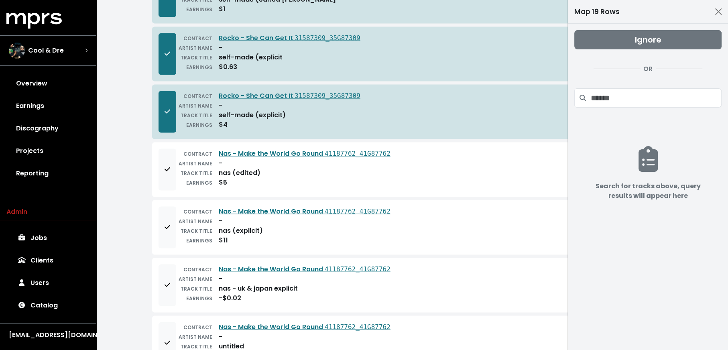
click at [157, 161] on div "CONTRACT Nas - Make the World Go Round 41187762_41G87762 ARTIST NAME - TRACK TI…" at bounding box center [412, 169] width 520 height 55
click at [164, 165] on span "Add to mapping queue" at bounding box center [167, 170] width 7 height 10
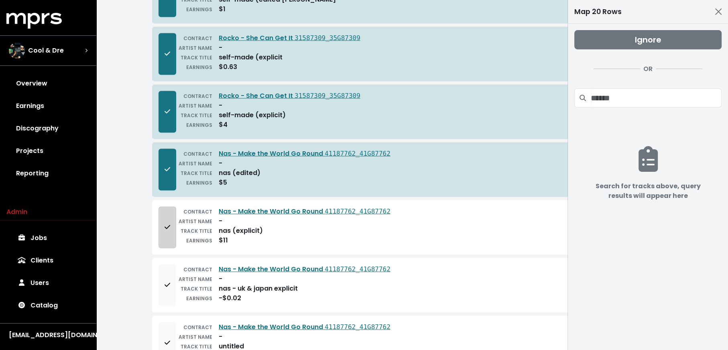
click at [163, 223] on button "Add to mapping queue" at bounding box center [168, 228] width 18 height 42
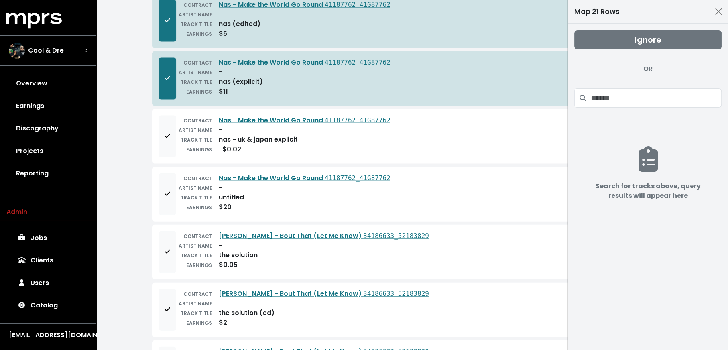
scroll to position [1676, 0]
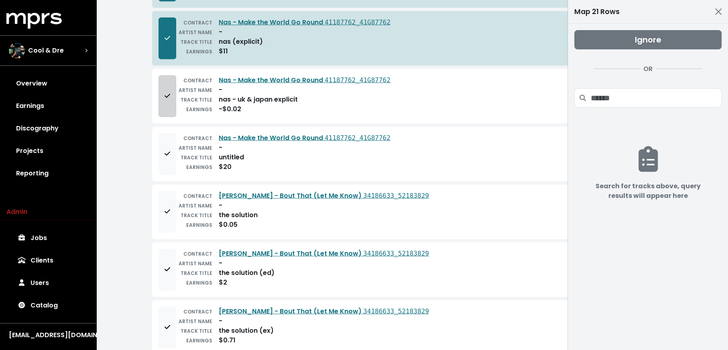
click at [163, 90] on button "Add to mapping queue" at bounding box center [168, 96] width 18 height 42
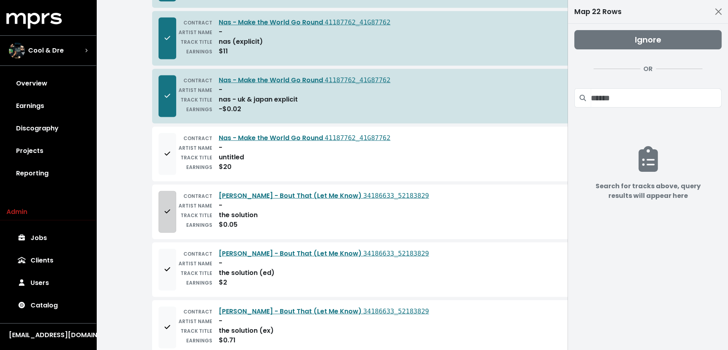
click at [169, 207] on span "Add to mapping queue" at bounding box center [167, 212] width 7 height 10
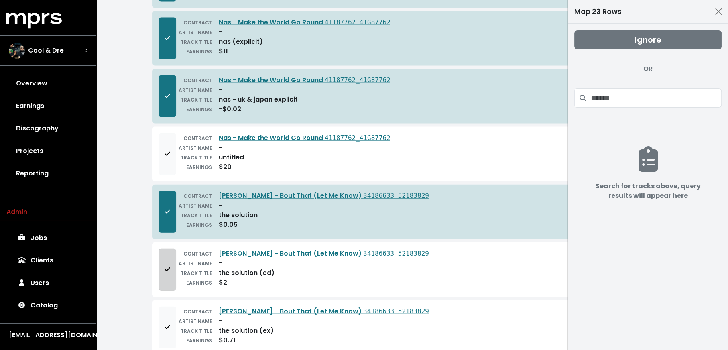
click at [168, 258] on button "Add to mapping queue" at bounding box center [168, 270] width 18 height 42
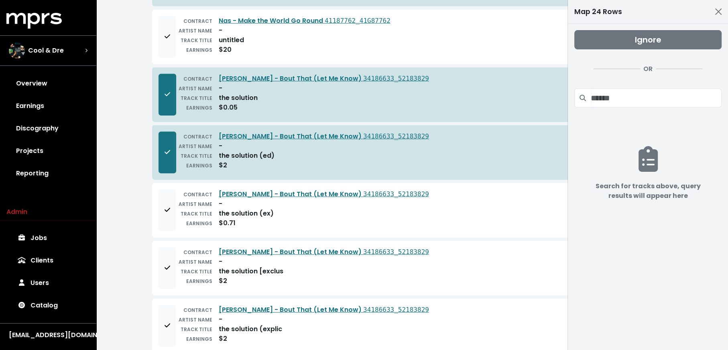
scroll to position [1806, 0]
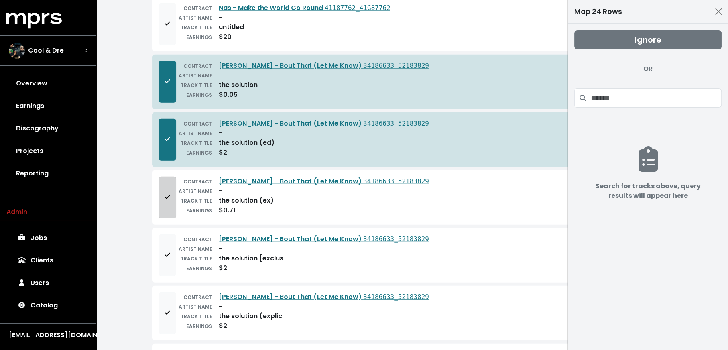
click at [174, 179] on button "Add to mapping queue" at bounding box center [168, 198] width 18 height 42
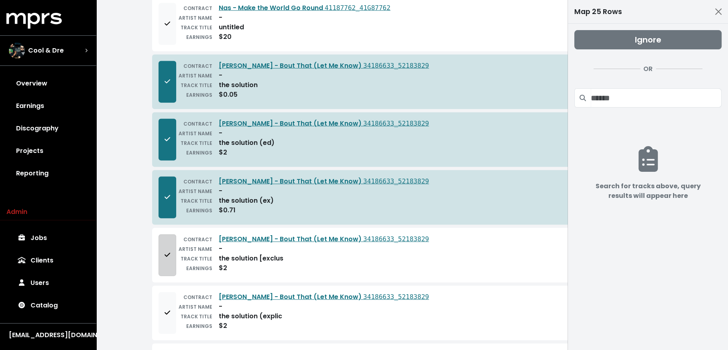
click at [170, 239] on button "Add to mapping queue" at bounding box center [168, 255] width 18 height 42
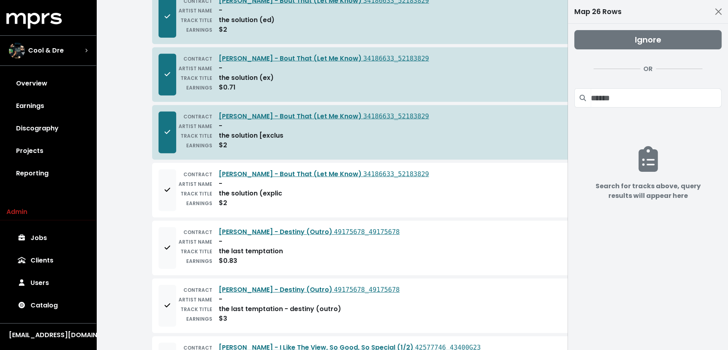
scroll to position [1940, 0]
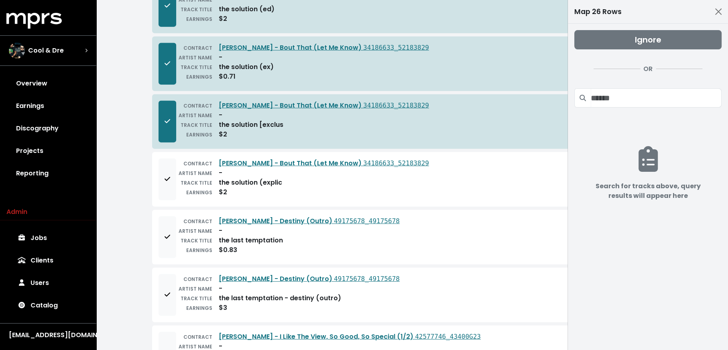
click at [178, 168] on div "ARTIST NAME" at bounding box center [194, 173] width 36 height 10
click at [171, 163] on button "Add to mapping queue" at bounding box center [168, 180] width 18 height 42
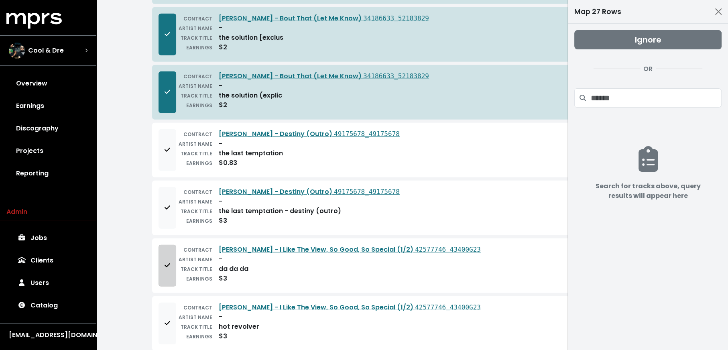
scroll to position [2028, 0]
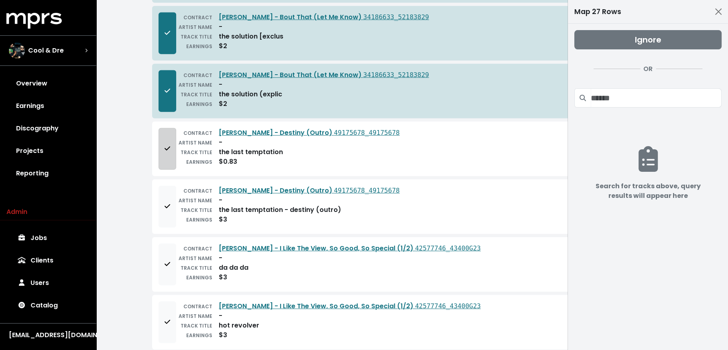
click at [162, 129] on button "Add to mapping queue" at bounding box center [168, 149] width 18 height 42
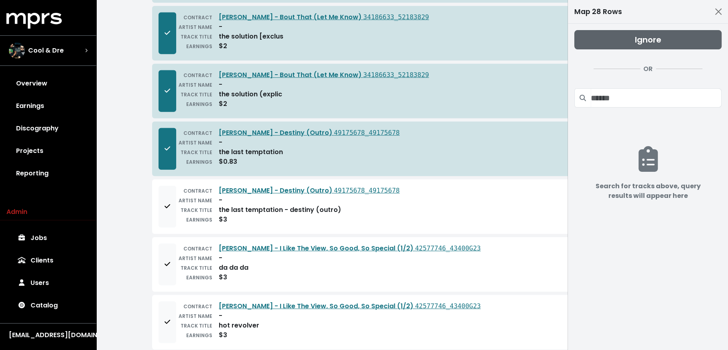
click at [663, 42] on button "Ignore" at bounding box center [647, 39] width 147 height 19
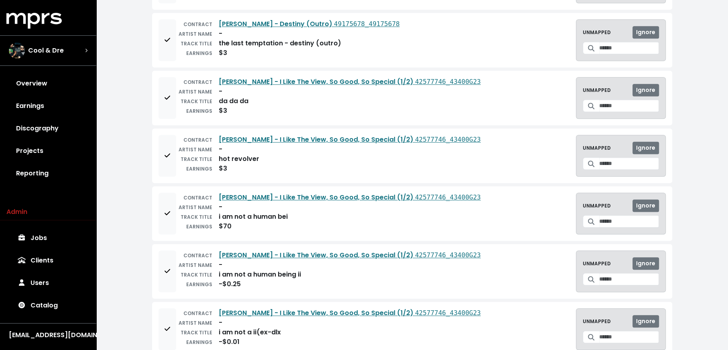
scroll to position [605, 0]
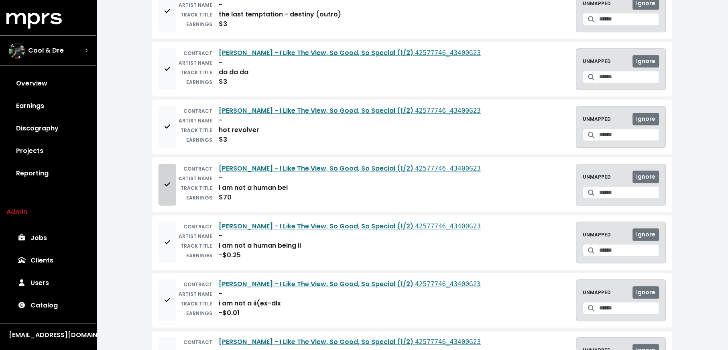
click at [167, 187] on button "Add to mapping queue" at bounding box center [168, 185] width 18 height 42
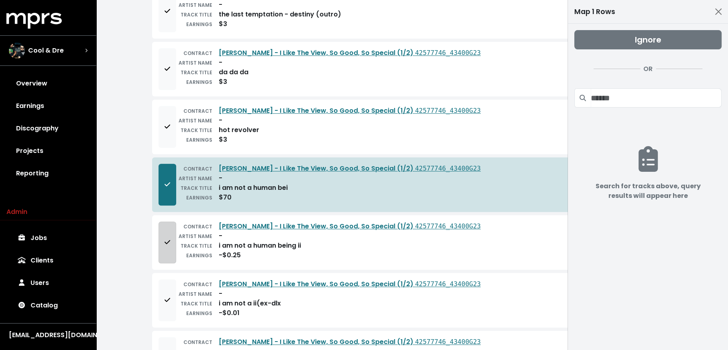
click at [169, 240] on button "Add to mapping queue" at bounding box center [168, 243] width 18 height 42
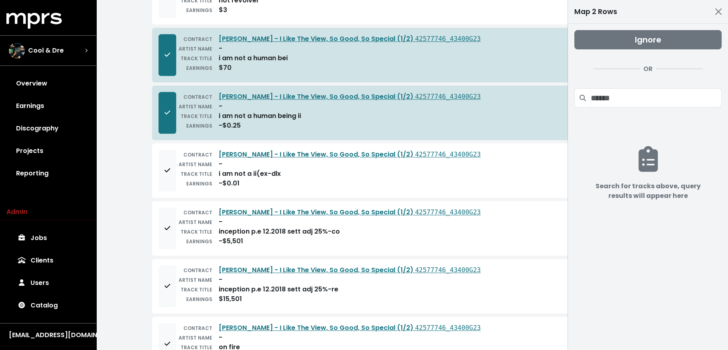
scroll to position [753, 0]
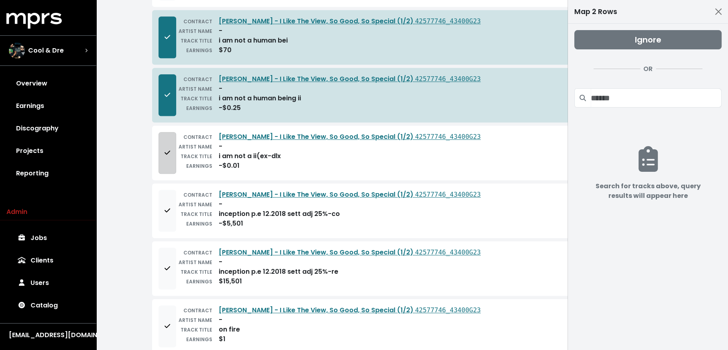
click at [163, 149] on button "Add to mapping queue" at bounding box center [168, 153] width 18 height 42
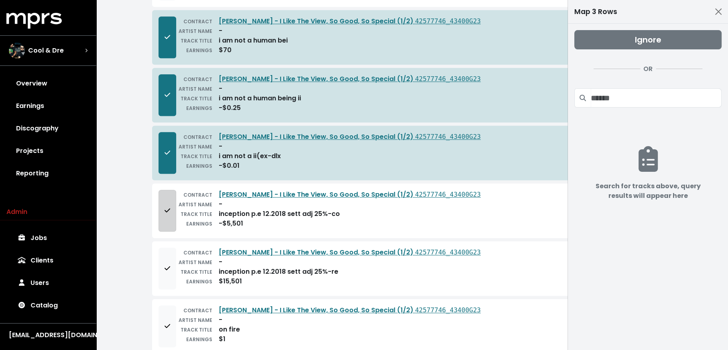
click at [162, 211] on button "Add to mapping queue" at bounding box center [168, 211] width 18 height 42
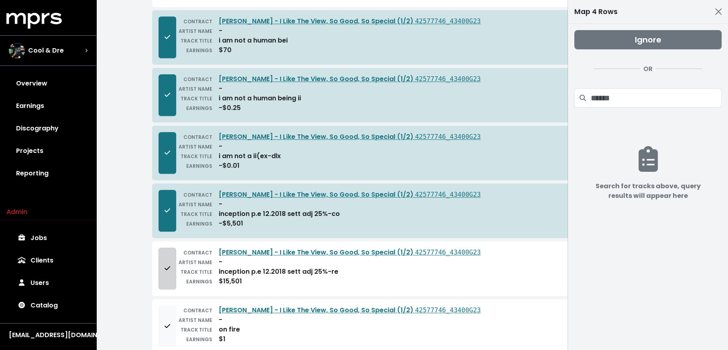
click at [164, 270] on button "Add to mapping queue" at bounding box center [168, 269] width 18 height 42
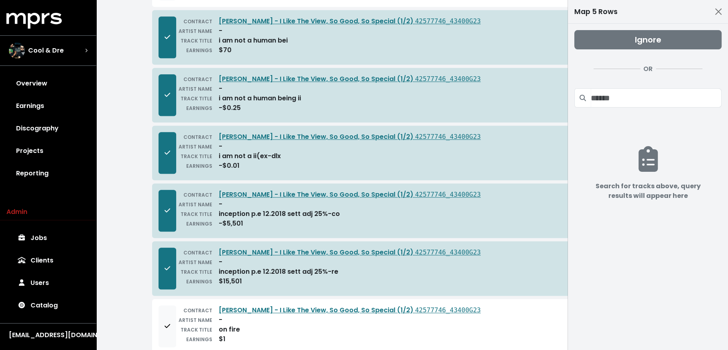
click at [164, 270] on button "Remove from mapping queue" at bounding box center [168, 269] width 18 height 42
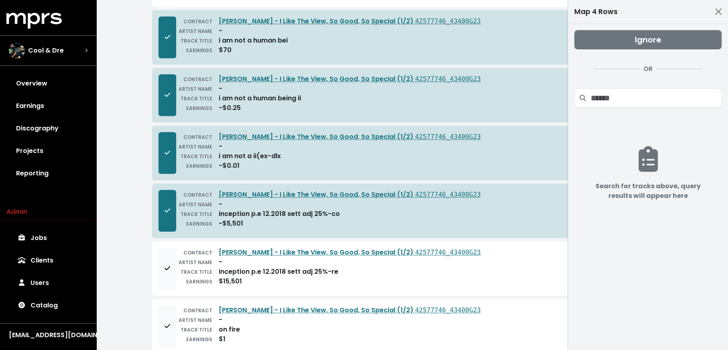
click at [164, 270] on button "Add to mapping queue" at bounding box center [168, 269] width 18 height 42
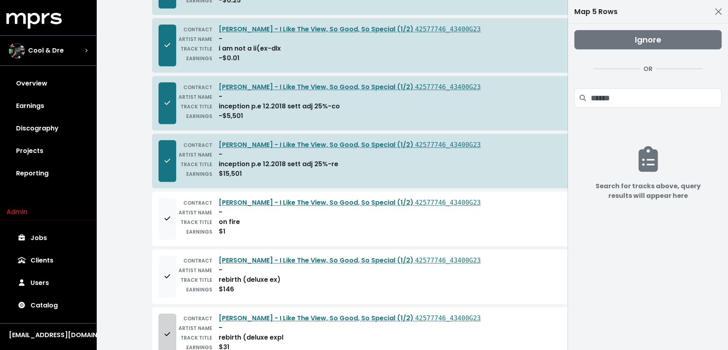
scroll to position [904, 0]
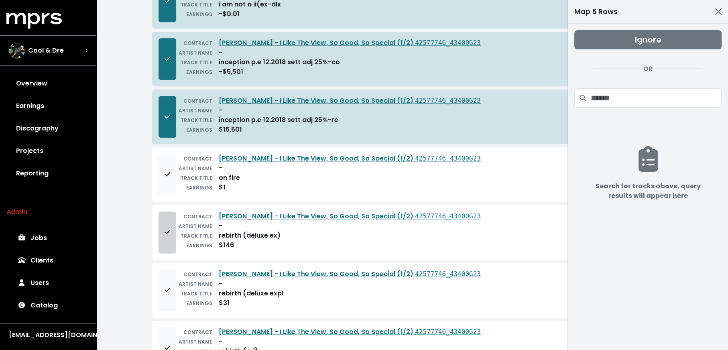
click at [168, 226] on button "Add to mapping queue" at bounding box center [168, 233] width 18 height 42
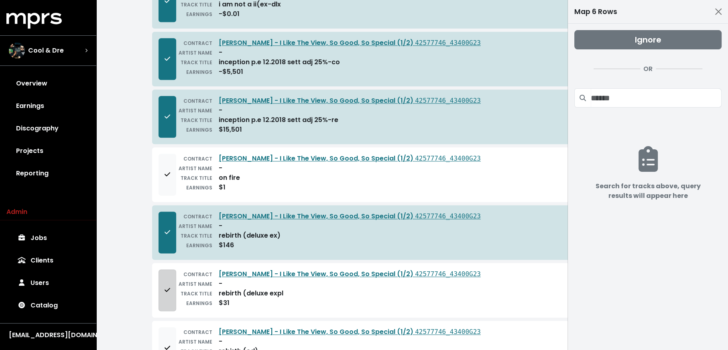
click at [165, 287] on icon "Add to mapping queue" at bounding box center [168, 290] width 6 height 6
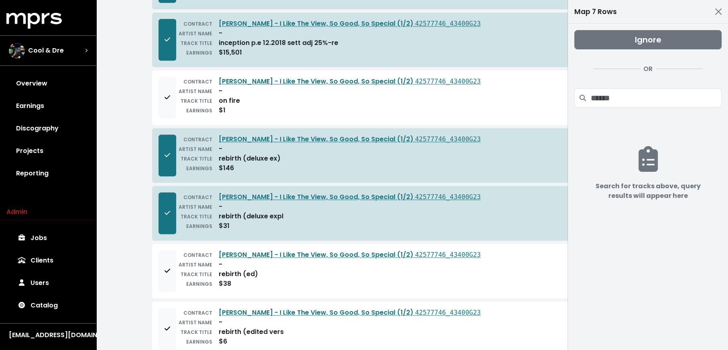
scroll to position [1031, 0]
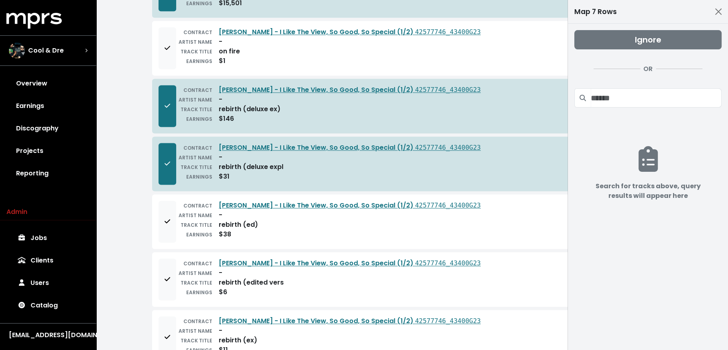
click at [158, 220] on div "CONTRACT Lil Wayne - I Like The View, So Good, So Special (1/2) 42577746_43400G…" at bounding box center [412, 221] width 520 height 55
click at [162, 216] on button "Add to mapping queue" at bounding box center [168, 222] width 18 height 42
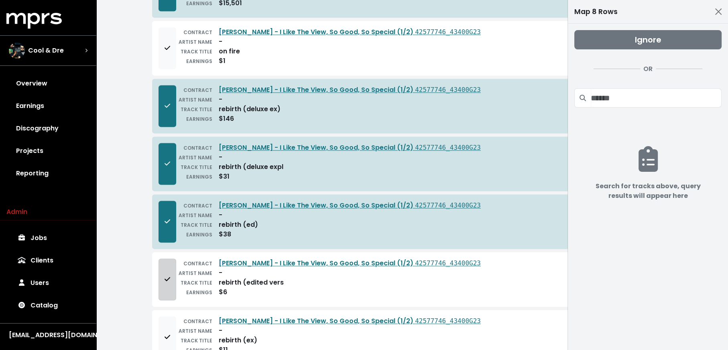
click at [167, 275] on span "Add to mapping queue" at bounding box center [168, 279] width 6 height 9
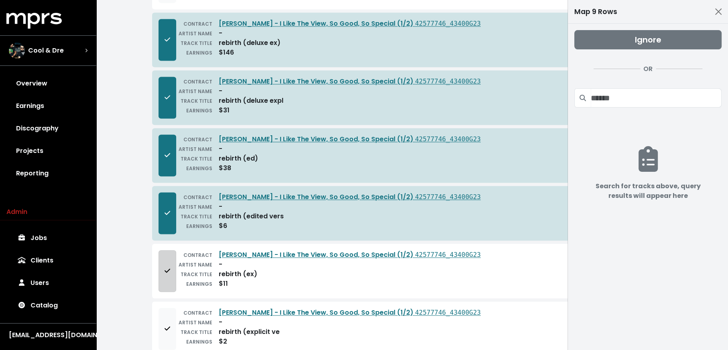
click at [167, 268] on button "Add to mapping queue" at bounding box center [168, 271] width 18 height 42
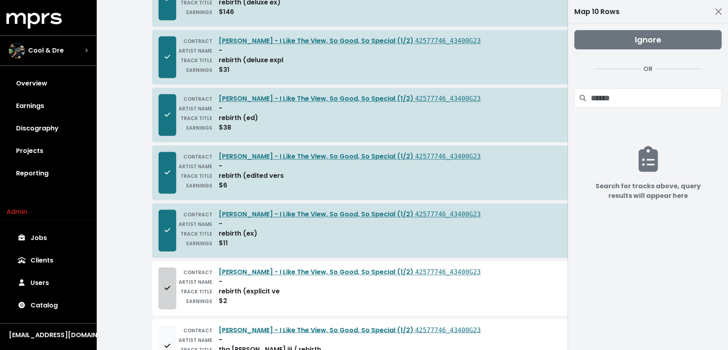
click at [167, 285] on icon "Add to mapping queue" at bounding box center [168, 288] width 6 height 6
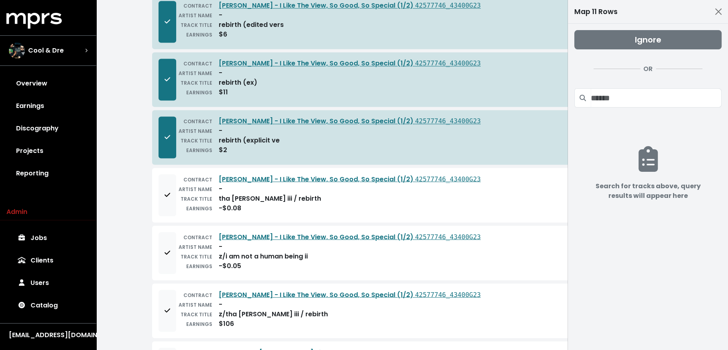
scroll to position [1292, 0]
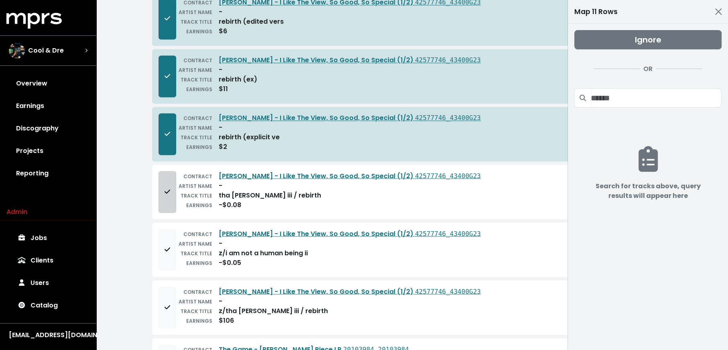
click at [167, 189] on icon "Add to mapping queue" at bounding box center [168, 191] width 6 height 4
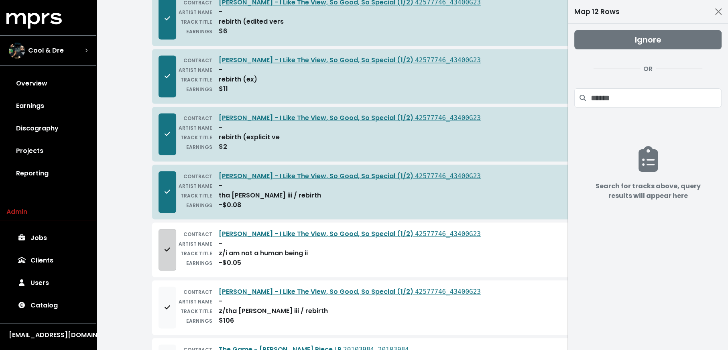
click at [167, 246] on icon "Add to mapping queue" at bounding box center [168, 249] width 6 height 6
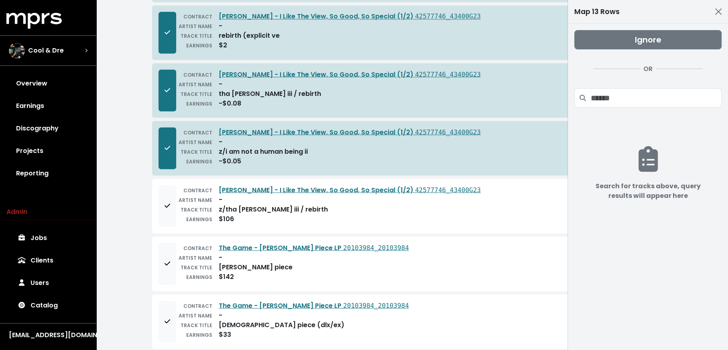
scroll to position [1428, 0]
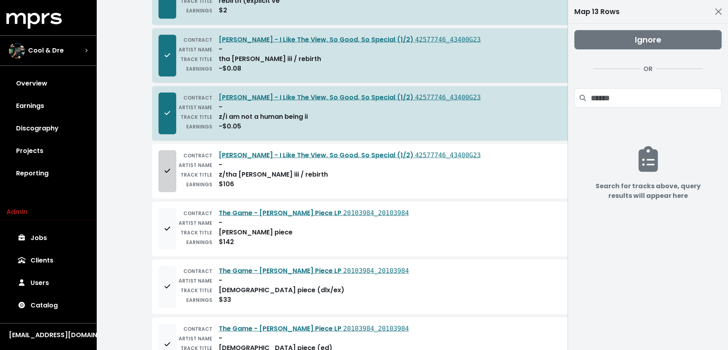
click at [163, 150] on button "Add to mapping queue" at bounding box center [168, 171] width 18 height 42
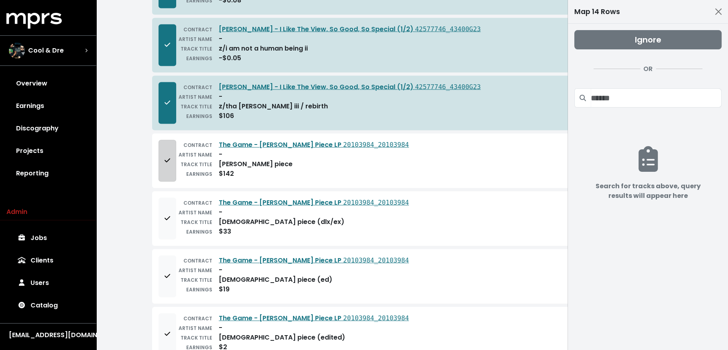
scroll to position [1503, 0]
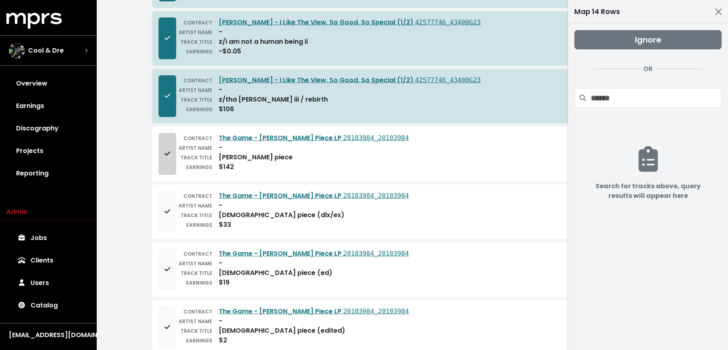
click at [166, 151] on button "Add to mapping queue" at bounding box center [168, 154] width 18 height 42
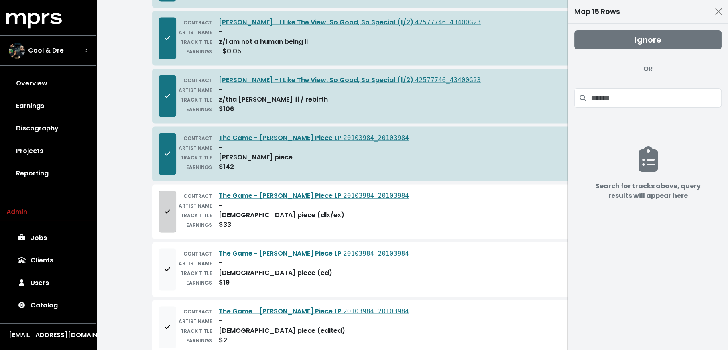
click at [165, 203] on button "Add to mapping queue" at bounding box center [168, 212] width 18 height 42
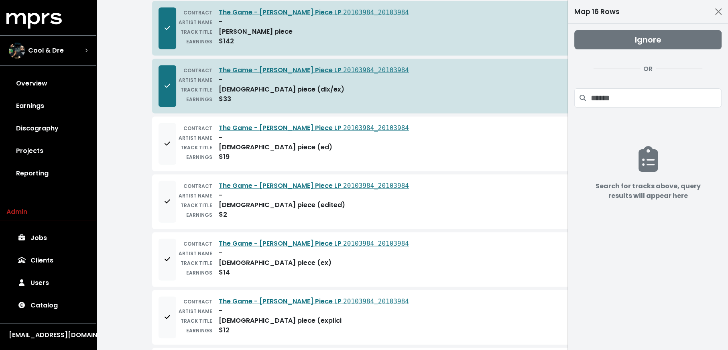
scroll to position [1637, 0]
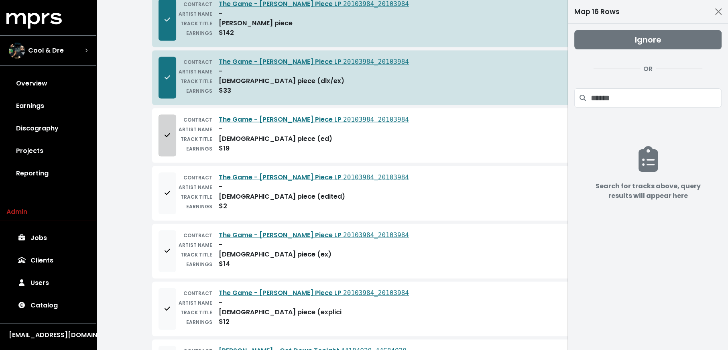
click at [167, 133] on button "Add to mapping queue" at bounding box center [168, 136] width 18 height 42
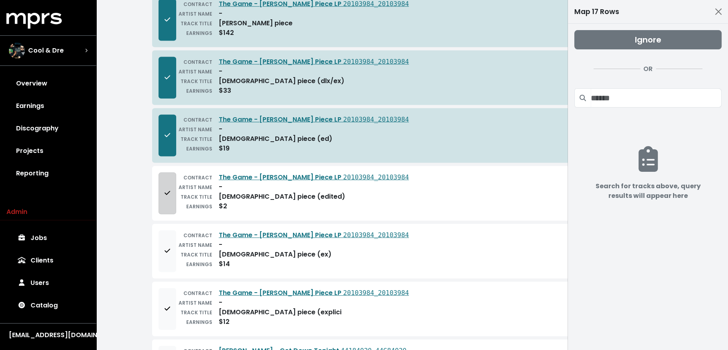
click at [173, 175] on button "Add to mapping queue" at bounding box center [168, 194] width 18 height 42
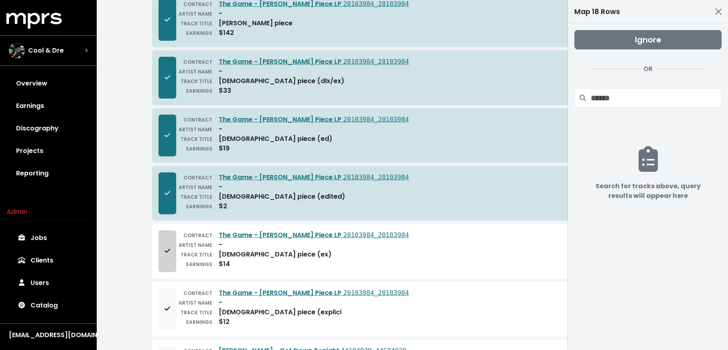
click at [163, 231] on button "Add to mapping queue" at bounding box center [168, 251] width 18 height 42
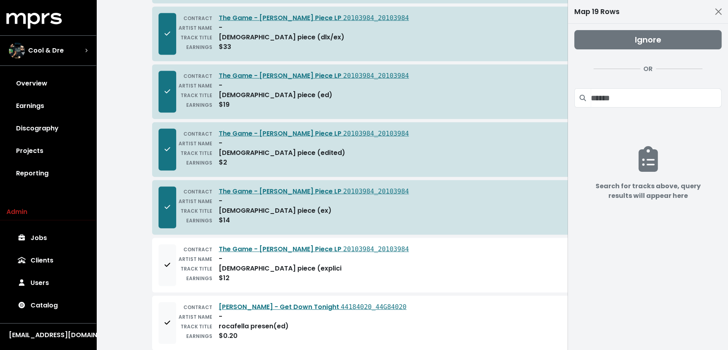
scroll to position [1723, 0]
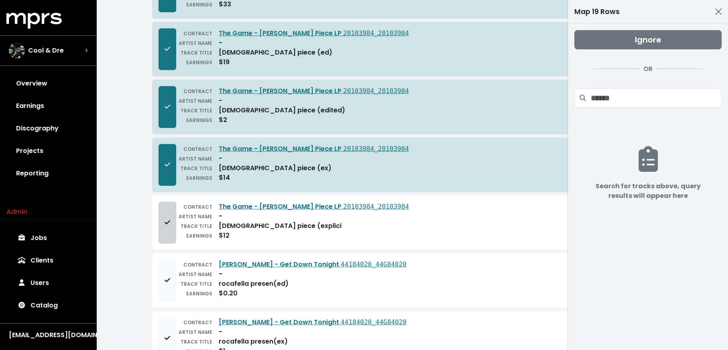
click at [173, 202] on button "Add to mapping queue" at bounding box center [168, 223] width 18 height 42
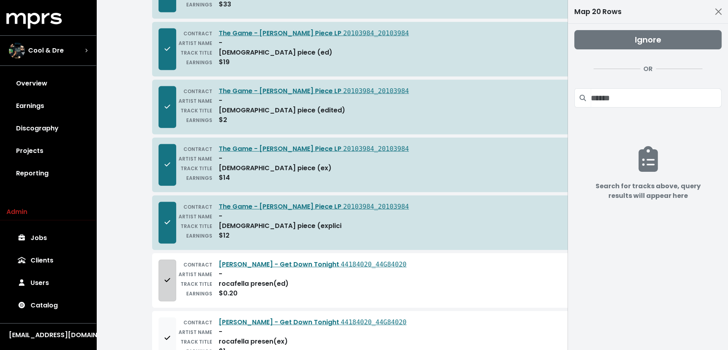
click at [175, 260] on button "Add to mapping queue" at bounding box center [168, 281] width 18 height 42
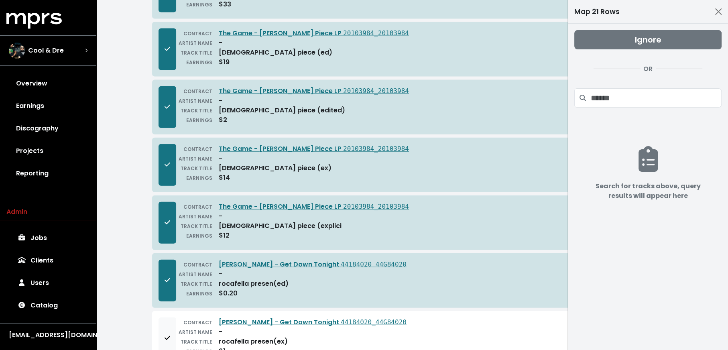
click at [175, 260] on button "Remove from mapping queue" at bounding box center [168, 281] width 18 height 42
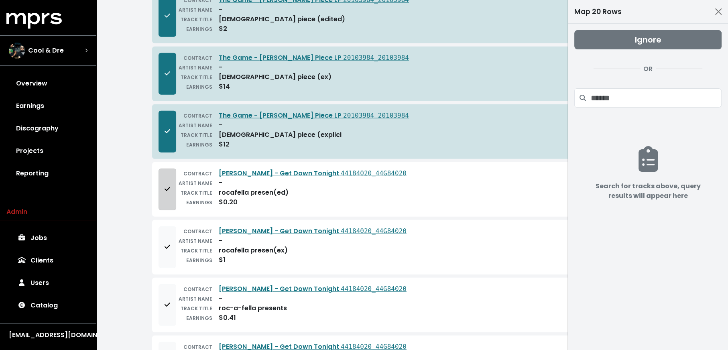
scroll to position [1847, 0]
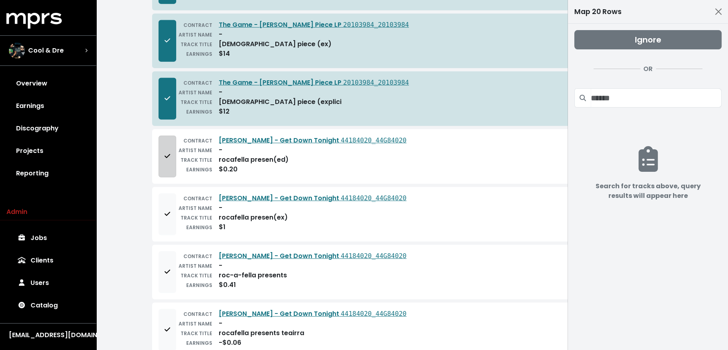
click at [159, 144] on button "Add to mapping queue" at bounding box center [168, 157] width 18 height 42
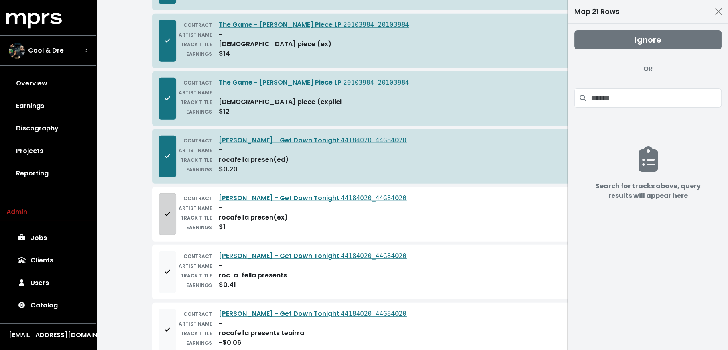
click at [163, 193] on button "Add to mapping queue" at bounding box center [168, 214] width 18 height 42
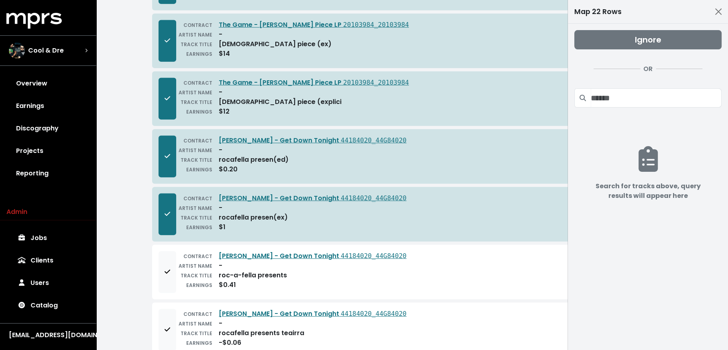
click at [157, 248] on div "CONTRACT Teairra Mari - Get Down Tonight 44184020_44G84020 ARTIST NAME - TRACK …" at bounding box center [412, 272] width 520 height 55
click at [164, 267] on span "Add to mapping queue" at bounding box center [167, 272] width 7 height 10
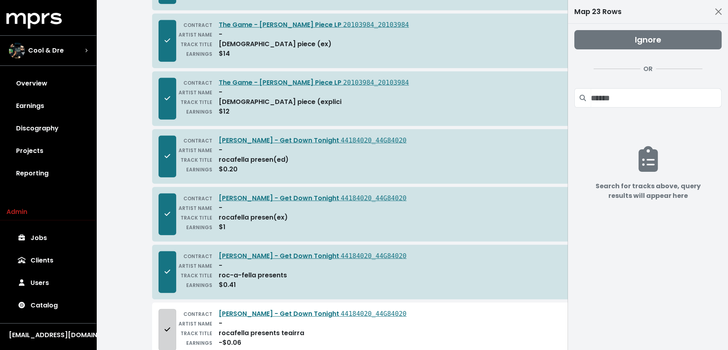
click at [167, 312] on button "Add to mapping queue" at bounding box center [168, 330] width 18 height 42
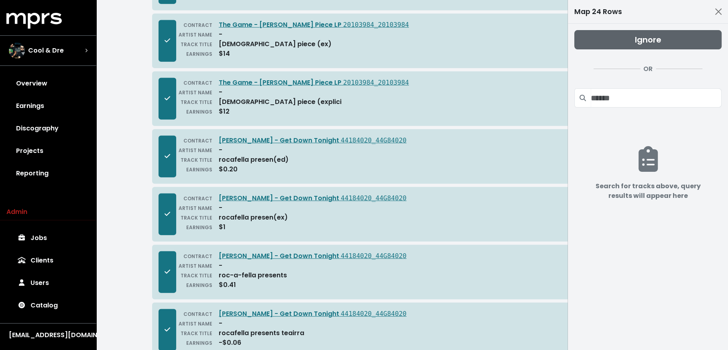
click at [667, 43] on button "Ignore" at bounding box center [647, 39] width 147 height 19
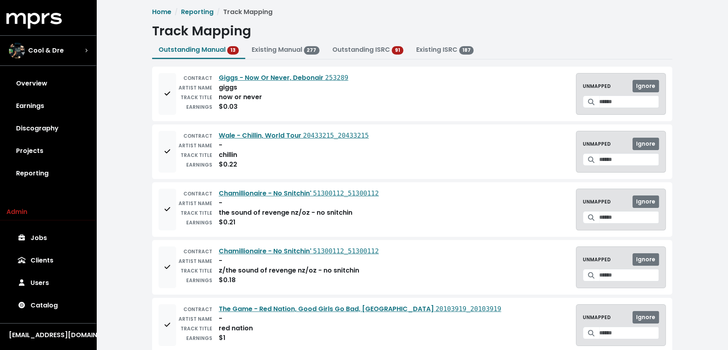
scroll to position [0, 0]
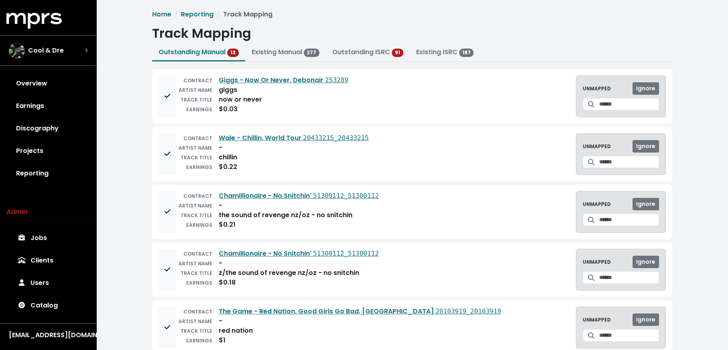
click at [153, 218] on div "CONTRACT Chamillionaire - No Snitchin' 51300112_51300112 ARTIST NAME - TRACK TI…" at bounding box center [412, 212] width 520 height 55
click at [165, 209] on icon "Add to mapping queue" at bounding box center [168, 211] width 6 height 6
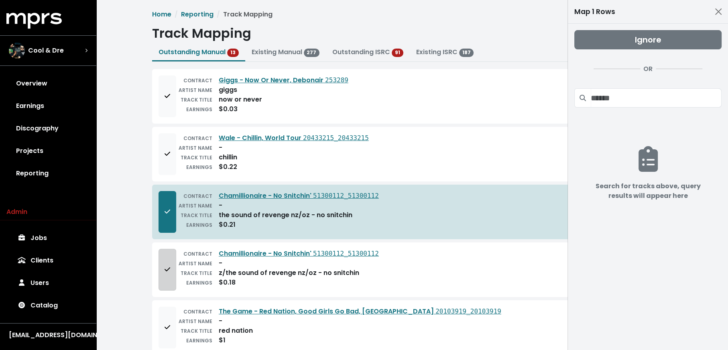
click at [167, 258] on button "Add to mapping queue" at bounding box center [168, 270] width 18 height 42
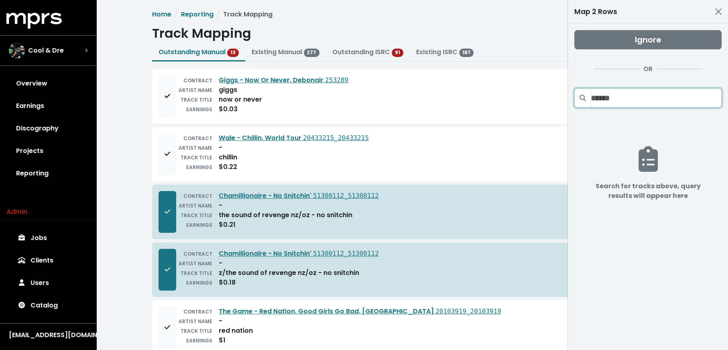
click at [622, 98] on input "Search projects" at bounding box center [656, 97] width 131 height 19
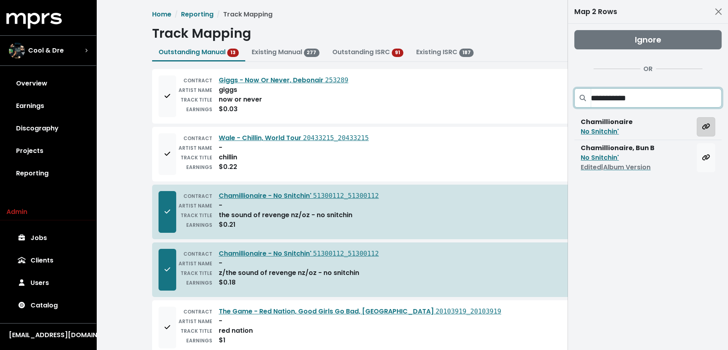
type input "**********"
click at [708, 130] on span "Map all rows to this track" at bounding box center [706, 126] width 8 height 9
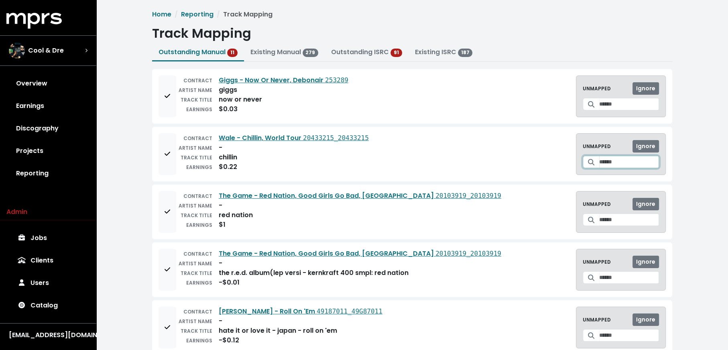
click at [599, 161] on input "Search for a track to map to" at bounding box center [629, 162] width 60 height 12
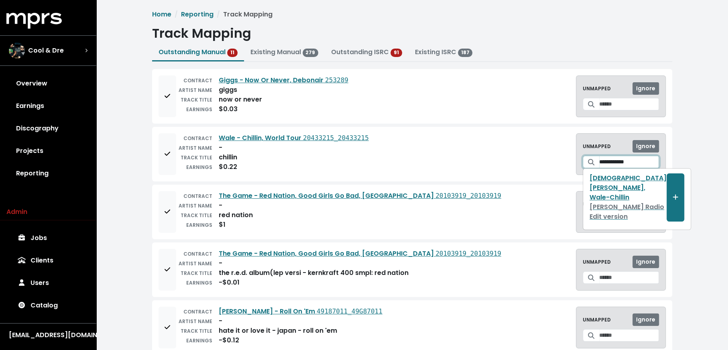
drag, startPoint x: 608, startPoint y: 161, endPoint x: 582, endPoint y: 157, distance: 26.0
click at [588, 162] on div "**********" at bounding box center [621, 162] width 76 height 12
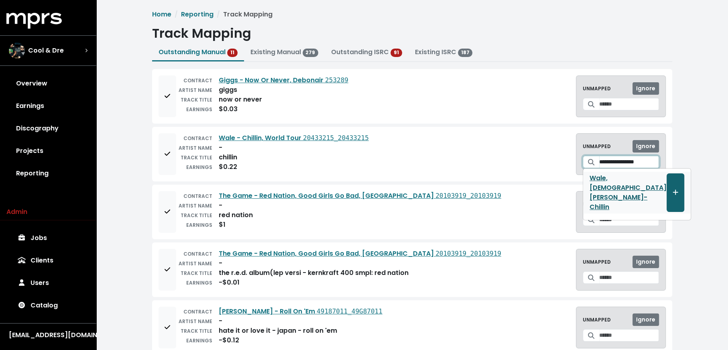
type input "**********"
click at [673, 188] on span "Create track mapping" at bounding box center [676, 192] width 6 height 9
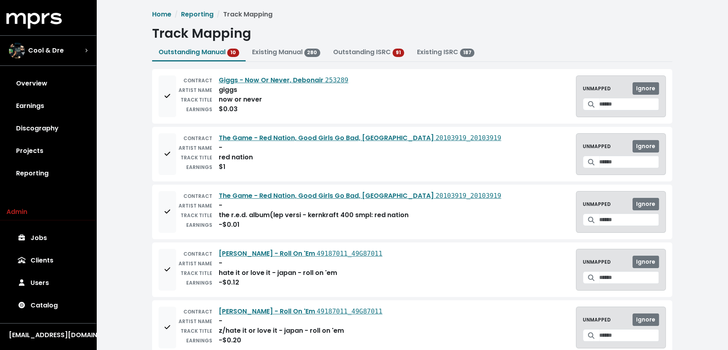
click at [629, 167] on div "UNMAPPED Ignore" at bounding box center [621, 154] width 90 height 42
click at [628, 164] on input "Search for a track to map to" at bounding box center [629, 162] width 60 height 12
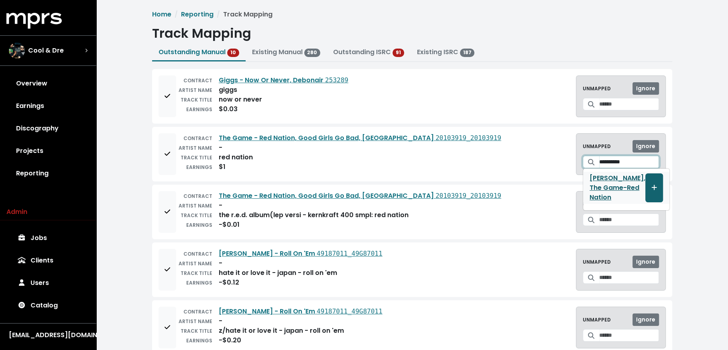
type input "**********"
click at [651, 185] on icon "Create track mapping" at bounding box center [654, 187] width 6 height 6
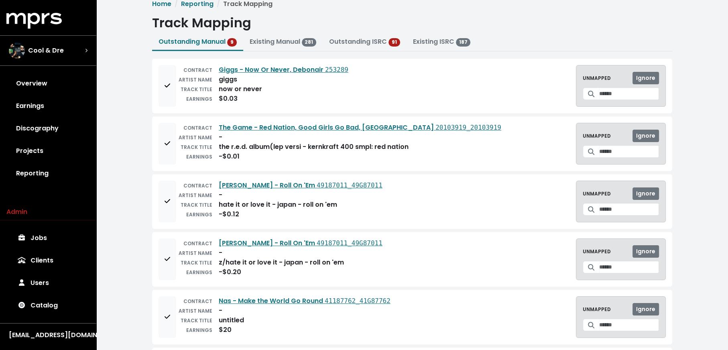
scroll to position [18, 0]
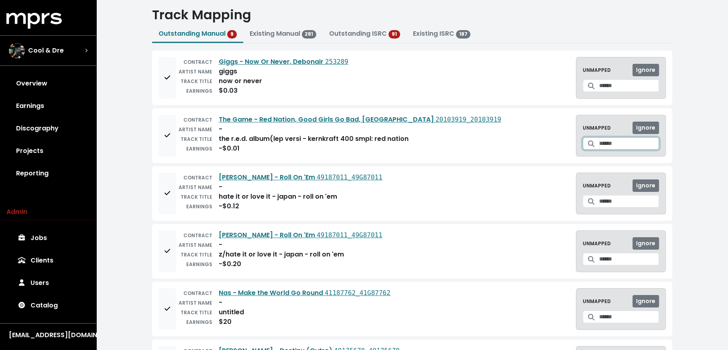
click at [609, 140] on input "Search for a track to map to" at bounding box center [629, 143] width 60 height 12
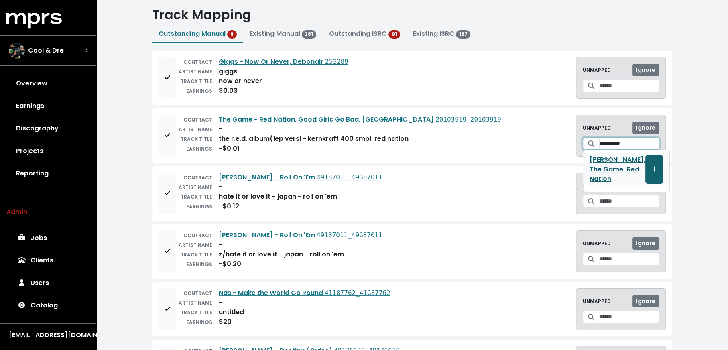
type input "**********"
click at [649, 165] on button "Create track mapping" at bounding box center [654, 169] width 18 height 29
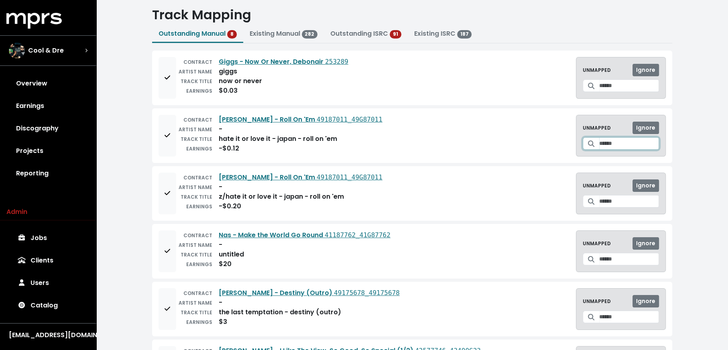
click at [601, 144] on input "Search for a track to map to" at bounding box center [629, 143] width 60 height 12
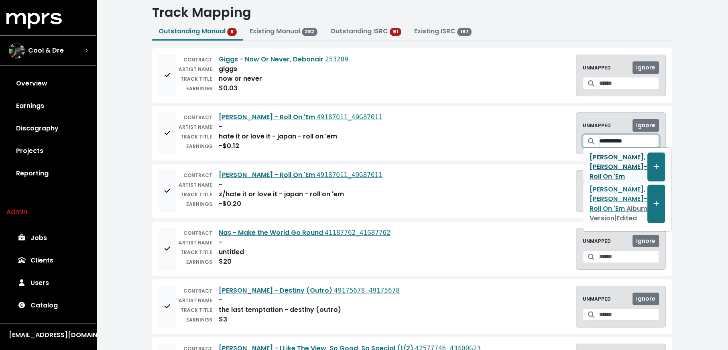
scroll to position [26, 0]
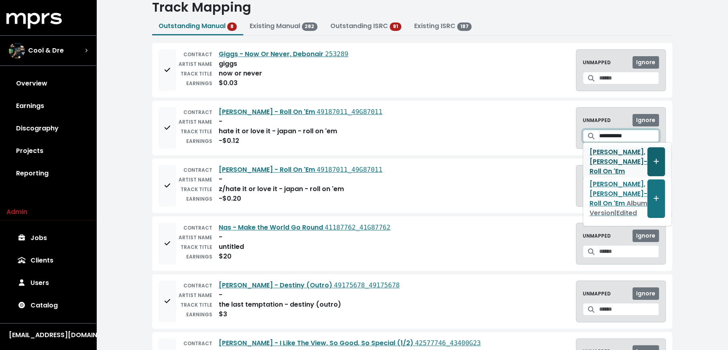
type input "**********"
click at [647, 159] on button "Create track mapping" at bounding box center [656, 161] width 18 height 29
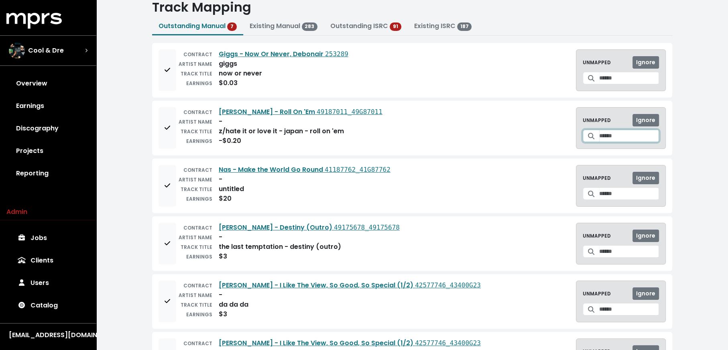
click at [599, 130] on input "Search for a track to map to" at bounding box center [629, 136] width 60 height 12
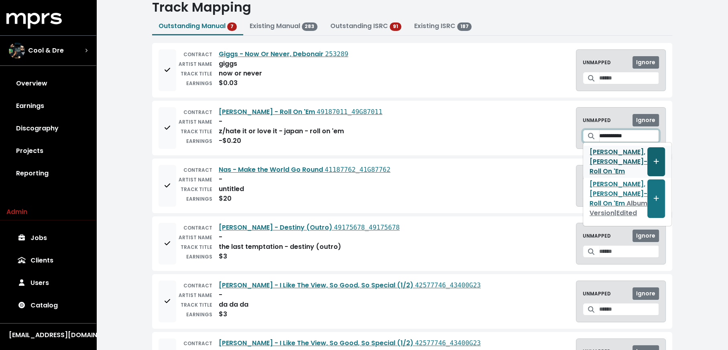
type input "**********"
click at [653, 157] on span "Create track mapping" at bounding box center [656, 162] width 7 height 10
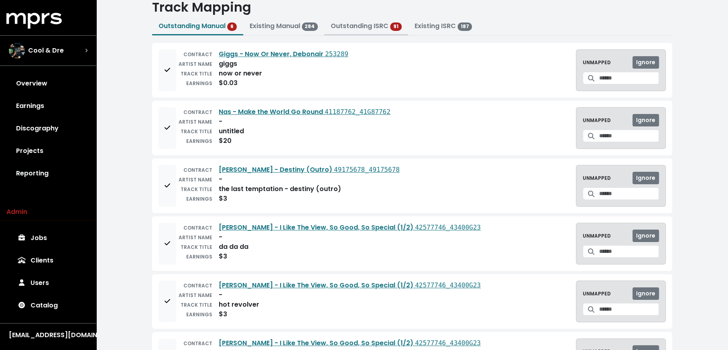
click at [360, 29] on link "Outstanding ISRC" at bounding box center [360, 25] width 58 height 9
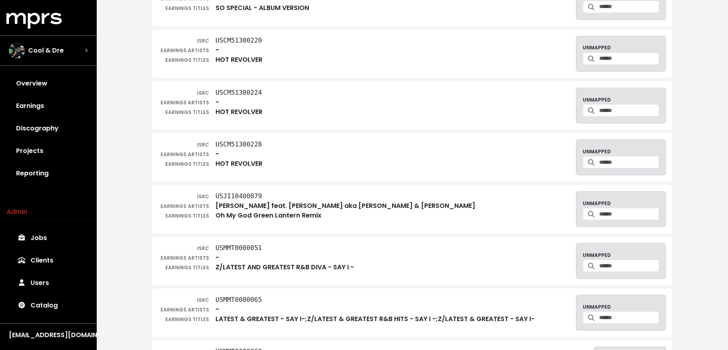
scroll to position [1822, 0]
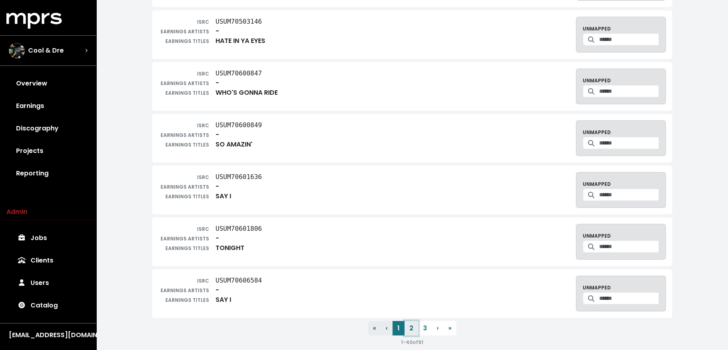
click at [409, 321] on button "2" at bounding box center [412, 328] width 14 height 14
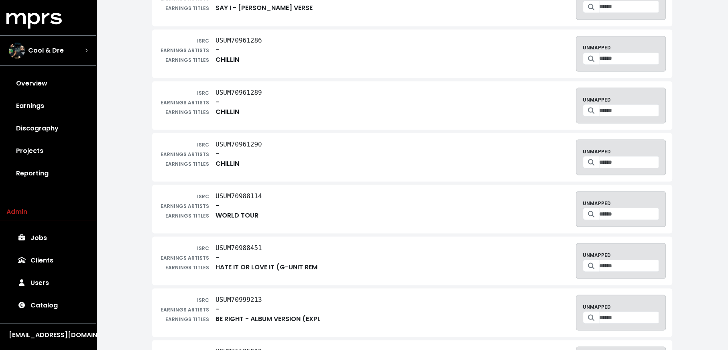
scroll to position [1819, 0]
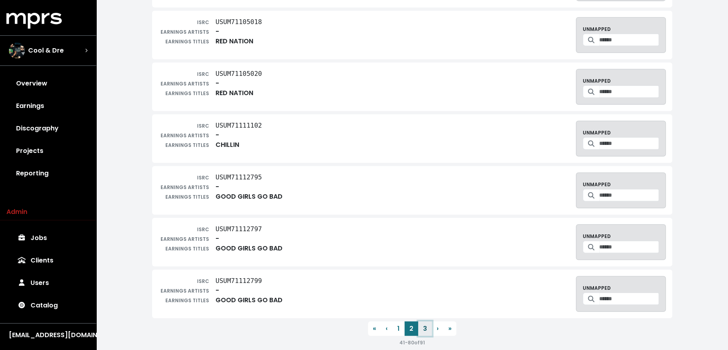
click at [425, 321] on button "3" at bounding box center [425, 328] width 14 height 14
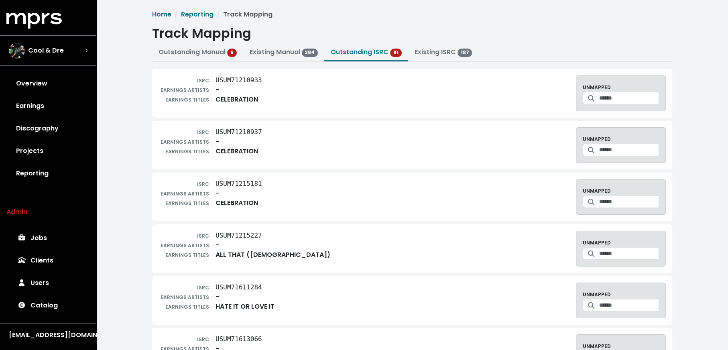
scroll to position [326, 0]
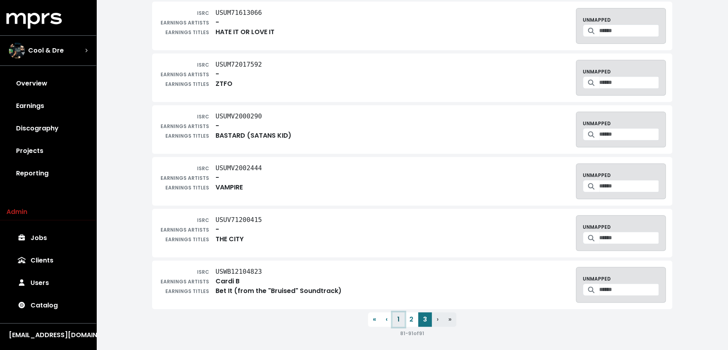
click at [404, 317] on button "1" at bounding box center [399, 319] width 12 height 14
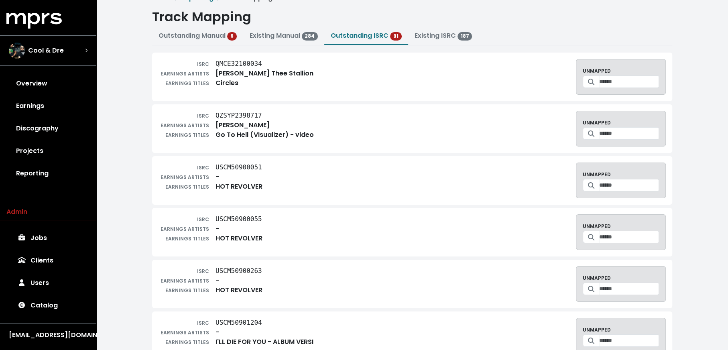
scroll to position [0, 0]
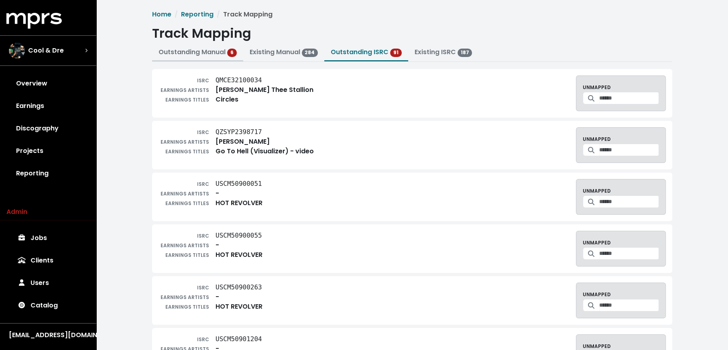
click at [211, 52] on link "Outstanding Manual 6" at bounding box center [198, 51] width 78 height 9
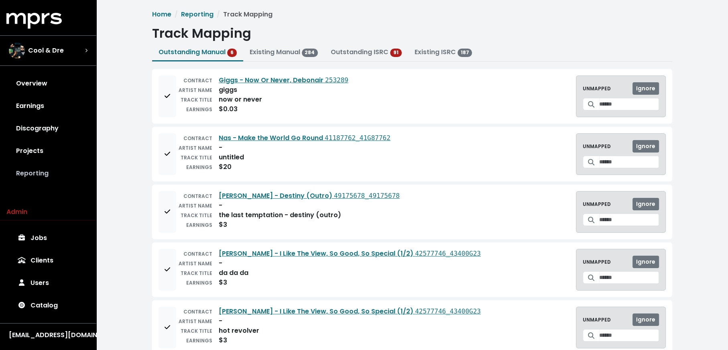
click at [22, 172] on link "Reporting" at bounding box center [47, 173] width 83 height 22
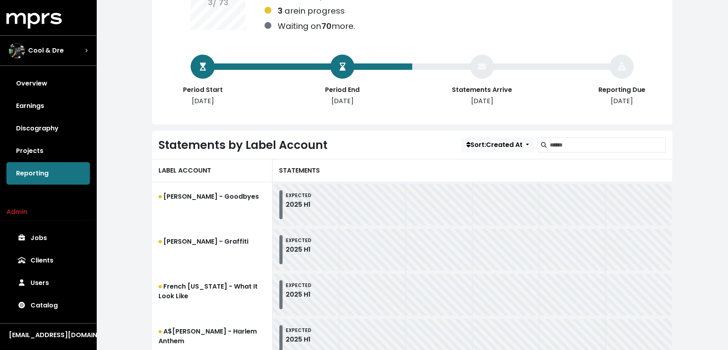
scroll to position [123, 0]
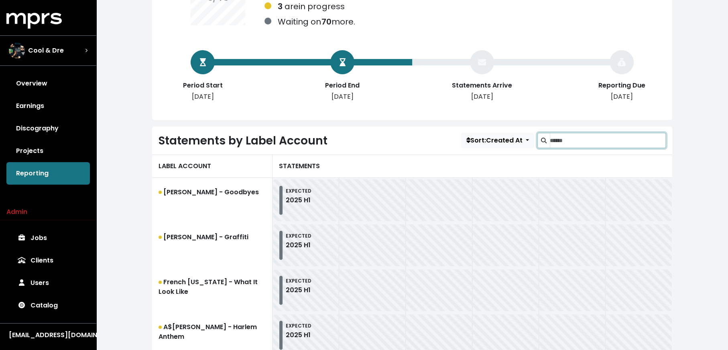
click at [566, 141] on input "Search label accounts" at bounding box center [608, 140] width 116 height 15
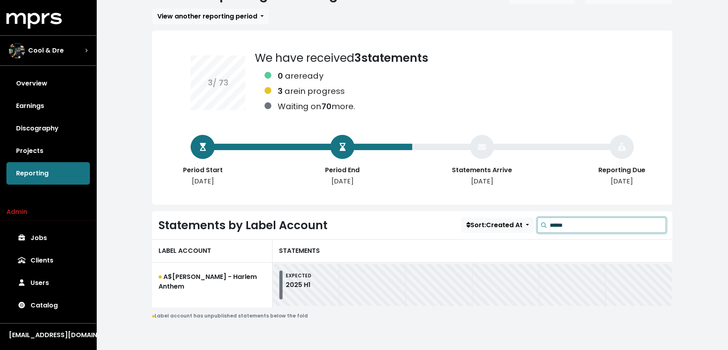
scroll to position [40, 0]
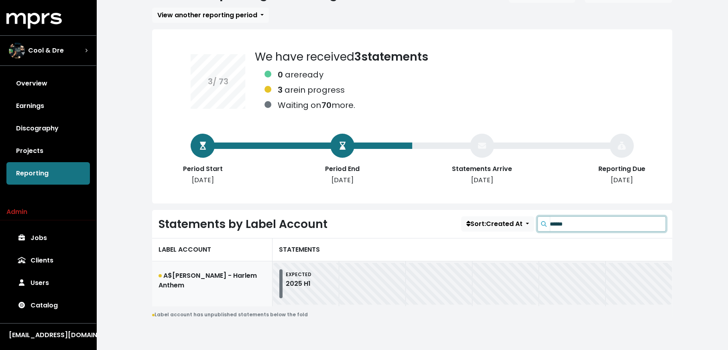
type input "******"
click at [212, 282] on link "A$AP Ferg - Harlem Anthem" at bounding box center [212, 283] width 120 height 45
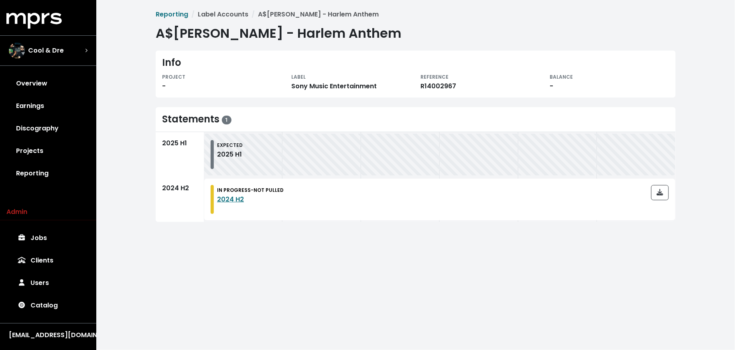
click at [439, 83] on div "R14002967" at bounding box center [481, 86] width 120 height 10
copy div "R14002967"
click at [254, 235] on html "MPRS Logo Cool & Dre Overview Earnings Discography Projects Reporting Admin Job…" at bounding box center [367, 117] width 735 height 235
drag, startPoint x: 24, startPoint y: 88, endPoint x: 24, endPoint y: 84, distance: 4.5
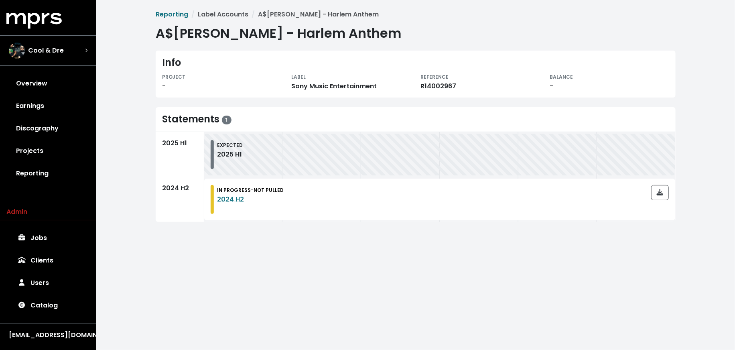
click at [24, 88] on link "Overview" at bounding box center [47, 83] width 83 height 22
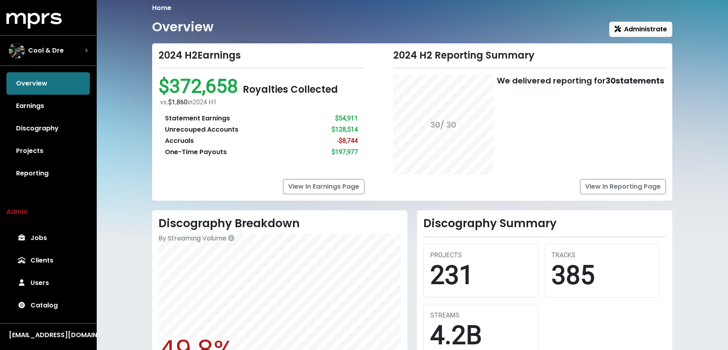
scroll to position [7, 0]
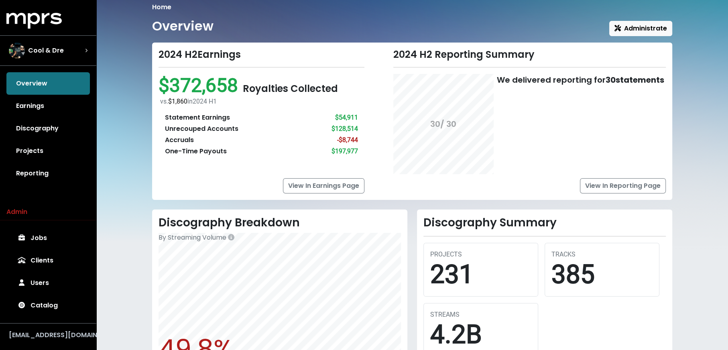
click at [55, 332] on div "[EMAIL_ADDRESS][DOMAIN_NAME]" at bounding box center [48, 335] width 79 height 10
click at [47, 320] on button "Logout" at bounding box center [38, 320] width 63 height 12
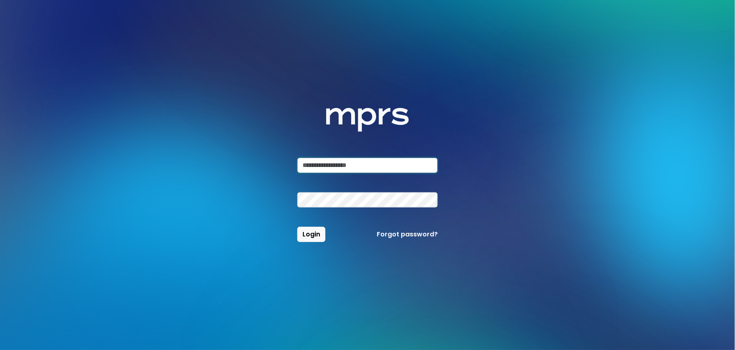
click at [359, 165] on input "email" at bounding box center [367, 165] width 140 height 15
type input "**********"
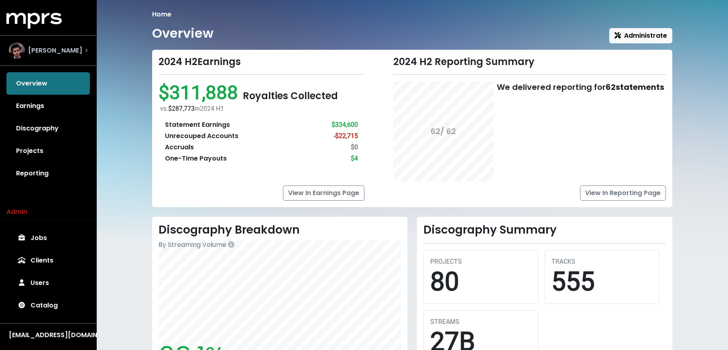
click at [80, 52] on div "[PERSON_NAME]" at bounding box center [48, 51] width 79 height 16
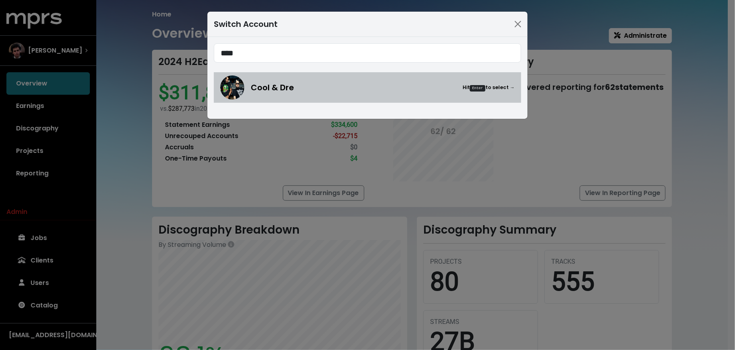
type input "****"
click at [254, 80] on div "Cool & Dre Hit Enter to select →" at bounding box center [367, 87] width 295 height 24
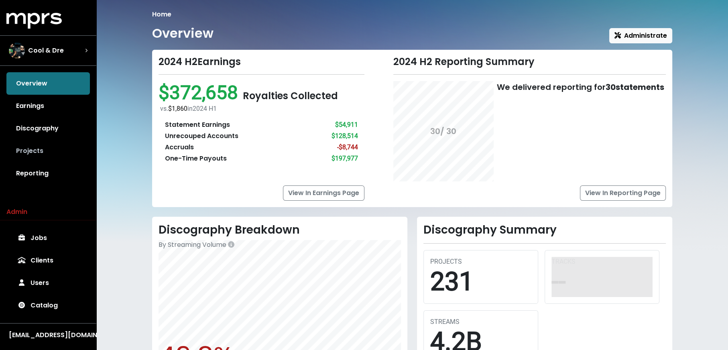
click at [40, 149] on link "Projects" at bounding box center [47, 151] width 83 height 22
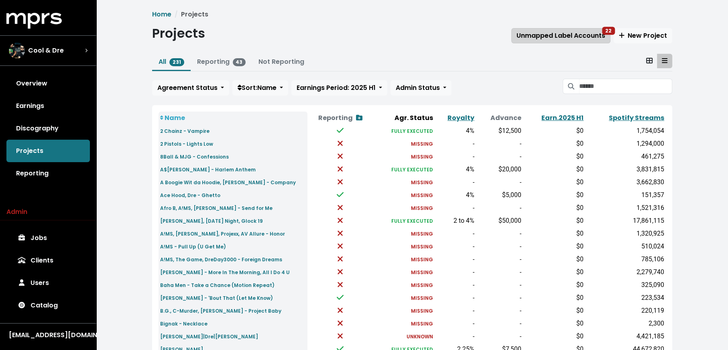
click at [575, 43] on div "Unmapped Label Accounts 22 New Project" at bounding box center [591, 35] width 161 height 15
click at [540, 36] on span "Unmapped Label Accounts 22" at bounding box center [561, 35] width 89 height 9
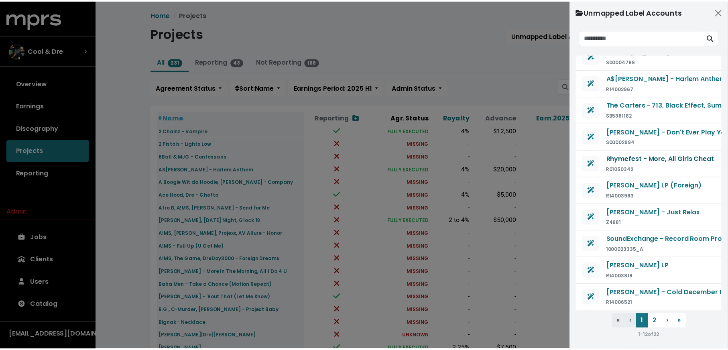
scroll to position [69, 0]
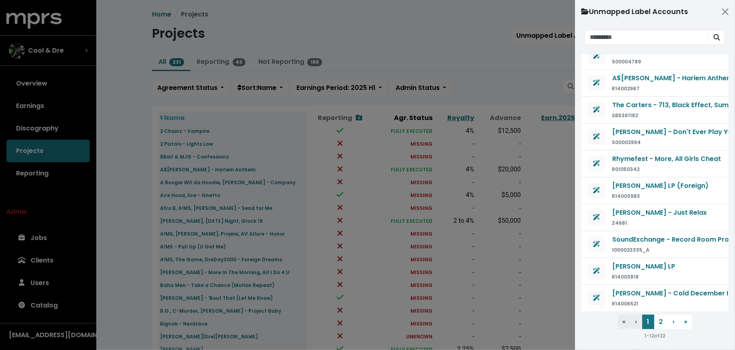
click at [47, 172] on div at bounding box center [367, 175] width 735 height 350
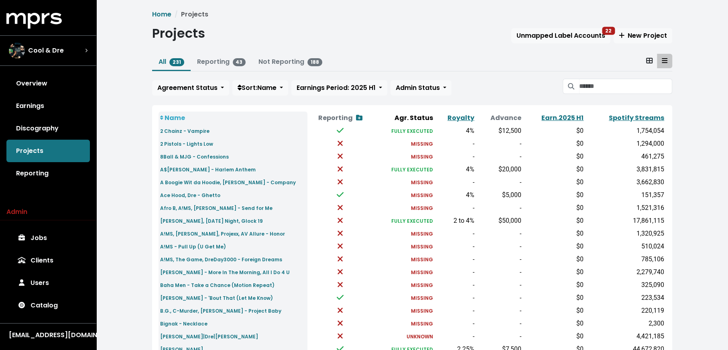
click at [45, 174] on link "Reporting" at bounding box center [47, 173] width 83 height 22
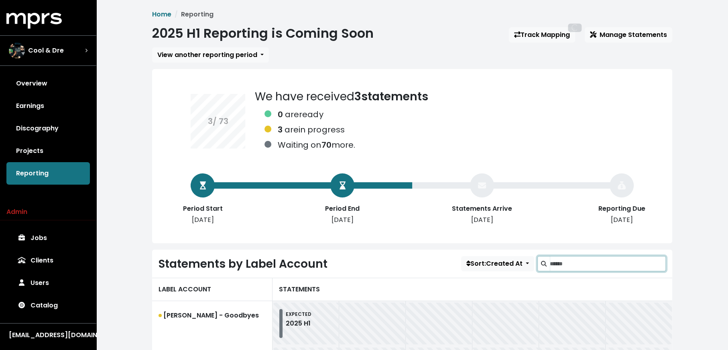
click at [566, 258] on input "Search label accounts" at bounding box center [608, 263] width 116 height 15
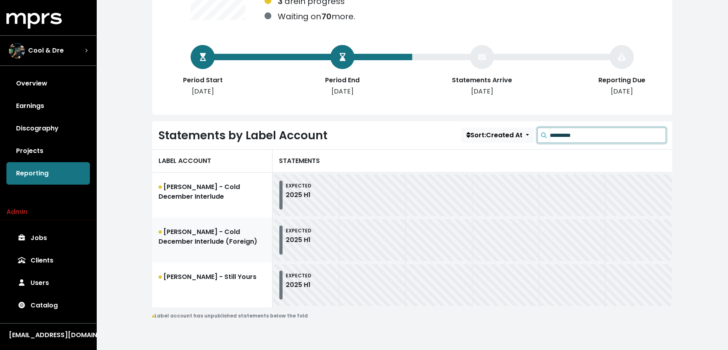
scroll to position [130, 0]
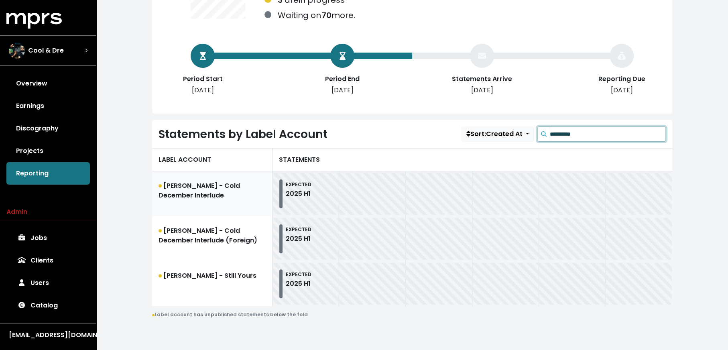
type input "**********"
click at [207, 193] on link "Bryson Tiller - Cold December Interlude" at bounding box center [212, 193] width 120 height 45
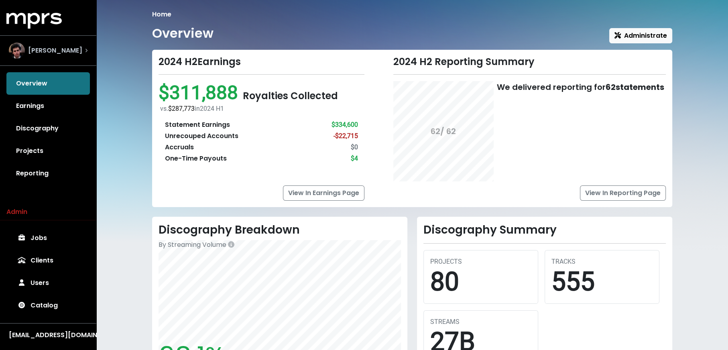
click at [44, 55] on div "[PERSON_NAME]" at bounding box center [45, 51] width 73 height 16
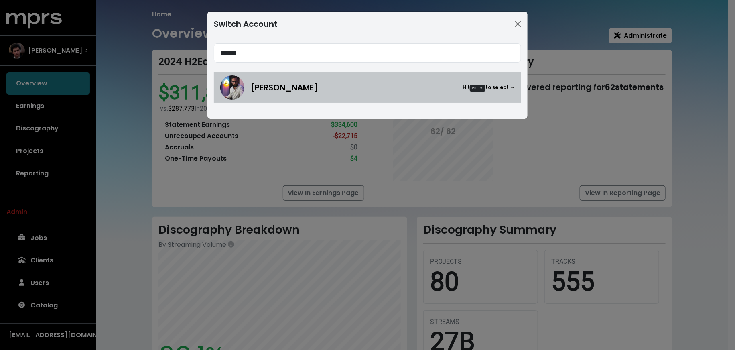
type input "*****"
click at [266, 87] on span "[PERSON_NAME]" at bounding box center [284, 87] width 67 height 12
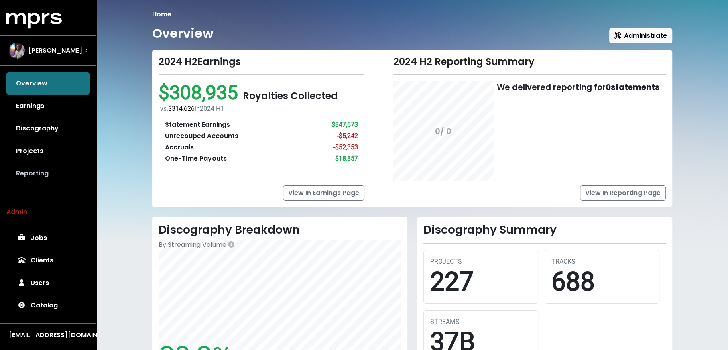
click at [24, 169] on link "Reporting" at bounding box center [47, 173] width 83 height 22
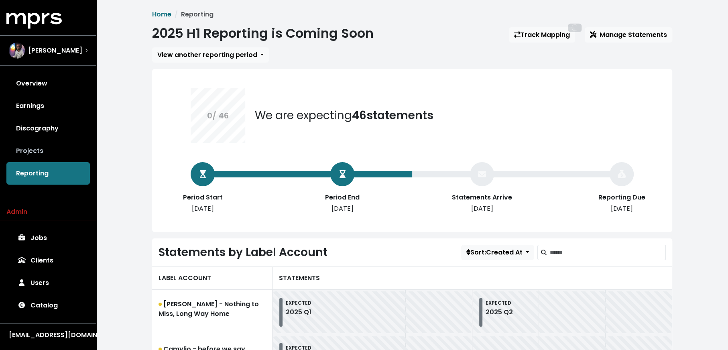
click at [28, 149] on link "Projects" at bounding box center [47, 151] width 83 height 22
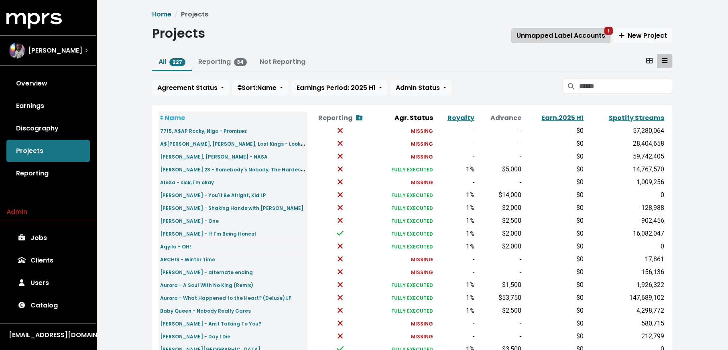
click at [538, 38] on span "Unmapped Label Accounts 1" at bounding box center [561, 35] width 89 height 9
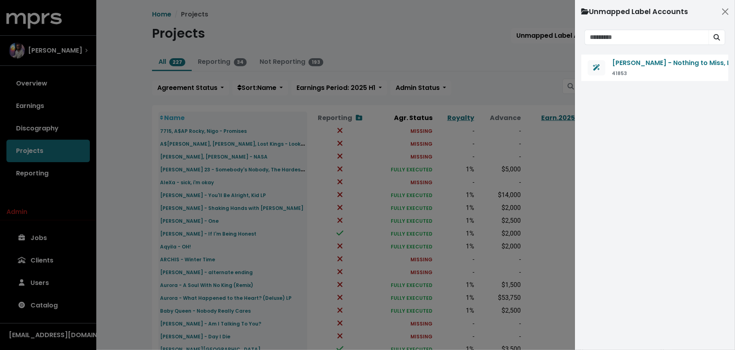
click at [517, 87] on div at bounding box center [367, 175] width 735 height 350
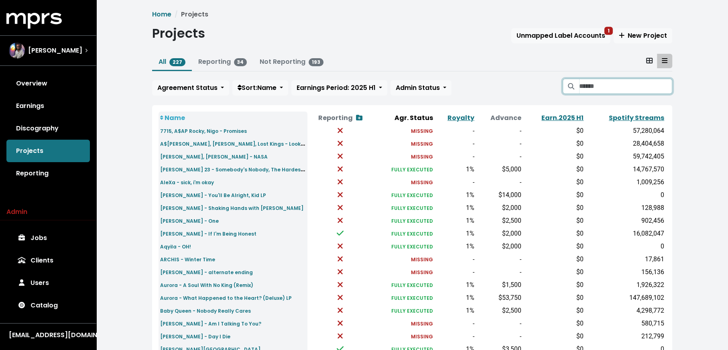
click at [584, 89] on input "Search projects" at bounding box center [625, 86] width 93 height 15
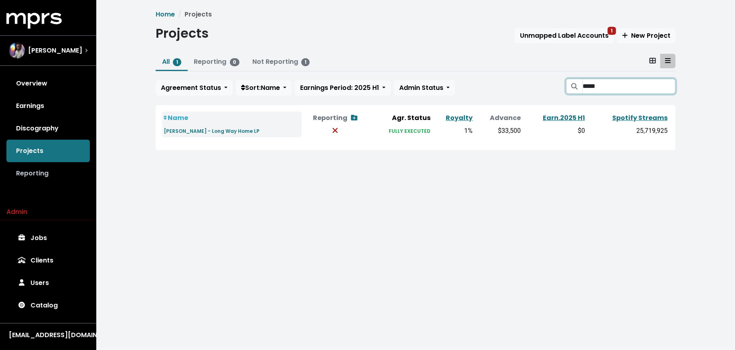
type input "*****"
click at [63, 169] on link "Reporting" at bounding box center [47, 173] width 83 height 22
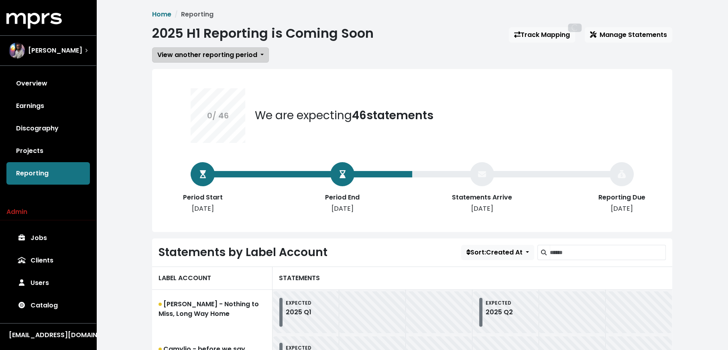
click at [222, 55] on span "View another reporting period" at bounding box center [207, 54] width 100 height 9
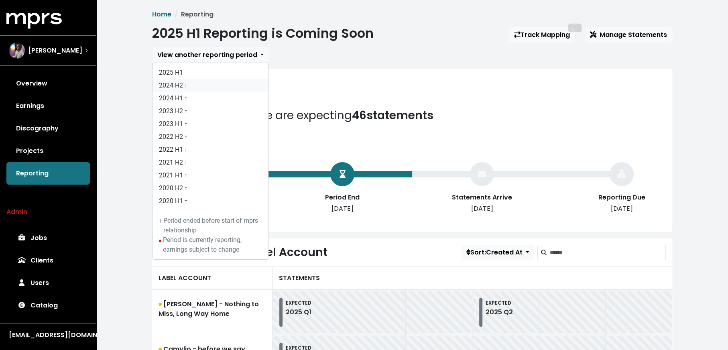
click at [223, 90] on link "2024 H2 †" at bounding box center [211, 85] width 116 height 13
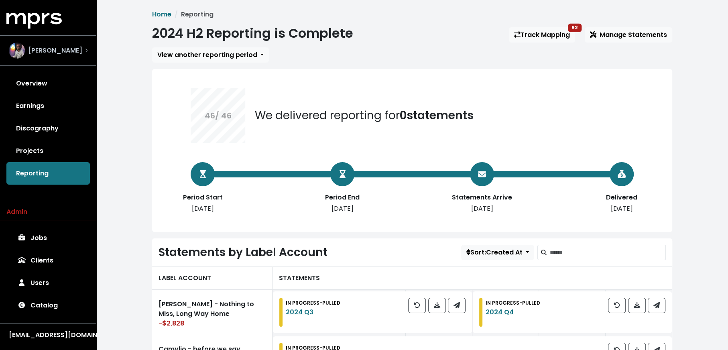
click at [70, 55] on div "[PERSON_NAME]" at bounding box center [45, 51] width 73 height 16
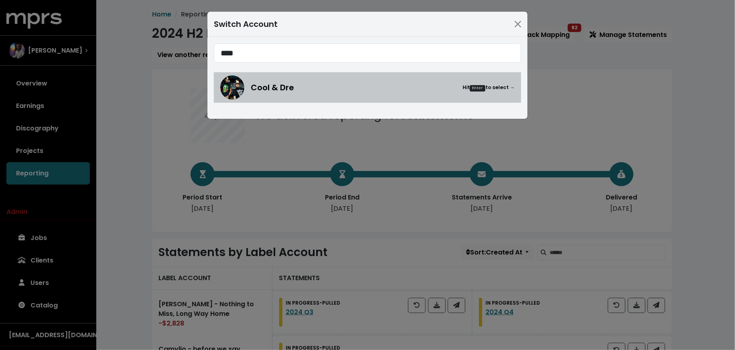
type input "****"
click at [350, 83] on div "Cool & Dre Hit Enter to select →" at bounding box center [383, 87] width 264 height 12
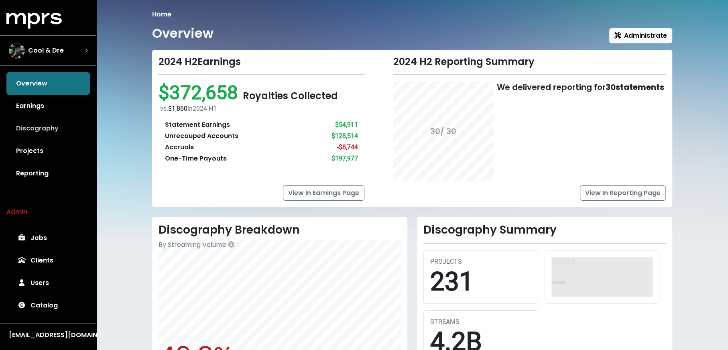
click at [62, 131] on link "Discography" at bounding box center [47, 128] width 83 height 22
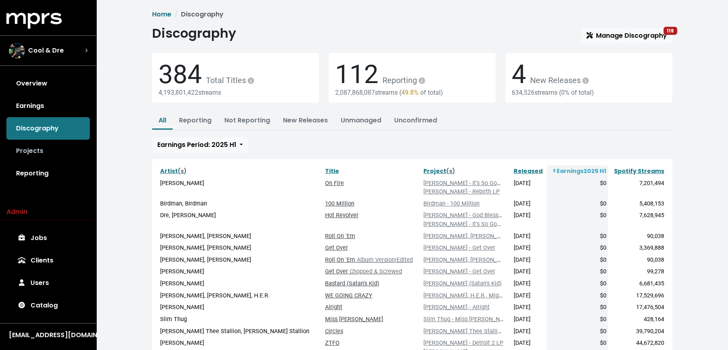
click at [66, 161] on link "Projects" at bounding box center [47, 151] width 83 height 22
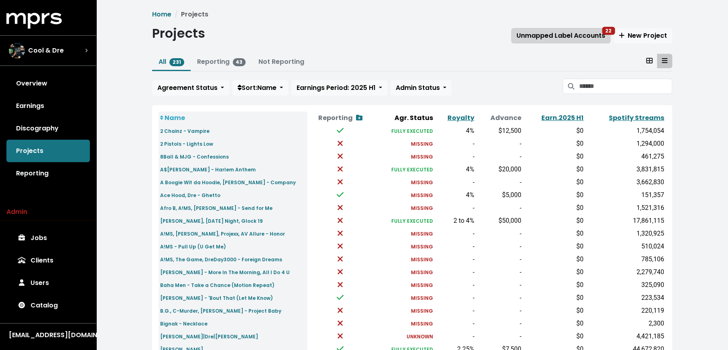
click at [576, 40] on span "Unmapped Label Accounts 22" at bounding box center [561, 36] width 89 height 10
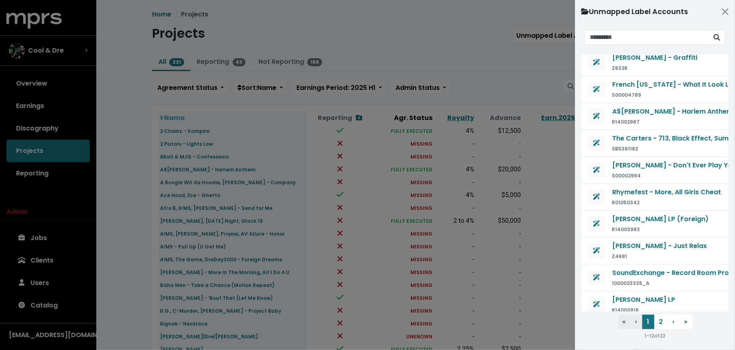
scroll to position [69, 0]
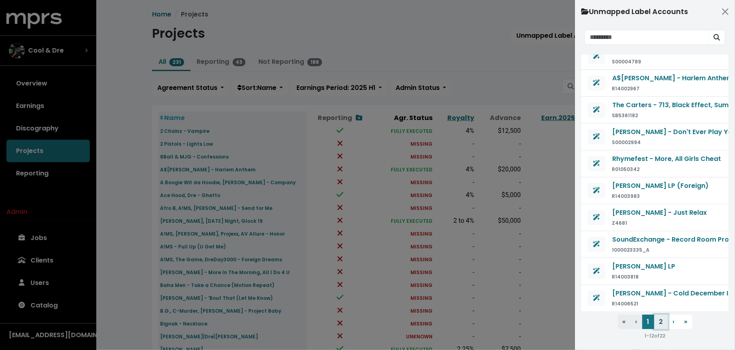
click at [662, 326] on button "2" at bounding box center [662, 322] width 14 height 14
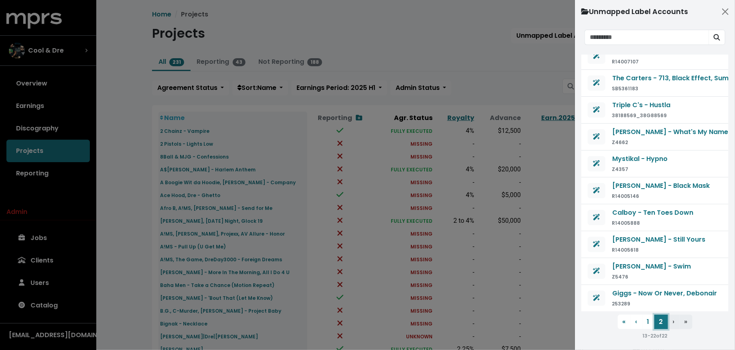
scroll to position [16, 0]
click at [646, 323] on button "1" at bounding box center [649, 322] width 12 height 14
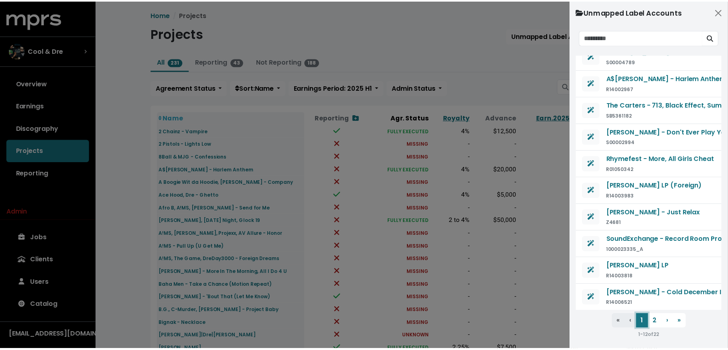
scroll to position [0, 0]
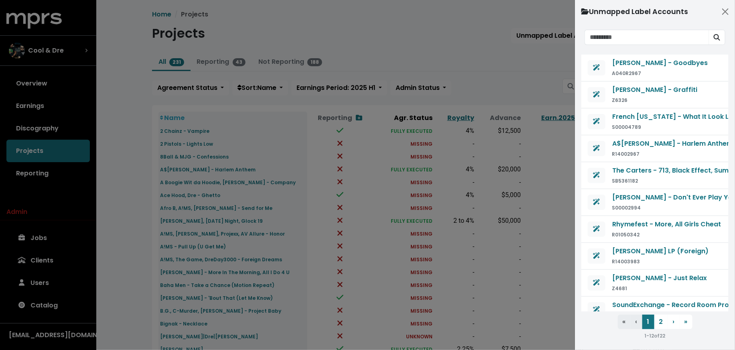
click at [127, 260] on div at bounding box center [367, 175] width 735 height 350
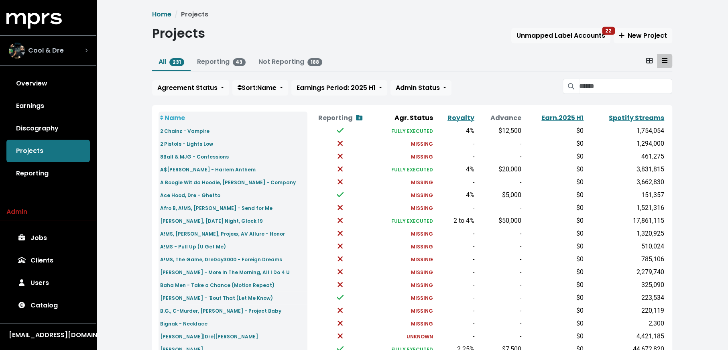
click at [81, 50] on div "Cool & Dre" at bounding box center [48, 51] width 79 height 16
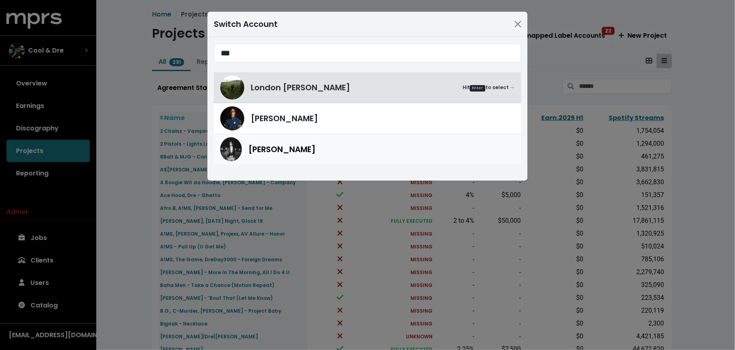
type input "***"
click at [278, 143] on span "Don Mills" at bounding box center [281, 149] width 67 height 12
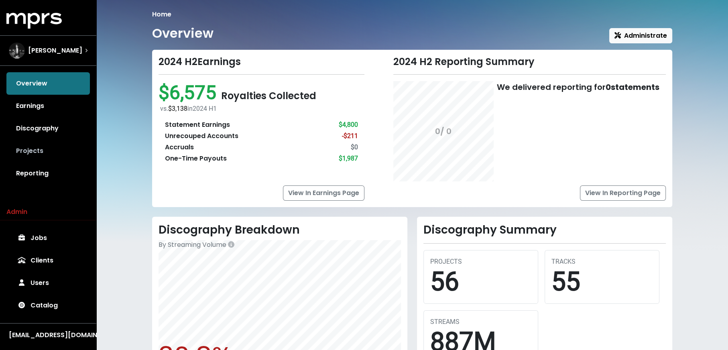
click at [59, 150] on link "Projects" at bounding box center [47, 151] width 83 height 22
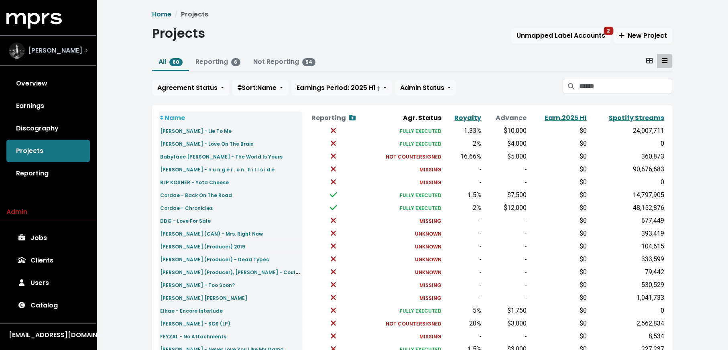
click at [67, 51] on div "Don Mills" at bounding box center [48, 51] width 79 height 16
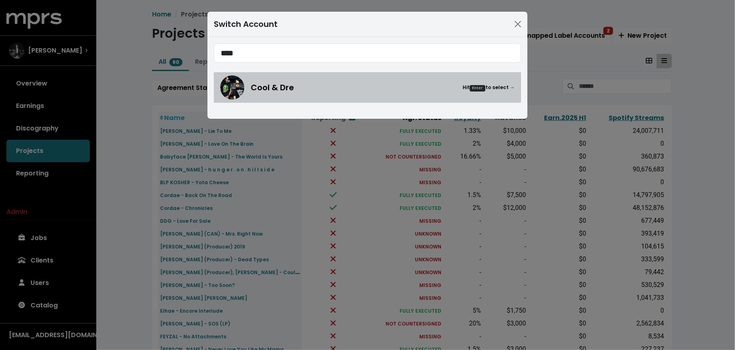
type input "****"
click at [224, 80] on img at bounding box center [232, 87] width 24 height 24
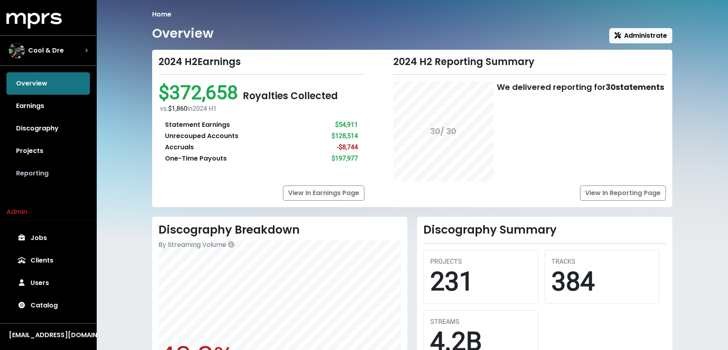
click at [52, 162] on link "Reporting" at bounding box center [47, 173] width 83 height 22
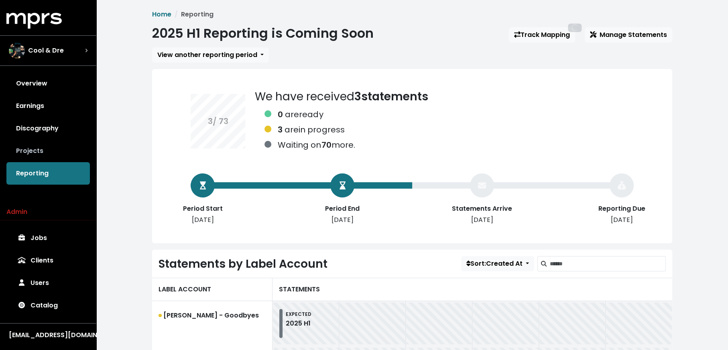
click at [52, 150] on link "Projects" at bounding box center [47, 151] width 83 height 22
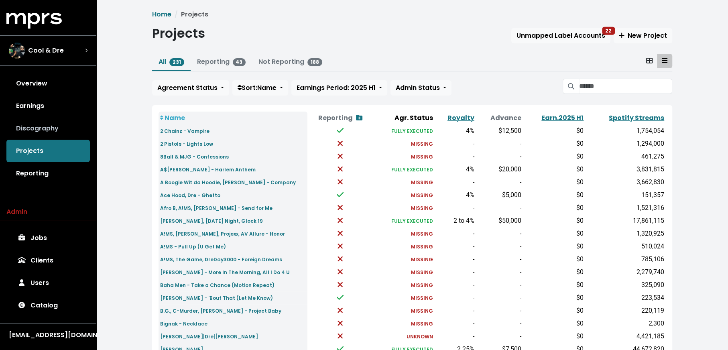
click at [72, 130] on link "Discography" at bounding box center [47, 128] width 83 height 22
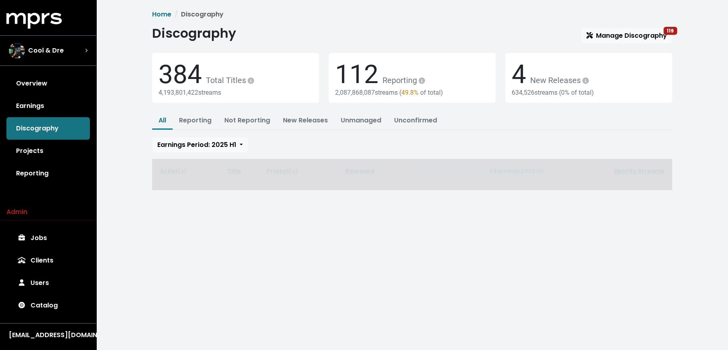
click at [605, 27] on div "Discography Manage Discography 119" at bounding box center [412, 35] width 520 height 18
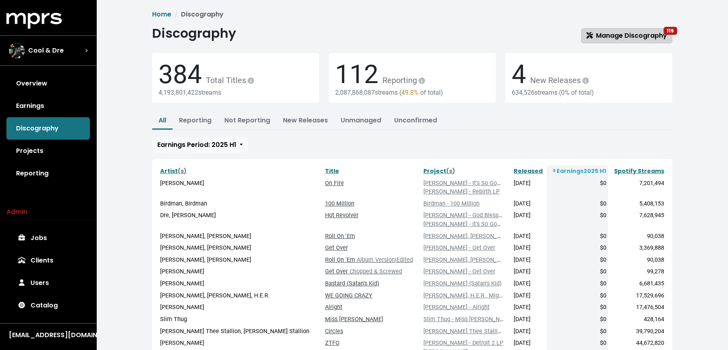
click at [607, 36] on span "Manage Discography 119" at bounding box center [626, 35] width 81 height 9
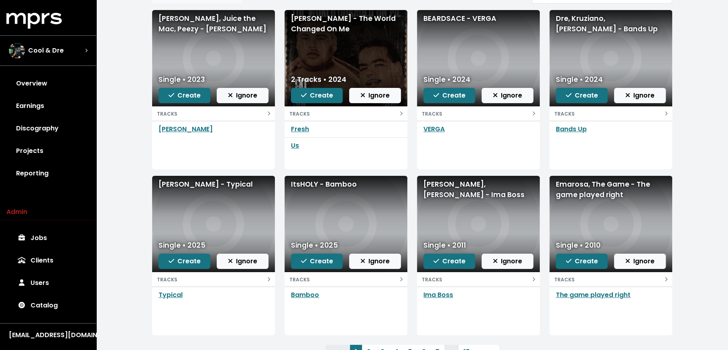
scroll to position [124, 0]
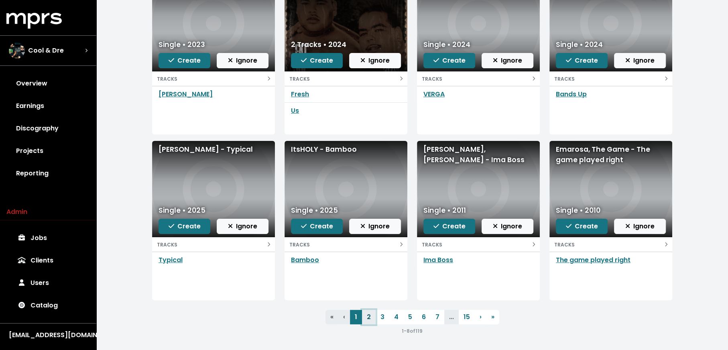
click at [372, 316] on link "2" at bounding box center [369, 317] width 14 height 14
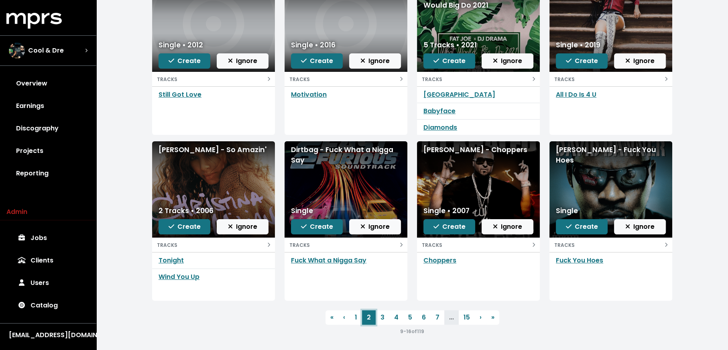
scroll to position [124, 0]
click at [167, 256] on link "Tonight" at bounding box center [171, 259] width 25 height 9
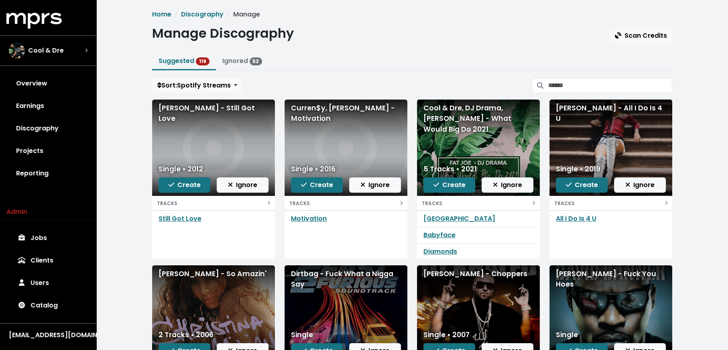
scroll to position [124, 0]
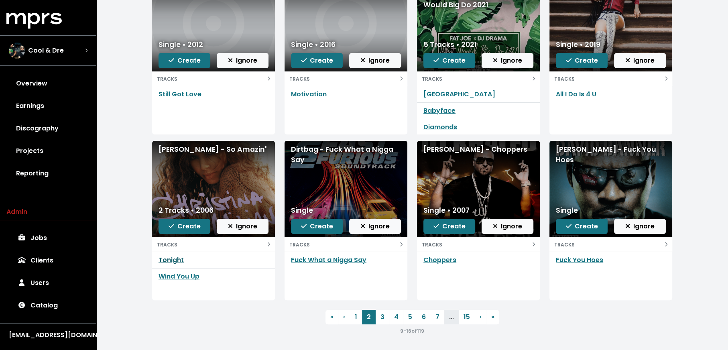
click at [175, 257] on link "Tonight" at bounding box center [171, 259] width 25 height 9
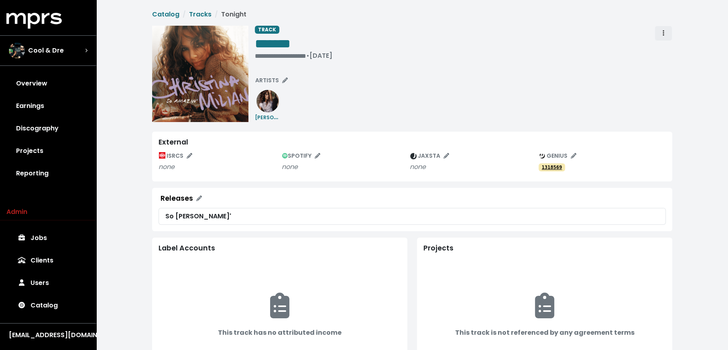
click at [664, 34] on span "Track actions" at bounding box center [663, 33] width 7 height 10
click at [663, 50] on link "Merge" at bounding box center [686, 51] width 63 height 13
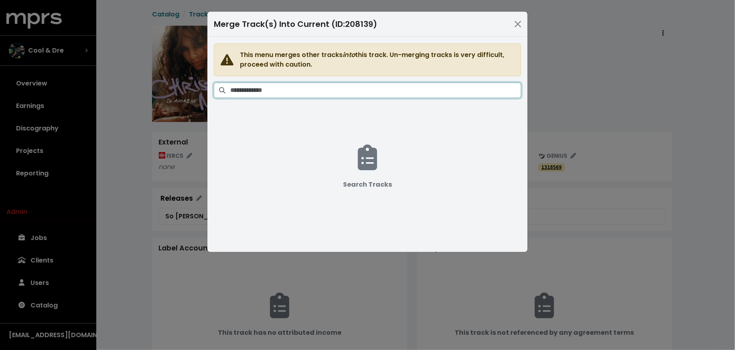
click at [325, 90] on input "Search tracks" at bounding box center [375, 90] width 291 height 15
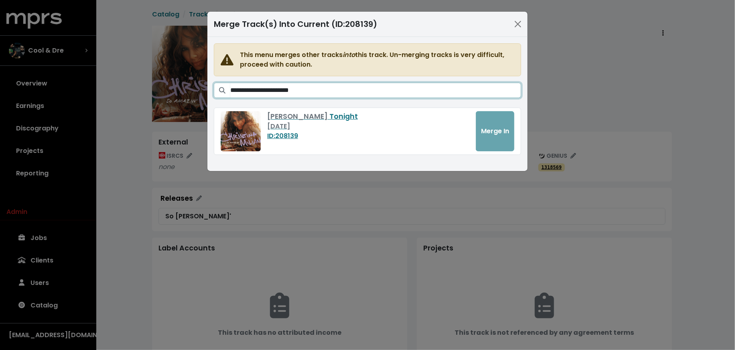
type input "**********"
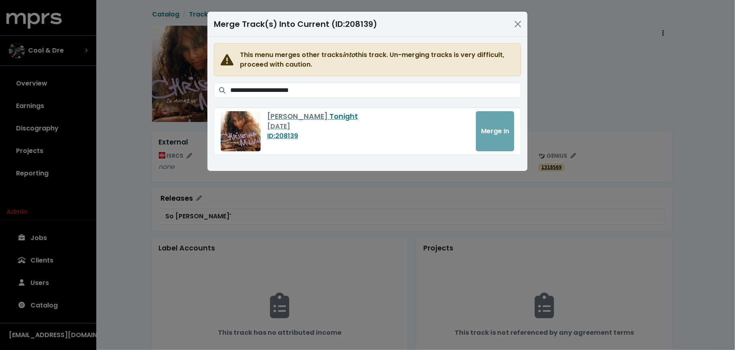
click at [174, 140] on div "**********" at bounding box center [367, 175] width 735 height 350
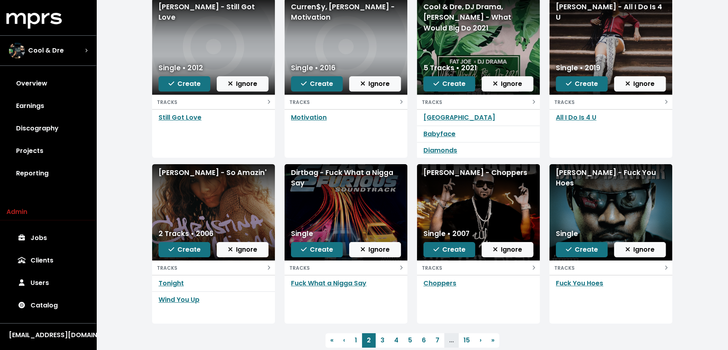
scroll to position [124, 0]
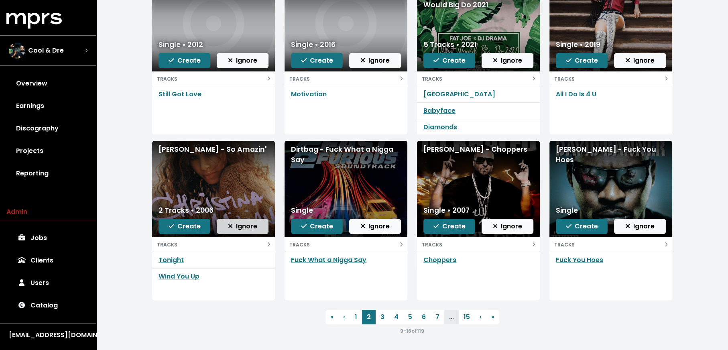
click at [239, 224] on span "Ignore" at bounding box center [242, 226] width 29 height 9
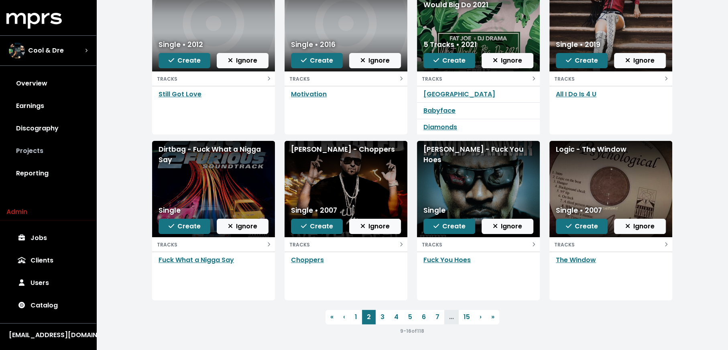
click at [69, 155] on link "Projects" at bounding box center [47, 151] width 83 height 22
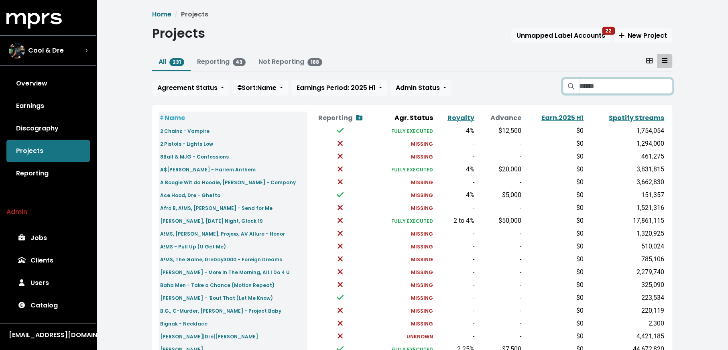
click at [603, 90] on input "Search projects" at bounding box center [625, 86] width 93 height 15
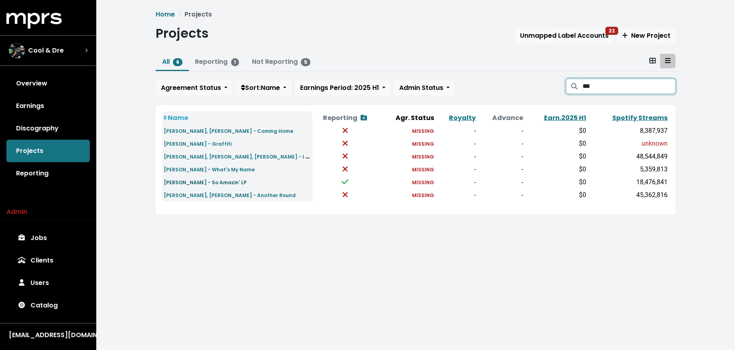
type input "***"
click at [195, 183] on small "[PERSON_NAME] - So Amazin' LP" at bounding box center [205, 182] width 83 height 7
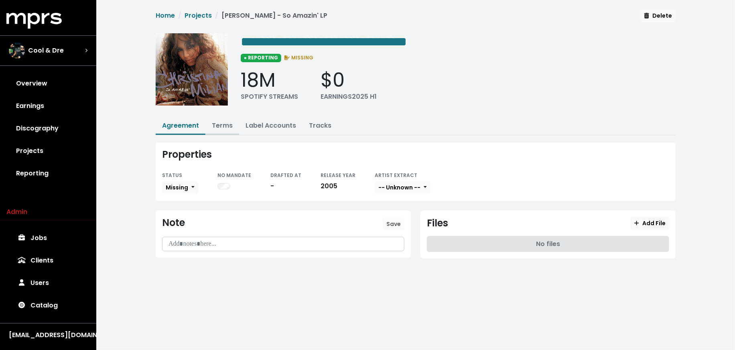
click at [221, 127] on link "Terms" at bounding box center [222, 125] width 21 height 9
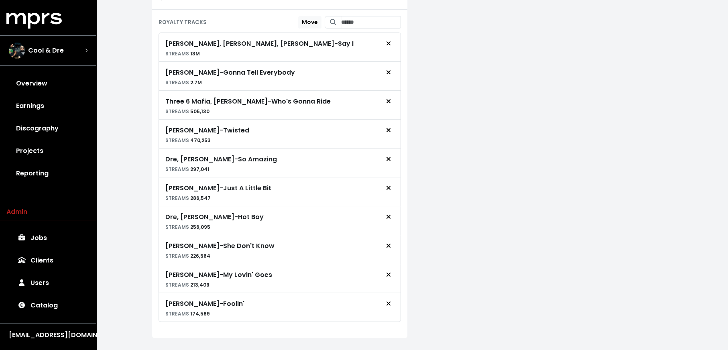
scroll to position [256, 0]
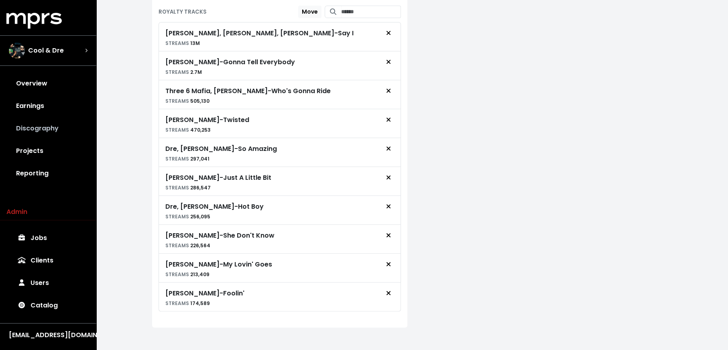
click at [53, 138] on link "Discography" at bounding box center [47, 128] width 83 height 22
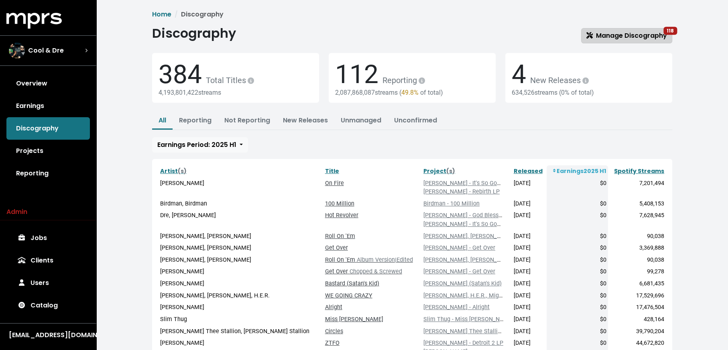
click at [616, 36] on span "Manage Discography 118" at bounding box center [626, 35] width 81 height 9
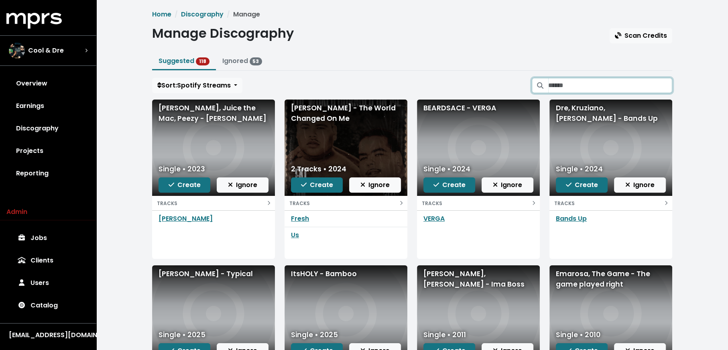
click at [616, 87] on input "Search suggested projects" at bounding box center [610, 85] width 124 height 15
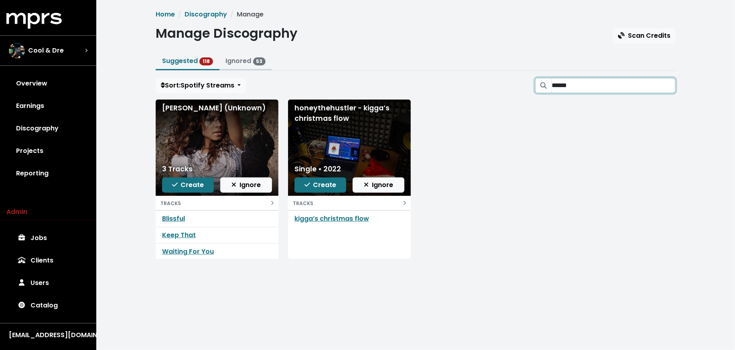
type input "******"
click at [237, 59] on link "Ignored 53" at bounding box center [246, 60] width 40 height 9
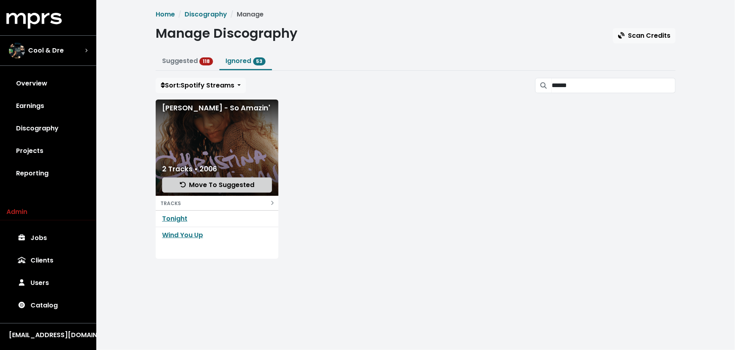
click at [215, 185] on span "Move To Suggested" at bounding box center [217, 184] width 75 height 9
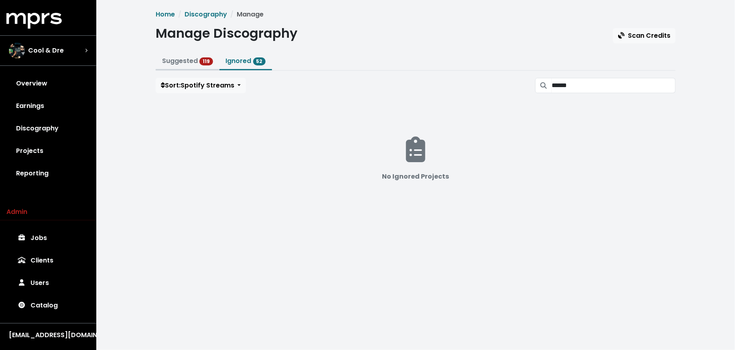
click at [189, 58] on link "Suggested 119" at bounding box center [187, 60] width 51 height 9
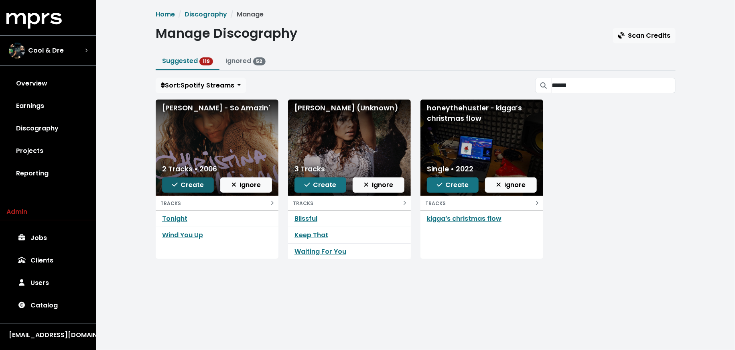
click at [198, 183] on span "Create" at bounding box center [188, 184] width 32 height 9
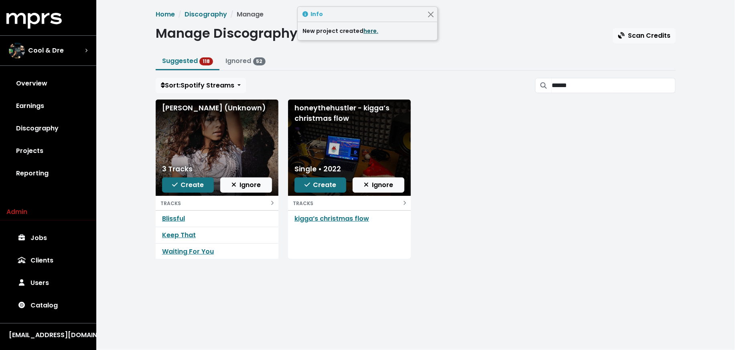
click at [367, 31] on link "here." at bounding box center [371, 31] width 15 height 8
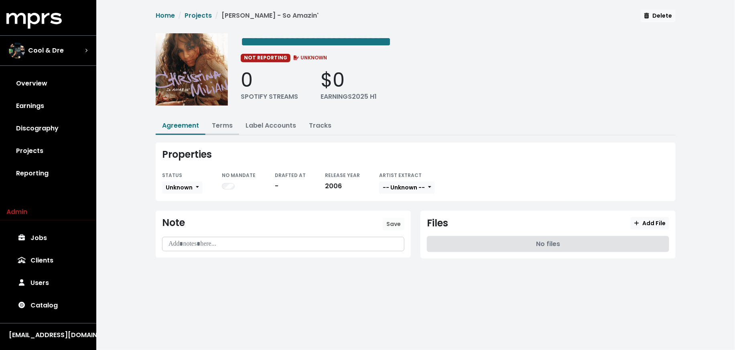
click at [228, 121] on link "Terms" at bounding box center [222, 125] width 21 height 9
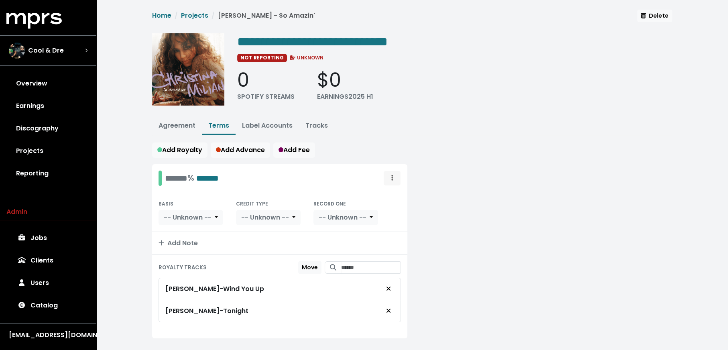
click at [387, 182] on button "Royalty administration options" at bounding box center [392, 178] width 18 height 15
click at [388, 203] on link "Delete" at bounding box center [368, 208] width 63 height 13
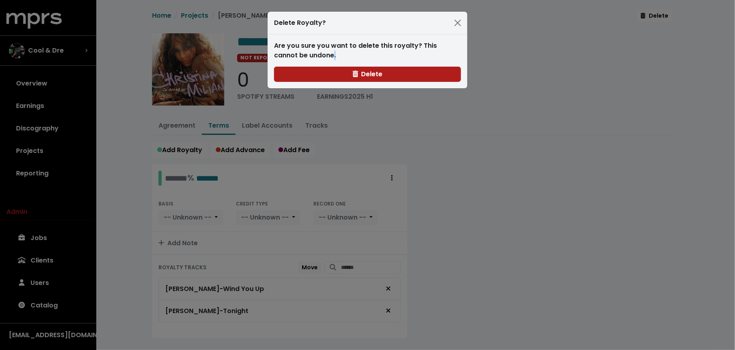
click at [388, 203] on div "Delete Royalty? Are you sure you want to delete this royalty? This cannot be un…" at bounding box center [367, 175] width 735 height 350
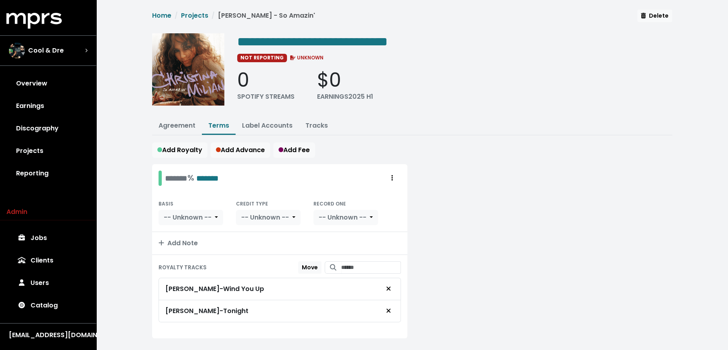
click at [403, 177] on div "******* % ******* Move Delete" at bounding box center [279, 178] width 255 height 28
drag, startPoint x: 380, startPoint y: 176, endPoint x: 388, endPoint y: 175, distance: 8.0
click at [380, 176] on div "******* % ******* Move Delete" at bounding box center [280, 178] width 242 height 15
click at [389, 175] on span "Royalty administration options" at bounding box center [392, 178] width 7 height 10
click at [382, 189] on link "Move" at bounding box center [368, 195] width 63 height 13
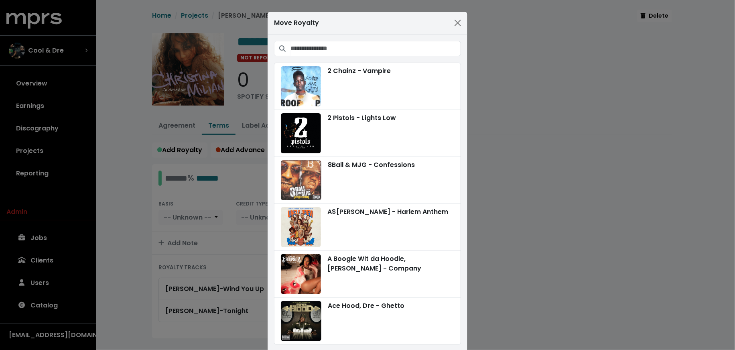
click at [407, 39] on div "2 Chainz - Vampire 2 Pistols - Lights Low 8Ball & MJG - Confessions A$[PERSON_N…" at bounding box center [368, 212] width 200 height 355
click at [405, 43] on input "Search projects" at bounding box center [376, 48] width 171 height 15
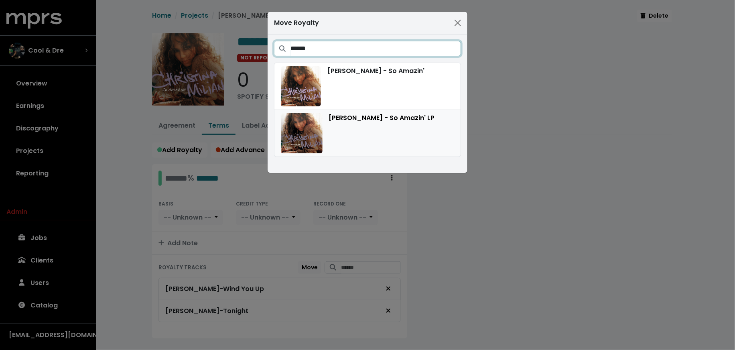
type input "******"
click at [418, 122] on div "[PERSON_NAME] - So Amazin' LP" at bounding box center [367, 133] width 173 height 40
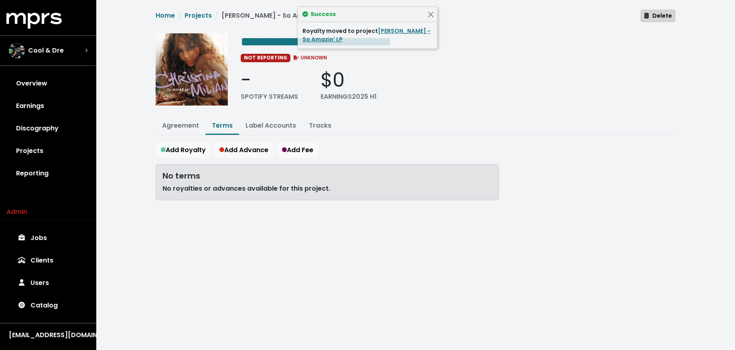
click at [657, 18] on span "Delete" at bounding box center [659, 16] width 28 height 8
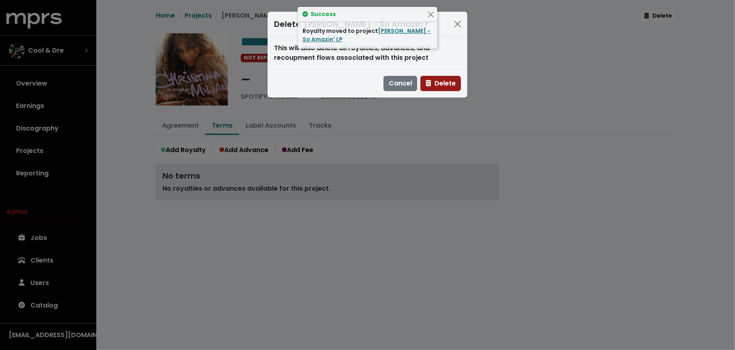
click at [450, 86] on span "Delete" at bounding box center [441, 83] width 30 height 9
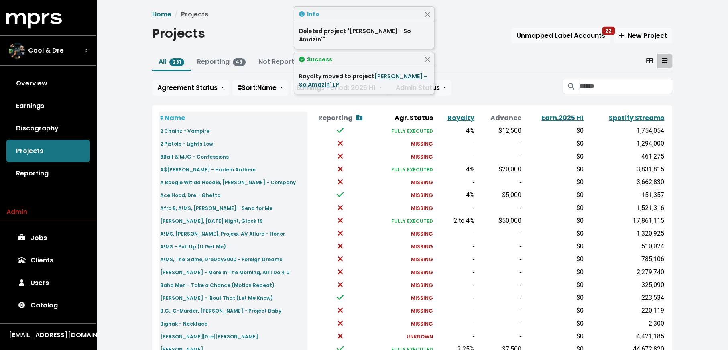
click at [390, 75] on link "[PERSON_NAME] - So Amazin' LP" at bounding box center [363, 80] width 128 height 16
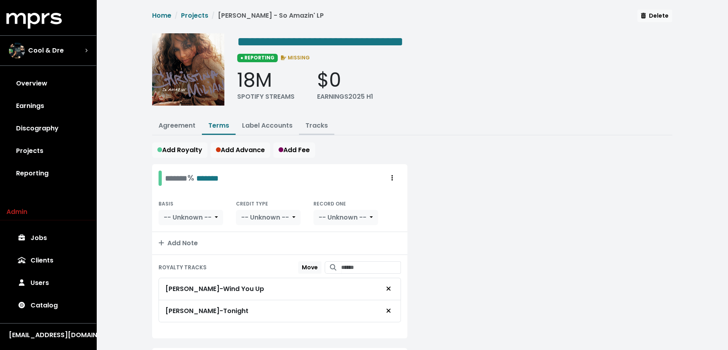
click at [305, 125] on link "Tracks" at bounding box center [316, 125] width 22 height 9
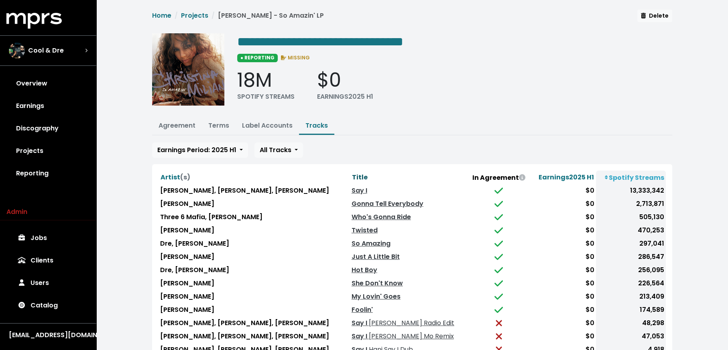
click at [352, 174] on span "Title" at bounding box center [360, 177] width 16 height 9
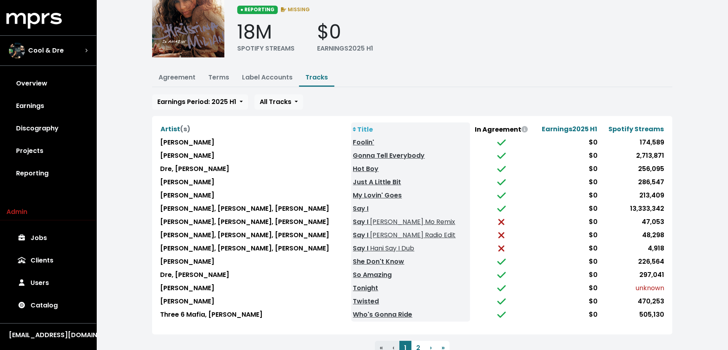
scroll to position [55, 0]
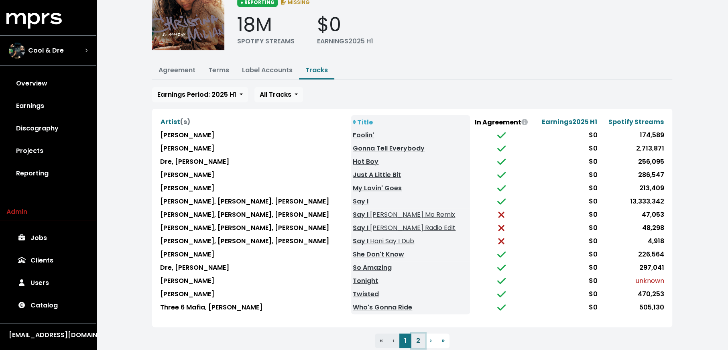
click at [415, 334] on button "2" at bounding box center [418, 341] width 14 height 14
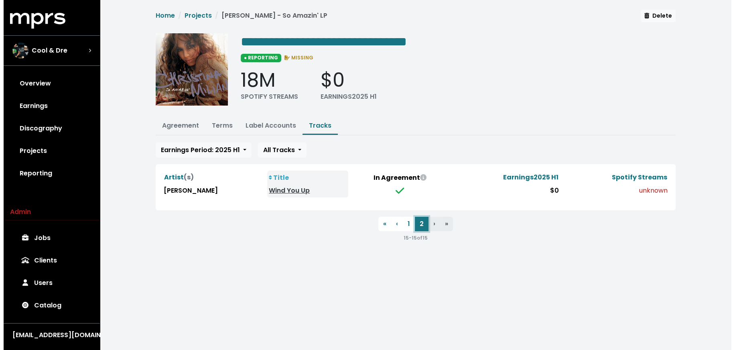
scroll to position [0, 0]
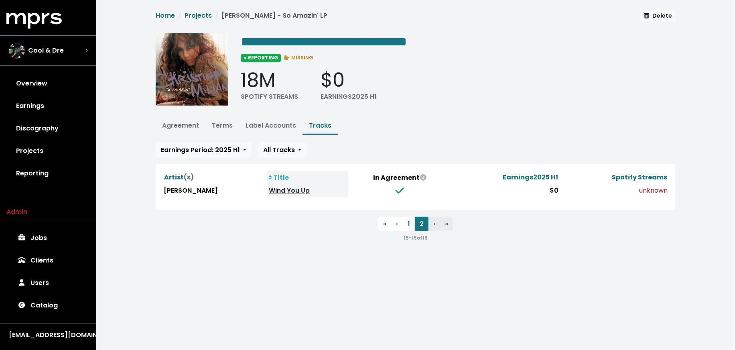
click at [291, 186] on link "Wind You Up" at bounding box center [289, 190] width 41 height 9
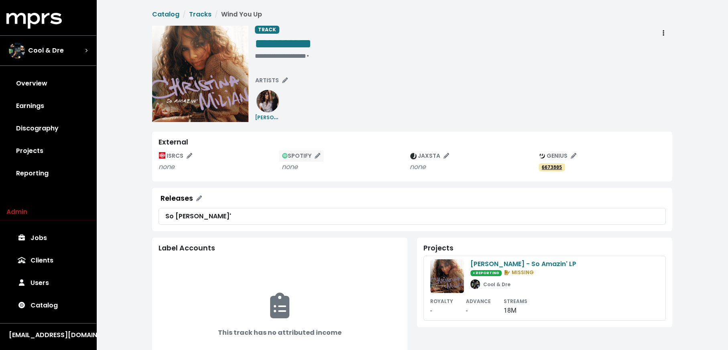
click at [311, 152] on span "SPOTIFY" at bounding box center [301, 156] width 38 height 8
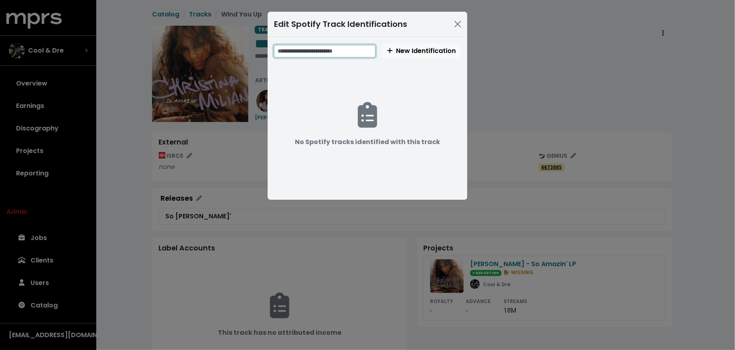
click at [352, 45] on input "text" at bounding box center [325, 51] width 102 height 12
paste input "**********"
click at [297, 52] on input "**********" at bounding box center [325, 51] width 103 height 12
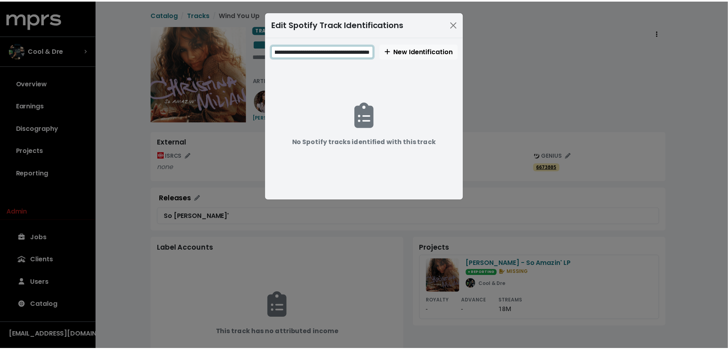
scroll to position [0, 0]
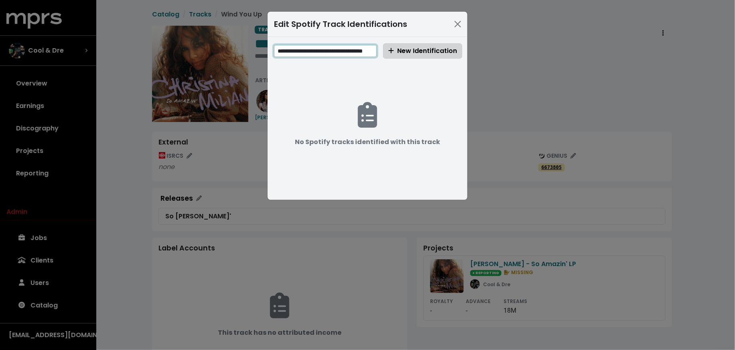
type input "**********"
click at [401, 46] on span "New Identification" at bounding box center [423, 50] width 69 height 9
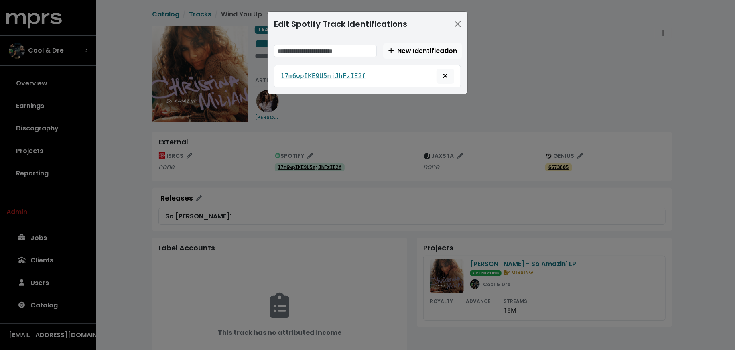
click at [375, 173] on div "Edit Spotify Track Identifications New Identification 17m6wpIKE9U5njJhFzIE2f" at bounding box center [367, 175] width 735 height 350
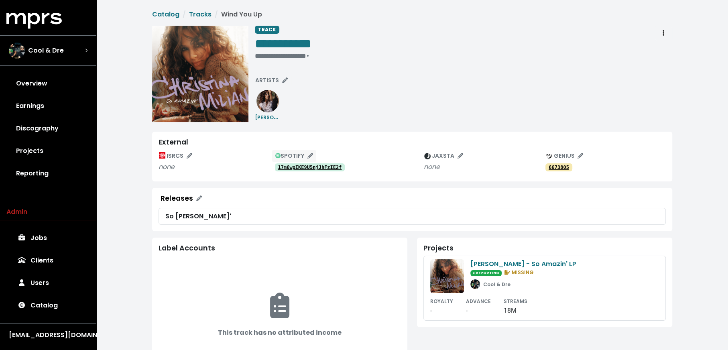
click at [290, 156] on span "SPOTIFY" at bounding box center [294, 156] width 38 height 8
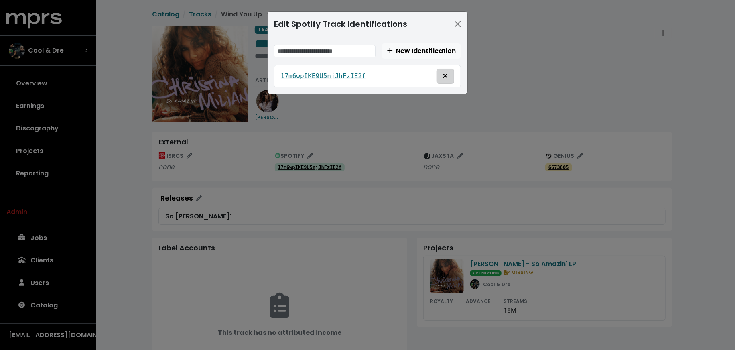
click at [446, 75] on icon "Remove this spotify identification" at bounding box center [445, 76] width 4 height 4
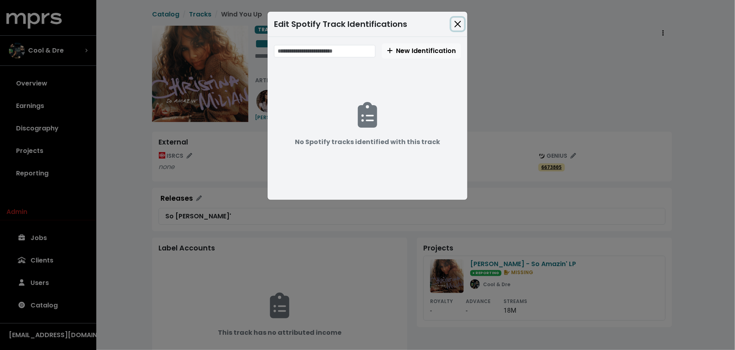
click at [464, 20] on button "Close" at bounding box center [458, 24] width 13 height 13
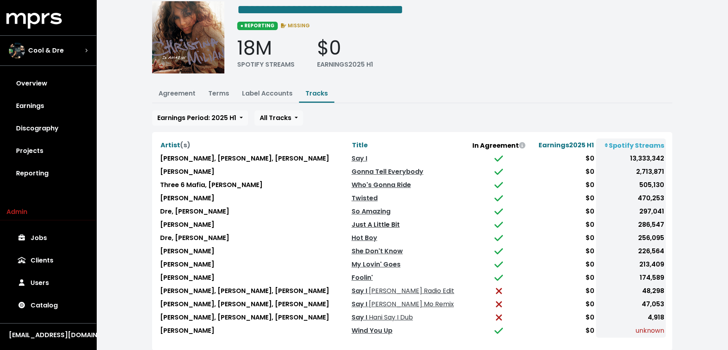
scroll to position [33, 0]
click at [352, 141] on span "Title" at bounding box center [360, 144] width 16 height 9
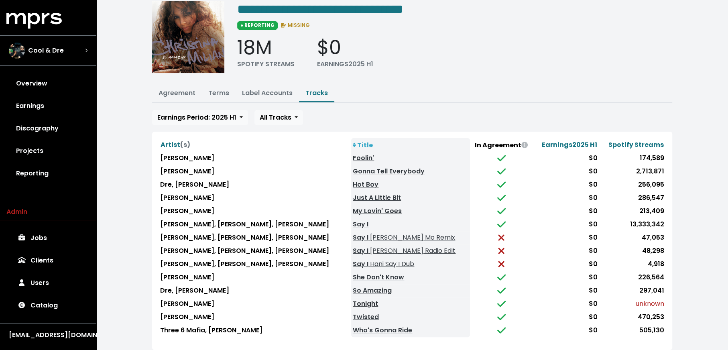
click at [353, 299] on link "Tonight" at bounding box center [365, 303] width 25 height 9
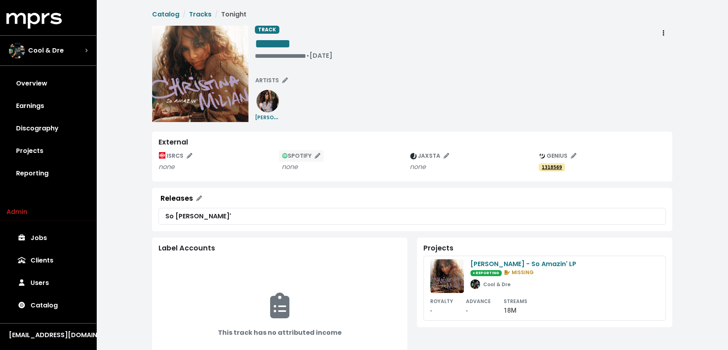
click at [293, 152] on span "SPOTIFY" at bounding box center [301, 156] width 38 height 8
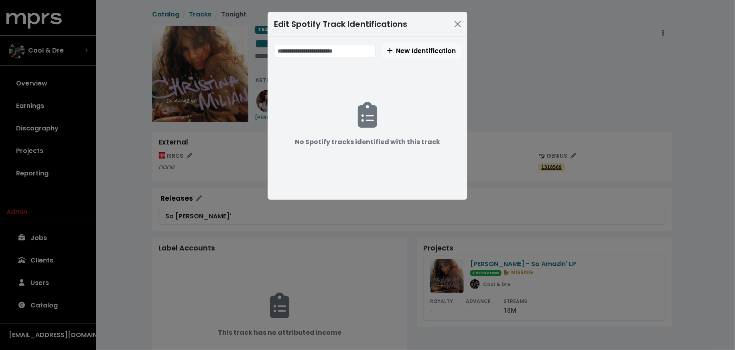
click at [322, 43] on div "New Identification" at bounding box center [367, 50] width 187 height 15
click at [323, 47] on input "text" at bounding box center [325, 51] width 102 height 12
paste input "**********"
click at [302, 50] on input "**********" at bounding box center [325, 51] width 103 height 12
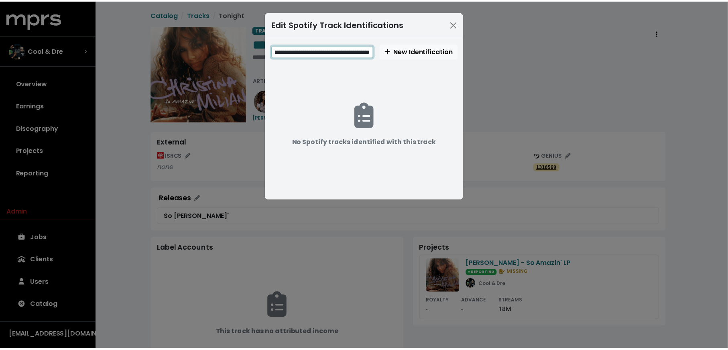
scroll to position [0, 0]
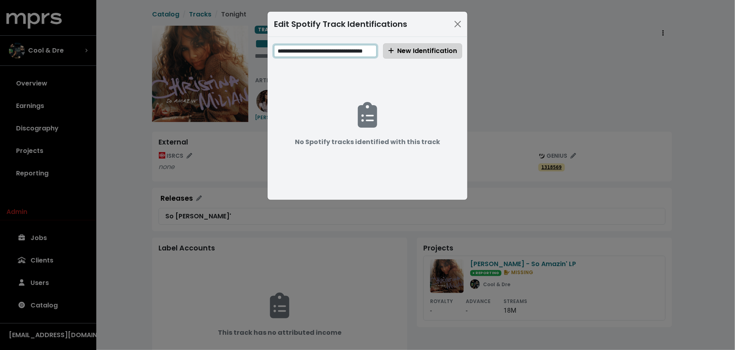
type input "**********"
click at [405, 54] on span "New Identification" at bounding box center [423, 50] width 69 height 9
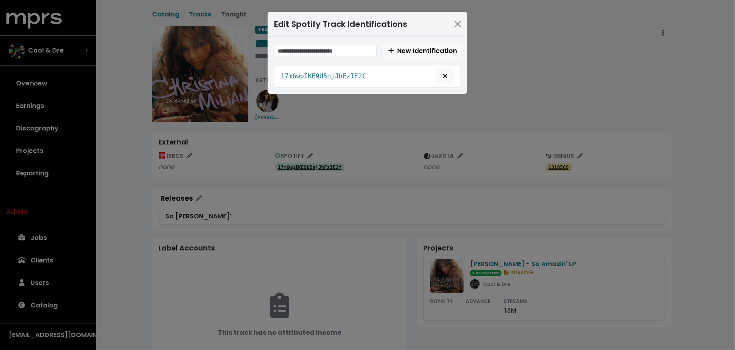
click at [118, 187] on div "Edit Spotify Track Identifications New Identification 17m6wpIKE9U5njJhFzIE2f" at bounding box center [367, 175] width 735 height 350
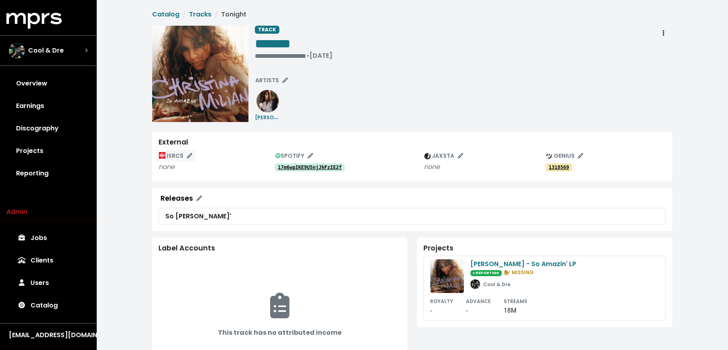
click at [178, 158] on span "ISRCS" at bounding box center [175, 156] width 33 height 8
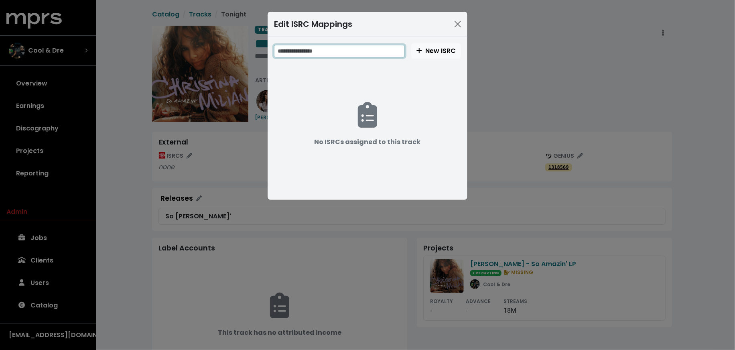
click at [366, 52] on input "text" at bounding box center [339, 51] width 131 height 12
paste input "**********"
type input "**********"
click at [434, 48] on span "New ISRC" at bounding box center [436, 50] width 39 height 9
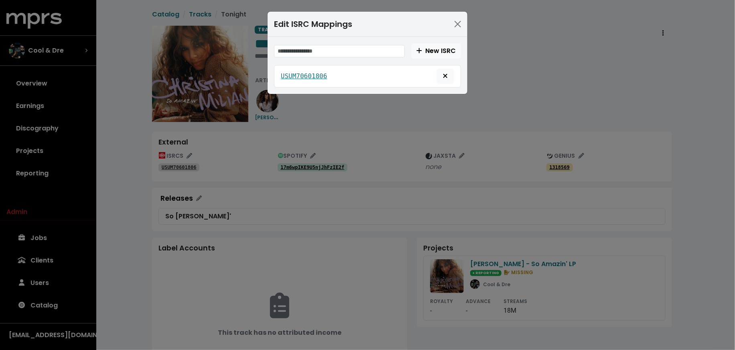
click at [228, 177] on div "Edit ISRC Mappings New ISRC USUM70601806" at bounding box center [367, 175] width 735 height 350
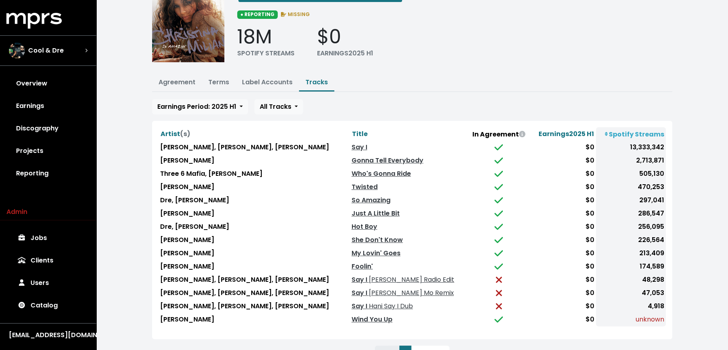
scroll to position [53, 0]
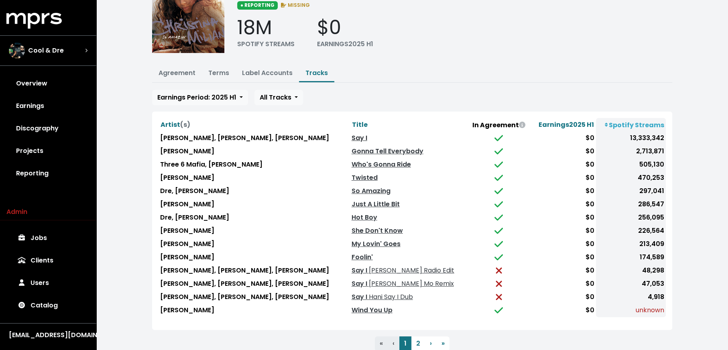
click at [352, 135] on link "Say I" at bounding box center [360, 137] width 16 height 9
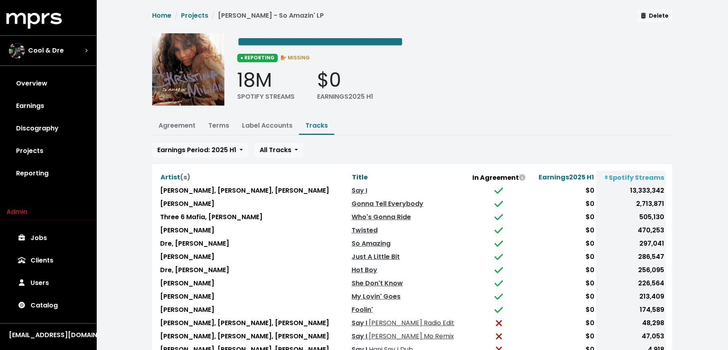
click at [352, 178] on span "Title" at bounding box center [360, 177] width 16 height 9
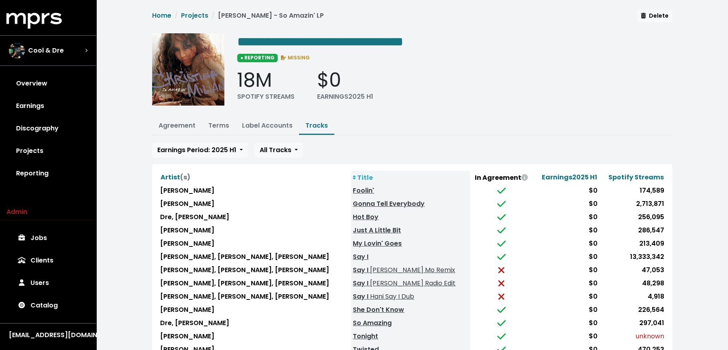
scroll to position [75, 0]
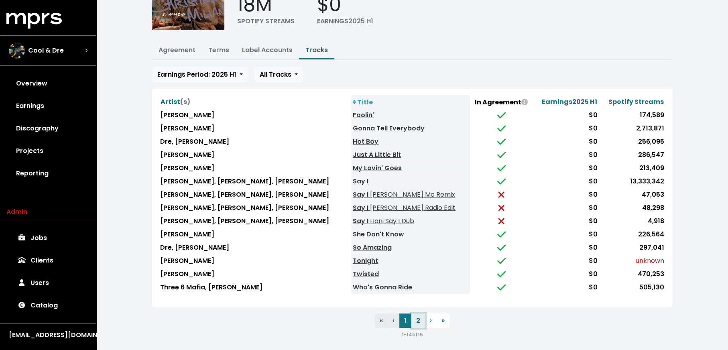
click at [417, 318] on button "2" at bounding box center [418, 320] width 14 height 14
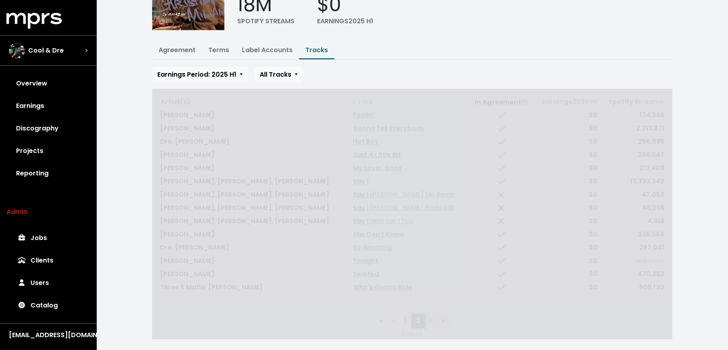
scroll to position [0, 0]
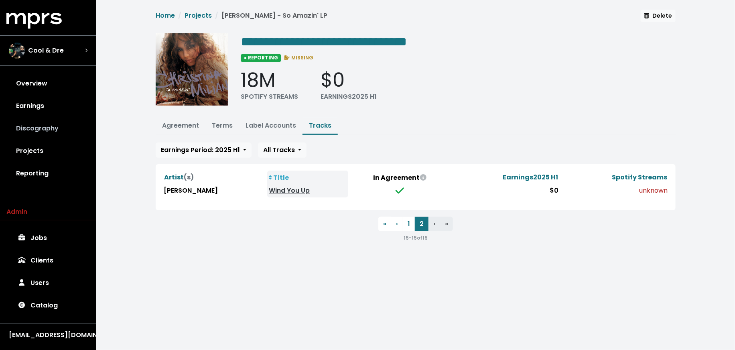
click at [60, 131] on link "Discography" at bounding box center [47, 128] width 83 height 22
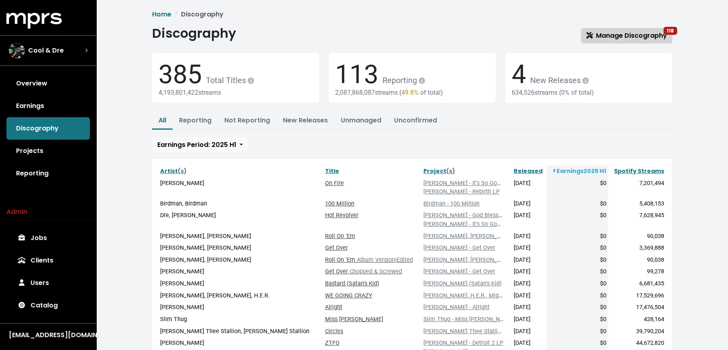
click at [588, 42] on link "Manage Discography 118" at bounding box center [626, 35] width 91 height 15
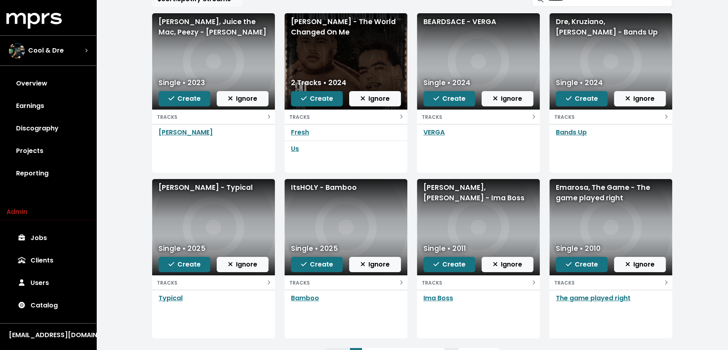
scroll to position [124, 0]
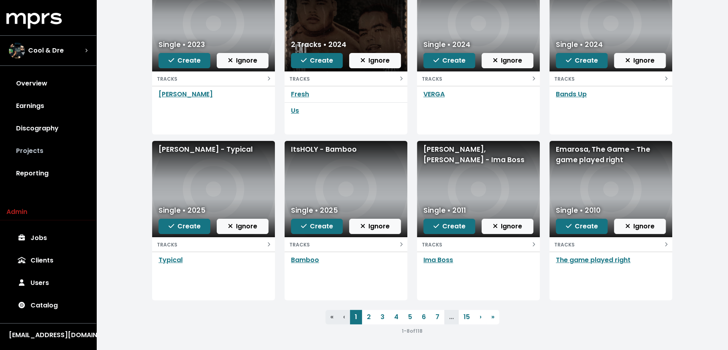
click at [74, 150] on link "Projects" at bounding box center [47, 151] width 83 height 22
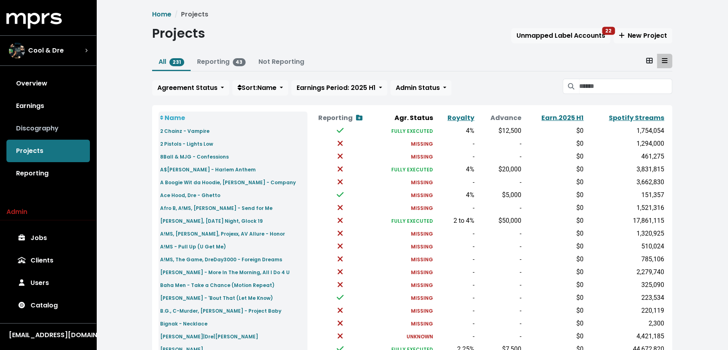
click at [52, 121] on link "Discography" at bounding box center [47, 128] width 83 height 22
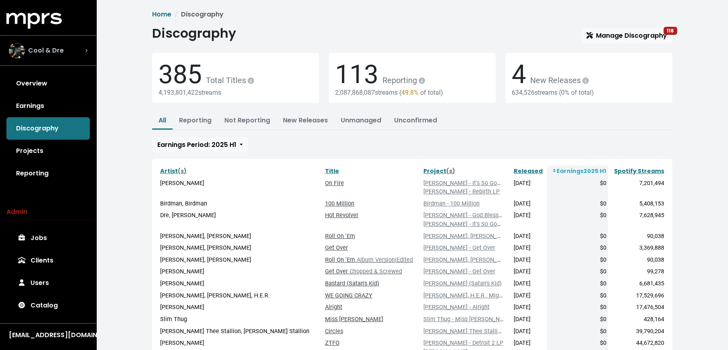
click at [73, 47] on div "Cool & Dre" at bounding box center [48, 51] width 79 height 16
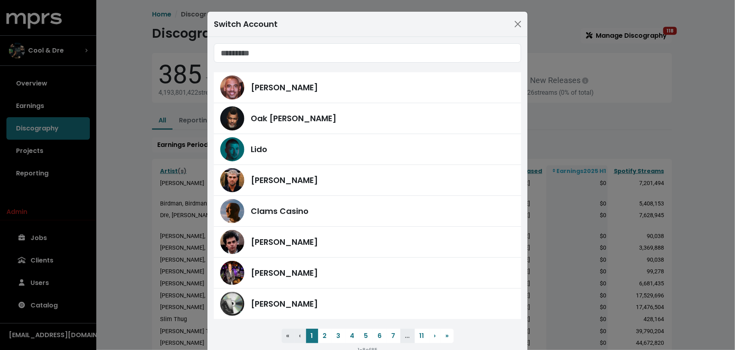
click at [61, 127] on div "Switch Account Harvey Mason Jr Oak Felder Lido Fred Gibson Clams Casino James F…" at bounding box center [367, 175] width 735 height 350
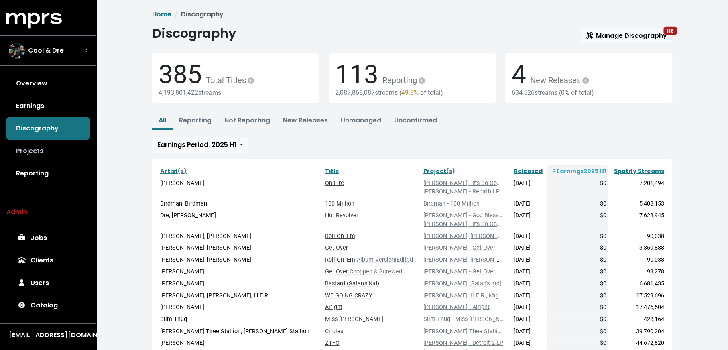
click at [52, 146] on link "Projects" at bounding box center [47, 151] width 83 height 22
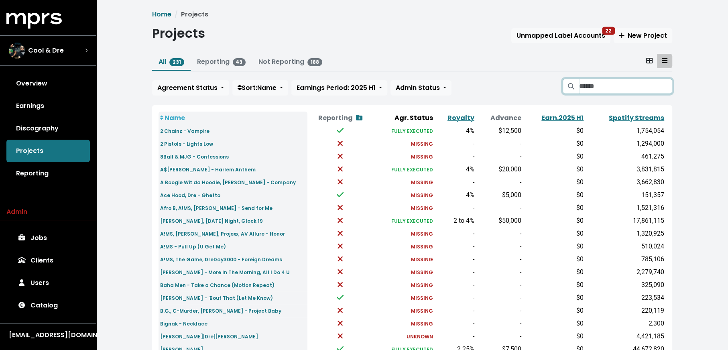
click at [596, 83] on input "Search projects" at bounding box center [625, 86] width 93 height 15
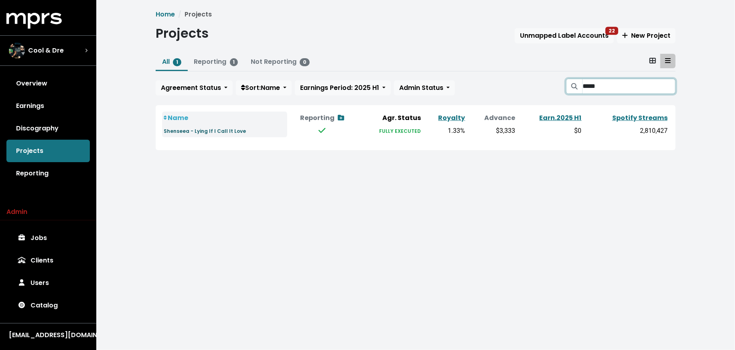
type input "*****"
click at [224, 128] on small "Shenseea - Lying If I Call It Love" at bounding box center [205, 131] width 82 height 7
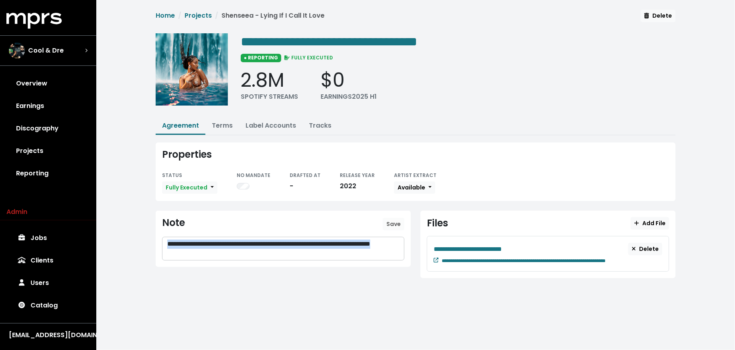
drag, startPoint x: 205, startPoint y: 254, endPoint x: 161, endPoint y: 230, distance: 51.2
click at [161, 231] on div "**********" at bounding box center [283, 239] width 255 height 56
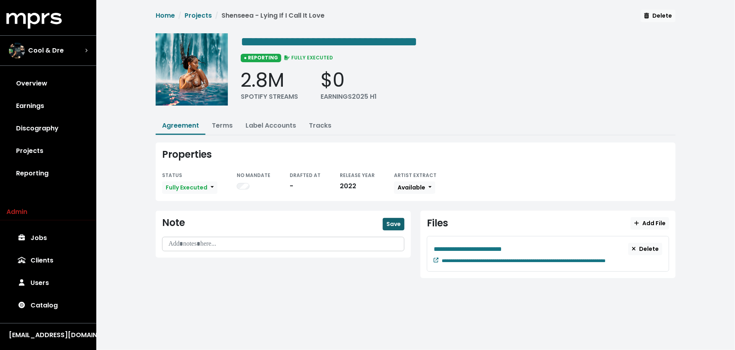
click at [386, 220] on button "Save" at bounding box center [394, 224] width 22 height 12
click at [220, 123] on link "Terms" at bounding box center [222, 125] width 21 height 9
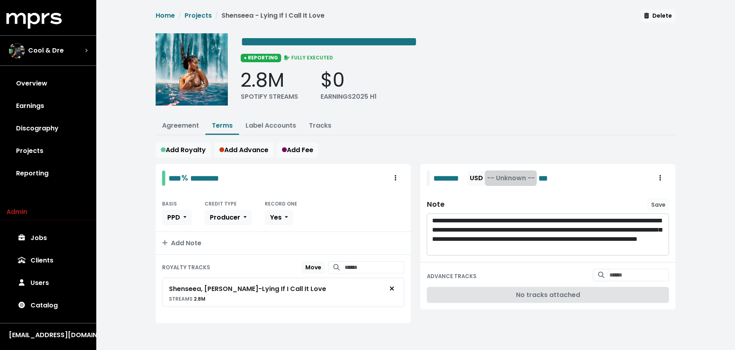
click at [506, 178] on span "-- Unknown --" at bounding box center [511, 177] width 48 height 9
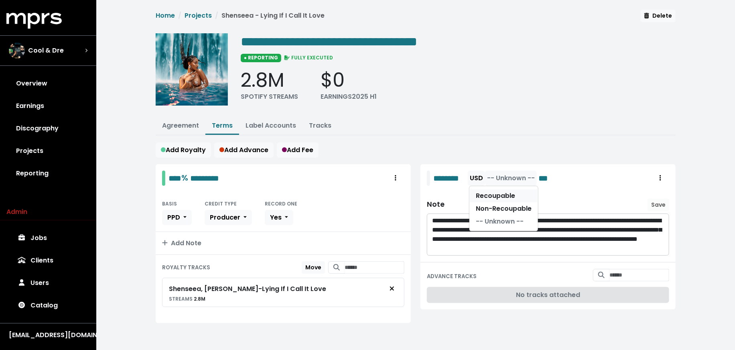
click at [506, 191] on link "Recoupable" at bounding box center [504, 195] width 69 height 13
click at [275, 121] on link "Label Accounts" at bounding box center [271, 125] width 51 height 9
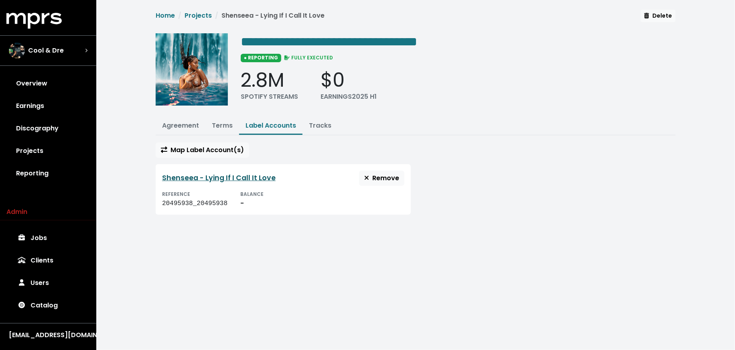
click at [217, 173] on link "Shenseea - Lying If I Call It Love" at bounding box center [219, 178] width 114 height 10
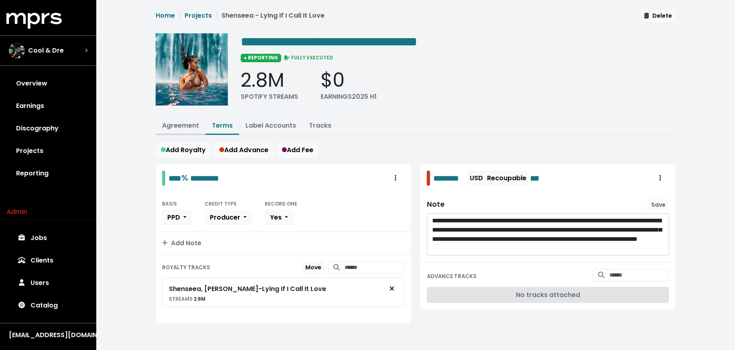
click at [183, 121] on link "Agreement" at bounding box center [180, 125] width 37 height 9
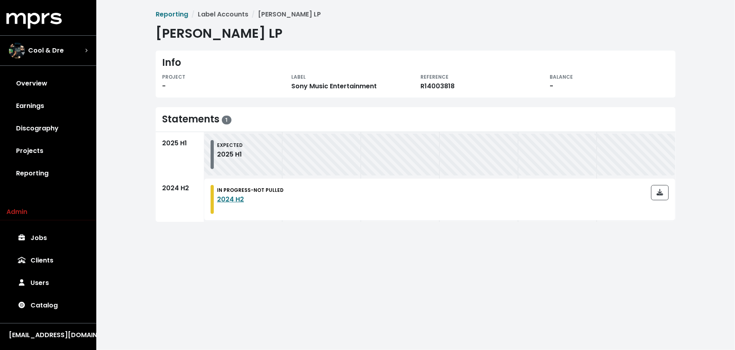
click at [39, 240] on link "Jobs" at bounding box center [47, 238] width 83 height 22
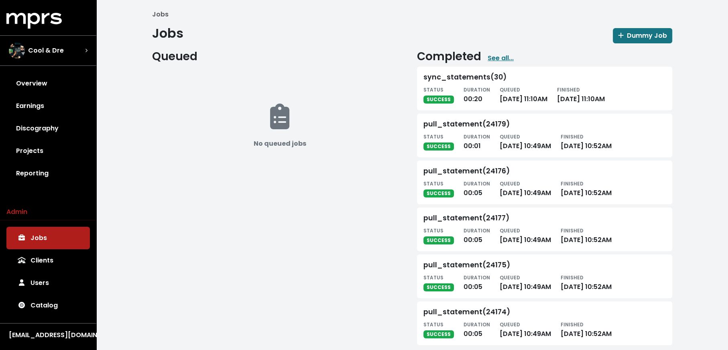
scroll to position [10, 0]
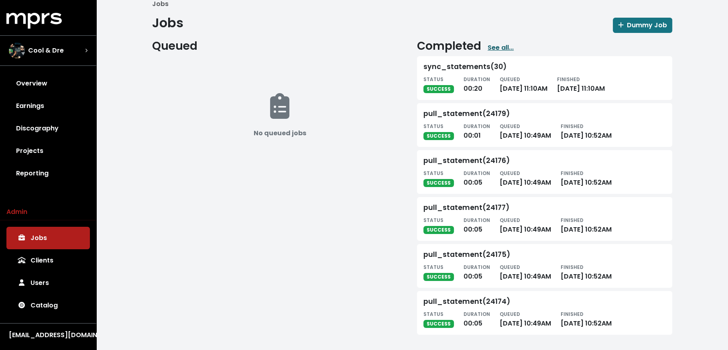
click at [500, 50] on link "See all..." at bounding box center [501, 48] width 26 height 10
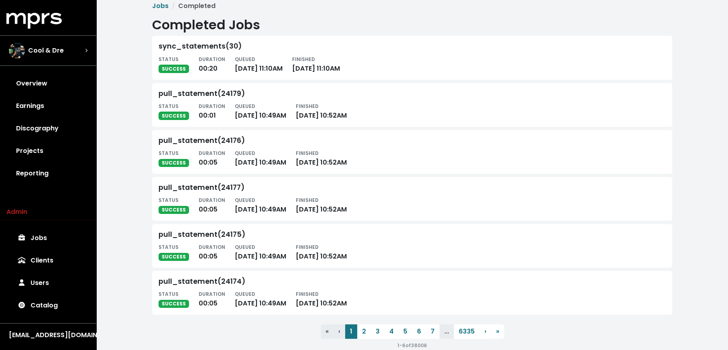
scroll to position [9, 0]
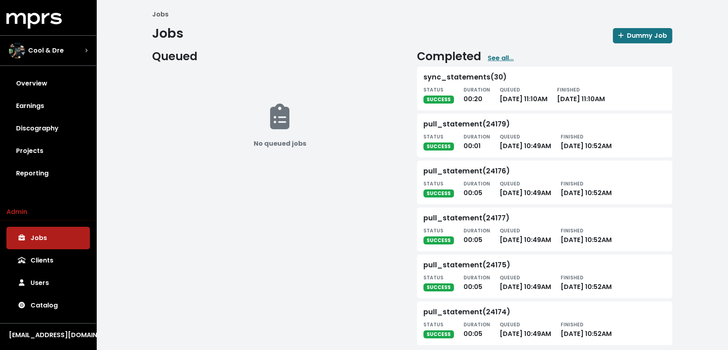
scroll to position [10, 0]
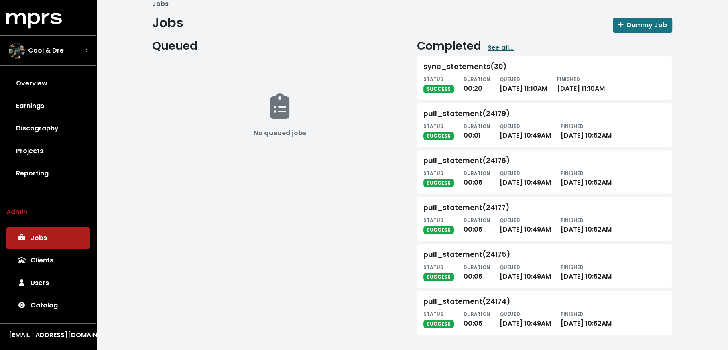
click at [498, 48] on link "See all..." at bounding box center [501, 48] width 26 height 10
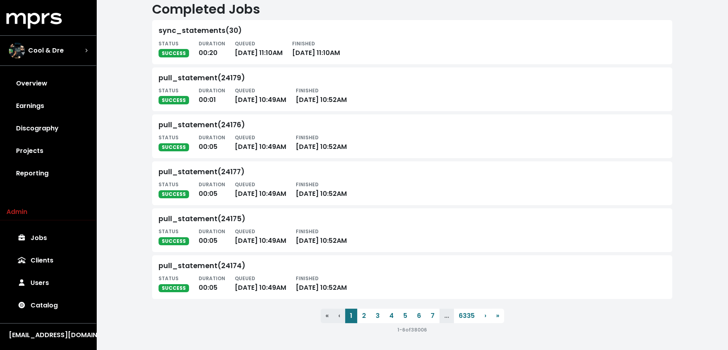
scroll to position [23, 0]
click at [363, 317] on button "2" at bounding box center [364, 316] width 14 height 14
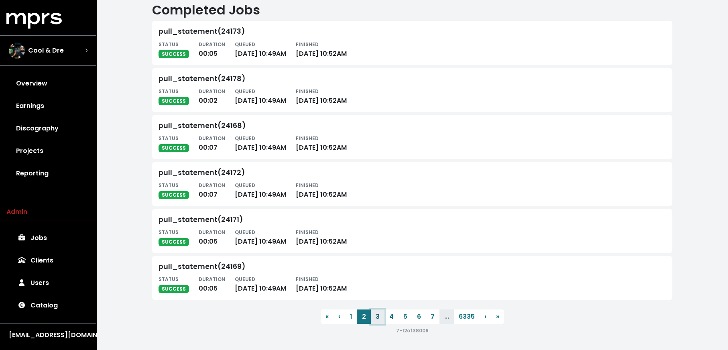
click at [377, 317] on button "3" at bounding box center [378, 316] width 14 height 14
click at [390, 317] on button "4" at bounding box center [391, 316] width 14 height 14
click at [403, 319] on button "5" at bounding box center [406, 316] width 14 height 14
click at [417, 320] on button "6" at bounding box center [419, 316] width 14 height 14
click at [421, 319] on button "7" at bounding box center [420, 316] width 14 height 14
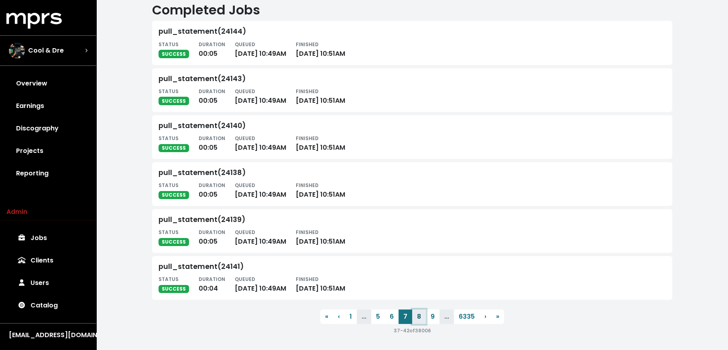
click at [421, 319] on button "8" at bounding box center [419, 316] width 14 height 14
click at [421, 319] on button "9" at bounding box center [418, 316] width 14 height 14
click at [421, 319] on button "10" at bounding box center [419, 316] width 16 height 14
click at [422, 319] on button "11" at bounding box center [419, 316] width 14 height 14
click at [422, 319] on button "12" at bounding box center [420, 316] width 16 height 14
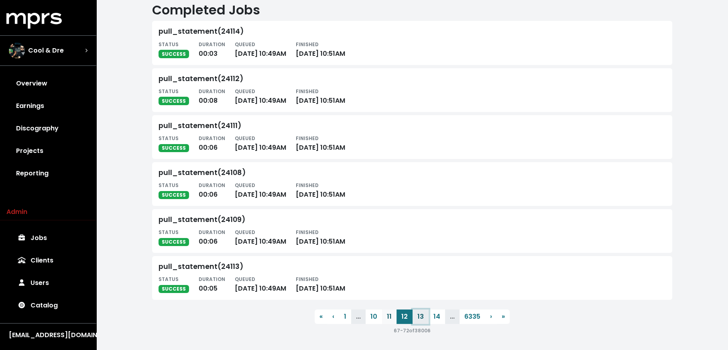
click at [422, 319] on button "13" at bounding box center [421, 316] width 16 height 14
click at [422, 319] on button "14" at bounding box center [421, 316] width 16 height 14
click at [422, 319] on button "15" at bounding box center [422, 316] width 16 height 14
click at [422, 319] on button "16" at bounding box center [422, 316] width 16 height 14
click at [422, 319] on button "17" at bounding box center [422, 316] width 16 height 14
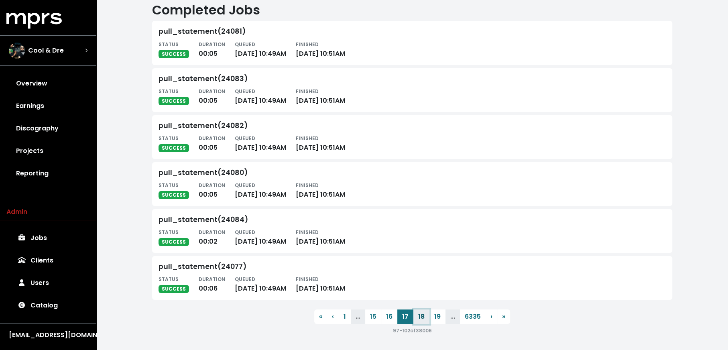
click at [422, 319] on button "18" at bounding box center [421, 316] width 16 height 14
click at [422, 319] on button "19" at bounding box center [421, 316] width 16 height 14
click at [422, 319] on button "20" at bounding box center [422, 316] width 18 height 14
click at [422, 319] on button "21" at bounding box center [422, 316] width 16 height 14
click at [422, 319] on button "22" at bounding box center [422, 316] width 18 height 14
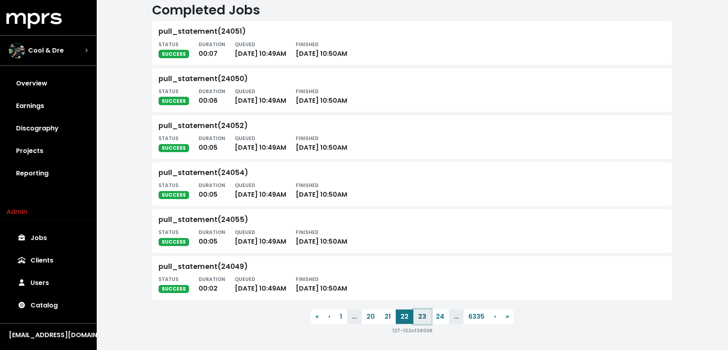
click at [422, 319] on button "23" at bounding box center [422, 316] width 18 height 14
click at [422, 319] on button "24" at bounding box center [422, 316] width 18 height 14
click at [422, 319] on button "25" at bounding box center [424, 316] width 18 height 14
click at [422, 319] on button "26" at bounding box center [424, 316] width 18 height 14
click at [422, 319] on button "27" at bounding box center [424, 316] width 18 height 14
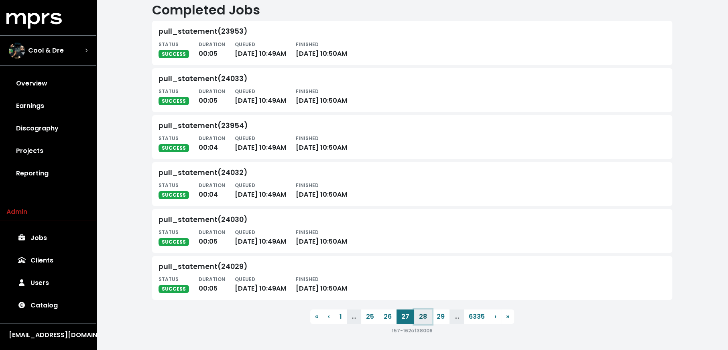
click at [422, 319] on button "28" at bounding box center [423, 316] width 18 height 14
click at [422, 319] on button "29" at bounding box center [423, 316] width 18 height 14
click at [422, 319] on button "30" at bounding box center [424, 316] width 18 height 14
click at [422, 319] on button "31" at bounding box center [423, 316] width 16 height 14
click at [422, 319] on button "32" at bounding box center [423, 316] width 18 height 14
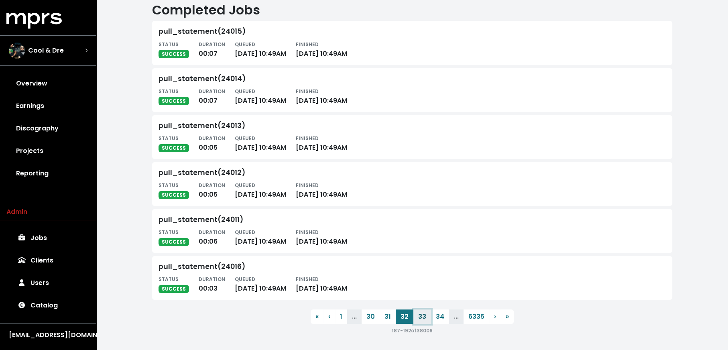
click at [422, 319] on button "33" at bounding box center [422, 316] width 18 height 14
click at [422, 319] on button "34" at bounding box center [422, 316] width 18 height 14
click at [422, 319] on button "35" at bounding box center [424, 316] width 18 height 14
click at [422, 319] on button "36" at bounding box center [424, 316] width 18 height 14
click at [422, 319] on button "37" at bounding box center [424, 316] width 18 height 14
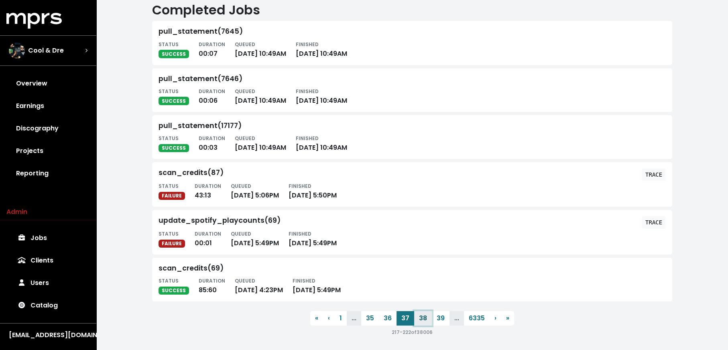
click at [422, 319] on button "38" at bounding box center [423, 318] width 18 height 14
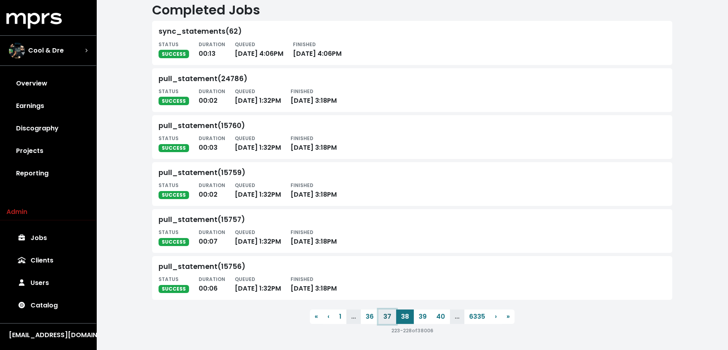
click at [388, 319] on button "37" at bounding box center [387, 316] width 18 height 14
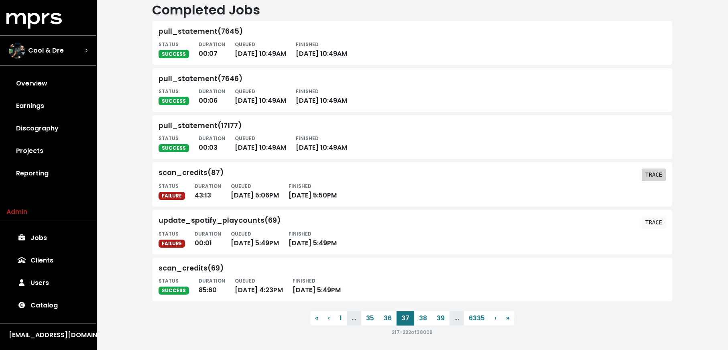
click at [656, 175] on tt "TRACE" at bounding box center [653, 174] width 17 height 6
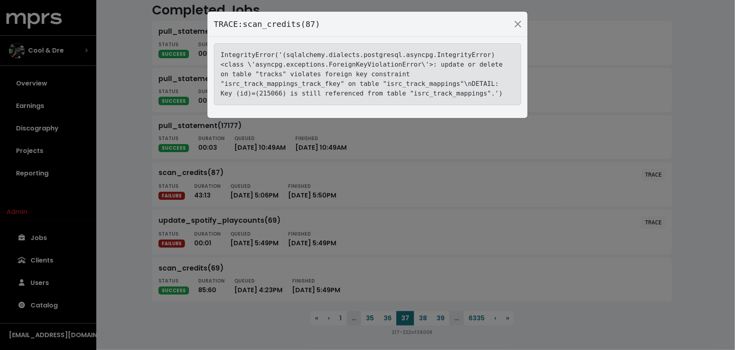
click at [494, 220] on div "TRACE: scan_credits(87) IntegrityError('(sqlalchemy.dialects.postgresql.asyncpg…" at bounding box center [367, 175] width 735 height 350
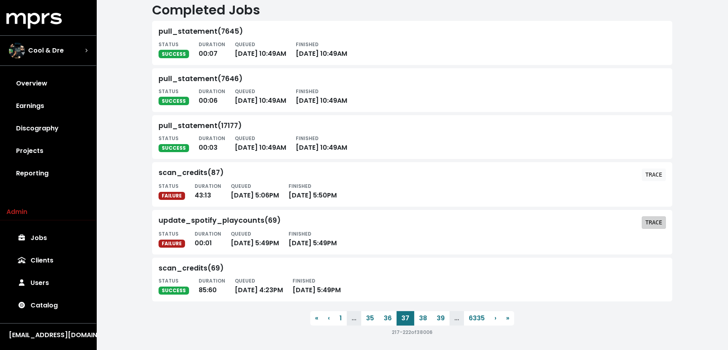
click at [656, 219] on tt "TRACE" at bounding box center [653, 222] width 17 height 6
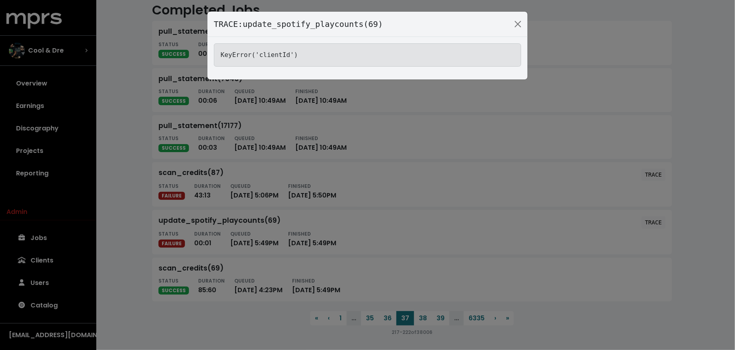
click at [415, 235] on div "TRACE: update_spotify_playcounts(69) KeyError('clientId')" at bounding box center [367, 175] width 735 height 350
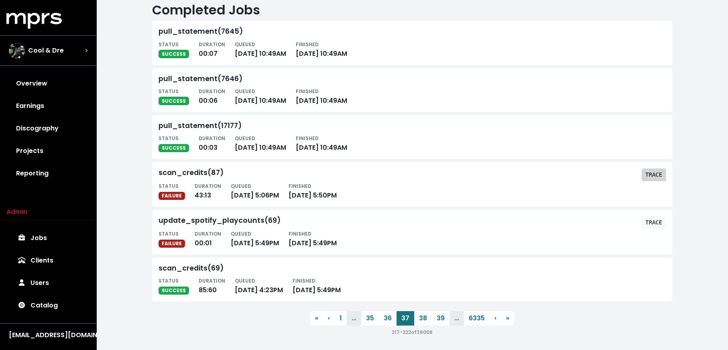
click at [653, 175] on tt "TRACE" at bounding box center [653, 174] width 17 height 6
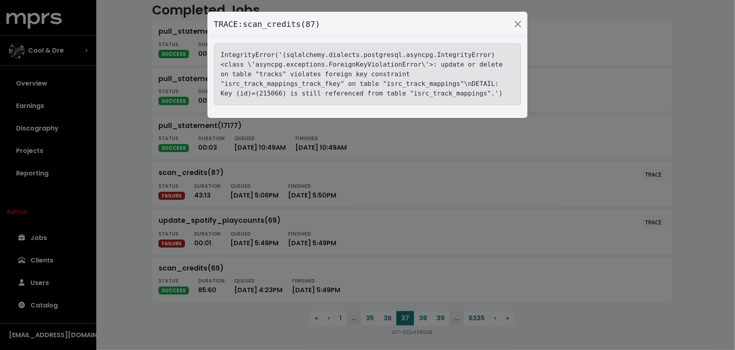
click at [267, 201] on div "TRACE: scan_credits(87) IntegrityError('(sqlalchemy.dialects.postgresql.asyncpg…" at bounding box center [367, 175] width 735 height 350
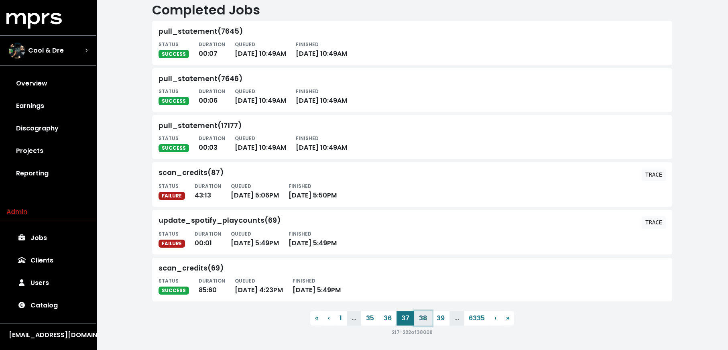
click at [420, 321] on button "38" at bounding box center [423, 318] width 18 height 14
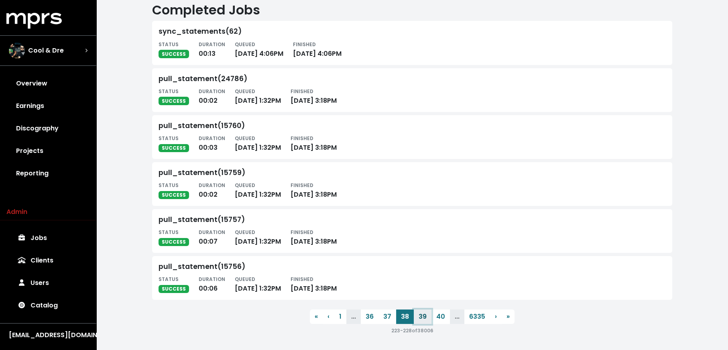
click at [421, 318] on button "39" at bounding box center [423, 316] width 18 height 14
click at [421, 318] on button "40" at bounding box center [424, 316] width 18 height 14
click at [421, 318] on button "41" at bounding box center [423, 316] width 16 height 14
click at [421, 318] on button "42" at bounding box center [423, 316] width 18 height 14
click at [421, 318] on button "43" at bounding box center [423, 316] width 18 height 14
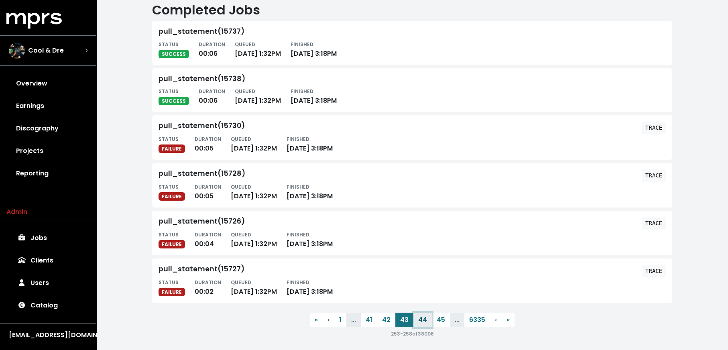
click at [422, 317] on button "44" at bounding box center [422, 320] width 18 height 14
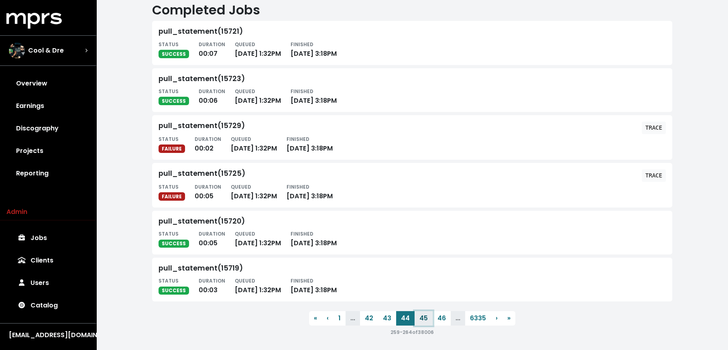
click at [422, 317] on button "45" at bounding box center [424, 318] width 18 height 14
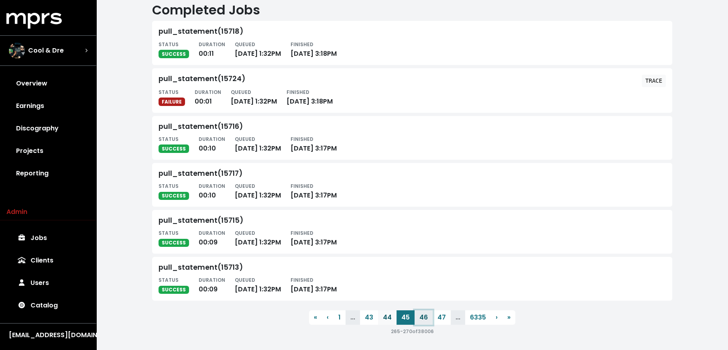
click at [422, 317] on button "46" at bounding box center [424, 317] width 18 height 14
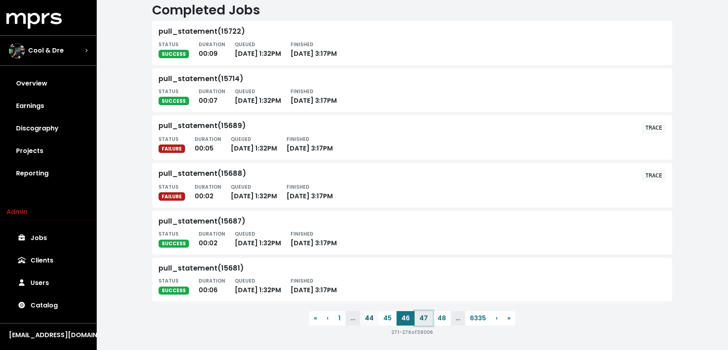
click at [422, 317] on button "47" at bounding box center [424, 318] width 18 height 14
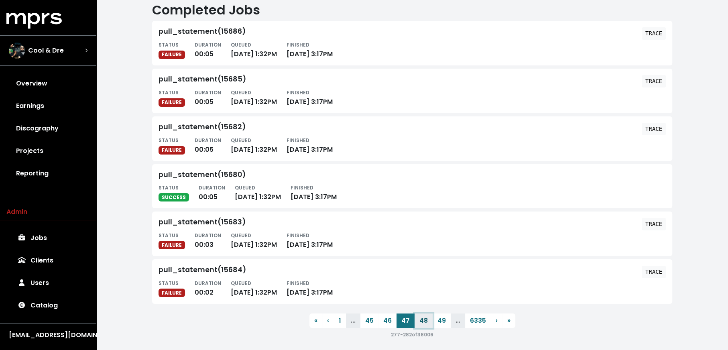
click at [422, 317] on button "48" at bounding box center [424, 320] width 18 height 14
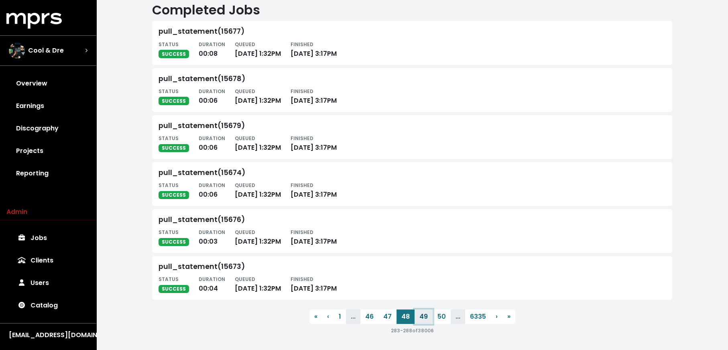
click at [422, 317] on button "49" at bounding box center [424, 316] width 18 height 14
click at [422, 317] on button "50" at bounding box center [424, 316] width 18 height 14
click at [422, 317] on button "51" at bounding box center [424, 316] width 16 height 14
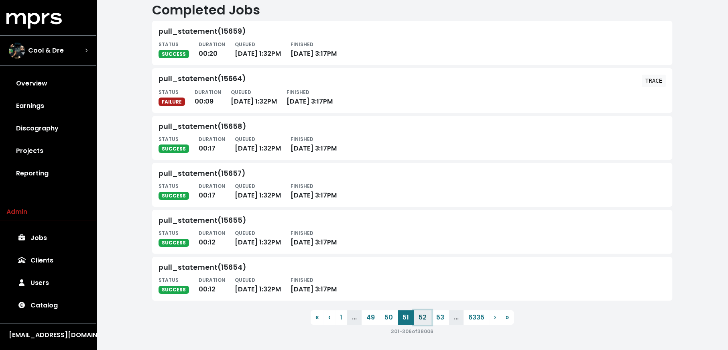
click at [422, 317] on button "52" at bounding box center [423, 317] width 18 height 14
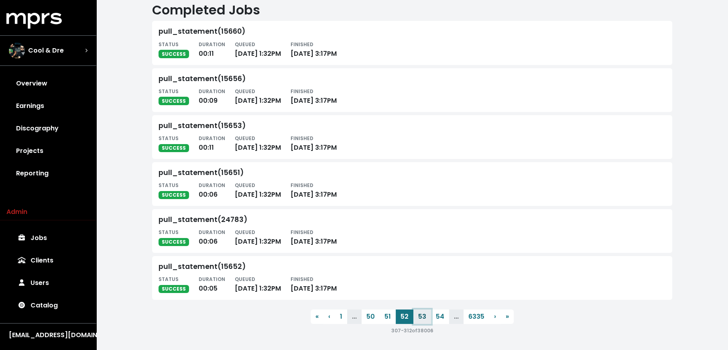
click at [422, 317] on button "53" at bounding box center [422, 316] width 18 height 14
click at [422, 317] on button "54" at bounding box center [422, 316] width 18 height 14
click at [422, 317] on button "55" at bounding box center [424, 316] width 18 height 14
click at [422, 317] on button "56" at bounding box center [424, 316] width 18 height 14
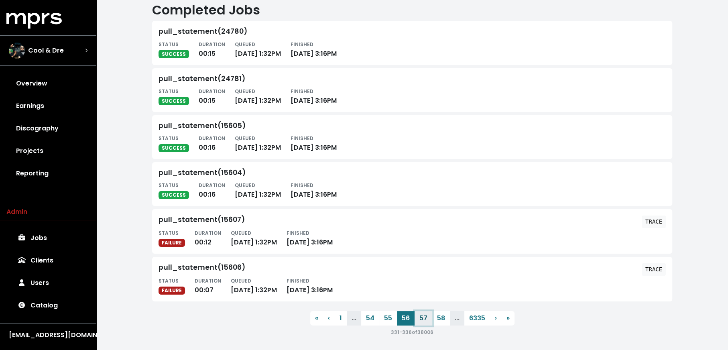
click at [422, 317] on button "57" at bounding box center [424, 318] width 18 height 14
click at [432, 317] on button "58" at bounding box center [441, 318] width 18 height 14
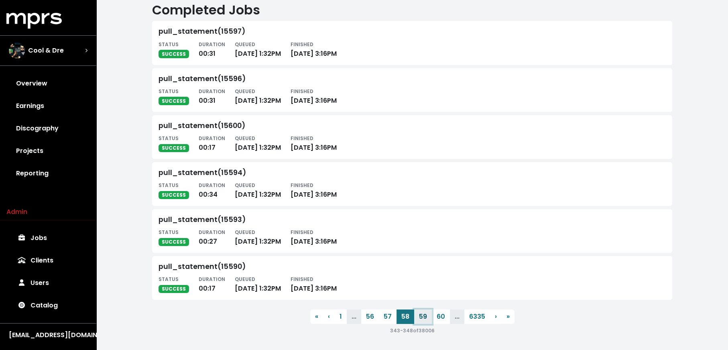
click at [422, 317] on button "59" at bounding box center [423, 316] width 18 height 14
click at [422, 317] on button "60" at bounding box center [424, 316] width 18 height 14
click at [433, 317] on button "61" at bounding box center [441, 316] width 16 height 14
click at [422, 317] on button "62" at bounding box center [423, 316] width 18 height 14
click at [422, 317] on button "63" at bounding box center [422, 316] width 18 height 14
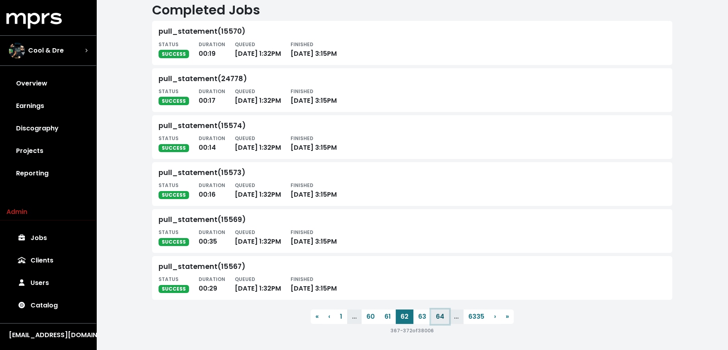
click at [431, 317] on button "64" at bounding box center [440, 316] width 18 height 14
click at [422, 317] on button "65" at bounding box center [424, 316] width 18 height 14
click at [422, 317] on button "66" at bounding box center [424, 316] width 18 height 14
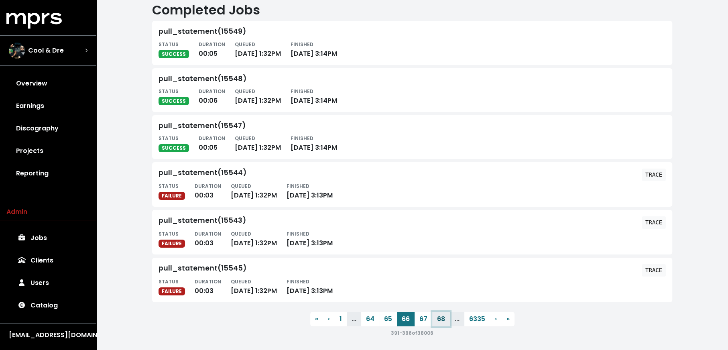
click at [441, 320] on button "68" at bounding box center [441, 319] width 18 height 14
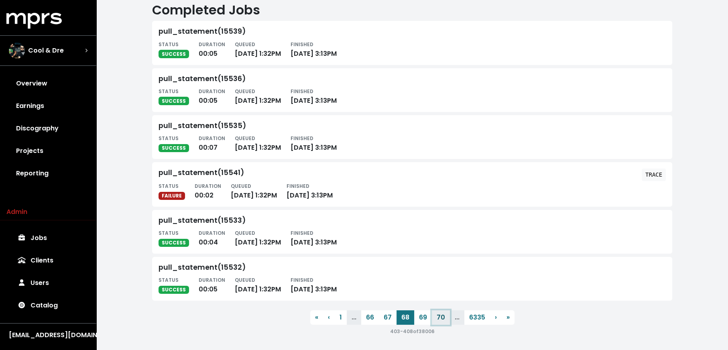
click at [441, 319] on button "70" at bounding box center [441, 317] width 18 height 14
click at [441, 319] on button "72" at bounding box center [440, 316] width 18 height 14
click at [441, 319] on button "74" at bounding box center [440, 316] width 18 height 14
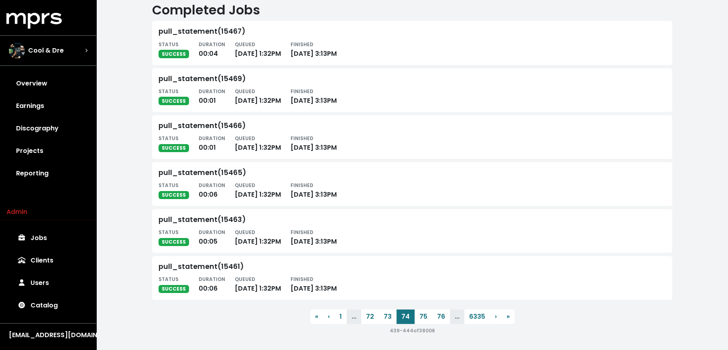
click at [441, 319] on button "76" at bounding box center [441, 316] width 18 height 14
click at [441, 319] on button "78" at bounding box center [441, 316] width 18 height 14
click at [441, 319] on button "80" at bounding box center [441, 316] width 18 height 14
click at [441, 319] on button "84" at bounding box center [440, 316] width 18 height 14
click at [441, 319] on button "86" at bounding box center [441, 316] width 18 height 14
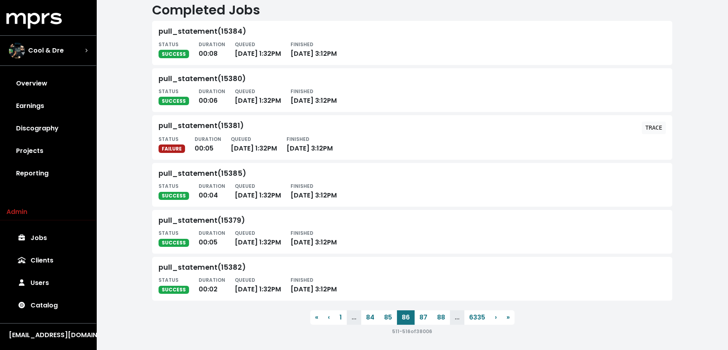
click at [441, 319] on button "88" at bounding box center [441, 317] width 18 height 14
click at [441, 319] on button "90" at bounding box center [441, 316] width 18 height 14
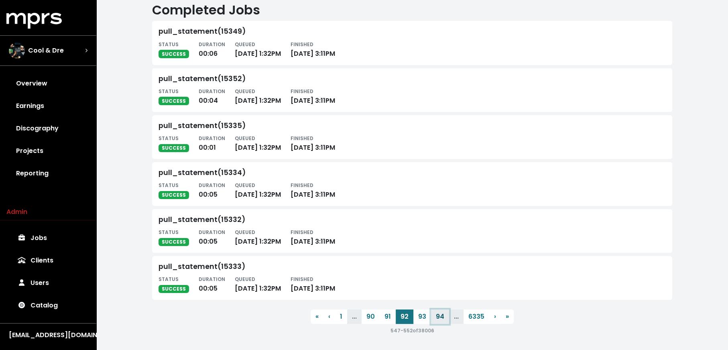
click at [441, 319] on button "94" at bounding box center [440, 316] width 18 height 14
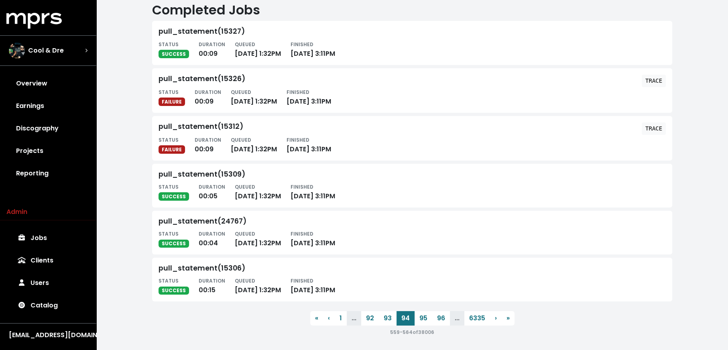
click at [441, 319] on button "96" at bounding box center [441, 318] width 18 height 14
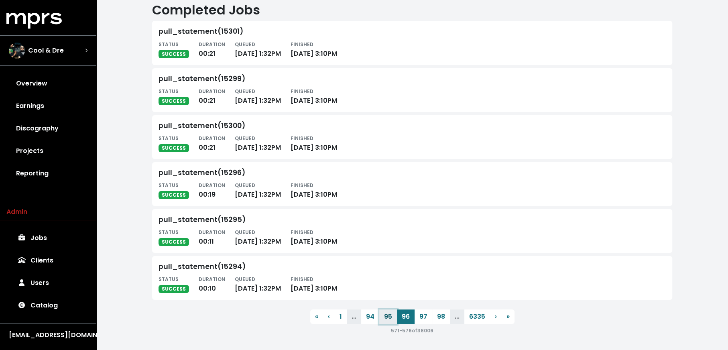
click at [392, 316] on button "95" at bounding box center [388, 316] width 18 height 14
click at [443, 316] on button "97" at bounding box center [441, 316] width 18 height 14
click at [443, 316] on button "99" at bounding box center [441, 316] width 18 height 14
click at [443, 316] on button "101" at bounding box center [442, 316] width 19 height 14
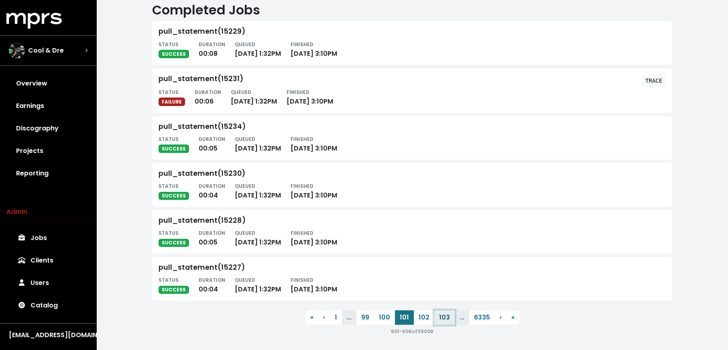
click at [443, 316] on button "103" at bounding box center [444, 317] width 20 height 14
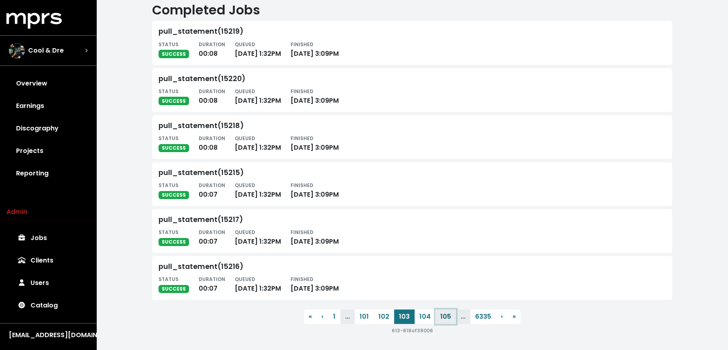
click at [443, 316] on button "105" at bounding box center [445, 316] width 20 height 14
click at [443, 316] on button "107" at bounding box center [446, 317] width 20 height 14
click at [389, 314] on button "106" at bounding box center [385, 317] width 20 height 14
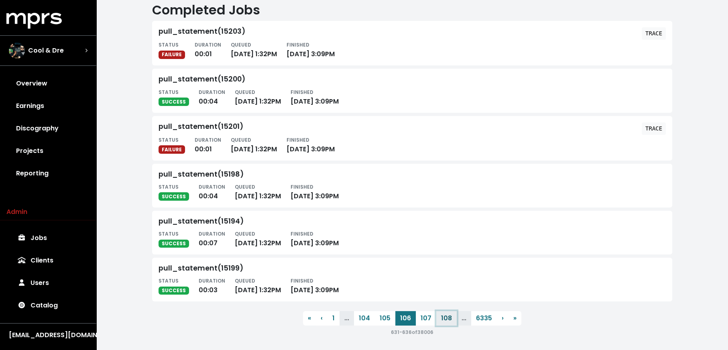
click at [446, 316] on button "108" at bounding box center [446, 318] width 20 height 14
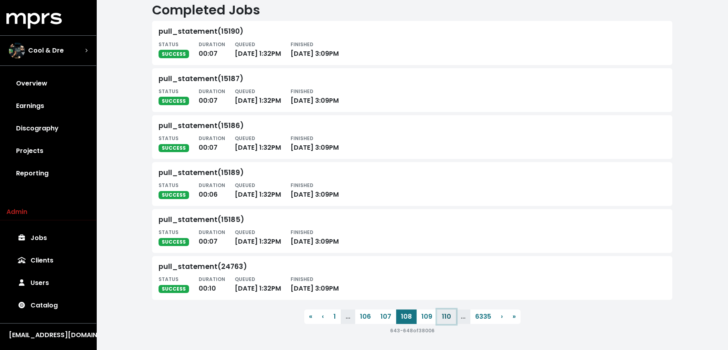
click at [446, 316] on button "110" at bounding box center [446, 316] width 19 height 14
click at [446, 316] on button "112" at bounding box center [444, 316] width 18 height 14
click at [446, 316] on button "114" at bounding box center [441, 316] width 19 height 14
click at [446, 316] on button "116" at bounding box center [442, 316] width 18 height 14
click at [446, 316] on button "118" at bounding box center [442, 316] width 18 height 14
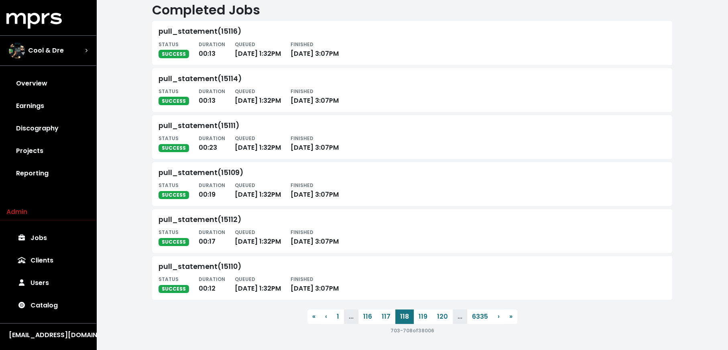
click at [446, 316] on button "120" at bounding box center [442, 316] width 20 height 14
click at [446, 316] on button "122" at bounding box center [443, 316] width 20 height 14
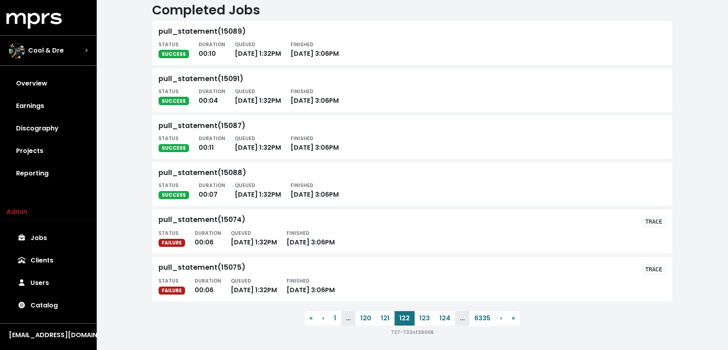
click at [446, 316] on button "124" at bounding box center [445, 318] width 20 height 14
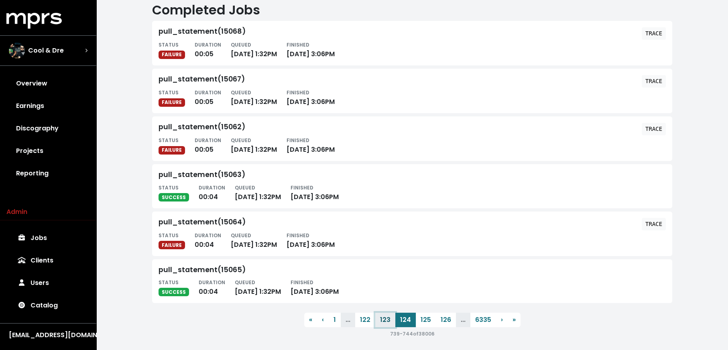
click at [388, 316] on button "123" at bounding box center [385, 320] width 20 height 14
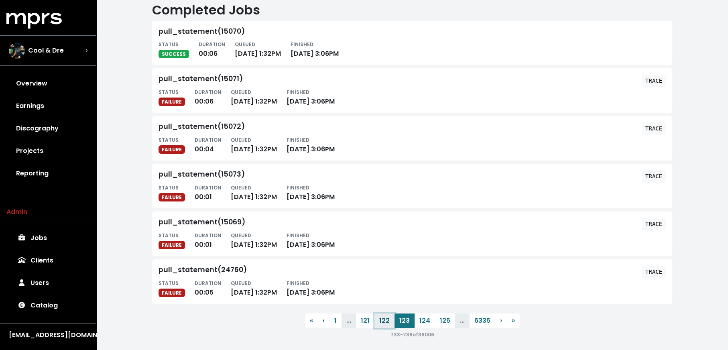
click at [381, 322] on button "122" at bounding box center [384, 320] width 20 height 14
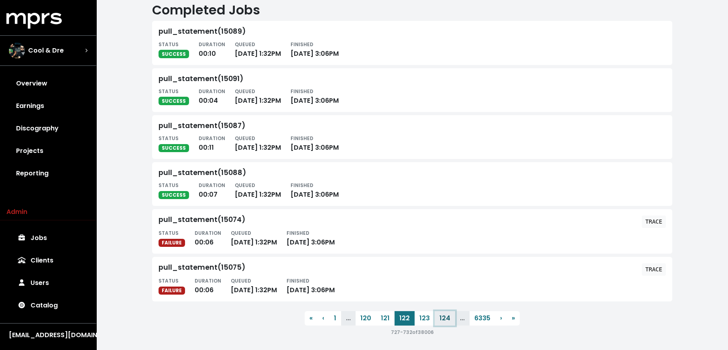
click at [443, 320] on button "124" at bounding box center [445, 318] width 20 height 14
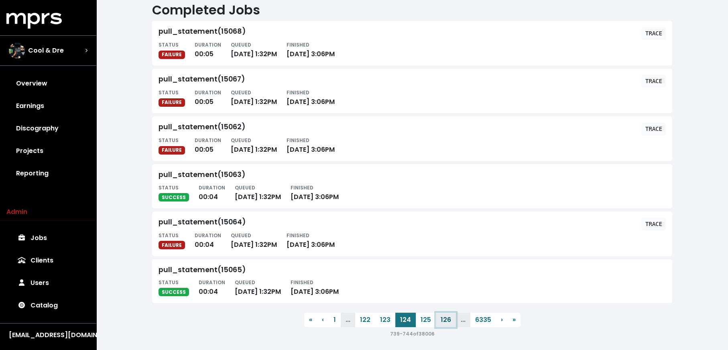
click at [443, 320] on button "126" at bounding box center [446, 320] width 20 height 14
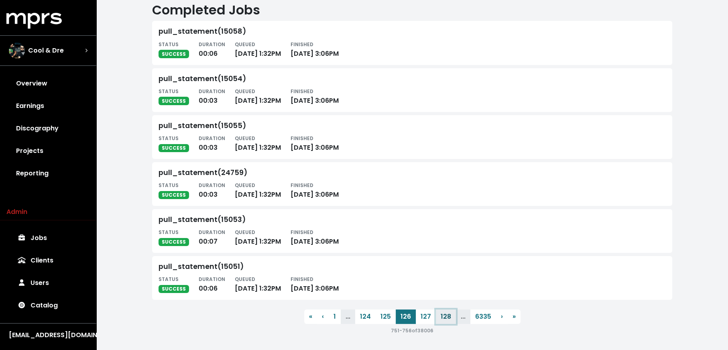
click at [444, 317] on button "128" at bounding box center [446, 316] width 20 height 14
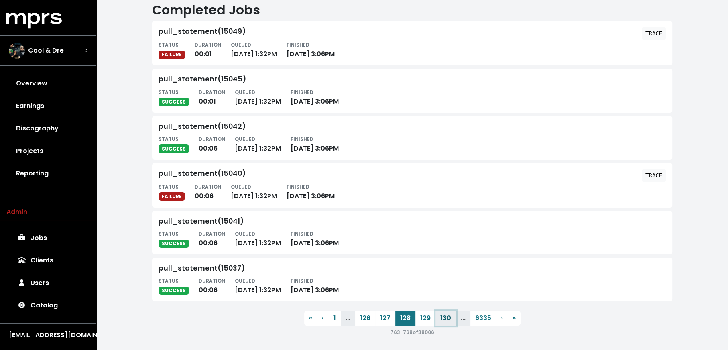
click at [445, 317] on button "130" at bounding box center [445, 318] width 20 height 14
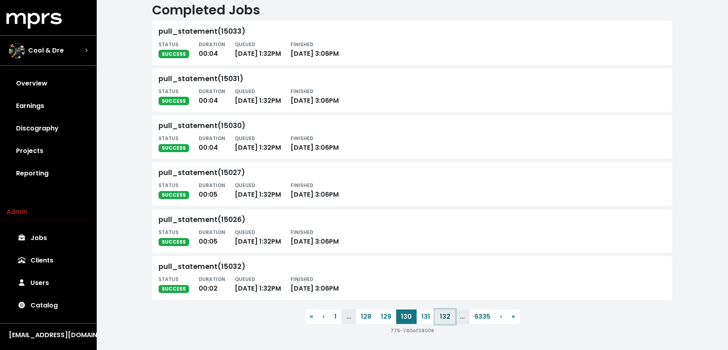
click at [445, 317] on button "132" at bounding box center [445, 316] width 20 height 14
click at [447, 312] on button "134" at bounding box center [445, 316] width 20 height 14
click at [447, 312] on button "136" at bounding box center [446, 316] width 20 height 14
click at [445, 315] on button "138" at bounding box center [446, 316] width 20 height 14
click at [445, 315] on button "140" at bounding box center [445, 316] width 21 height 14
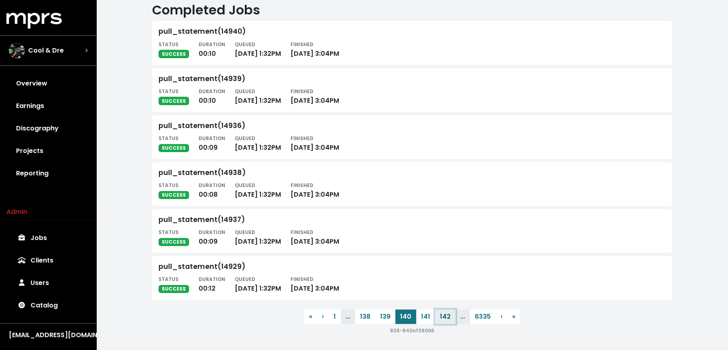
click at [443, 318] on button "142" at bounding box center [445, 316] width 20 height 14
click at [443, 318] on button "144" at bounding box center [445, 316] width 21 height 14
click at [443, 318] on button "146" at bounding box center [446, 316] width 20 height 14
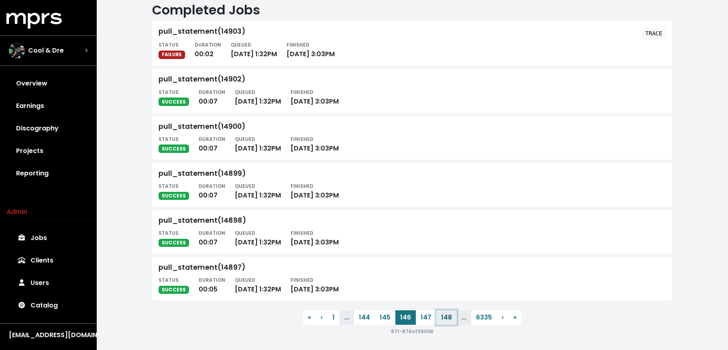
click at [443, 318] on button "148" at bounding box center [446, 317] width 20 height 14
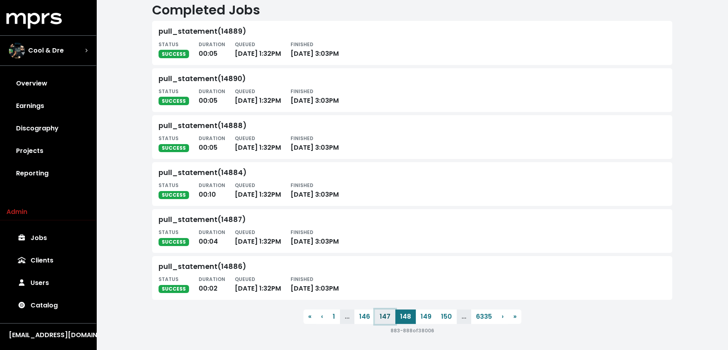
click at [387, 320] on button "147" at bounding box center [385, 316] width 20 height 14
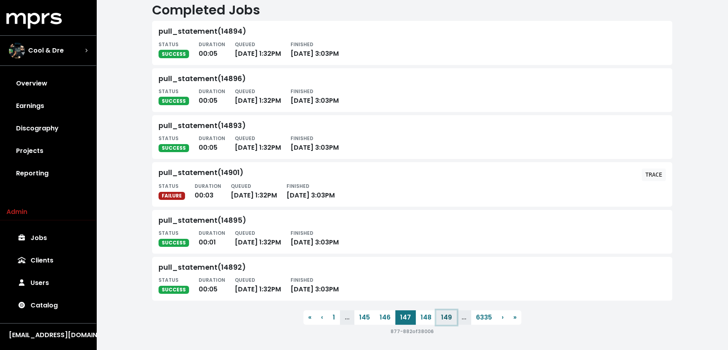
click at [446, 320] on button "149" at bounding box center [446, 317] width 20 height 14
click at [444, 316] on button "151" at bounding box center [446, 316] width 18 height 14
click at [444, 316] on button "153" at bounding box center [445, 316] width 20 height 14
click at [444, 316] on button "155" at bounding box center [445, 316] width 20 height 14
click at [444, 316] on button "157" at bounding box center [446, 316] width 20 height 14
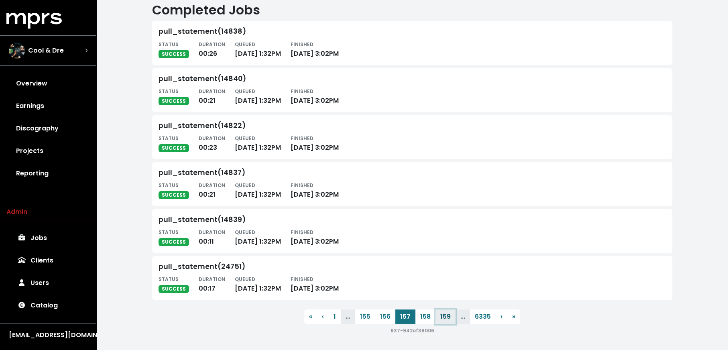
click at [444, 315] on button "159" at bounding box center [445, 316] width 20 height 14
click at [444, 315] on button "161" at bounding box center [446, 316] width 18 height 14
click at [444, 315] on button "163" at bounding box center [445, 316] width 20 height 14
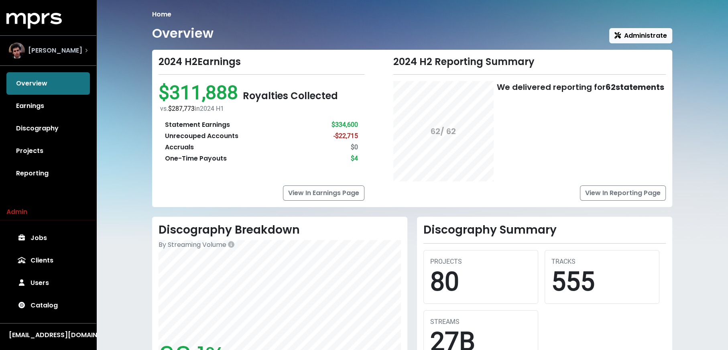
click at [55, 53] on span "[PERSON_NAME]" at bounding box center [55, 51] width 54 height 10
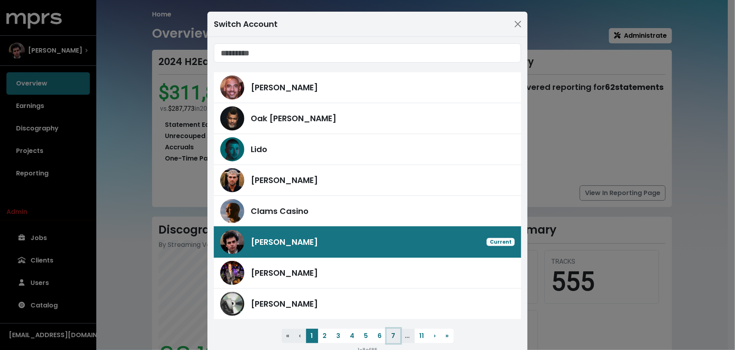
click at [387, 336] on button "7" at bounding box center [394, 336] width 14 height 14
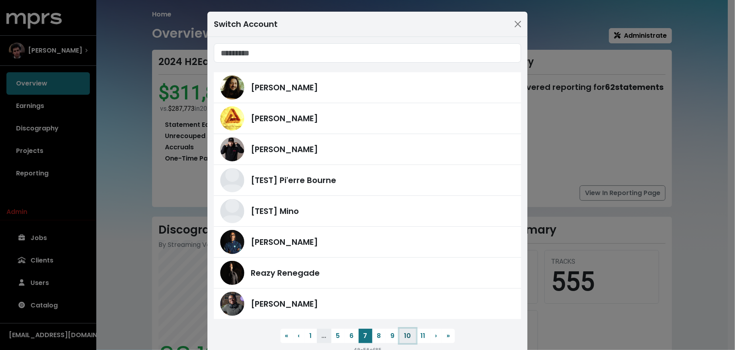
click at [410, 337] on button "10" at bounding box center [408, 336] width 16 height 14
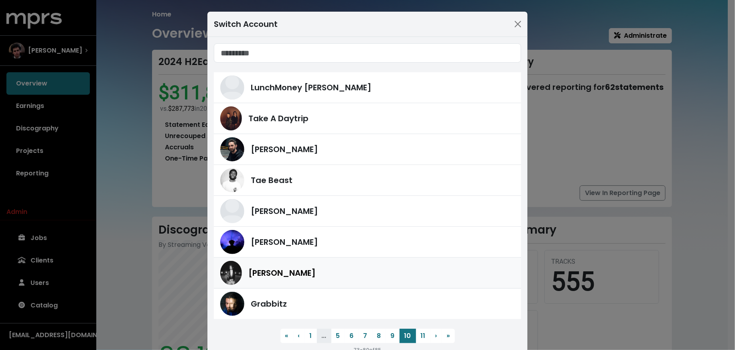
click at [356, 258] on link "[PERSON_NAME]" at bounding box center [367, 273] width 307 height 31
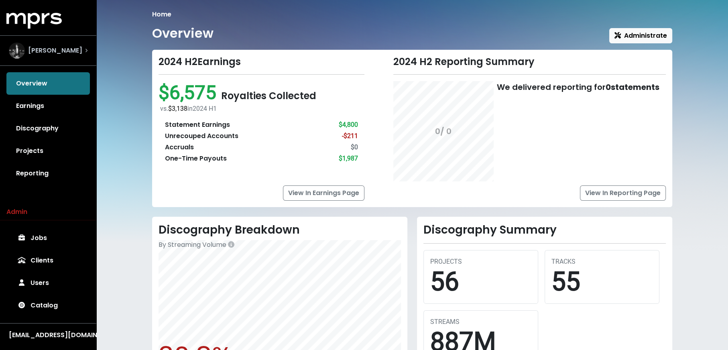
click at [59, 53] on div "[PERSON_NAME]" at bounding box center [48, 51] width 79 height 16
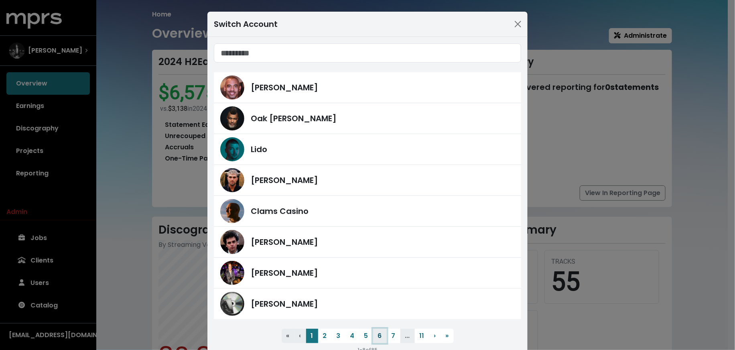
click at [380, 330] on button "6" at bounding box center [380, 336] width 14 height 14
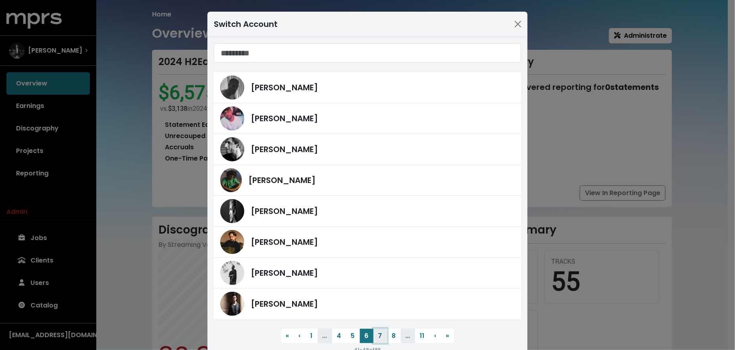
click at [380, 332] on button "7" at bounding box center [381, 336] width 14 height 14
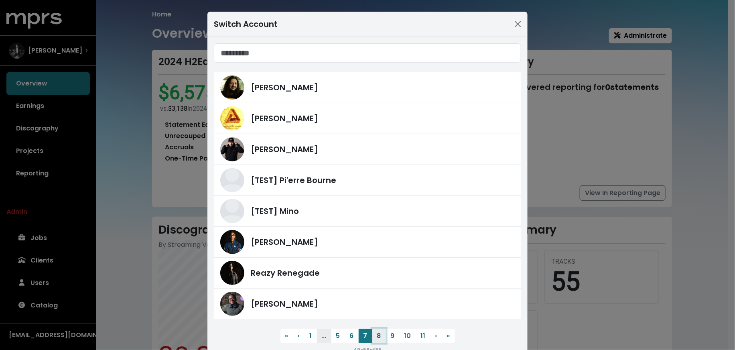
click at [377, 332] on button "8" at bounding box center [379, 336] width 14 height 14
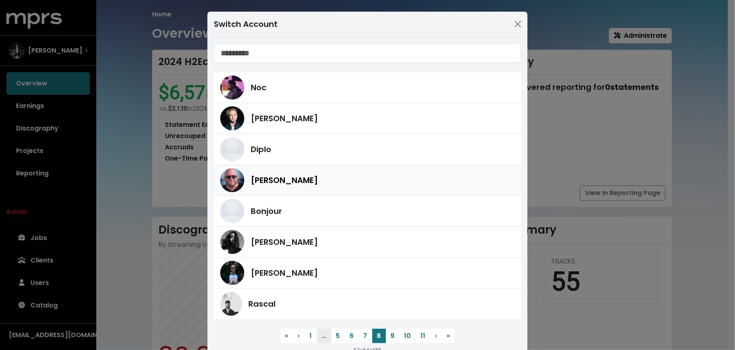
click at [339, 188] on div "[PERSON_NAME]" at bounding box center [367, 180] width 295 height 24
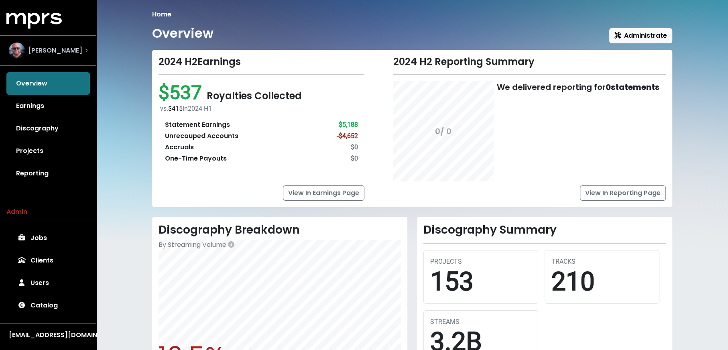
click at [68, 48] on span "[PERSON_NAME]" at bounding box center [55, 51] width 54 height 10
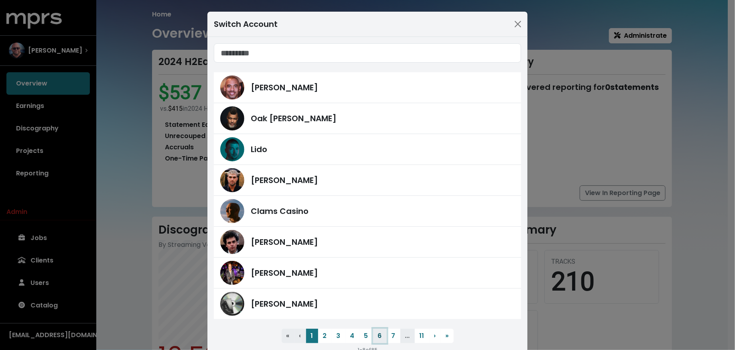
click at [382, 335] on button "6" at bounding box center [380, 336] width 14 height 14
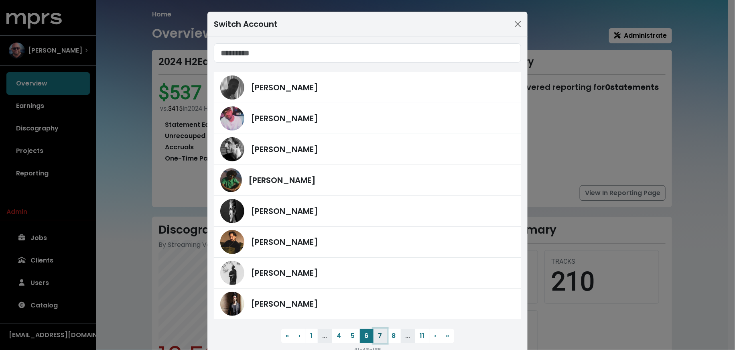
click at [378, 334] on button "7" at bounding box center [381, 336] width 14 height 14
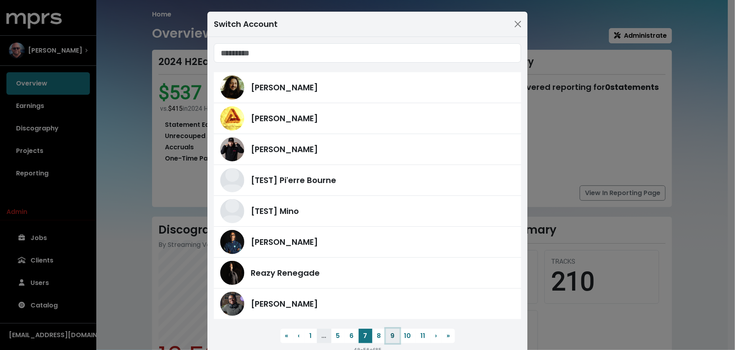
click at [387, 335] on button "9" at bounding box center [393, 336] width 14 height 14
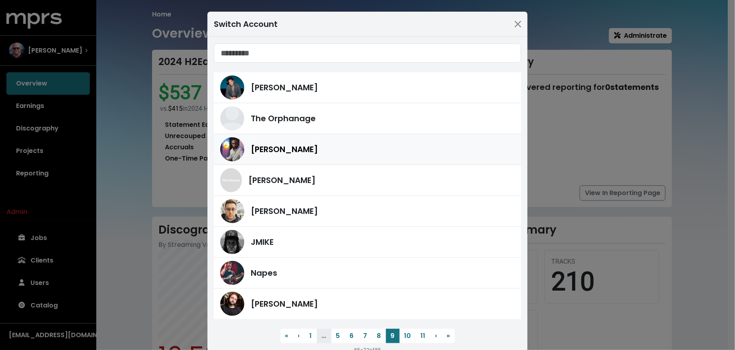
click at [332, 138] on div "[PERSON_NAME]" at bounding box center [367, 149] width 295 height 24
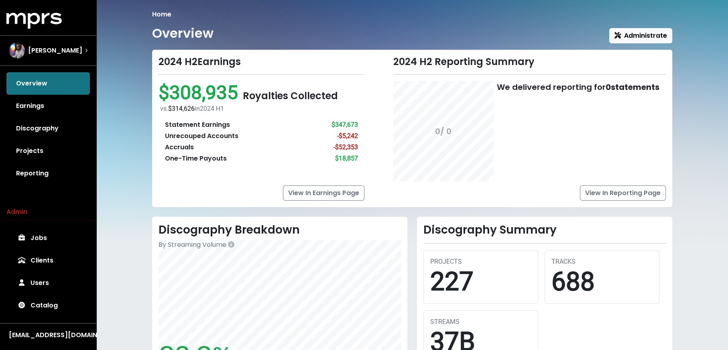
drag, startPoint x: 682, startPoint y: 61, endPoint x: 640, endPoint y: 85, distance: 48.1
click at [681, 61] on div "Home Overview Administrate 2024 H2 Earnings $308,935 Royalties Collected vs. $3…" at bounding box center [412, 281] width 632 height 563
click at [630, 36] on span "Administrate" at bounding box center [640, 35] width 53 height 9
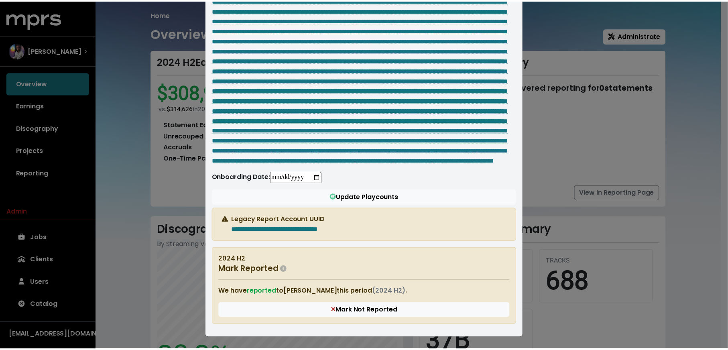
scroll to position [1063, 0]
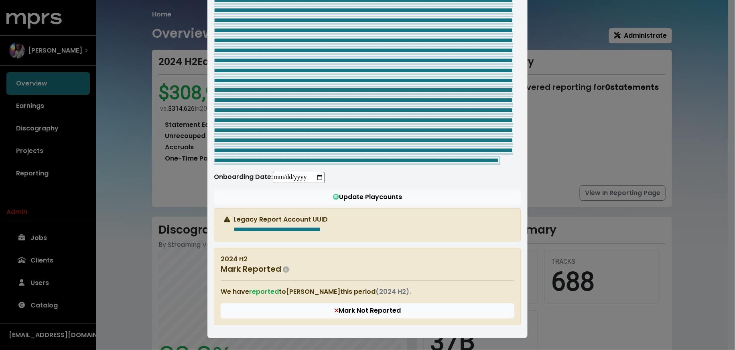
click at [599, 116] on div "**********" at bounding box center [367, 175] width 735 height 350
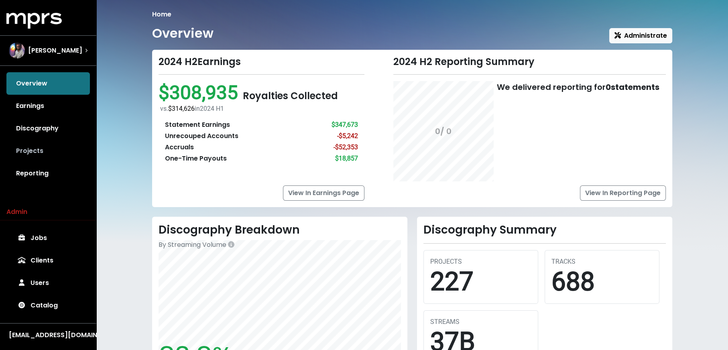
click at [30, 147] on link "Projects" at bounding box center [47, 151] width 83 height 22
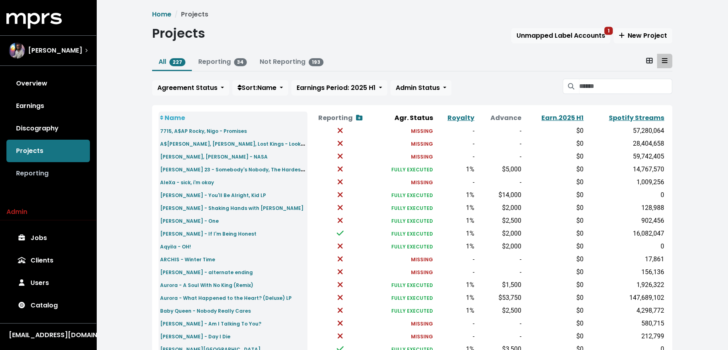
click at [42, 179] on link "Reporting" at bounding box center [47, 173] width 83 height 22
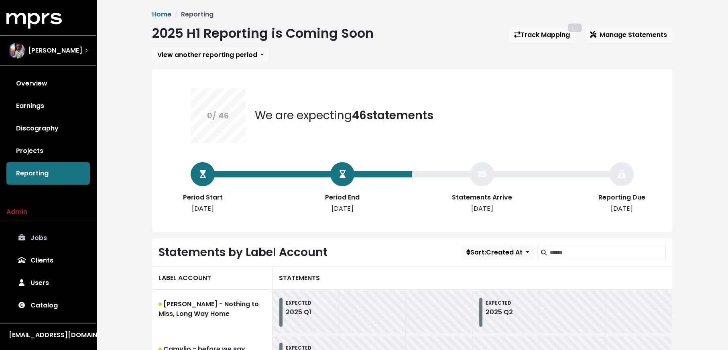
click at [86, 241] on link "Jobs" at bounding box center [47, 238] width 83 height 22
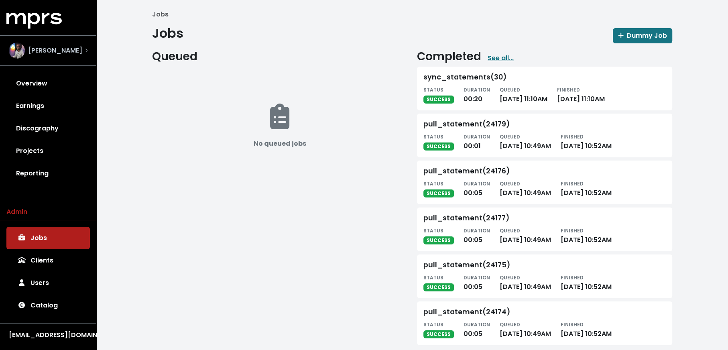
click at [27, 48] on div "[PERSON_NAME]" at bounding box center [45, 51] width 73 height 16
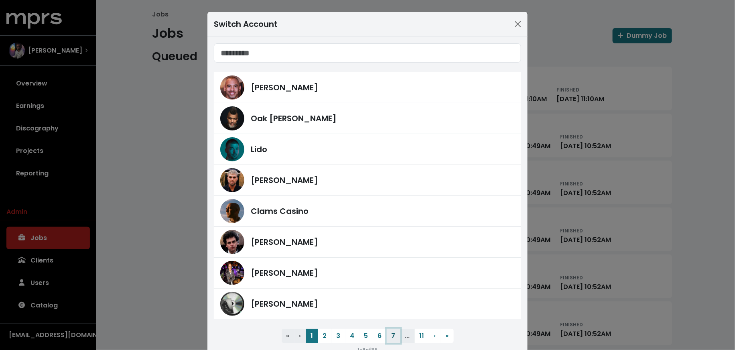
click at [393, 336] on button "7" at bounding box center [394, 336] width 14 height 14
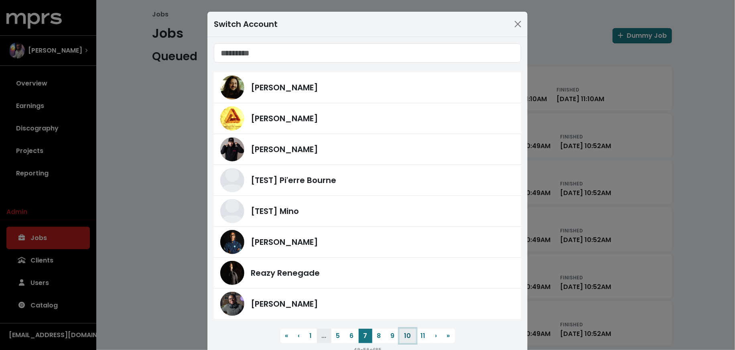
click at [408, 337] on button "10" at bounding box center [408, 336] width 16 height 14
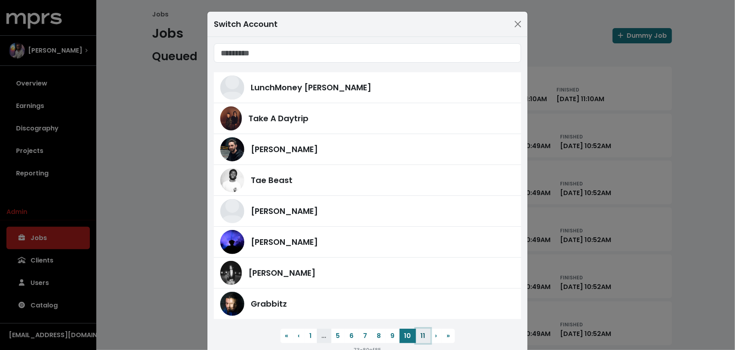
click at [419, 337] on button "11" at bounding box center [423, 336] width 14 height 14
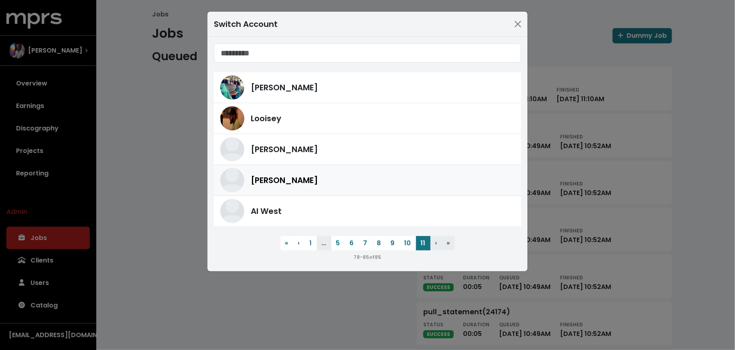
click at [340, 184] on div "[PERSON_NAME]" at bounding box center [383, 180] width 264 height 12
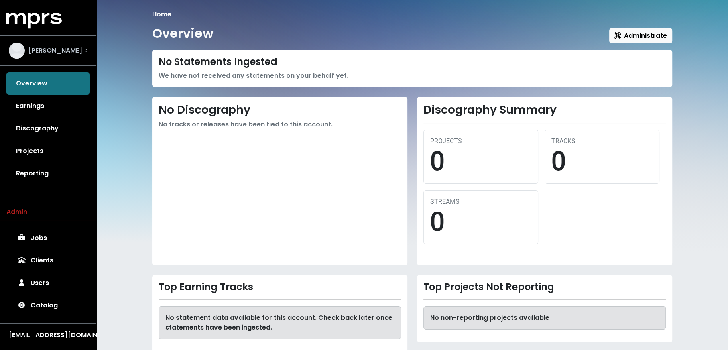
click at [38, 59] on div "[PERSON_NAME]" at bounding box center [48, 50] width 92 height 29
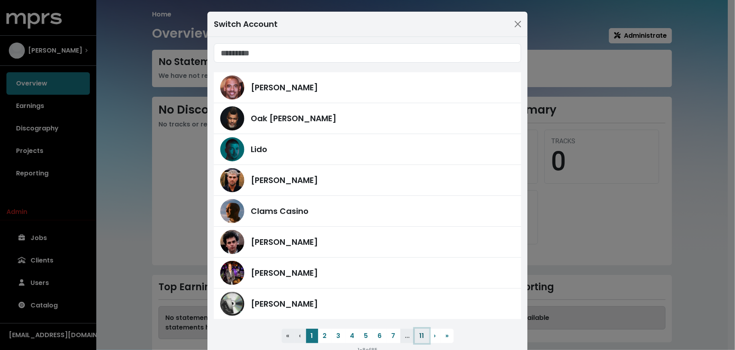
click at [422, 332] on button "11" at bounding box center [422, 336] width 14 height 14
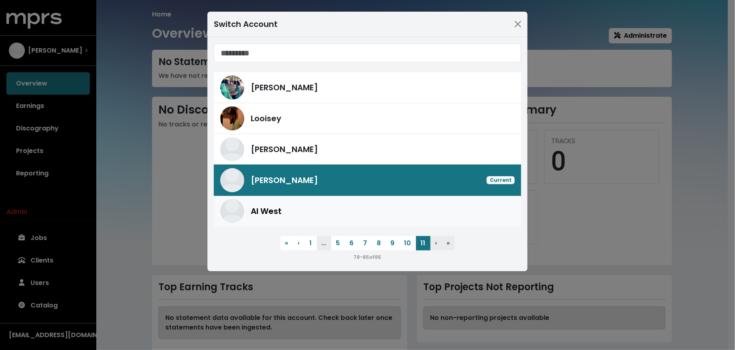
click at [361, 201] on div "Al West" at bounding box center [367, 211] width 295 height 24
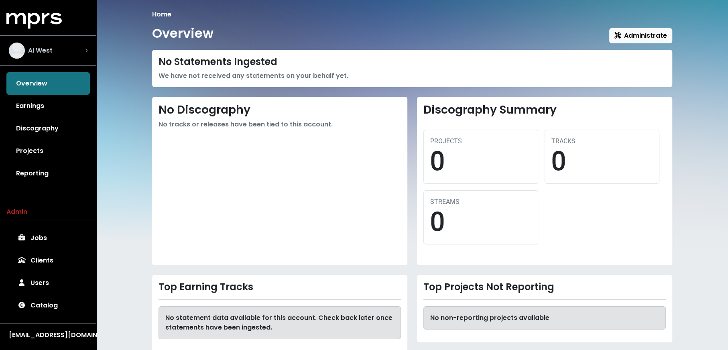
click at [63, 50] on div "Al West" at bounding box center [48, 51] width 79 height 16
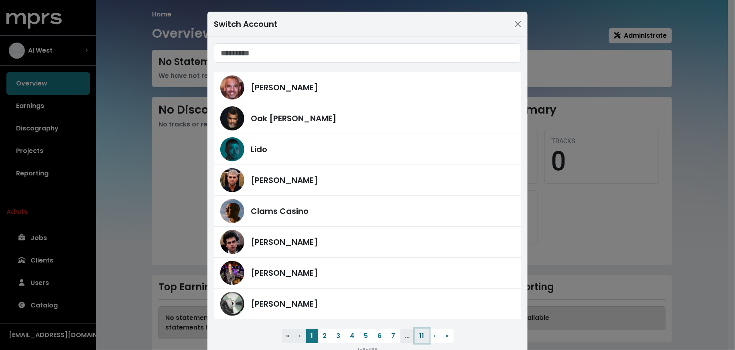
click at [419, 336] on button "11" at bounding box center [422, 336] width 14 height 14
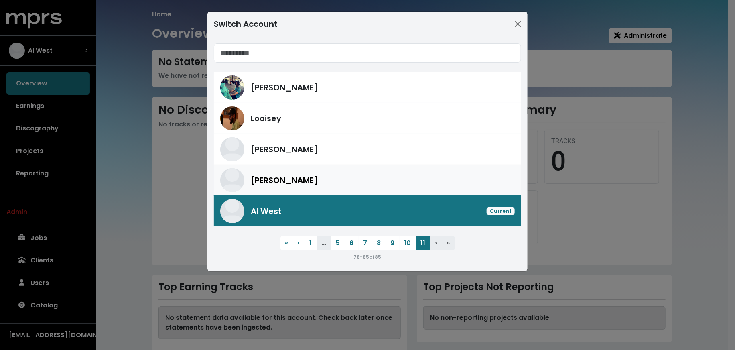
click at [315, 190] on div "[PERSON_NAME]" at bounding box center [367, 180] width 295 height 24
